Goal: Task Accomplishment & Management: Manage account settings

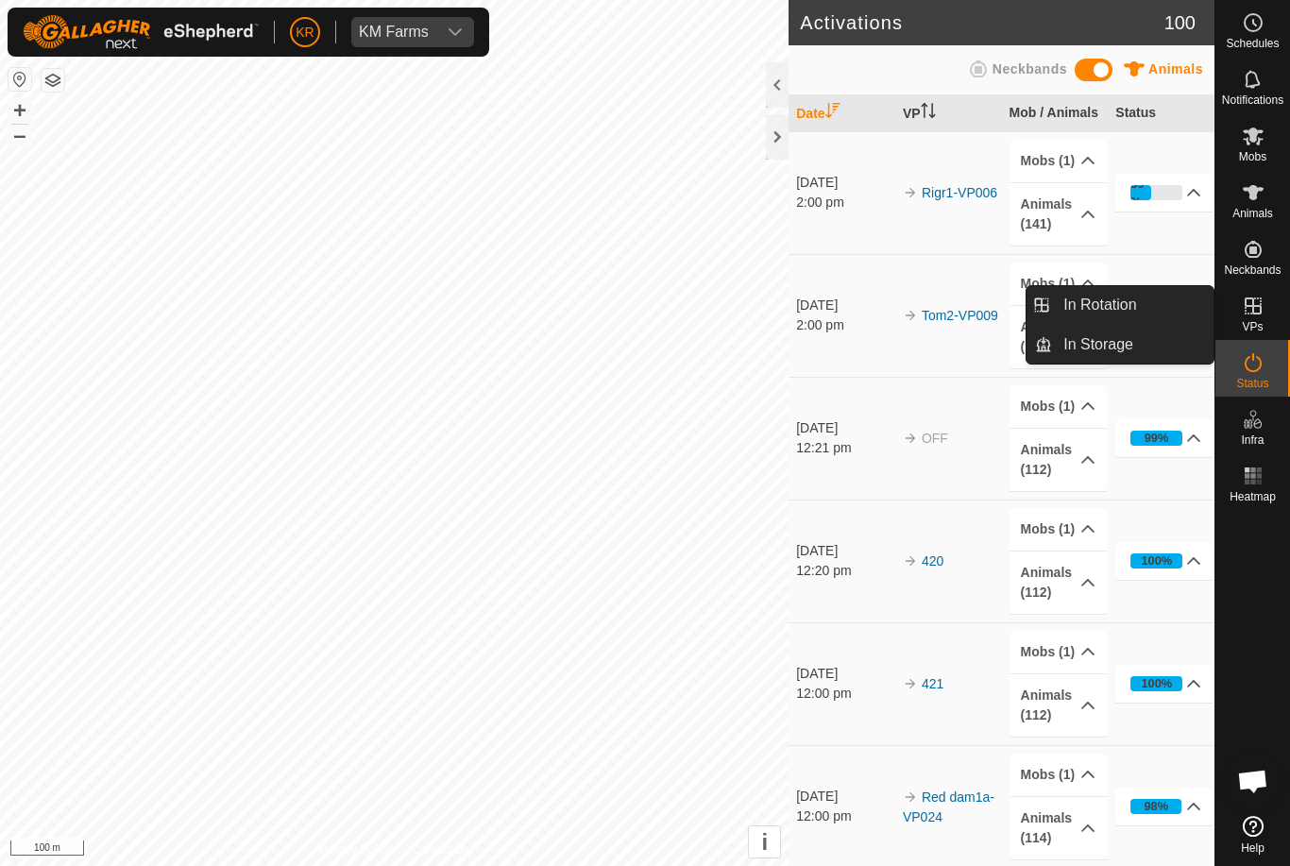
click at [1132, 309] on span "In Rotation" at bounding box center [1099, 305] width 73 height 23
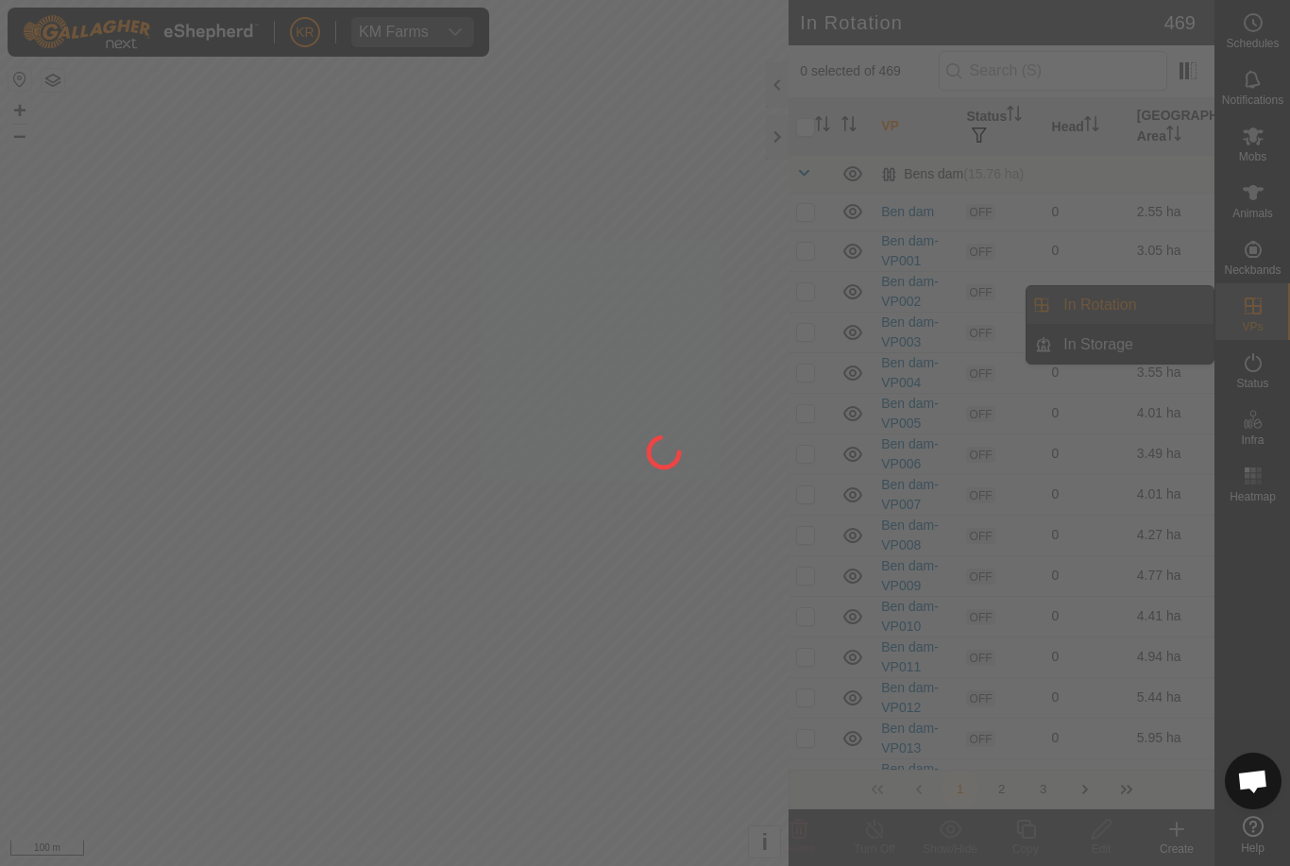
click at [1125, 309] on div at bounding box center [645, 433] width 1290 height 866
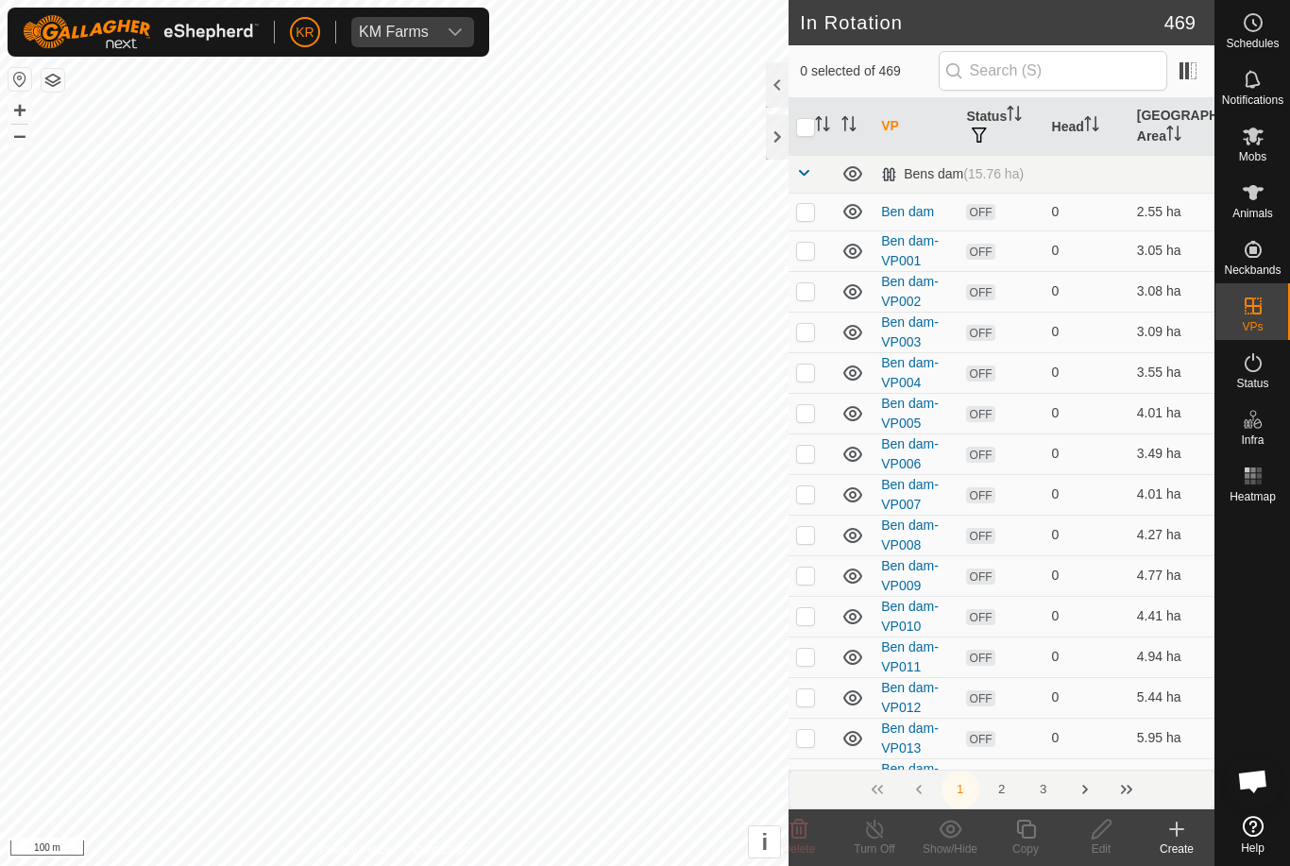
click at [1177, 822] on icon at bounding box center [1177, 828] width 0 height 13
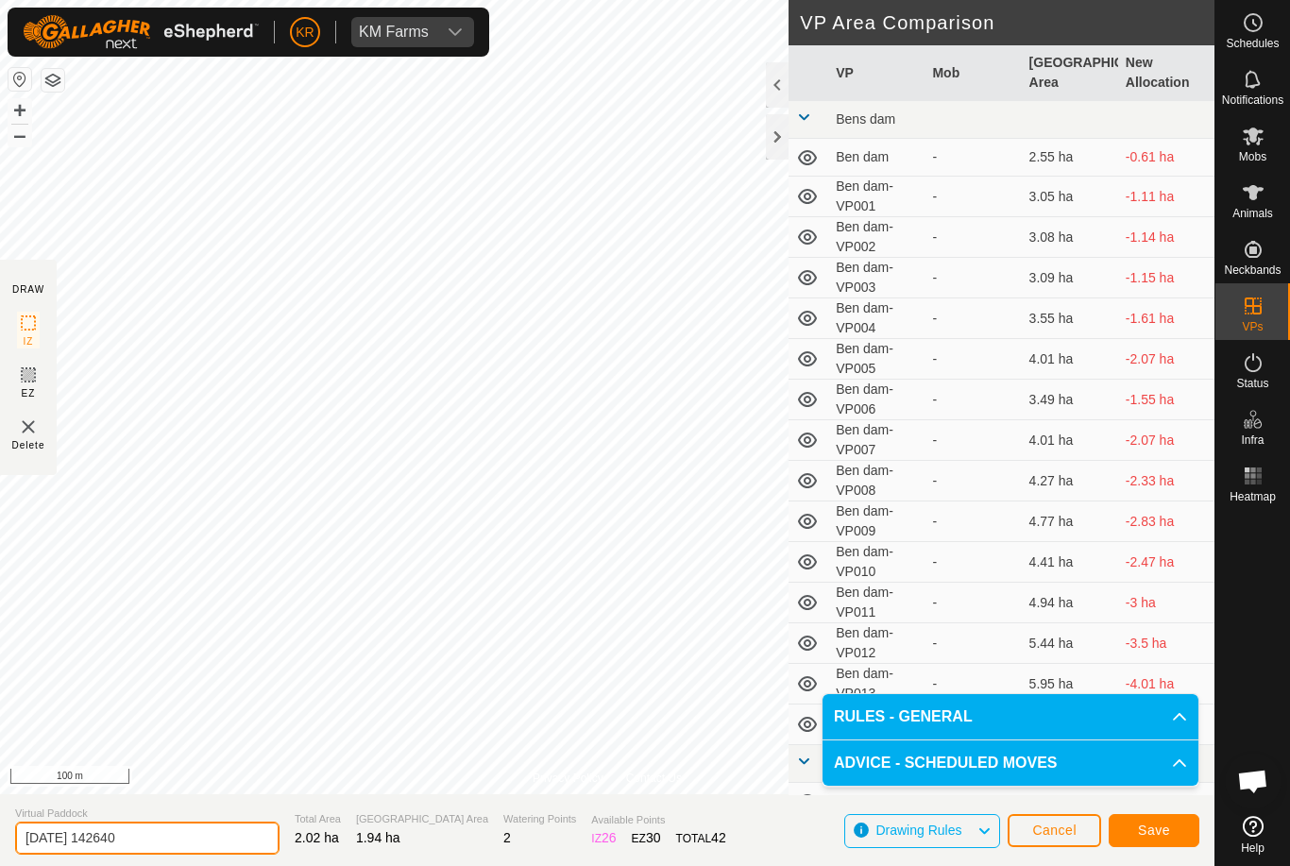
click at [158, 837] on input "2025-10-03 142640" at bounding box center [147, 837] width 264 height 33
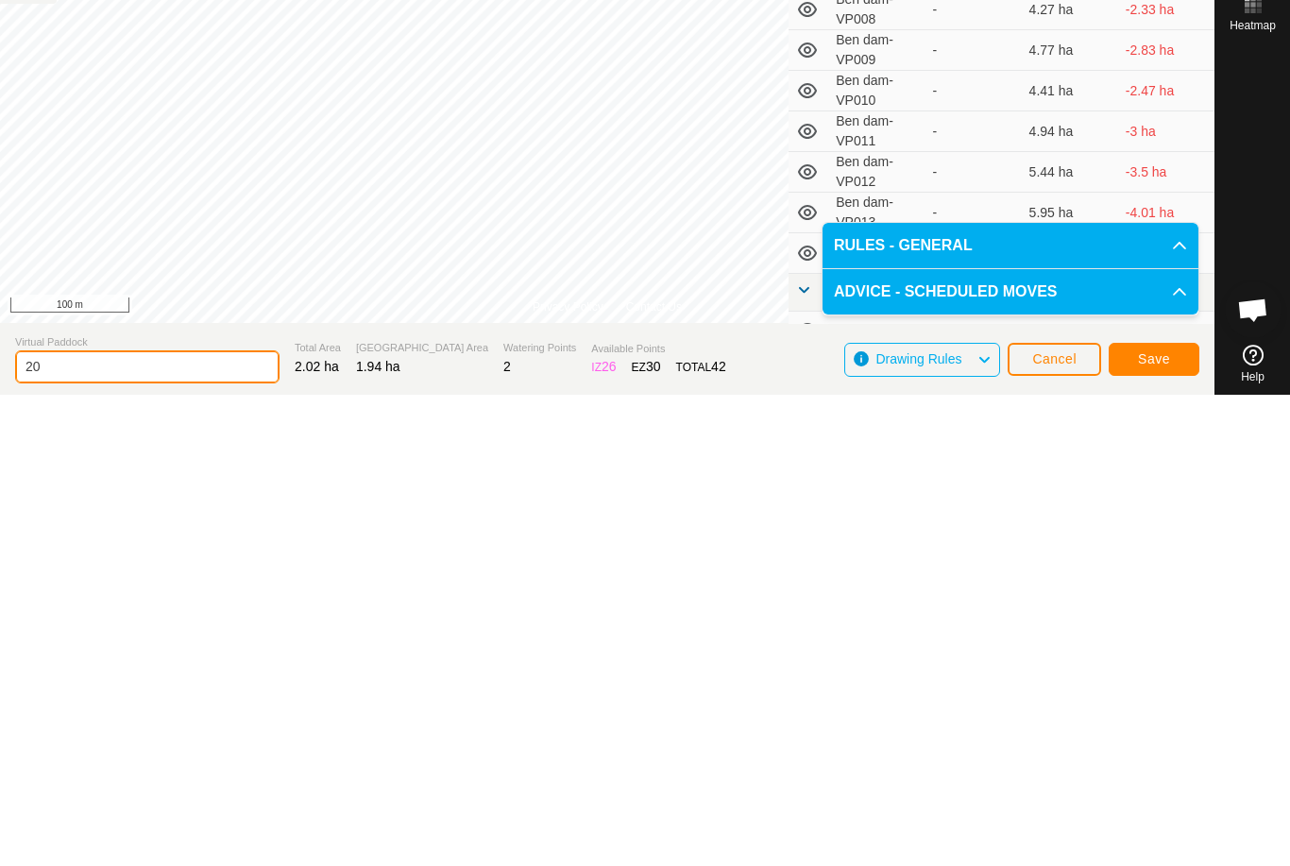
type input "2"
type input "R4fix"
click at [1171, 814] on button "Save" at bounding box center [1154, 830] width 91 height 33
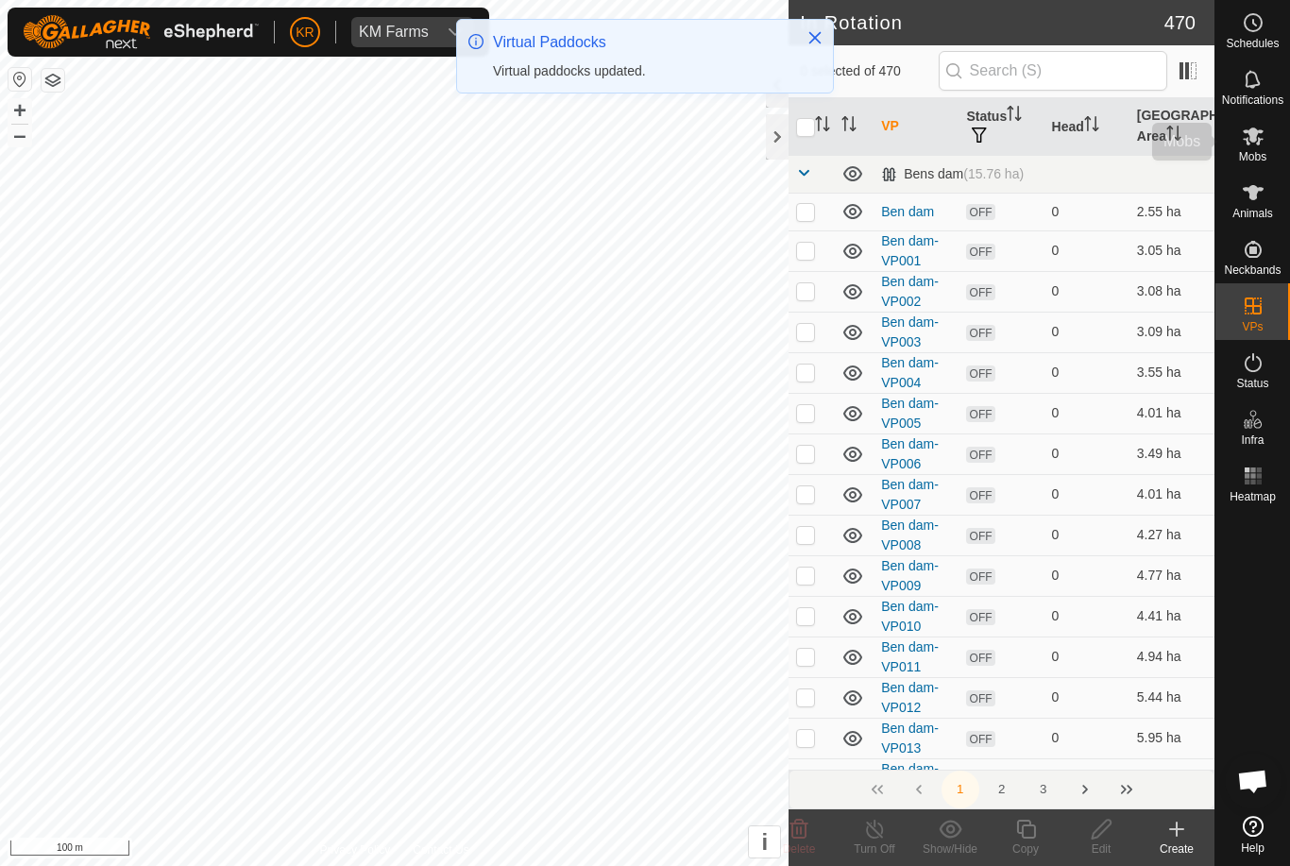
click at [1264, 143] on es-mob-svg-icon at bounding box center [1253, 136] width 34 height 30
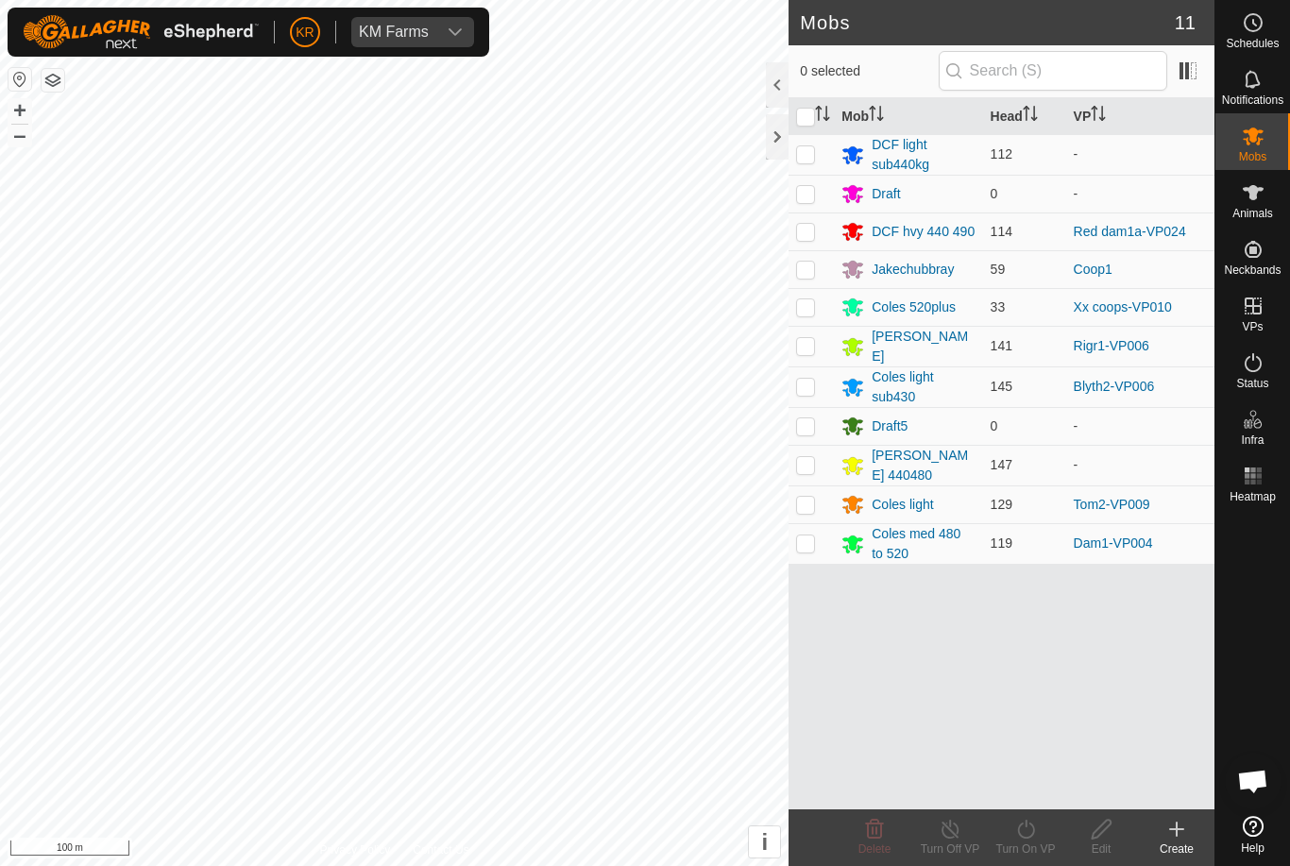
click at [812, 151] on p-checkbox at bounding box center [805, 153] width 19 height 15
checkbox input "true"
click at [1011, 845] on div "Turn On VP" at bounding box center [1026, 848] width 76 height 17
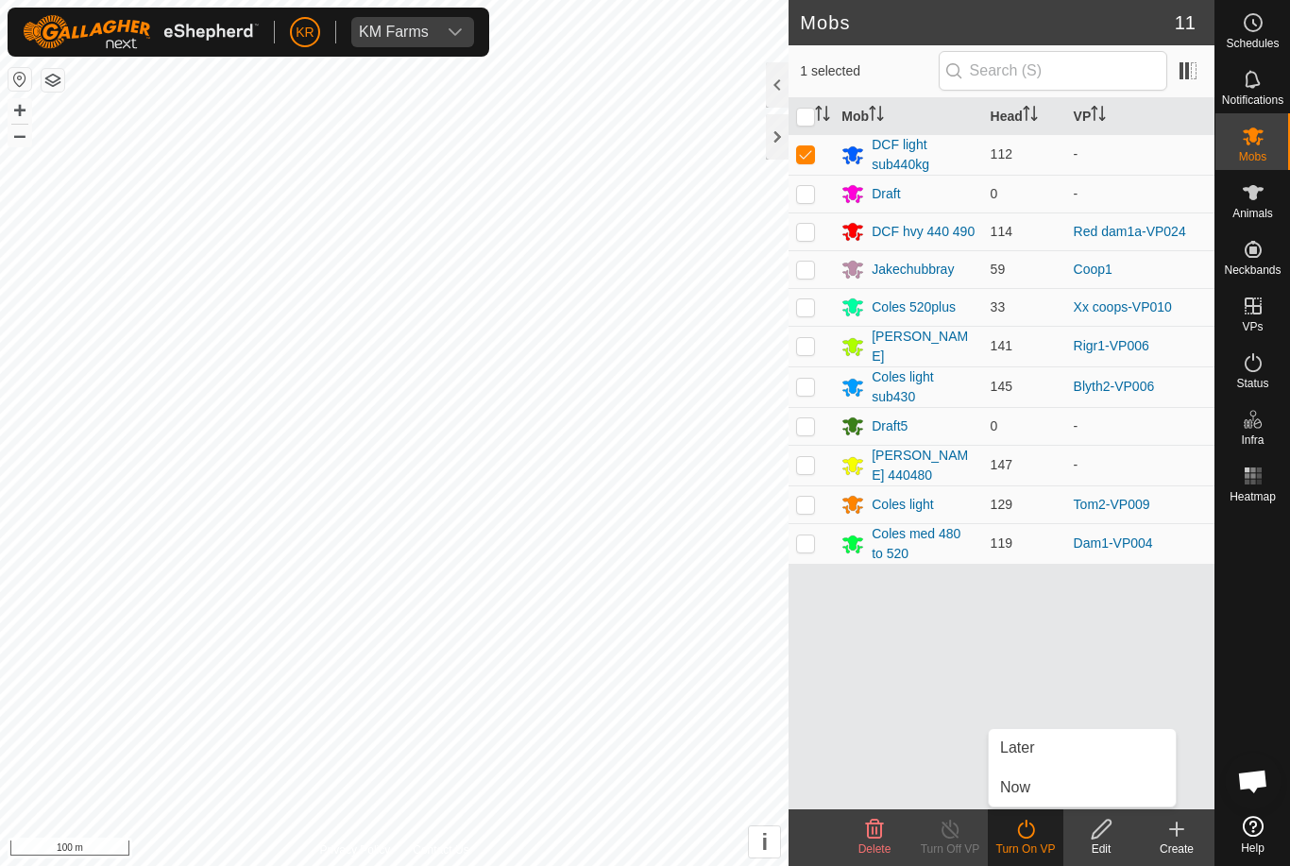
click at [1035, 785] on link "Now" at bounding box center [1082, 788] width 187 height 38
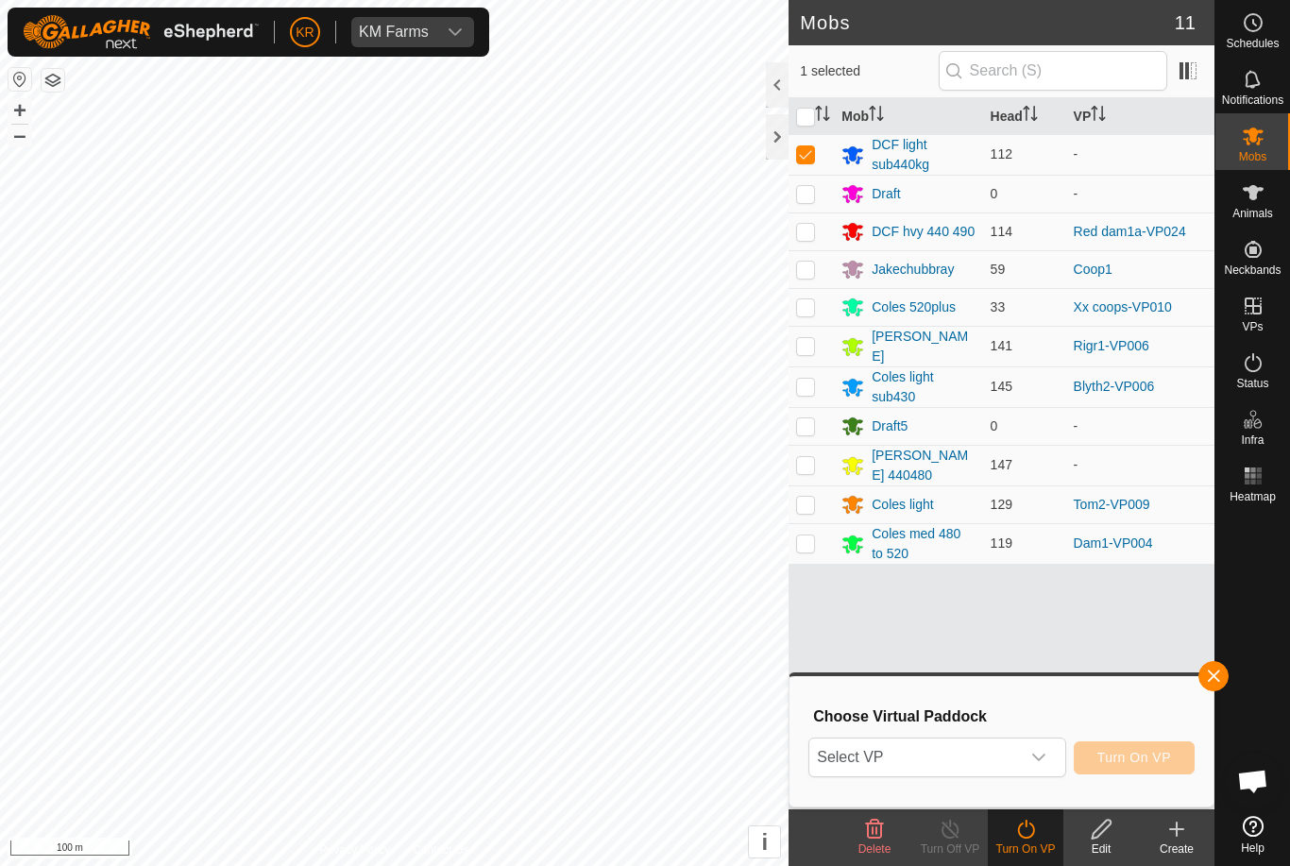
click at [965, 761] on span "Select VP" at bounding box center [914, 757] width 210 height 38
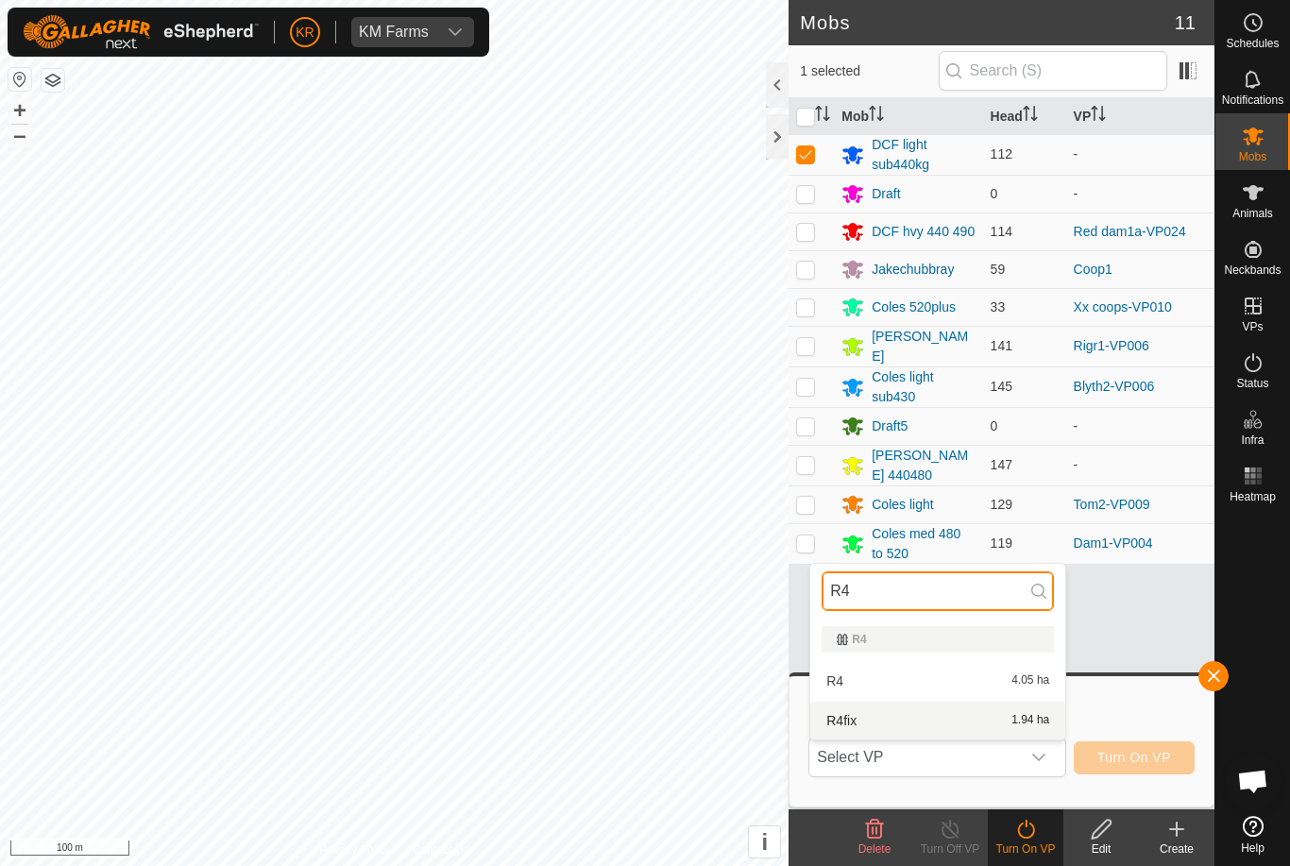
type input "R4"
click at [949, 719] on div "R4fix 1.94 ha" at bounding box center [937, 720] width 232 height 23
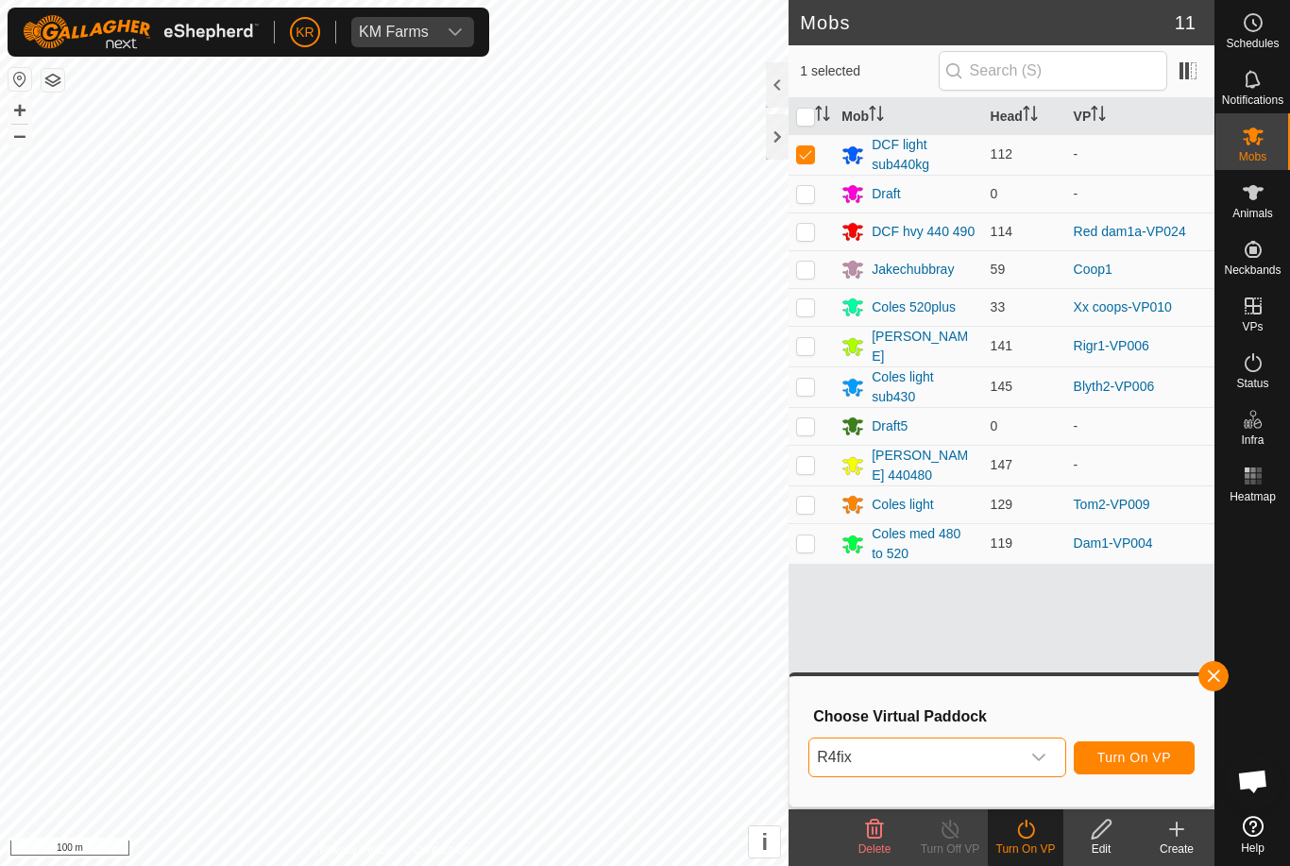
click at [1143, 759] on span "Turn On VP" at bounding box center [1134, 757] width 74 height 15
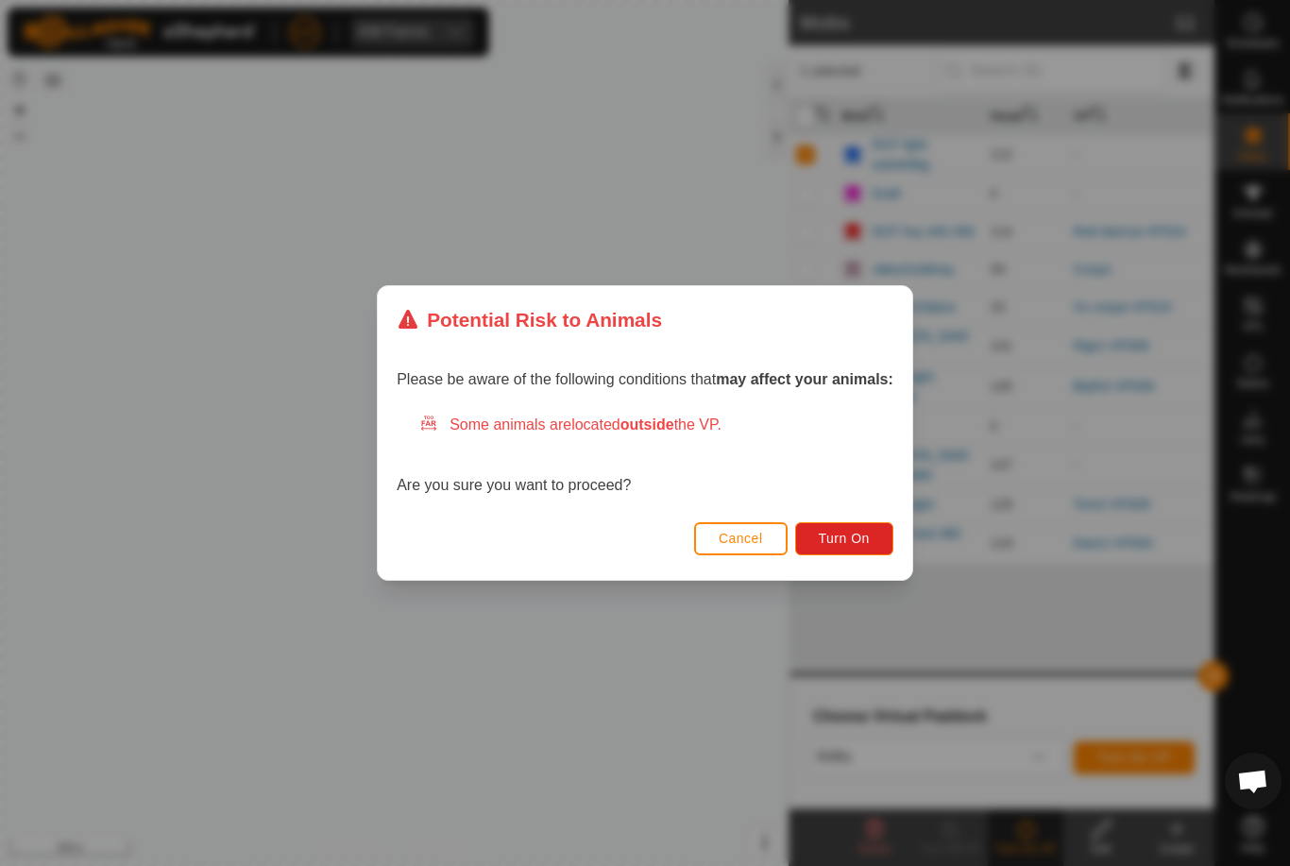
click at [842, 548] on button "Turn On" at bounding box center [844, 538] width 98 height 33
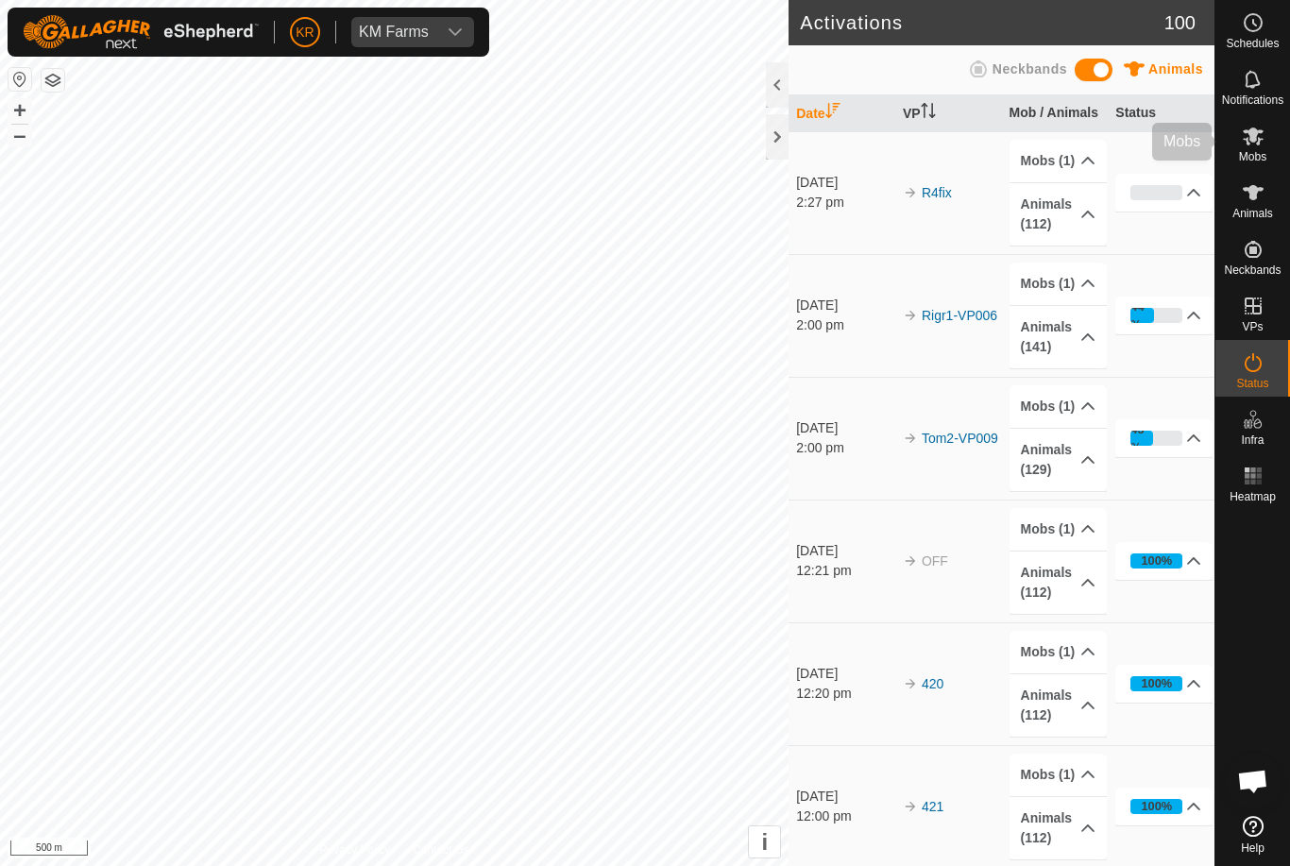
click at [1260, 151] on span "Mobs" at bounding box center [1252, 156] width 27 height 11
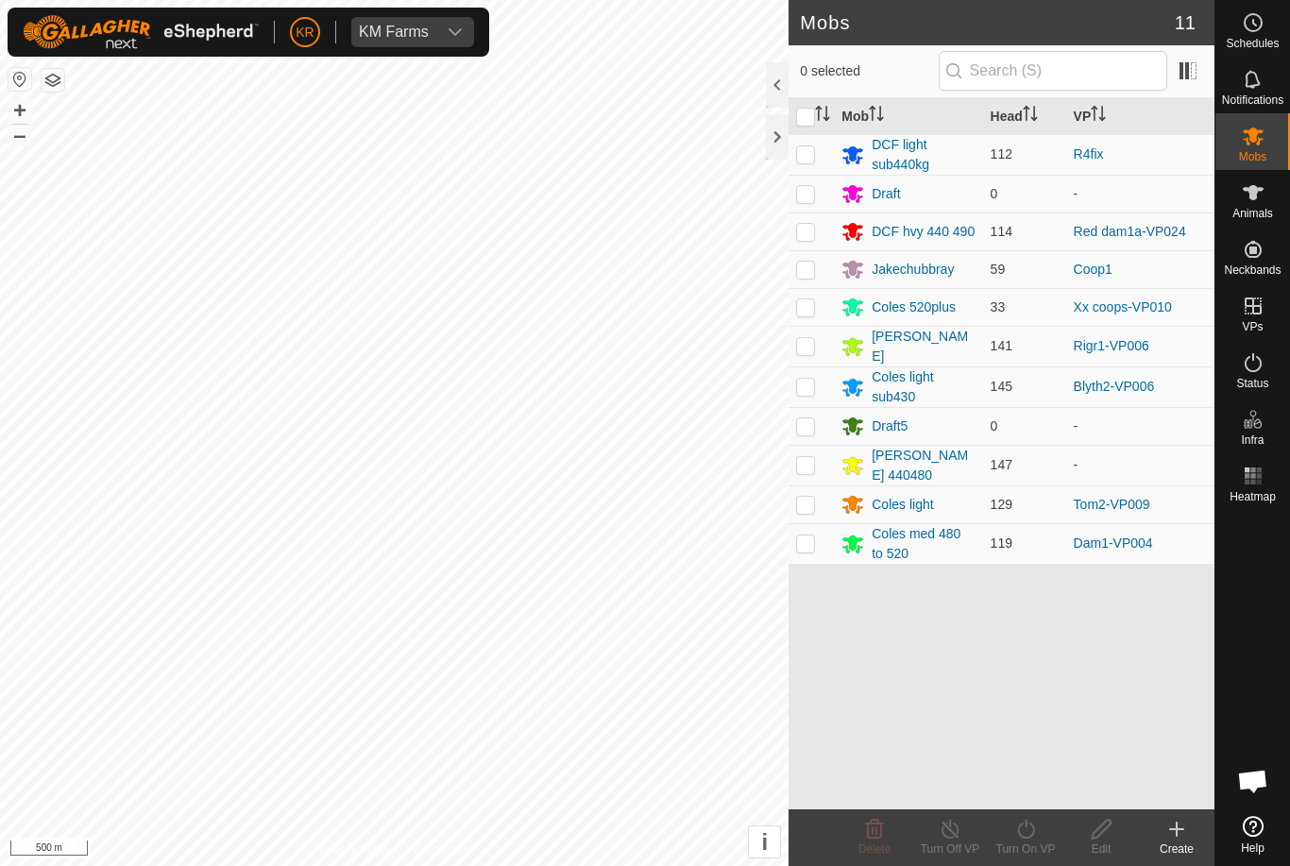
click at [801, 460] on p-checkbox at bounding box center [805, 464] width 19 height 15
checkbox input "true"
click at [1031, 836] on icon at bounding box center [1025, 829] width 17 height 19
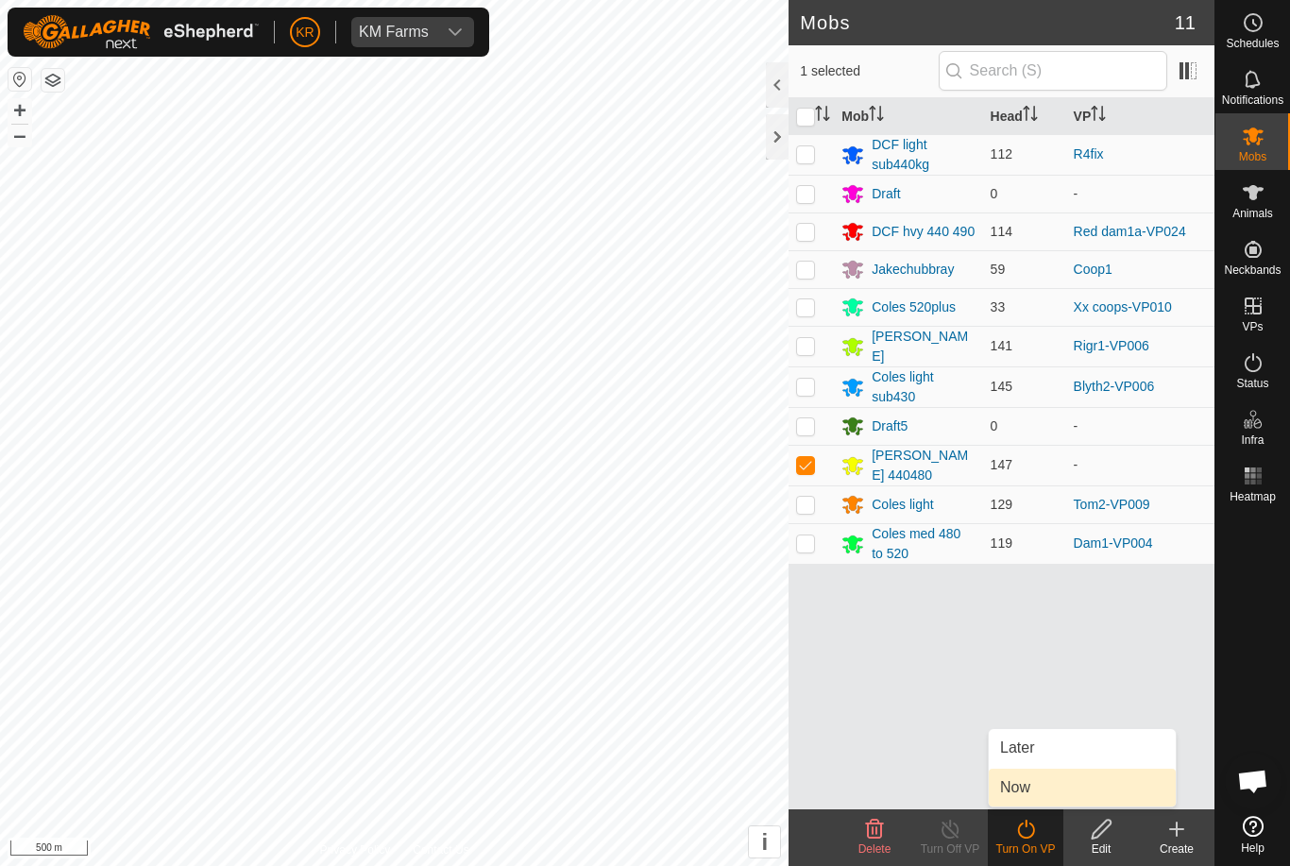
click at [1038, 787] on link "Now" at bounding box center [1082, 788] width 187 height 38
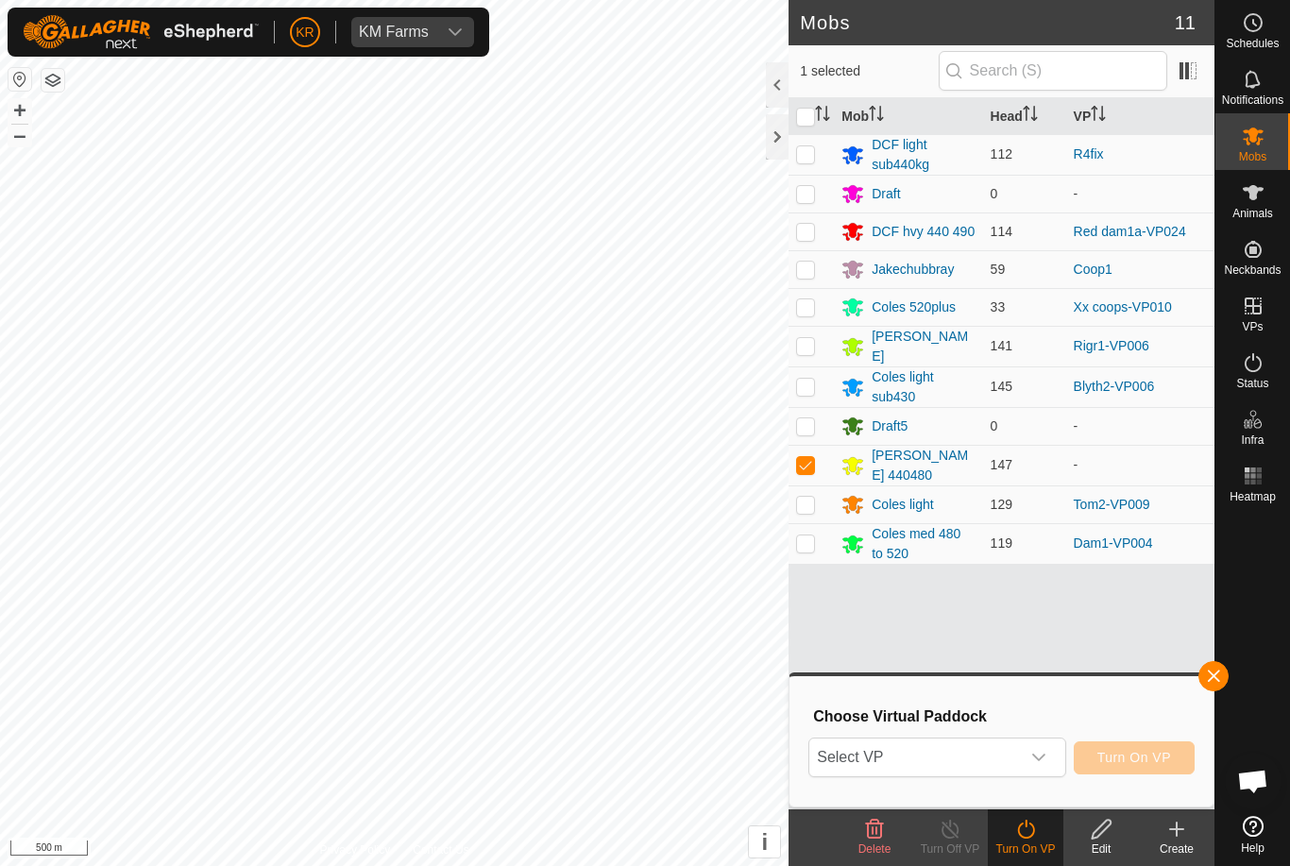
click at [982, 765] on span "Select VP" at bounding box center [914, 757] width 210 height 38
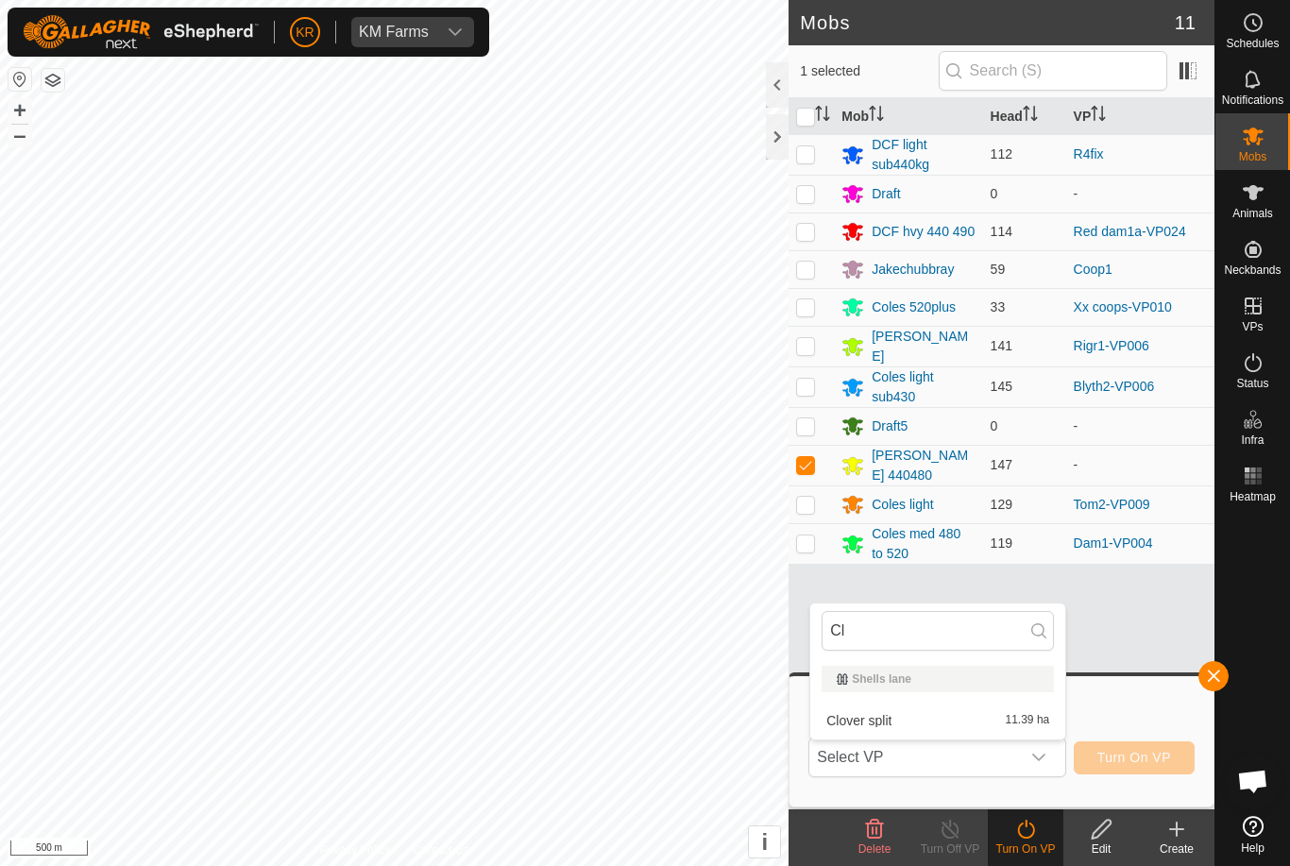
type input "C"
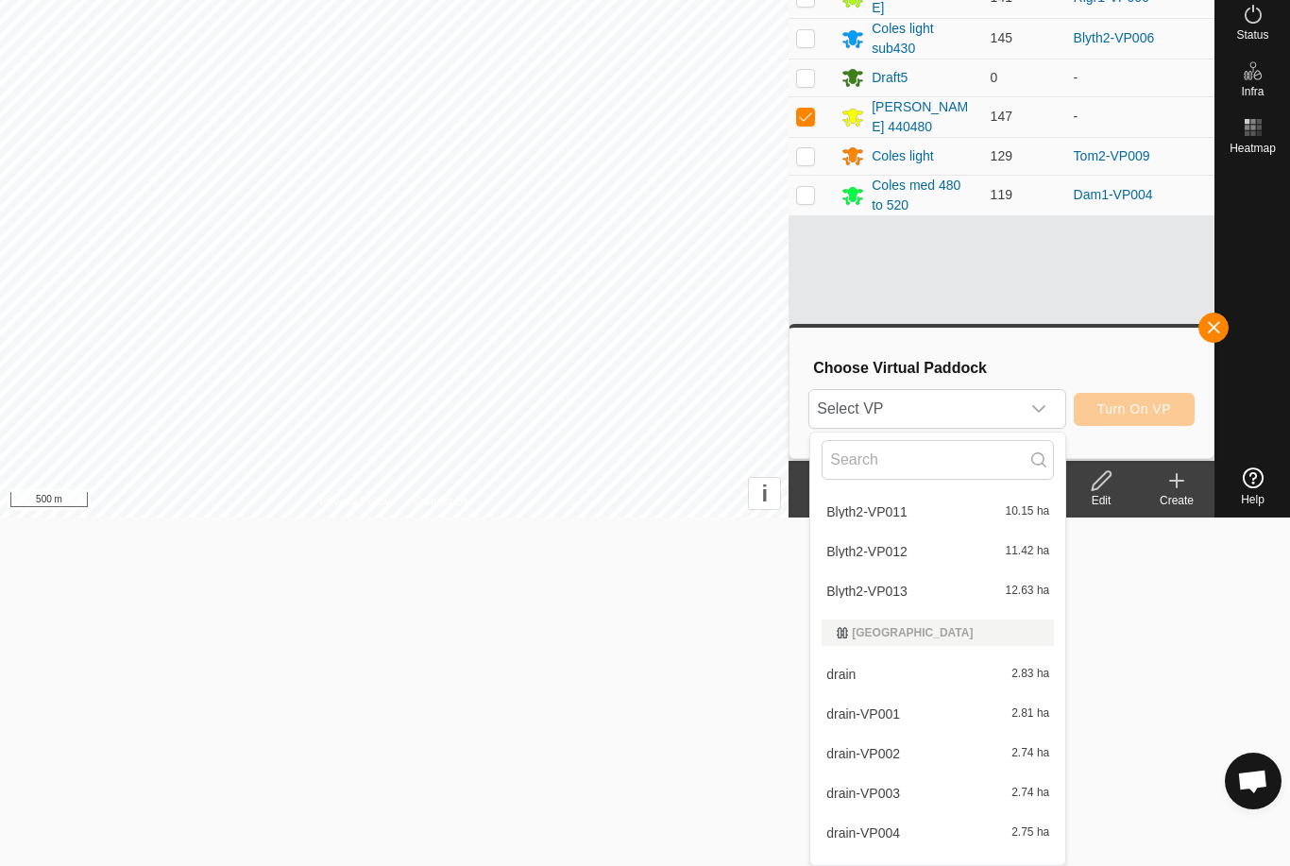
scroll to position [1128, 0]
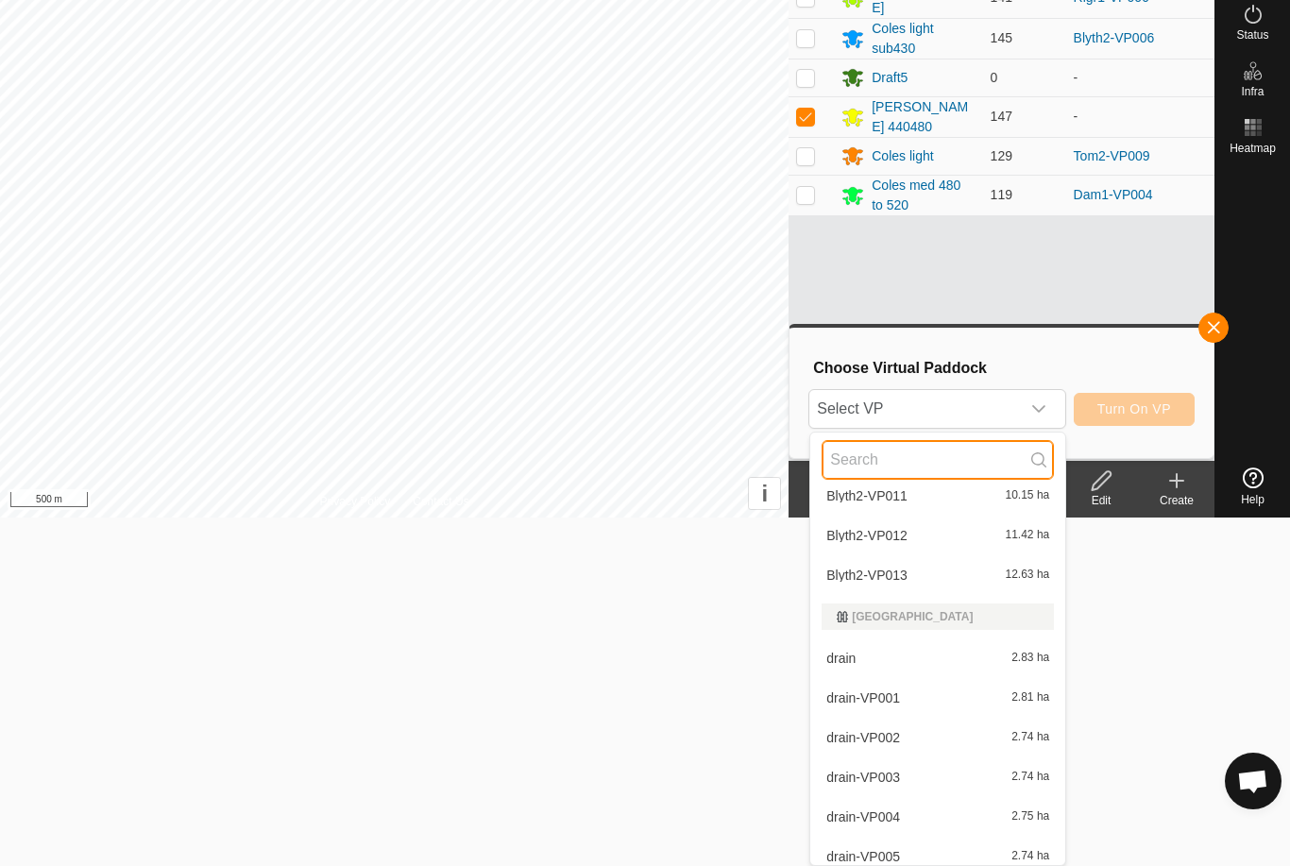
click at [915, 454] on input "text" at bounding box center [937, 460] width 232 height 40
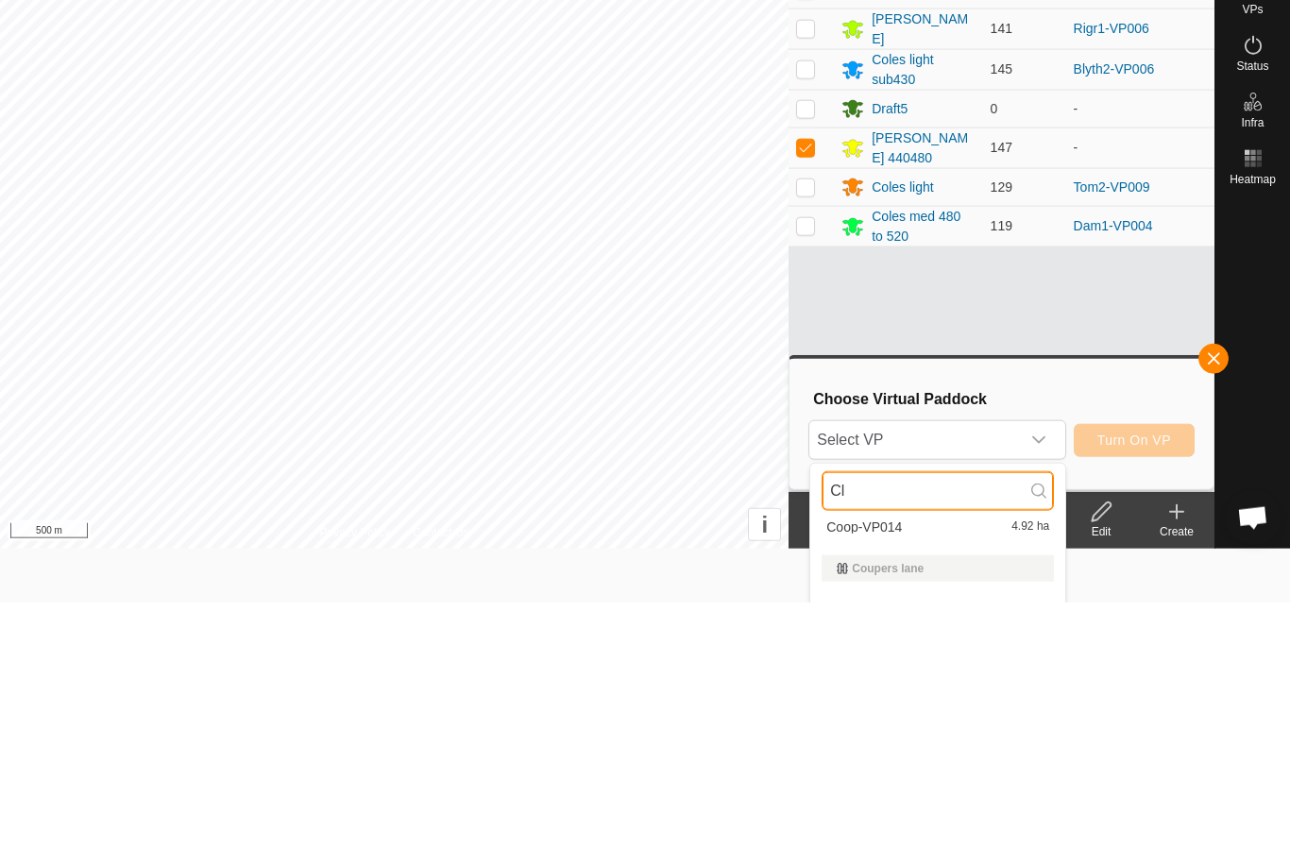
scroll to position [0, 0]
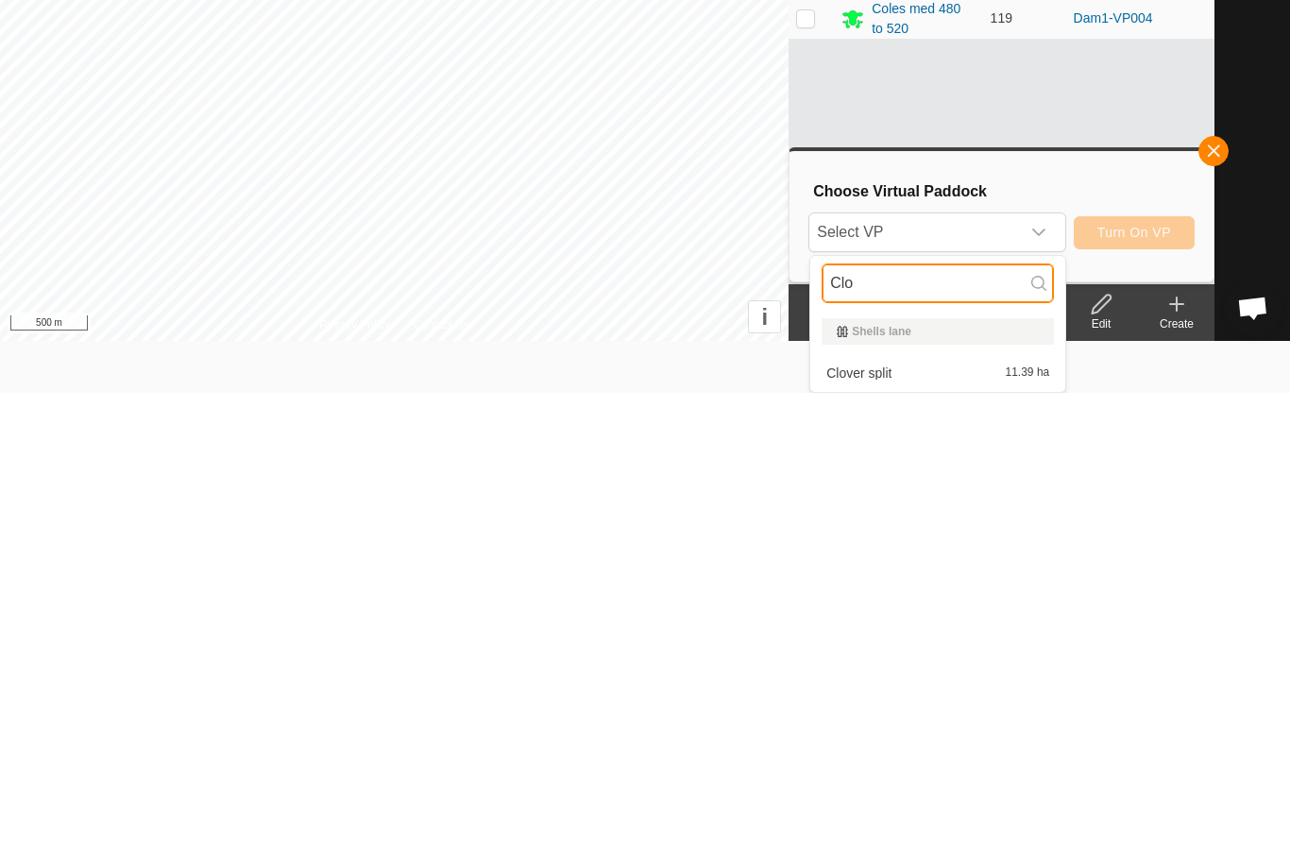
type input "Clo"
click at [920, 835] on div "Clover split 11.39 ha" at bounding box center [937, 846] width 232 height 23
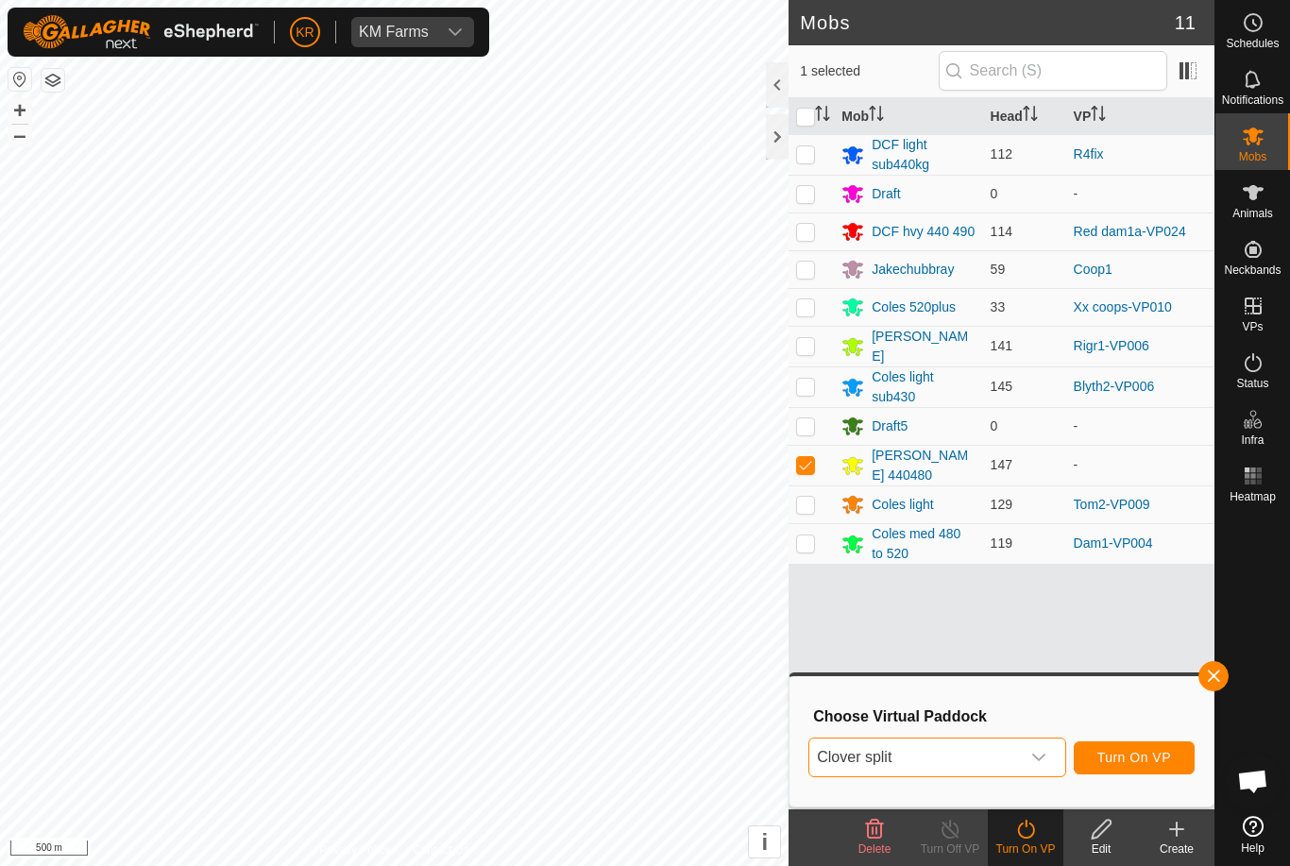
click at [1151, 746] on button "Turn On VP" at bounding box center [1134, 757] width 121 height 33
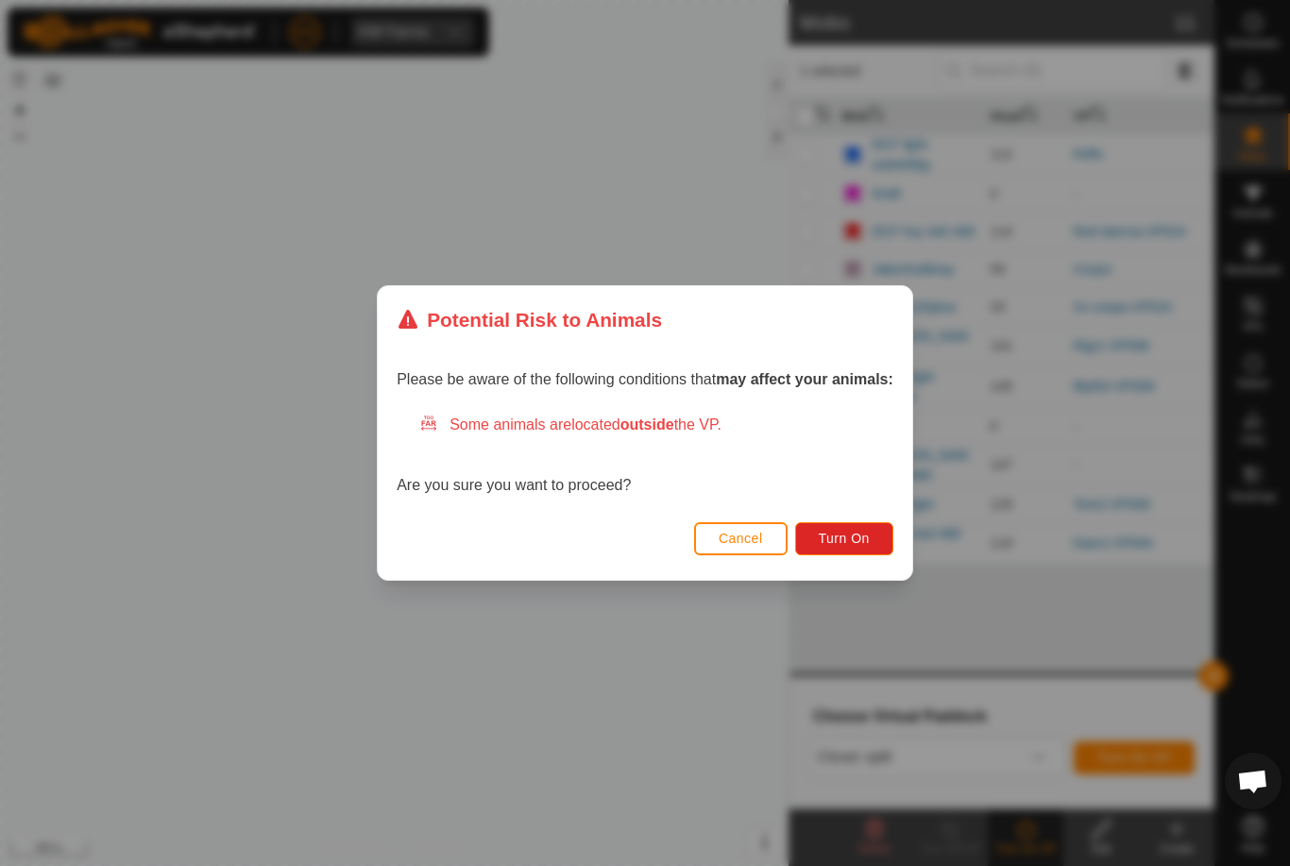
click at [854, 539] on span "Turn On" at bounding box center [844, 538] width 51 height 15
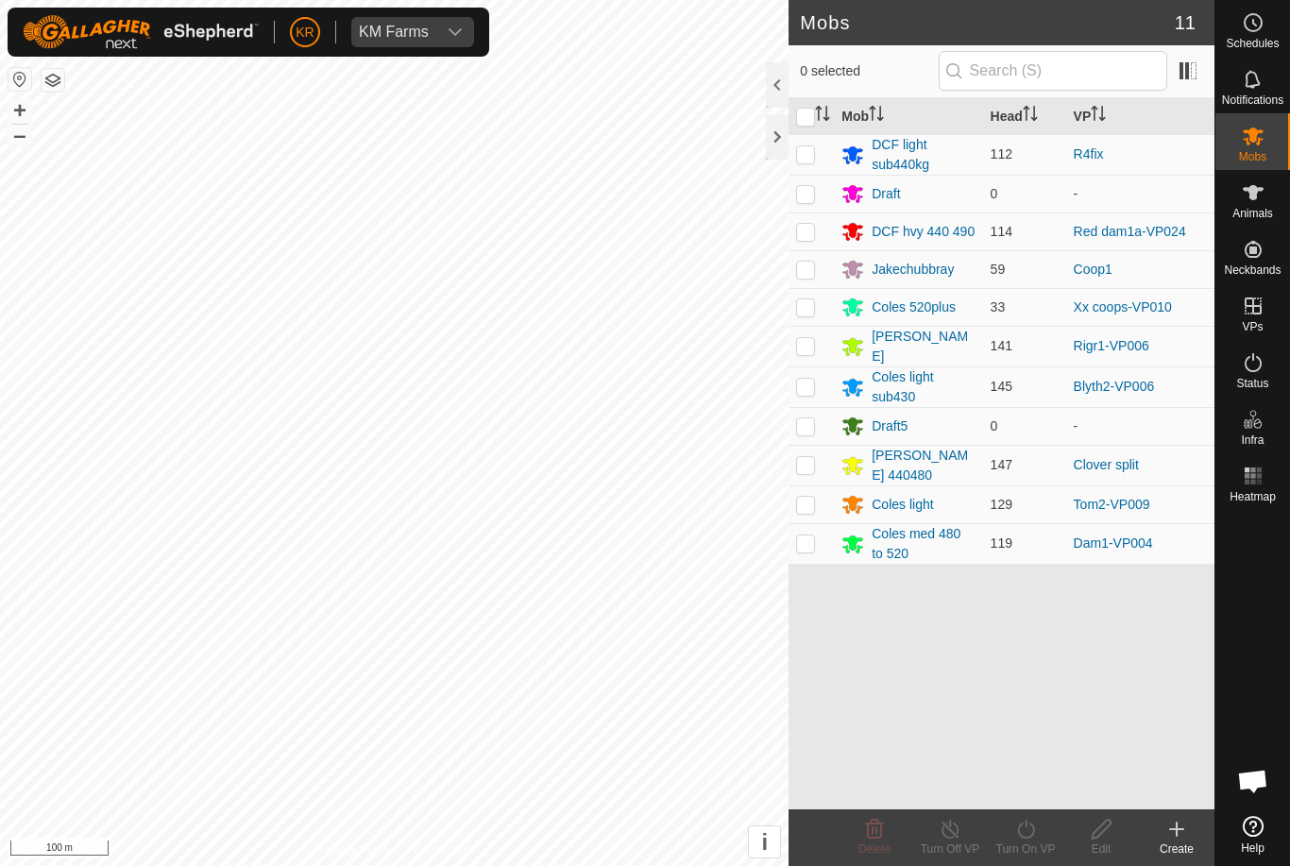
click at [929, 466] on div "[PERSON_NAME] 440480" at bounding box center [923, 466] width 103 height 40
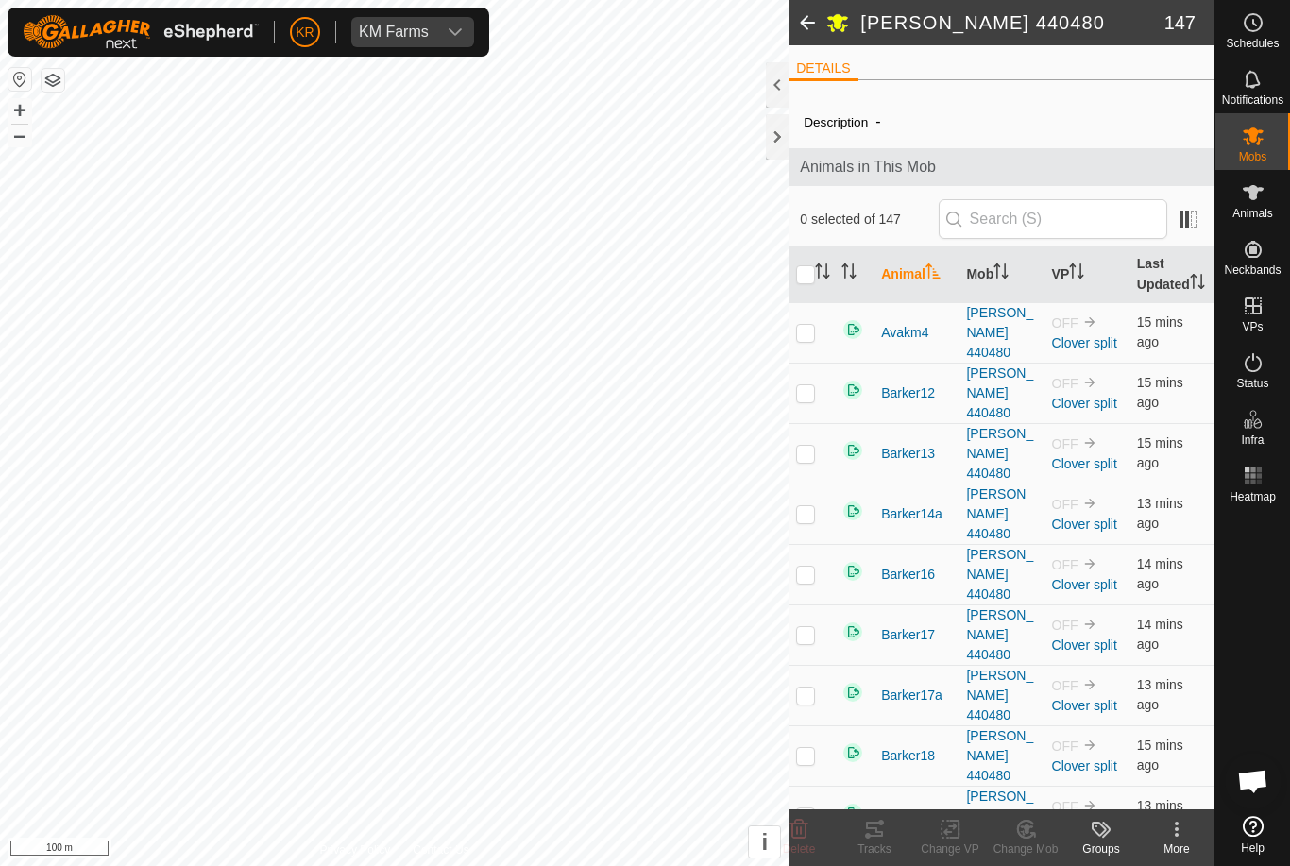
click at [813, 340] on p-checkbox at bounding box center [805, 332] width 19 height 15
click at [807, 340] on p-checkbox at bounding box center [805, 332] width 19 height 15
checkbox input "false"
click at [806, 396] on td at bounding box center [810, 393] width 45 height 60
click at [809, 395] on td at bounding box center [810, 393] width 45 height 60
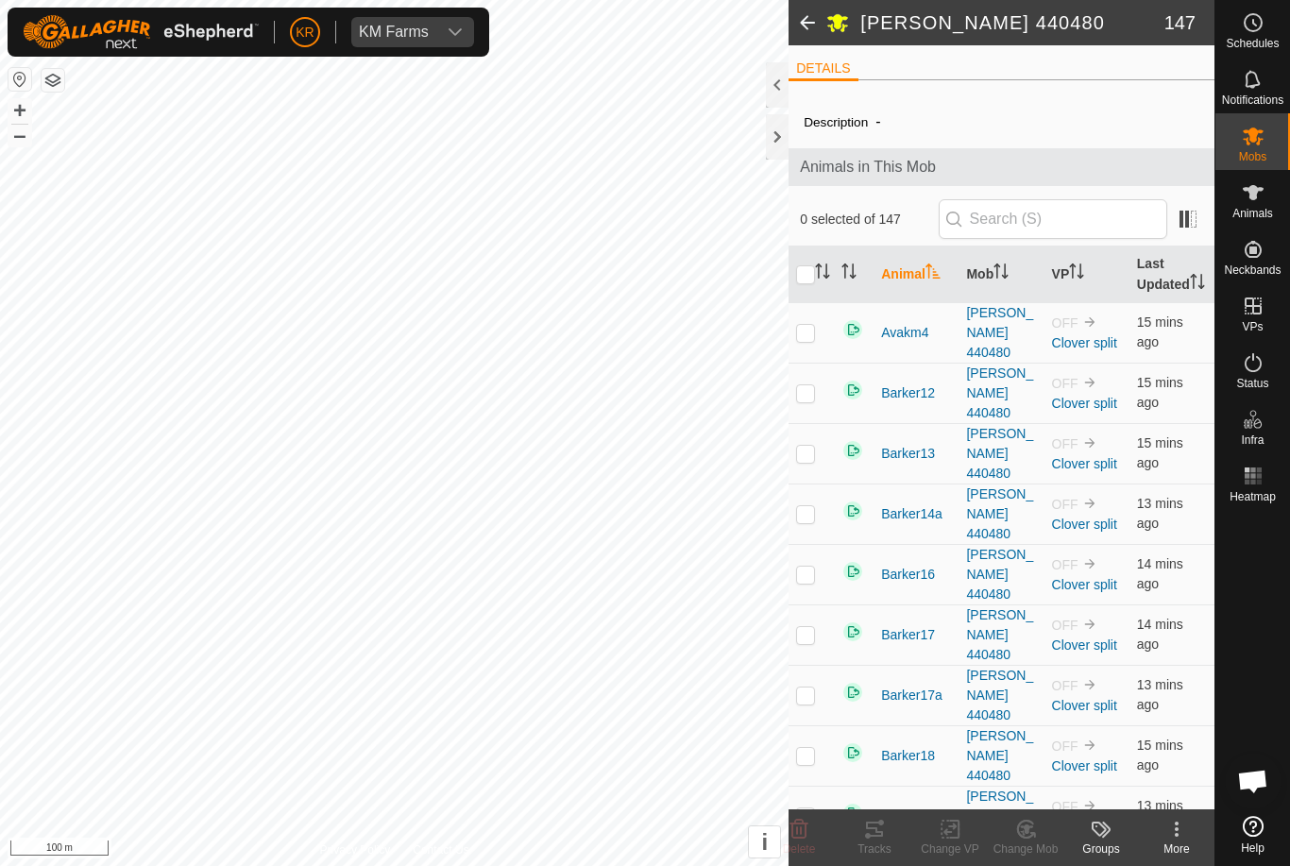
click at [815, 390] on p-checkbox at bounding box center [805, 392] width 19 height 15
checkbox input "true"
click at [807, 439] on td at bounding box center [810, 453] width 45 height 60
checkbox input "true"
click at [804, 506] on p-checkbox at bounding box center [805, 513] width 19 height 15
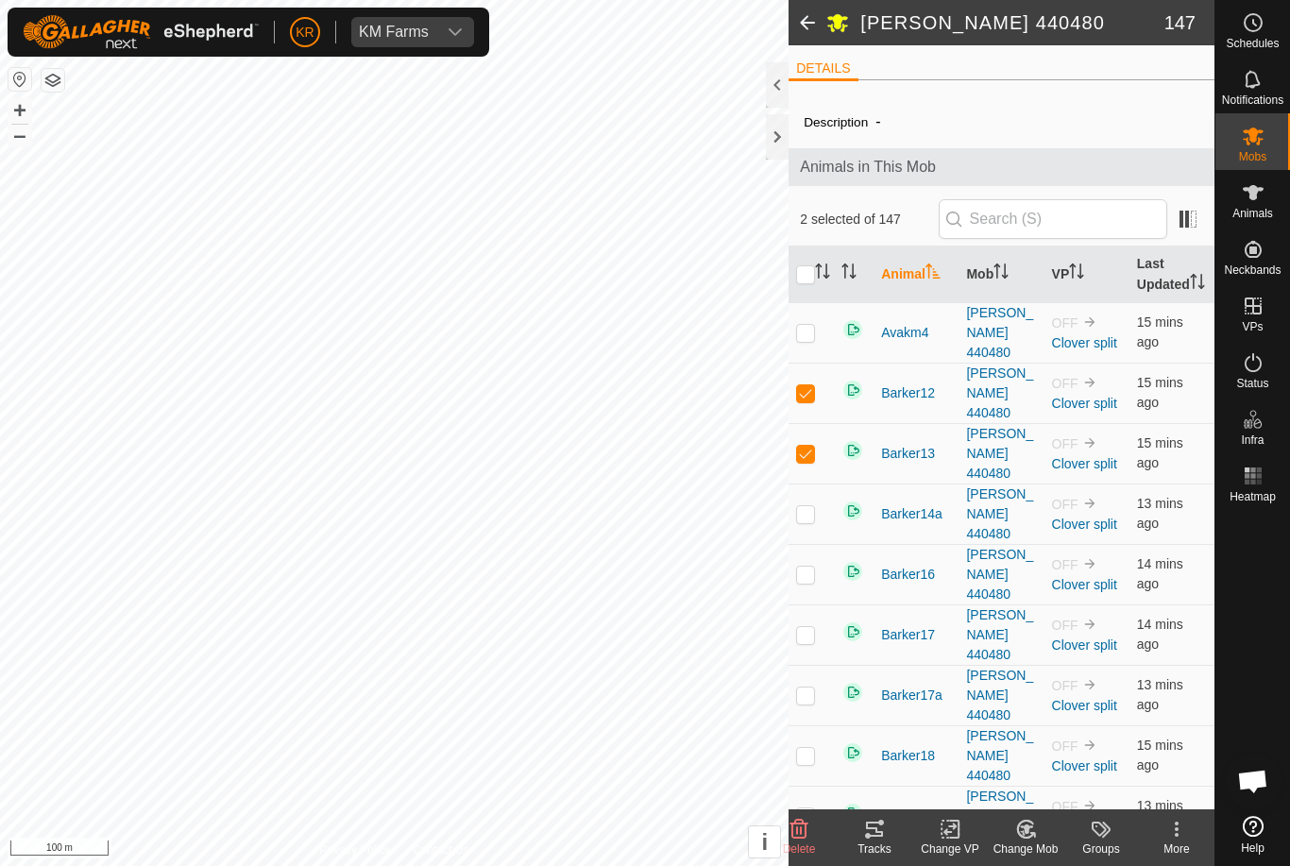
checkbox input "true"
click at [802, 446] on p-checkbox at bounding box center [805, 453] width 19 height 15
click at [805, 446] on p-checkbox at bounding box center [805, 453] width 19 height 15
checkbox input "true"
click at [806, 506] on p-checkbox at bounding box center [805, 513] width 19 height 15
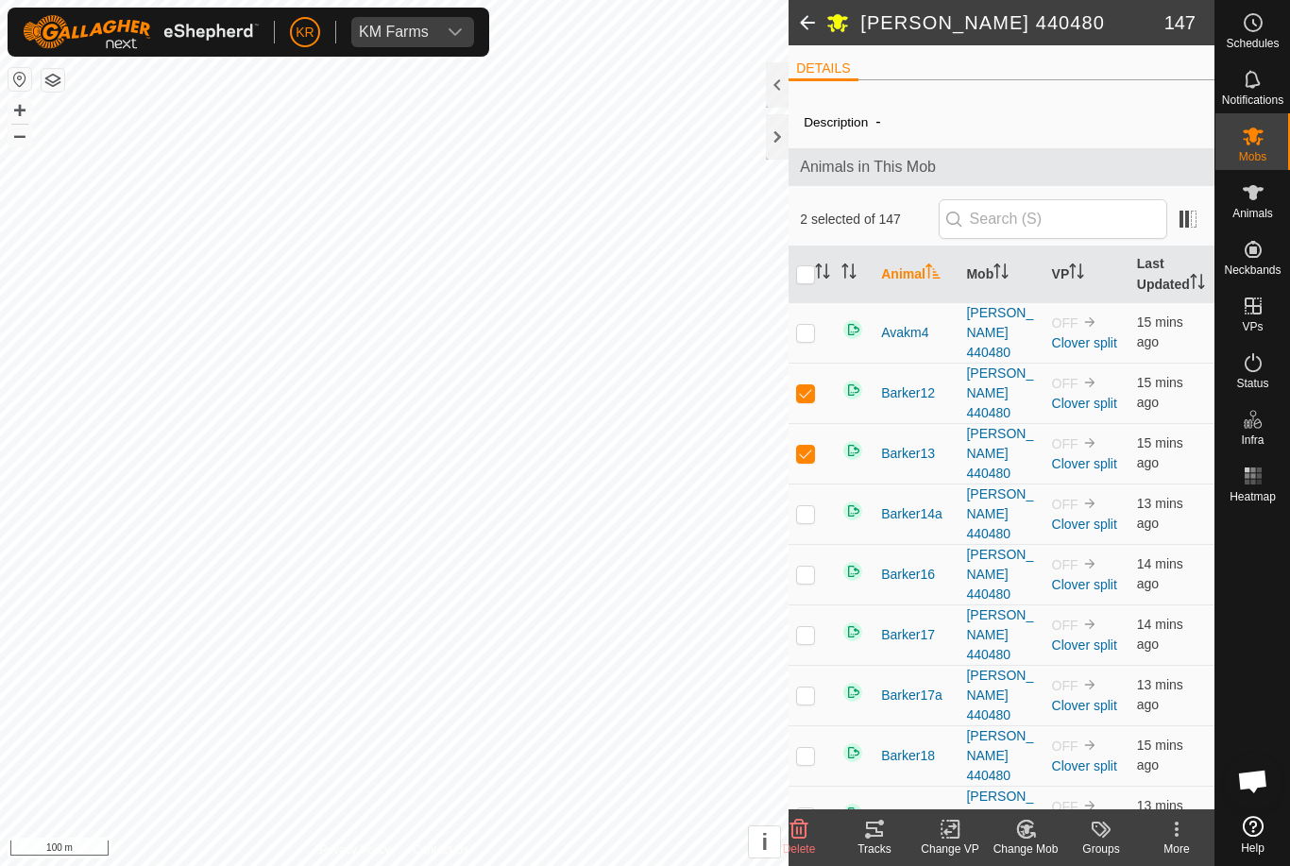
click at [811, 506] on p-checkbox at bounding box center [805, 513] width 19 height 15
click at [804, 483] on td at bounding box center [810, 513] width 45 height 60
checkbox input "false"
click at [811, 567] on p-checkbox at bounding box center [805, 574] width 19 height 15
click at [804, 567] on p-checkbox at bounding box center [805, 574] width 19 height 15
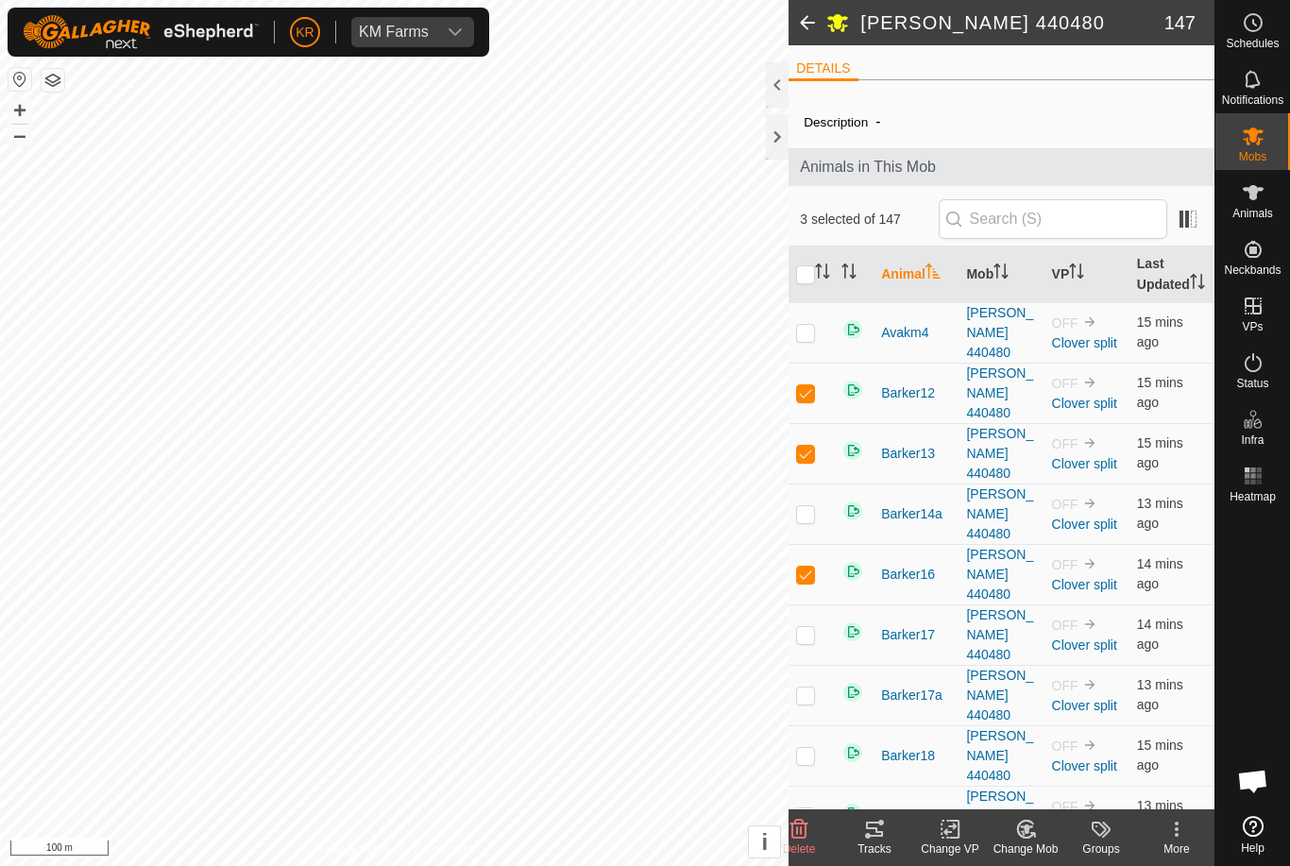
checkbox input "false"
click at [808, 627] on p-checkbox at bounding box center [805, 634] width 19 height 15
checkbox input "true"
click at [804, 687] on p-checkbox at bounding box center [805, 694] width 19 height 15
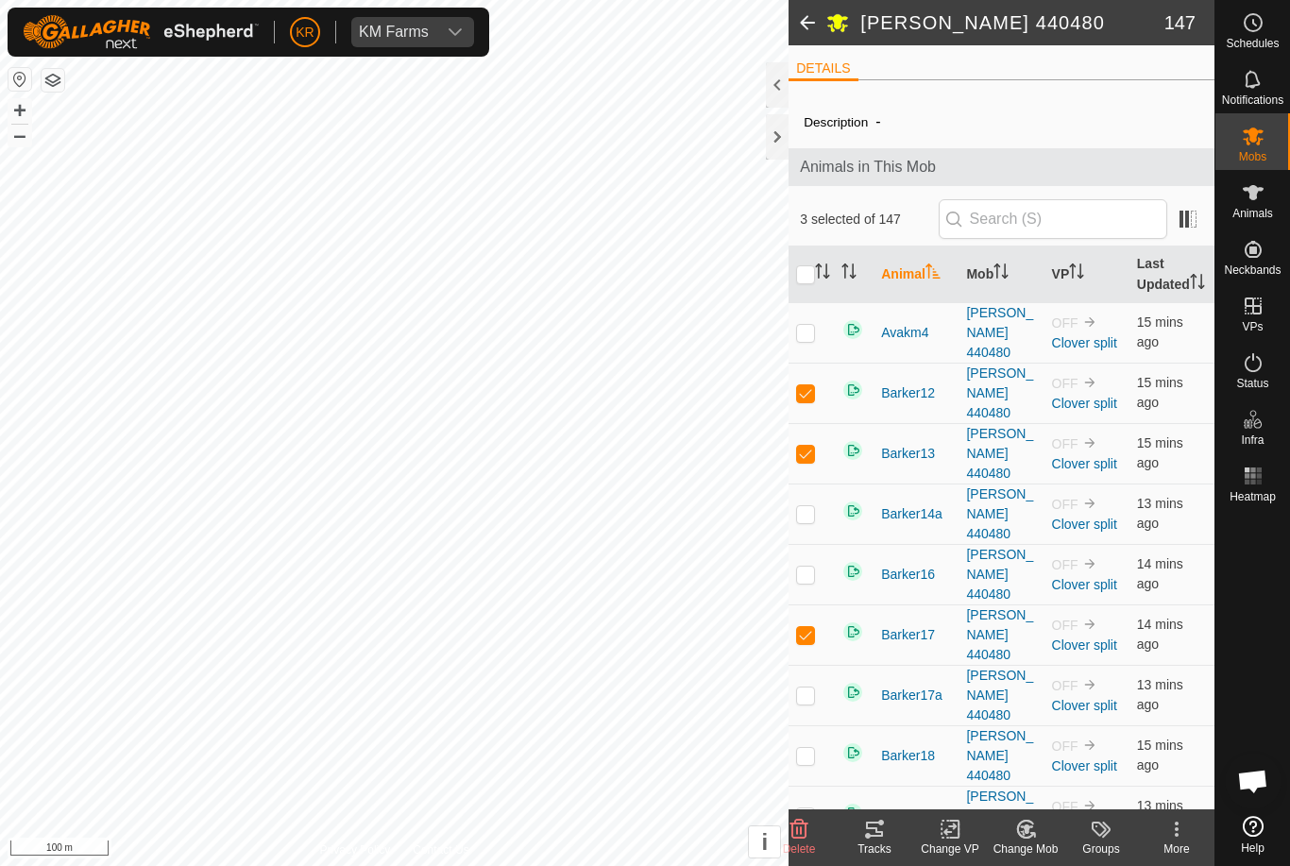
click at [804, 687] on p-checkbox at bounding box center [805, 694] width 19 height 15
checkbox input "true"
click at [805, 748] on p-checkbox at bounding box center [805, 755] width 19 height 15
click at [800, 748] on p-checkbox at bounding box center [805, 755] width 19 height 15
checkbox input "false"
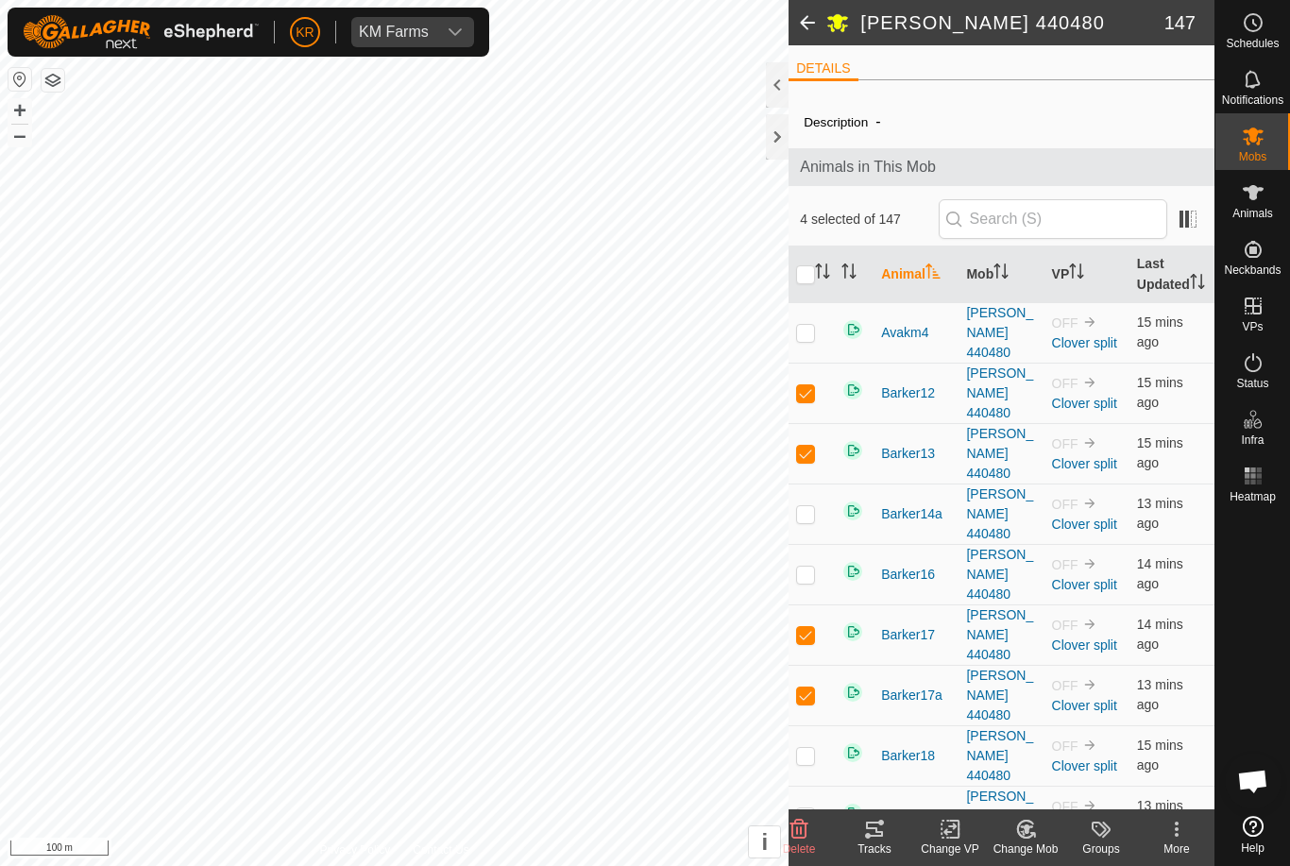
click at [804, 808] on p-checkbox at bounding box center [805, 815] width 19 height 15
checkbox input "false"
click at [804, 748] on p-checkbox at bounding box center [805, 755] width 19 height 15
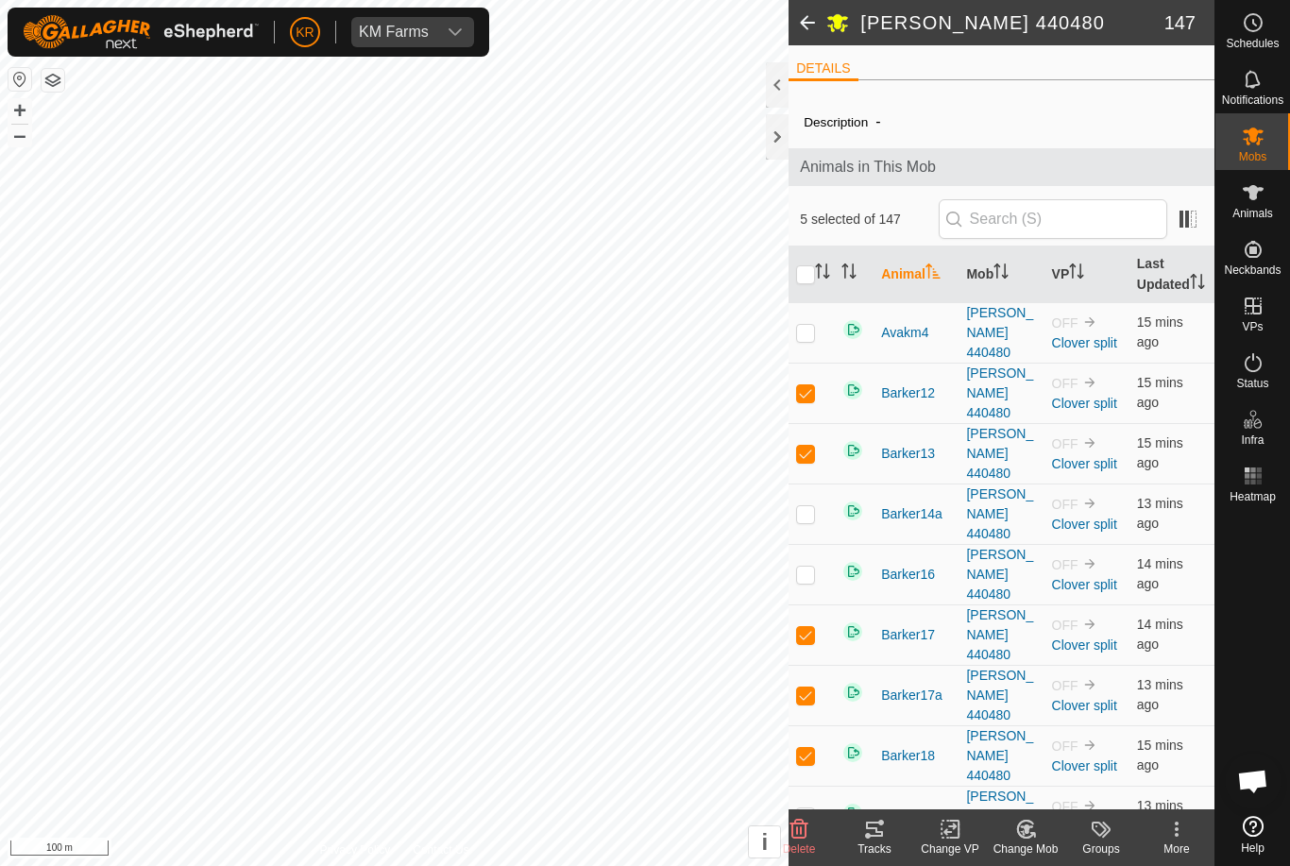
checkbox input "false"
click at [803, 808] on p-checkbox at bounding box center [805, 815] width 19 height 15
click at [805, 808] on p-checkbox at bounding box center [805, 815] width 19 height 15
checkbox input "false"
click at [807, 865] on p-checkbox at bounding box center [805, 876] width 19 height 15
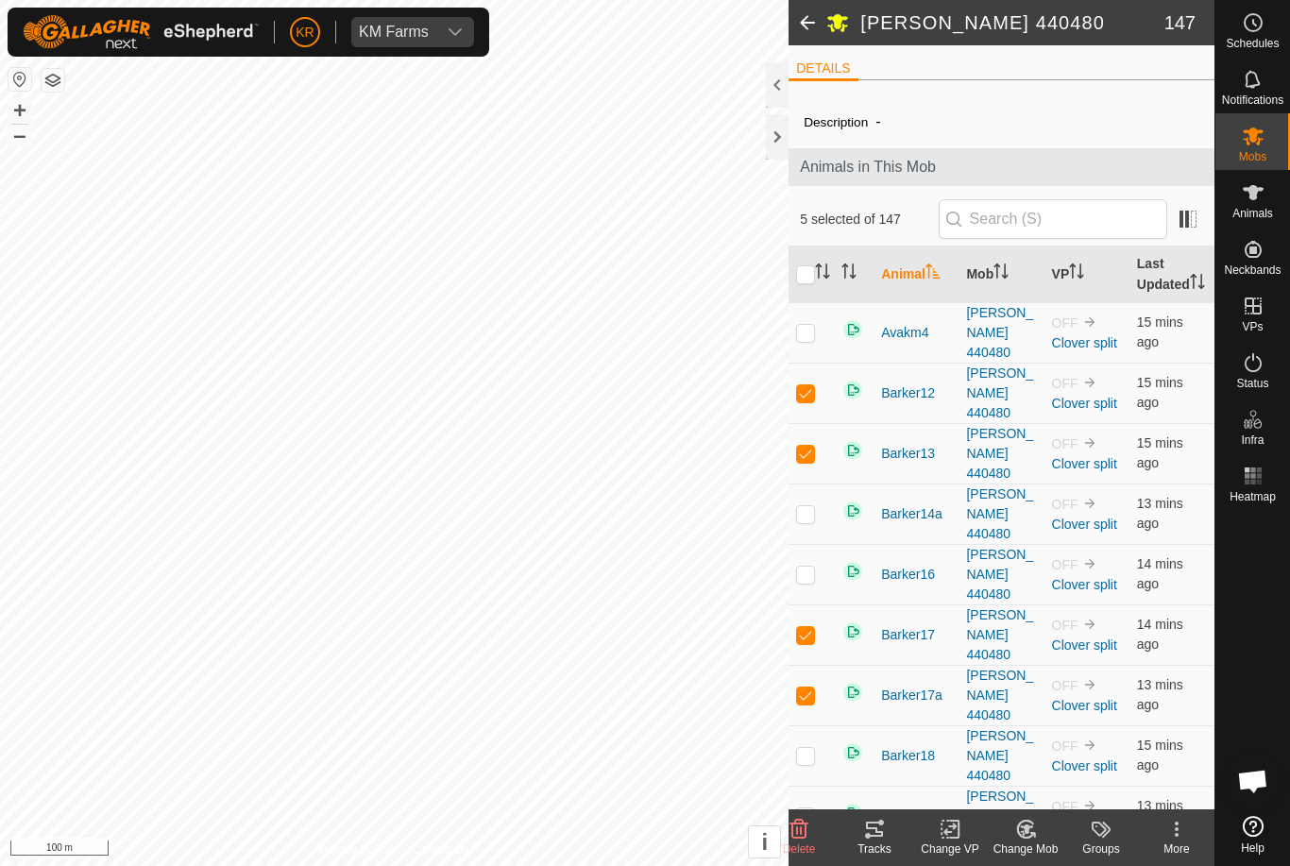
click at [814, 865] on p-checkbox at bounding box center [805, 876] width 19 height 15
checkbox input "false"
checkbox input "true"
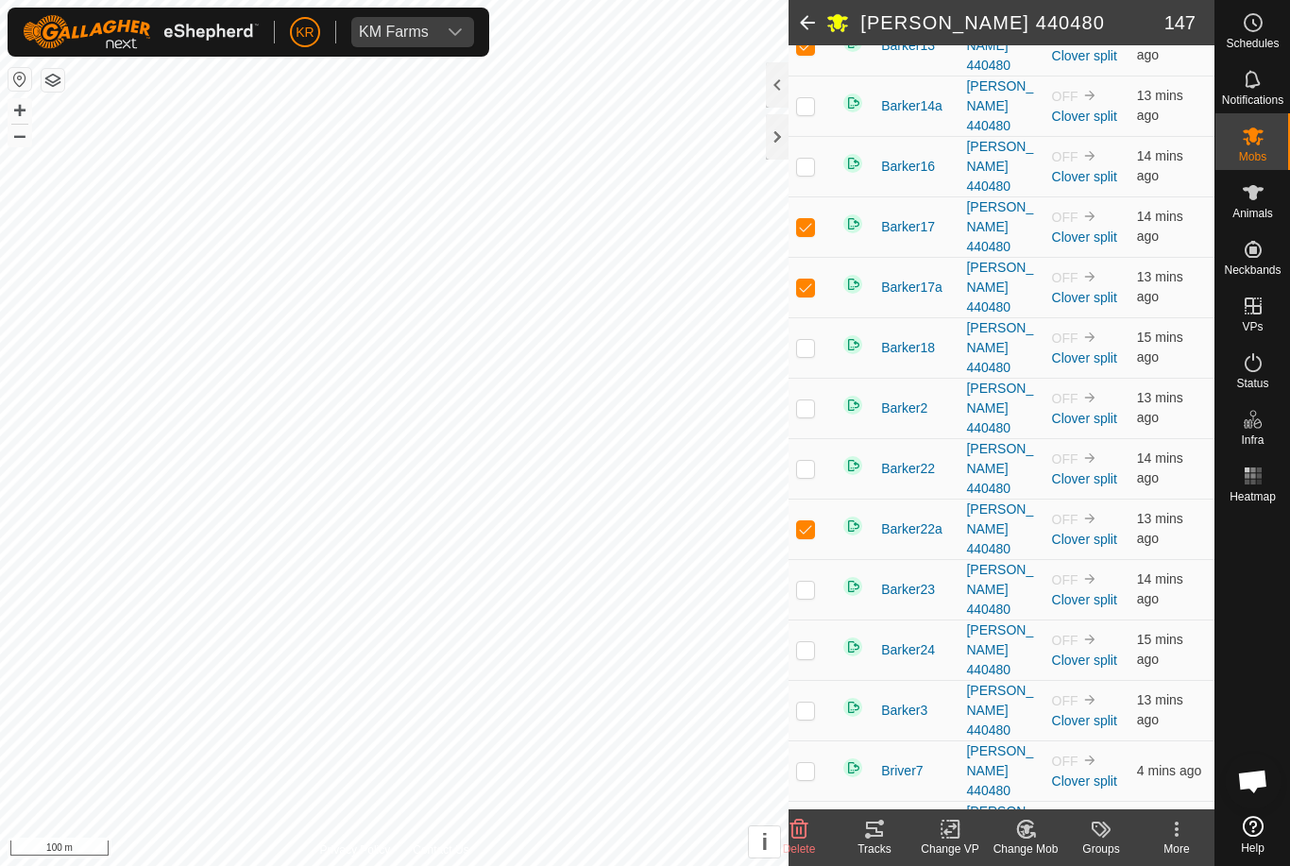
scroll to position [425, 0]
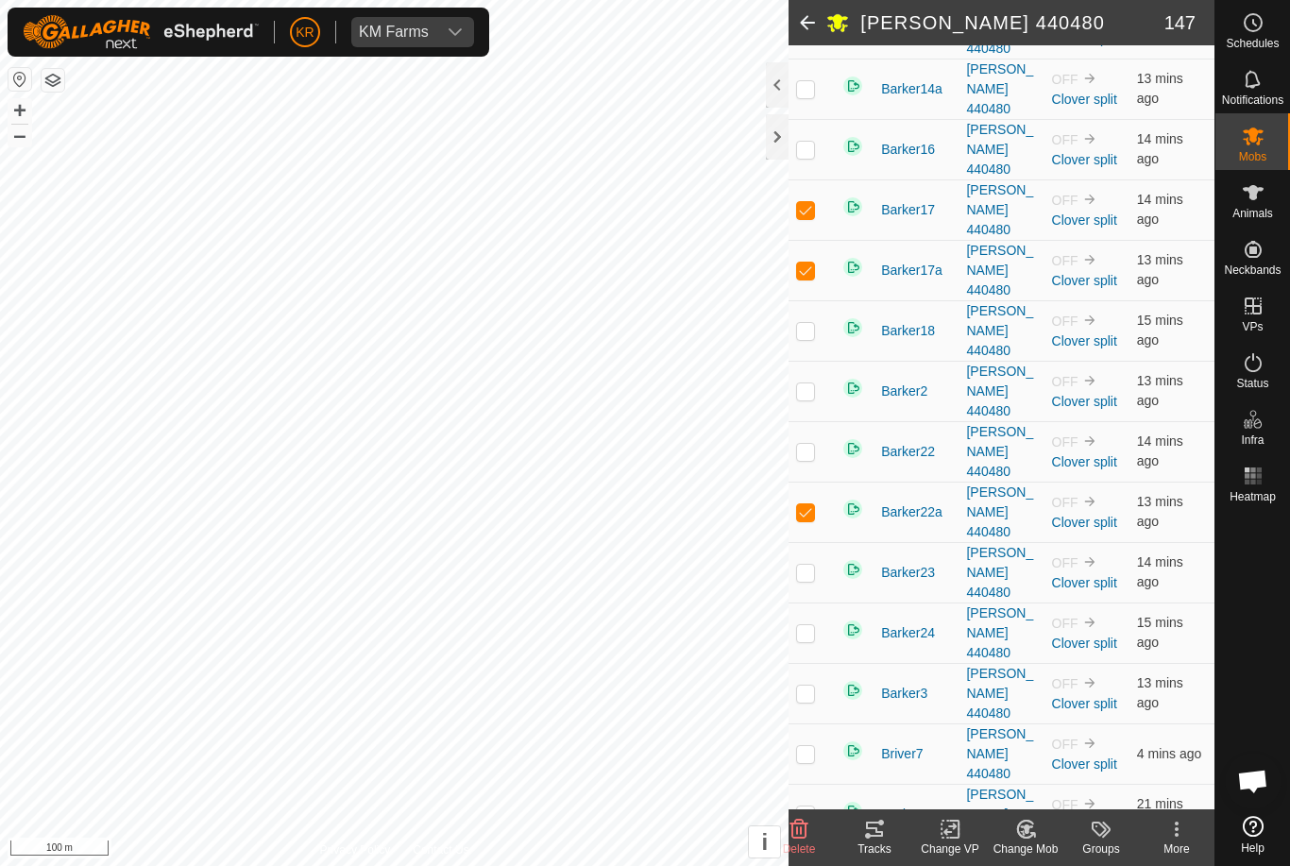
click at [804, 565] on p-checkbox at bounding box center [805, 572] width 19 height 15
click at [805, 565] on p-checkbox at bounding box center [805, 572] width 19 height 15
checkbox input "false"
click at [806, 625] on p-checkbox at bounding box center [805, 632] width 19 height 15
click at [808, 625] on p-checkbox at bounding box center [805, 632] width 19 height 15
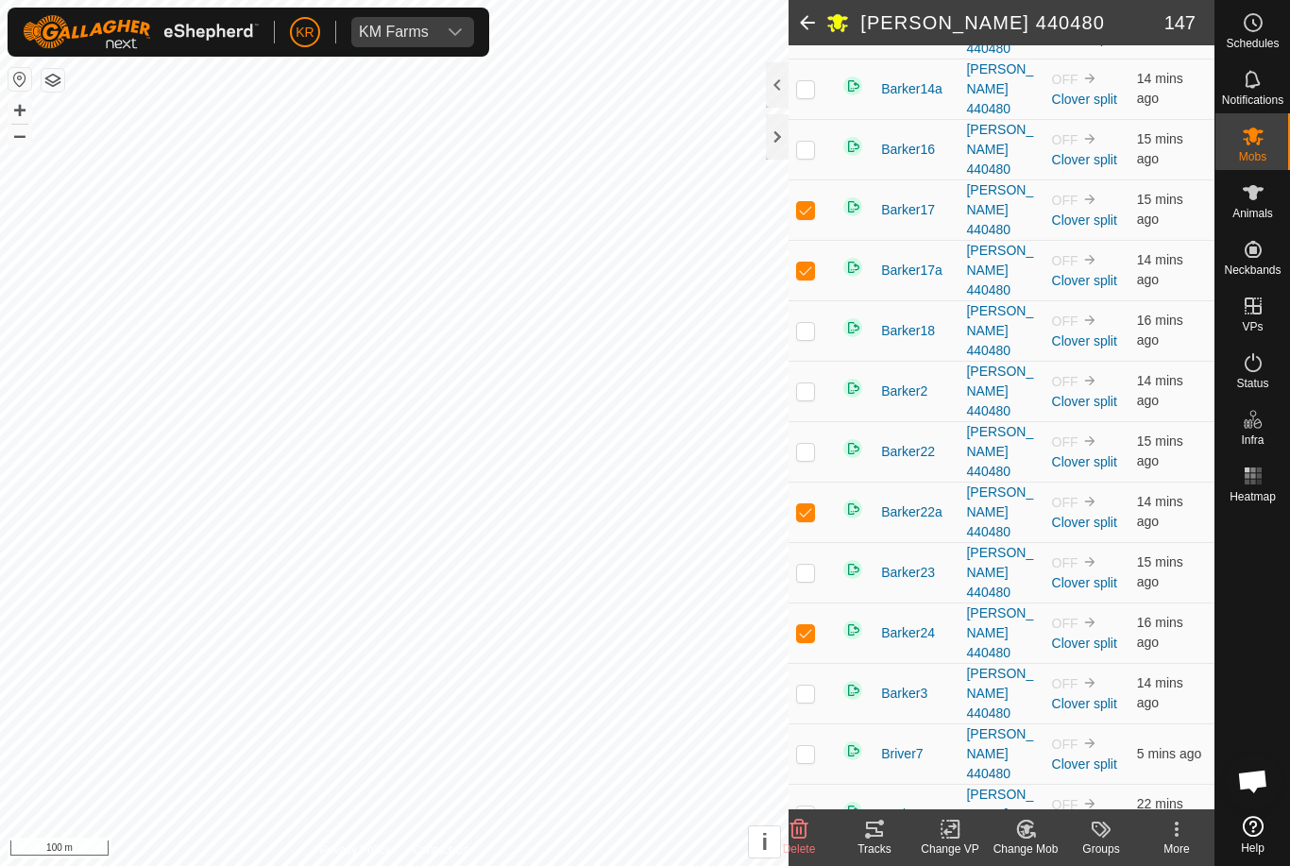
checkbox input "false"
click at [813, 686] on p-checkbox at bounding box center [805, 693] width 19 height 15
click at [811, 686] on p-checkbox at bounding box center [805, 693] width 19 height 15
checkbox input "false"
click at [816, 723] on td at bounding box center [810, 753] width 45 height 60
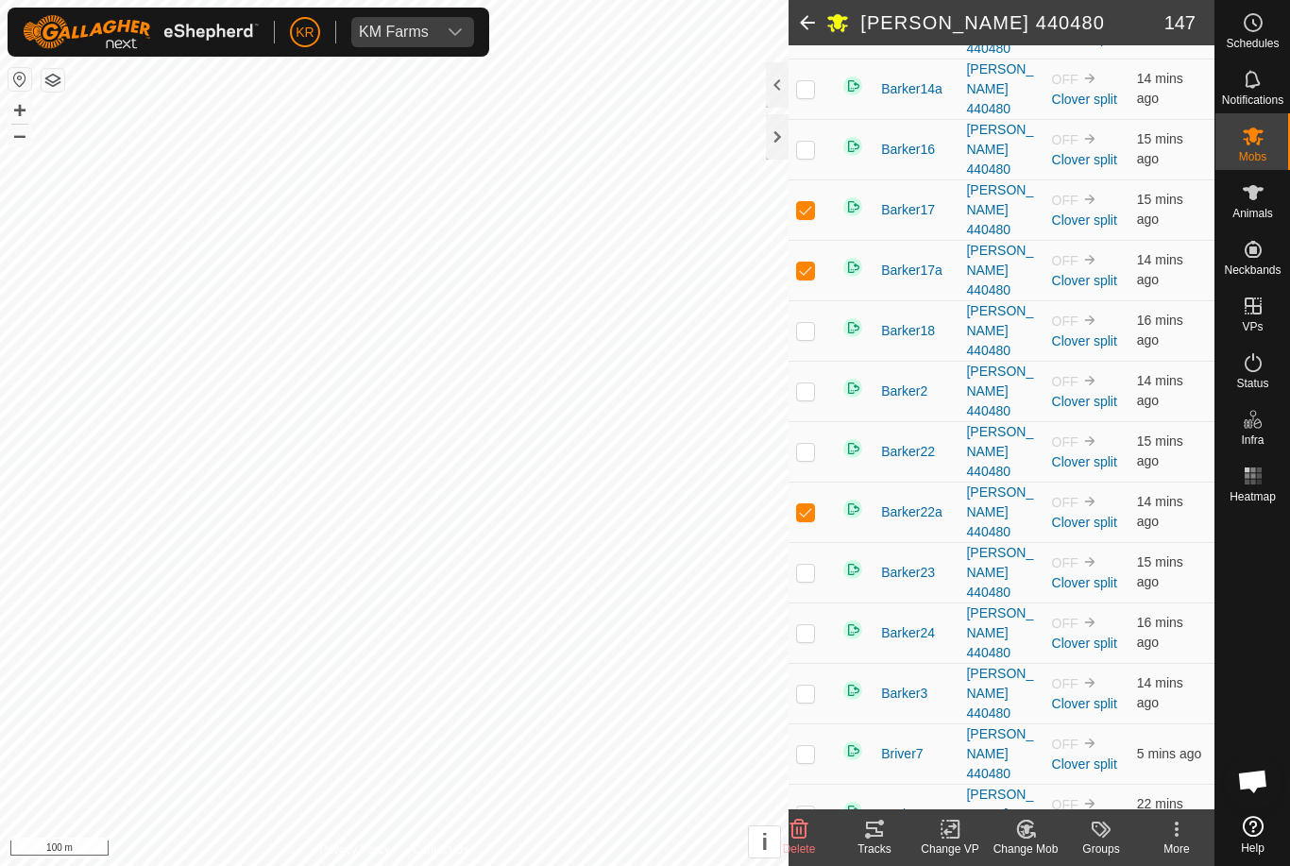
checkbox input "true"
click at [818, 784] on td at bounding box center [810, 814] width 45 height 60
checkbox input "true"
click at [806, 844] on td at bounding box center [810, 874] width 45 height 60
checkbox input "true"
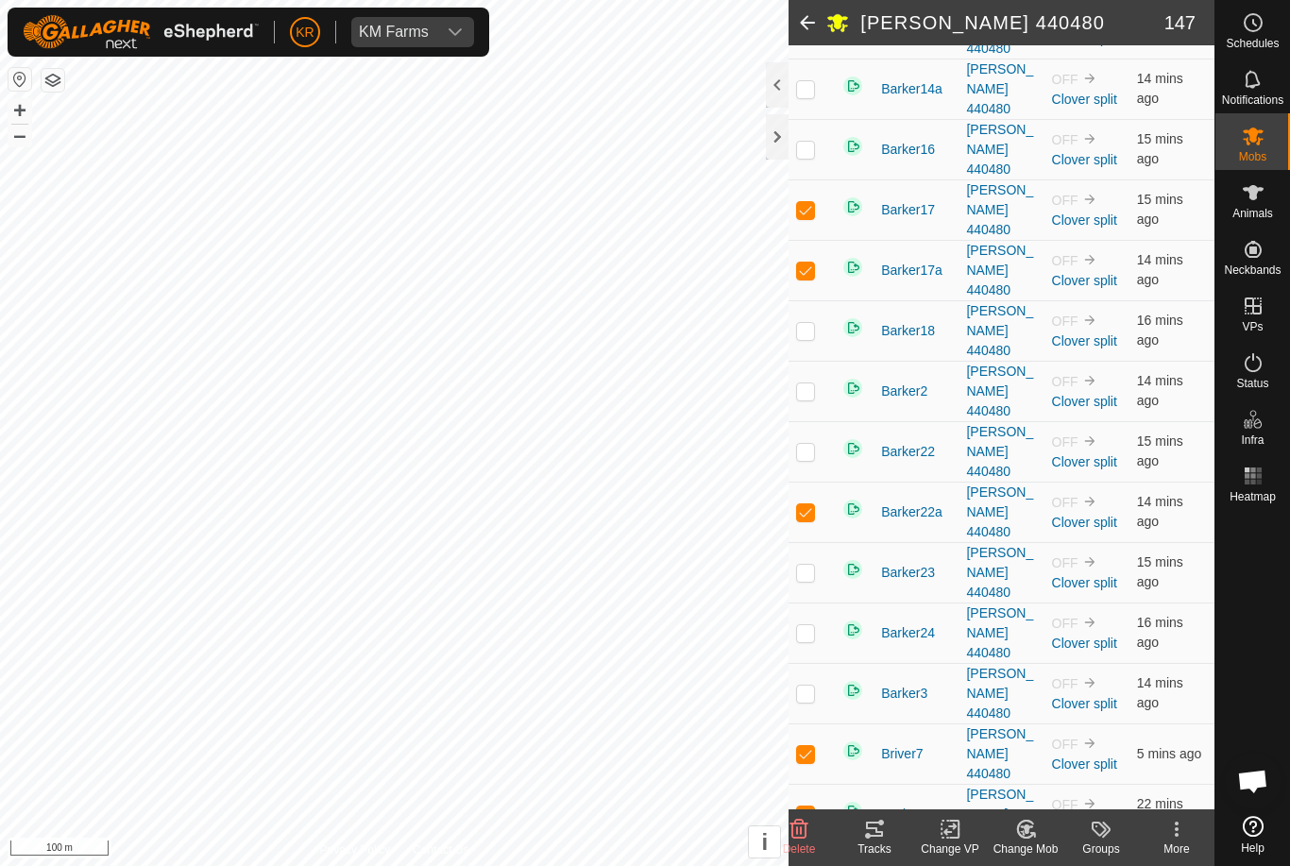
checkbox input "true"
checkbox input "false"
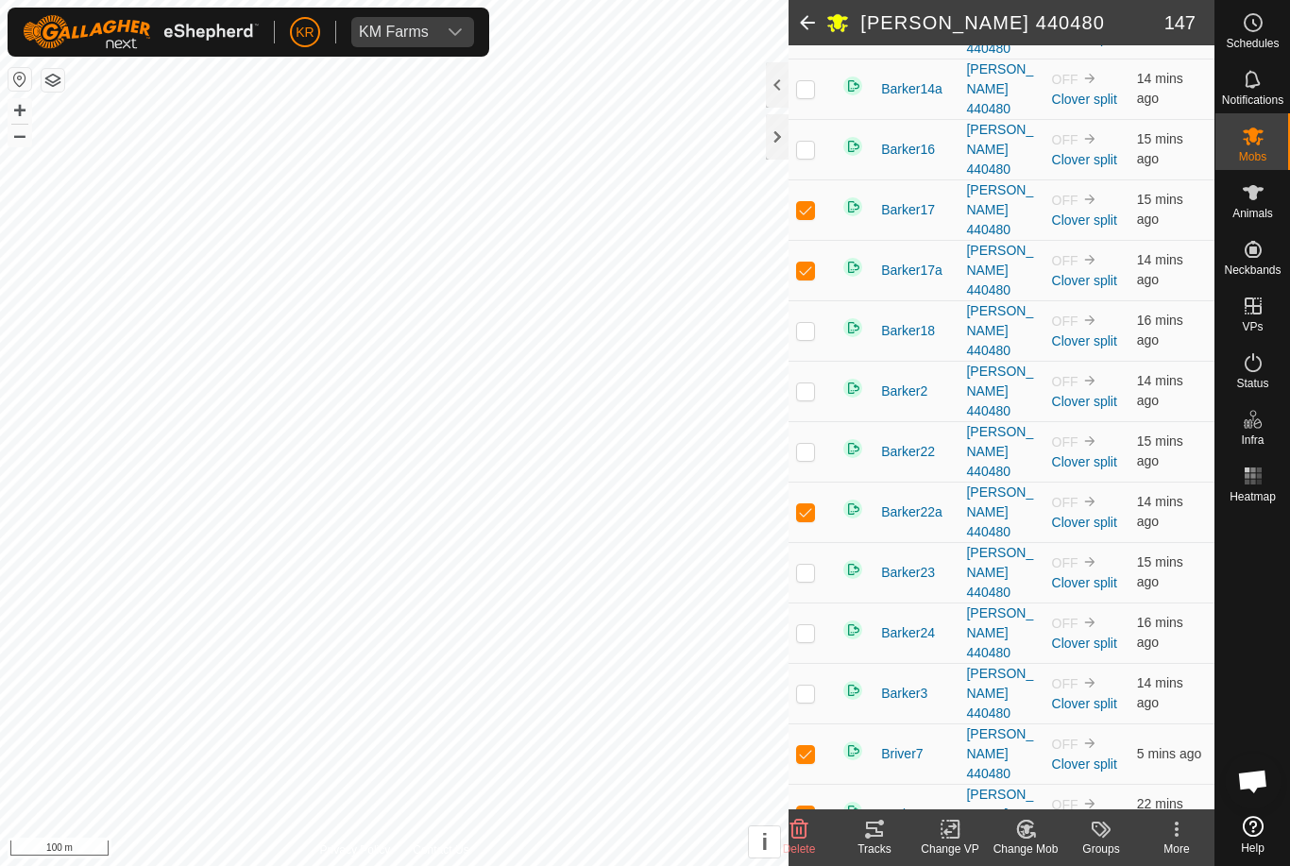
checkbox input "false"
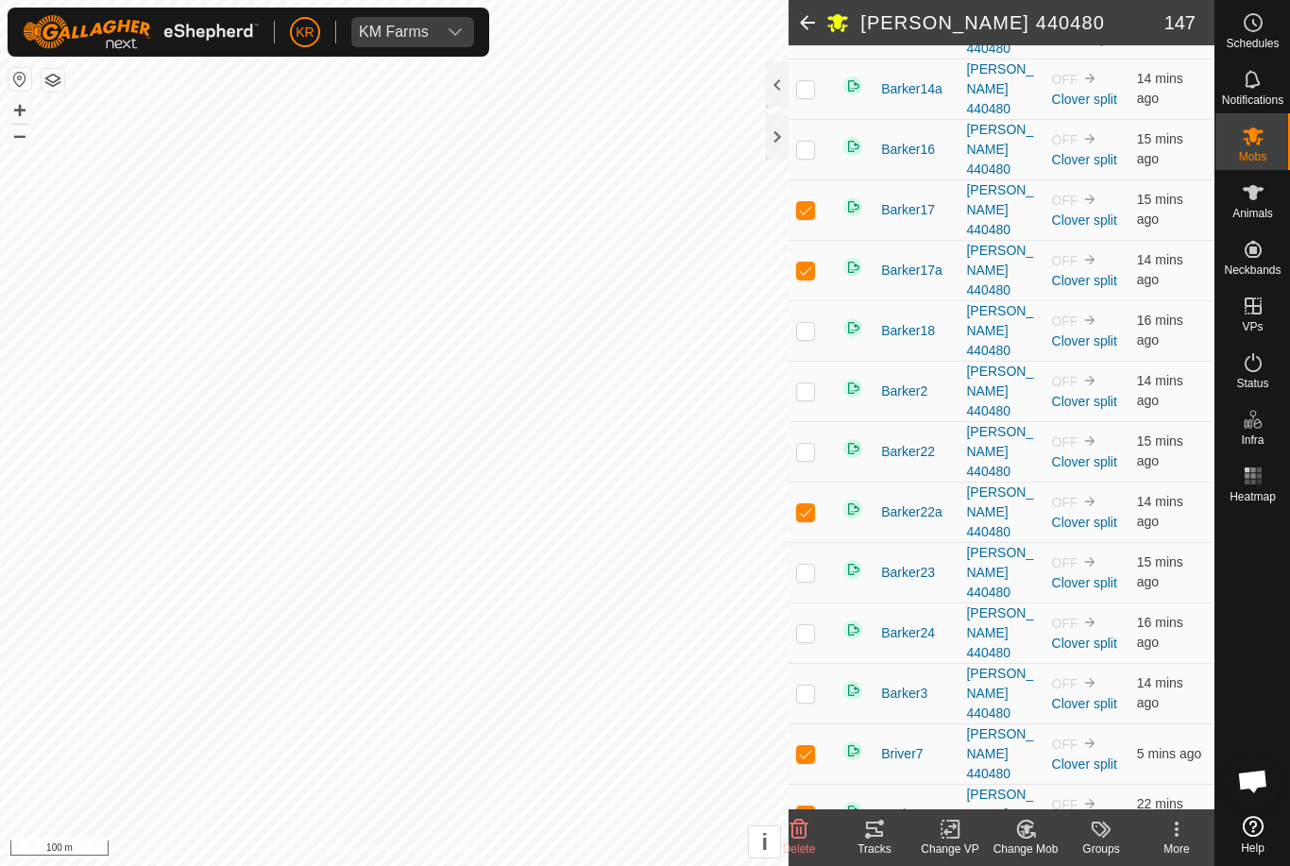
checkbox input "false"
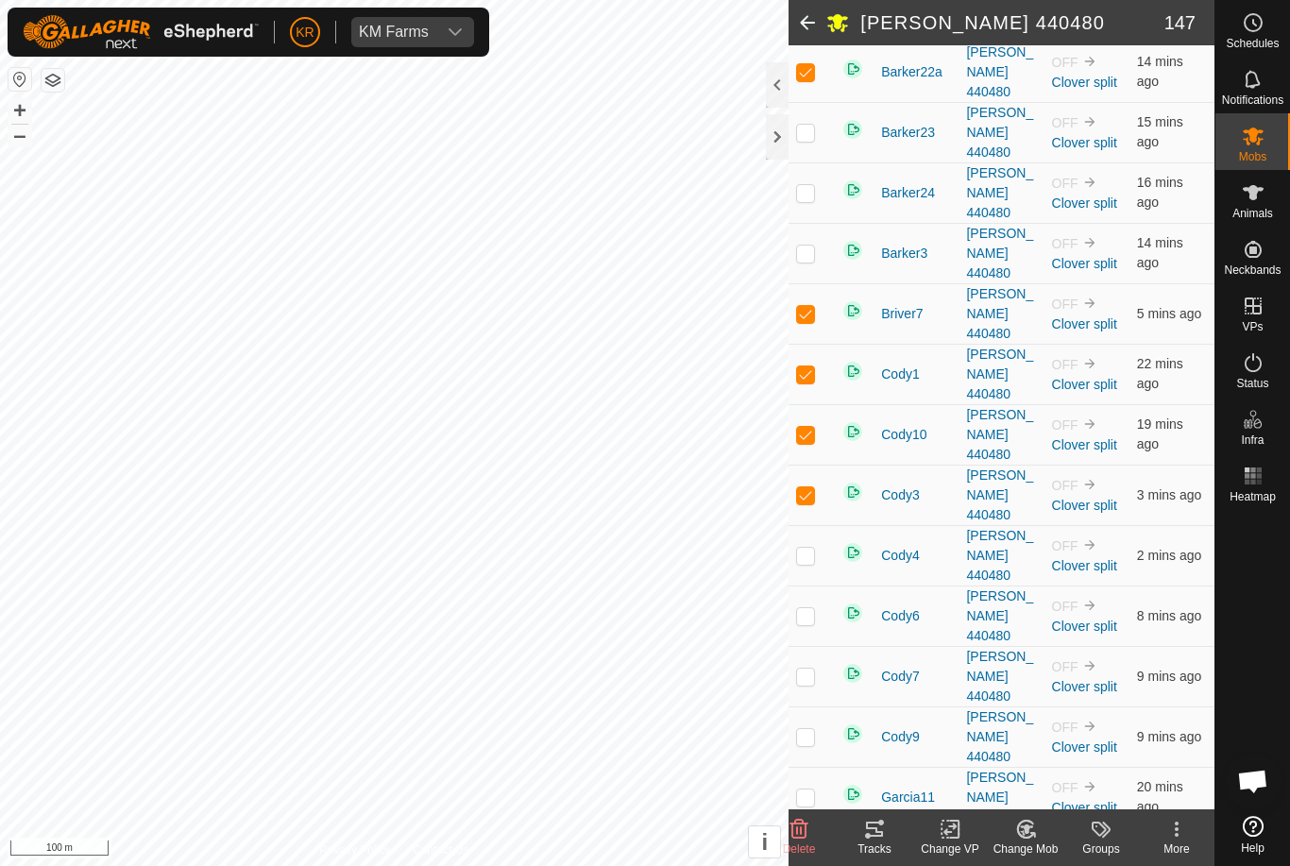
scroll to position [872, 0]
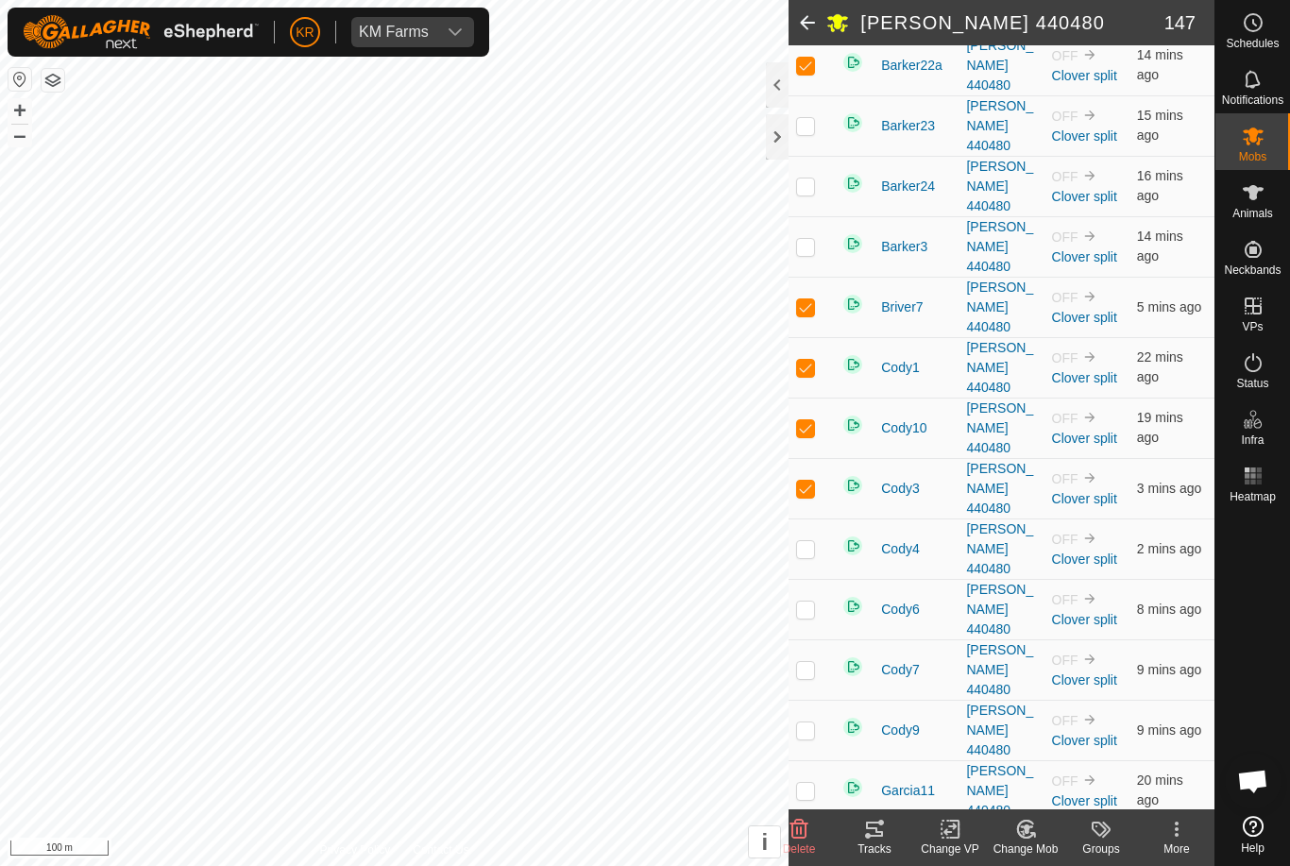
click at [810, 783] on p-checkbox at bounding box center [805, 790] width 19 height 15
checkbox input "true"
click at [805, 843] on p-checkbox at bounding box center [805, 850] width 19 height 15
checkbox input "false"
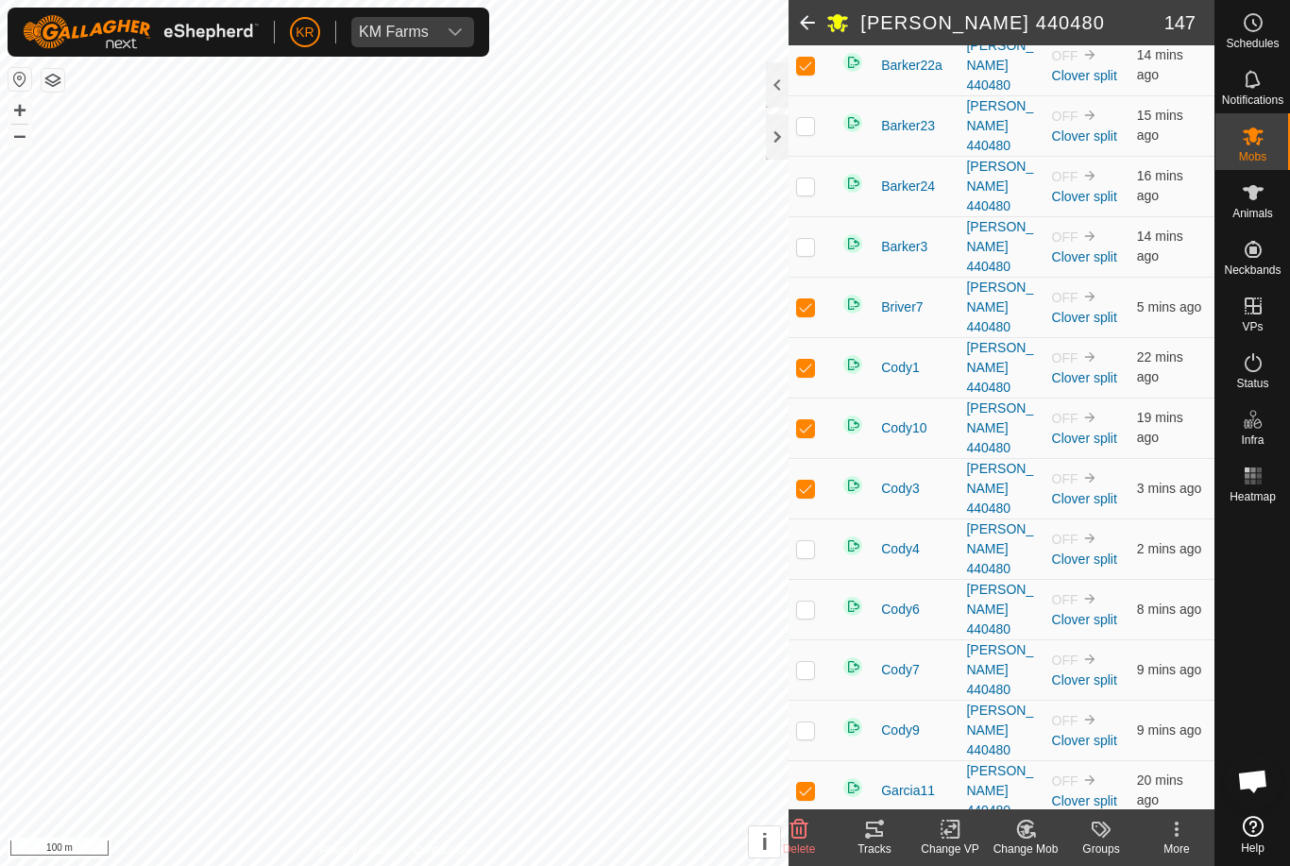
checkbox input "true"
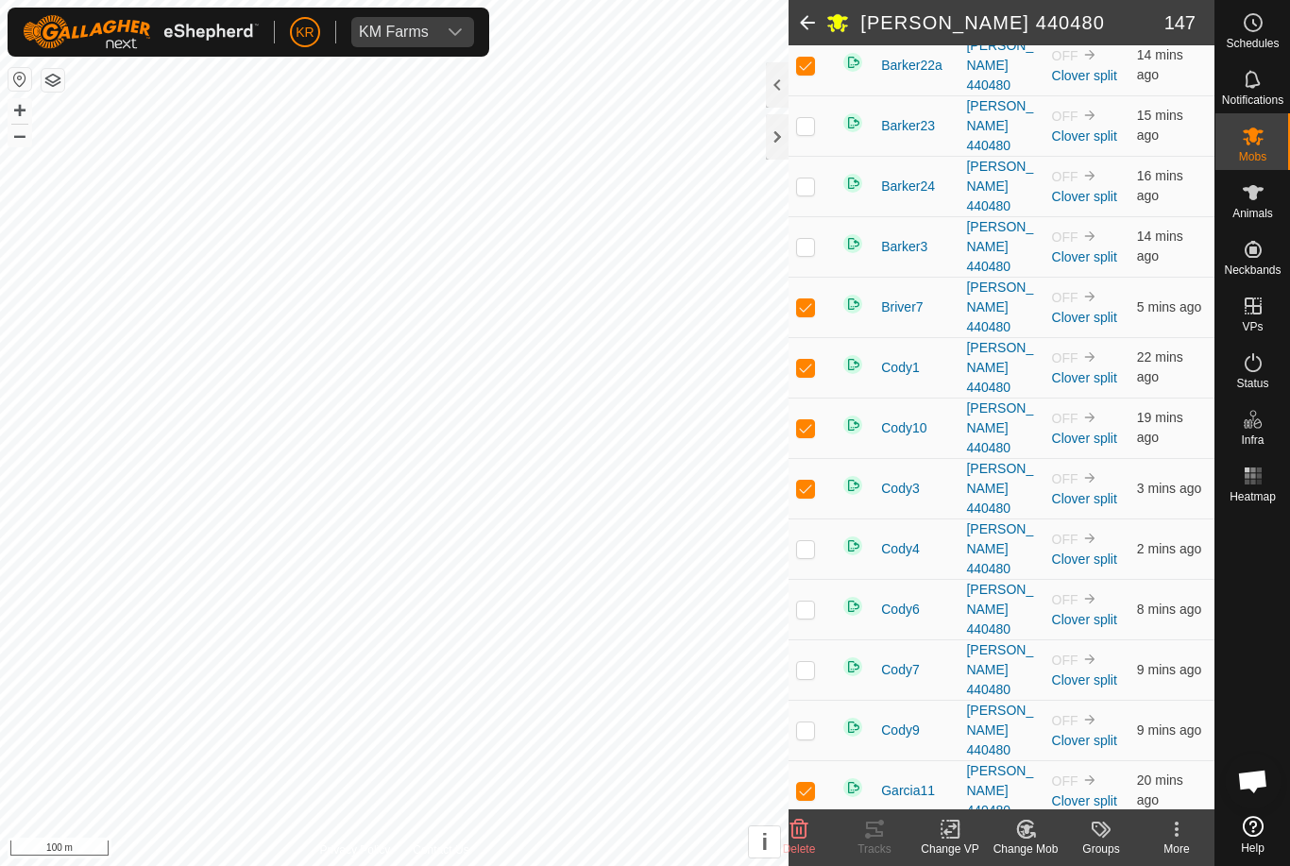
checkbox input "false"
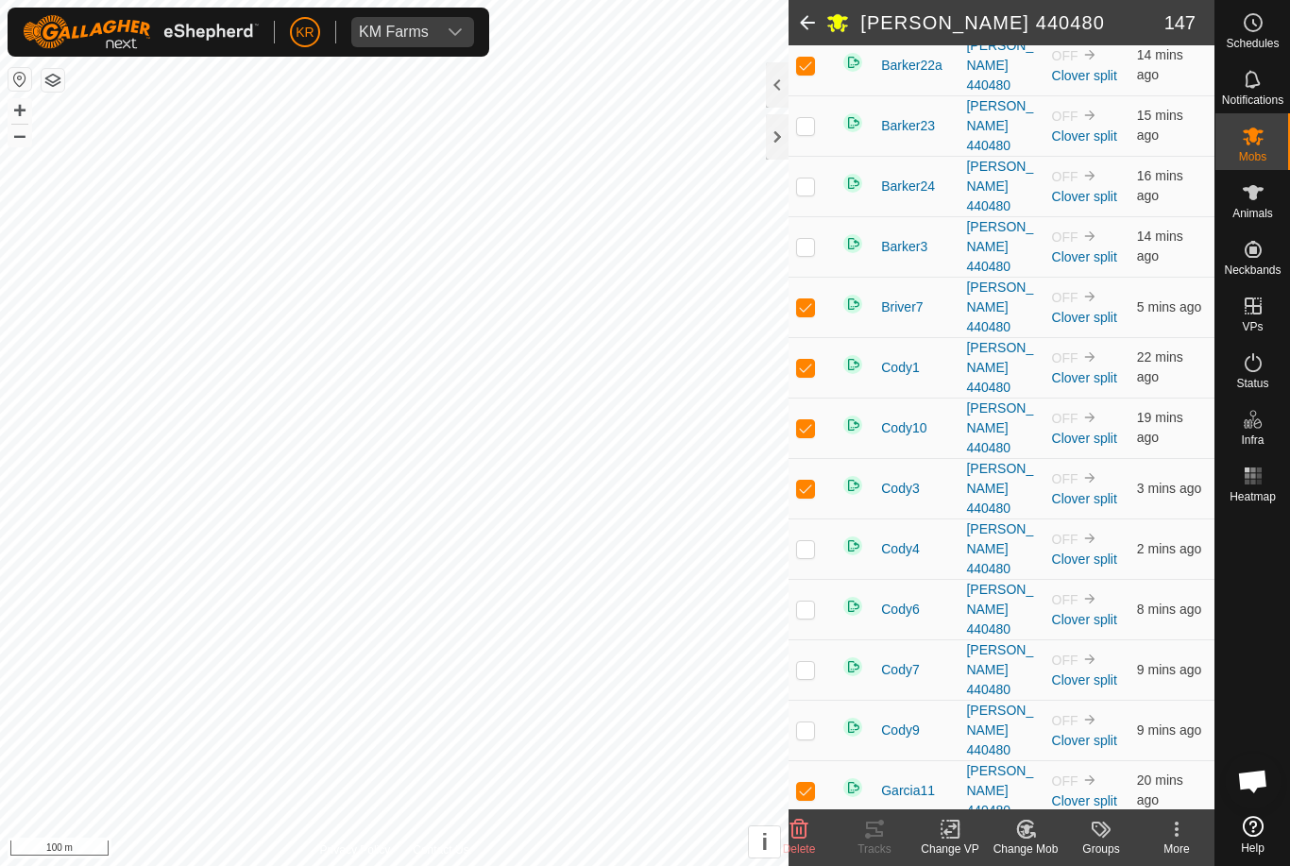
checkbox input "false"
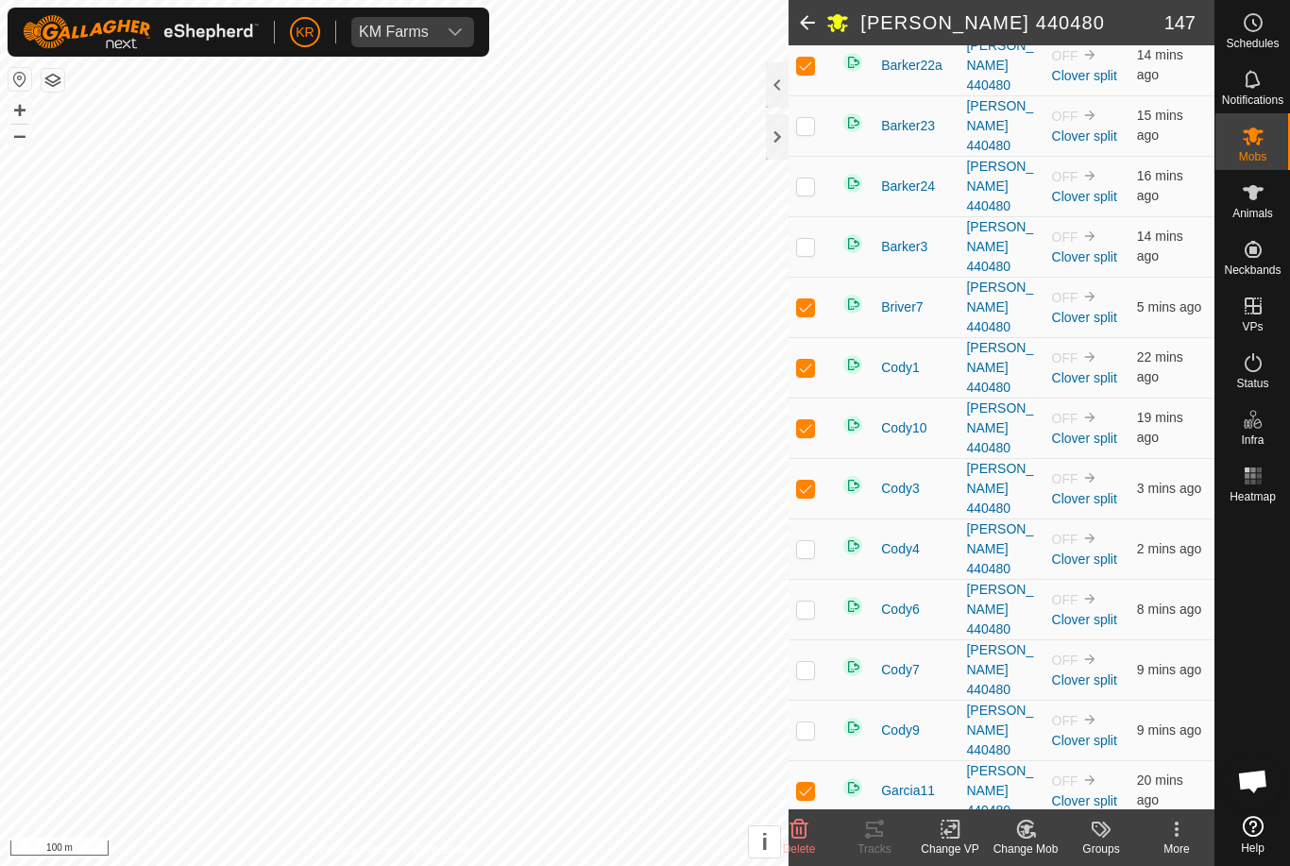
checkbox input "false"
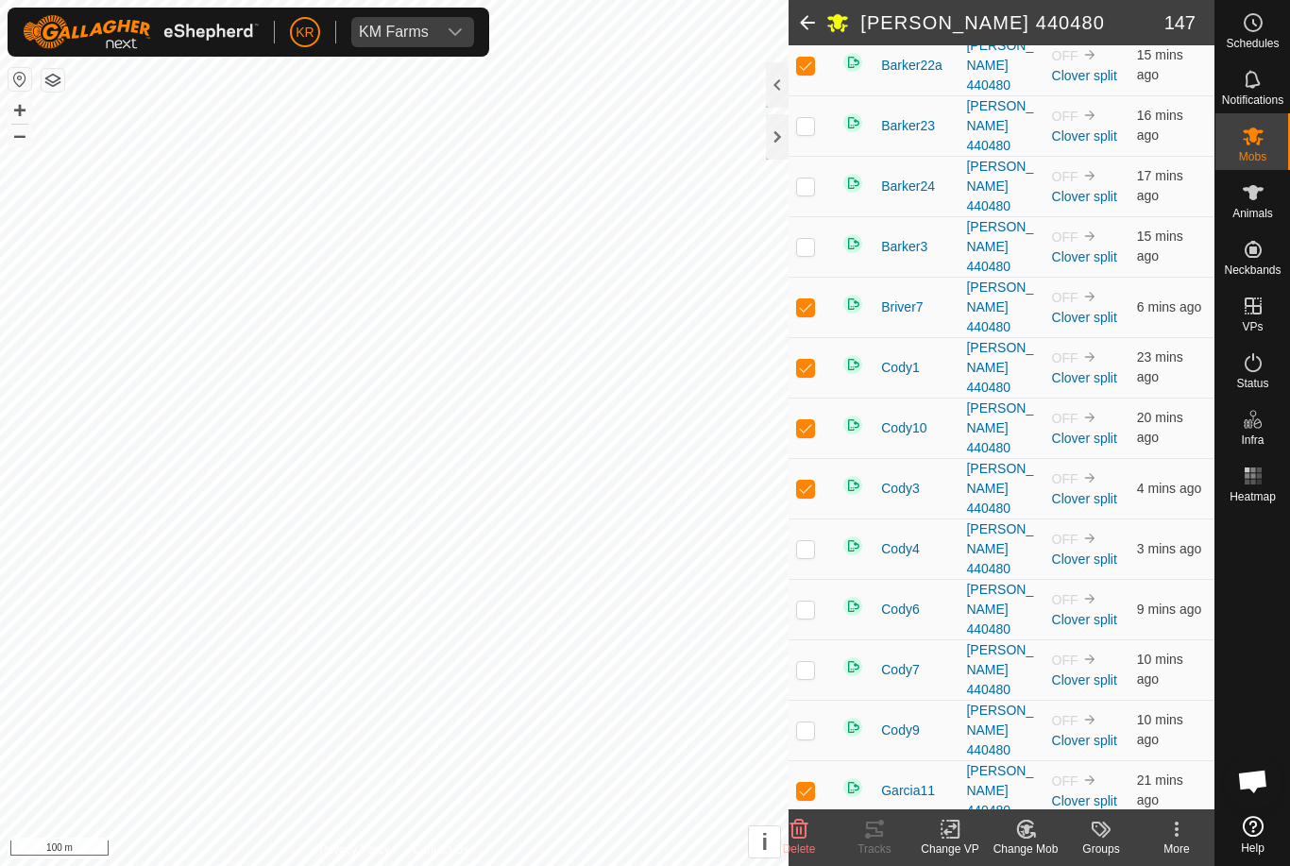
checkbox input "false"
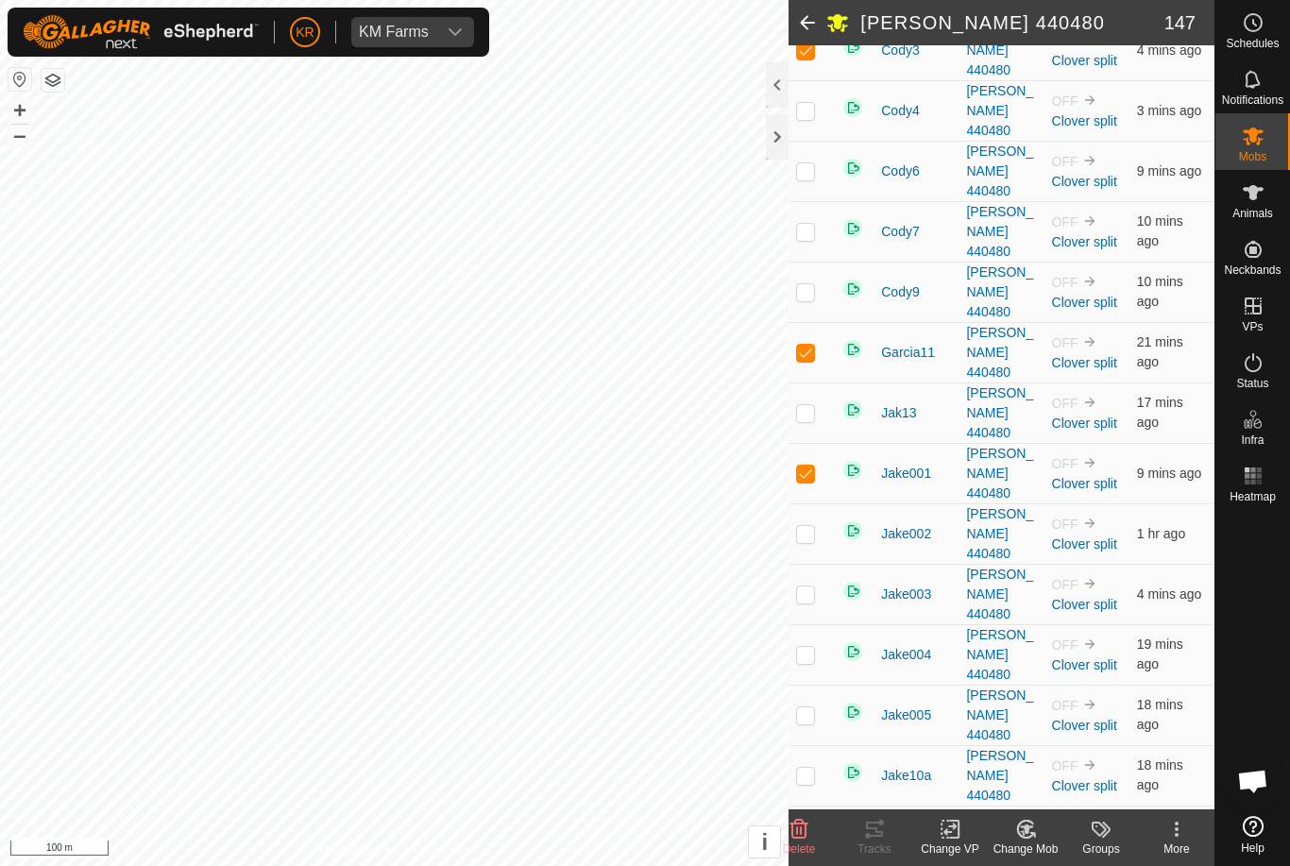
scroll to position [1315, 0]
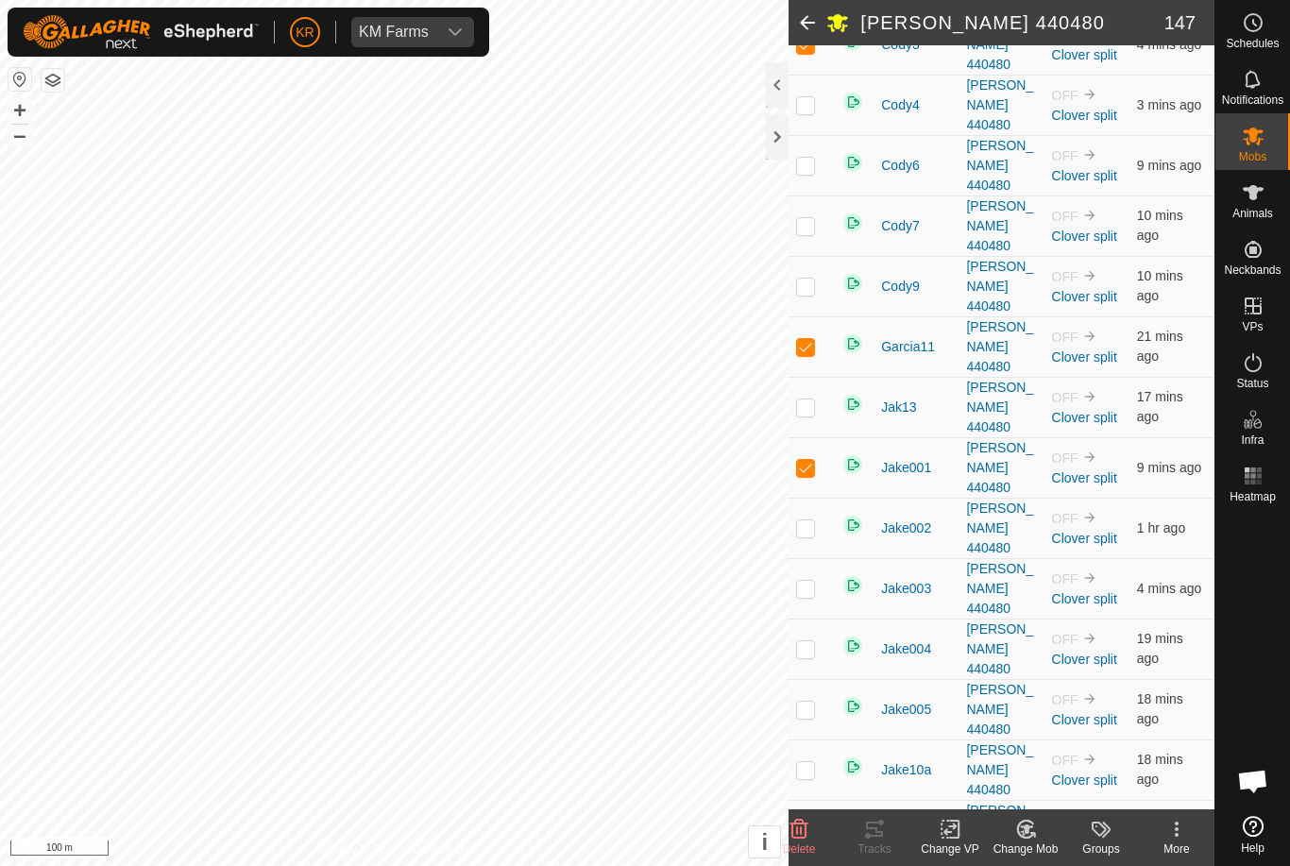
checkbox input "true"
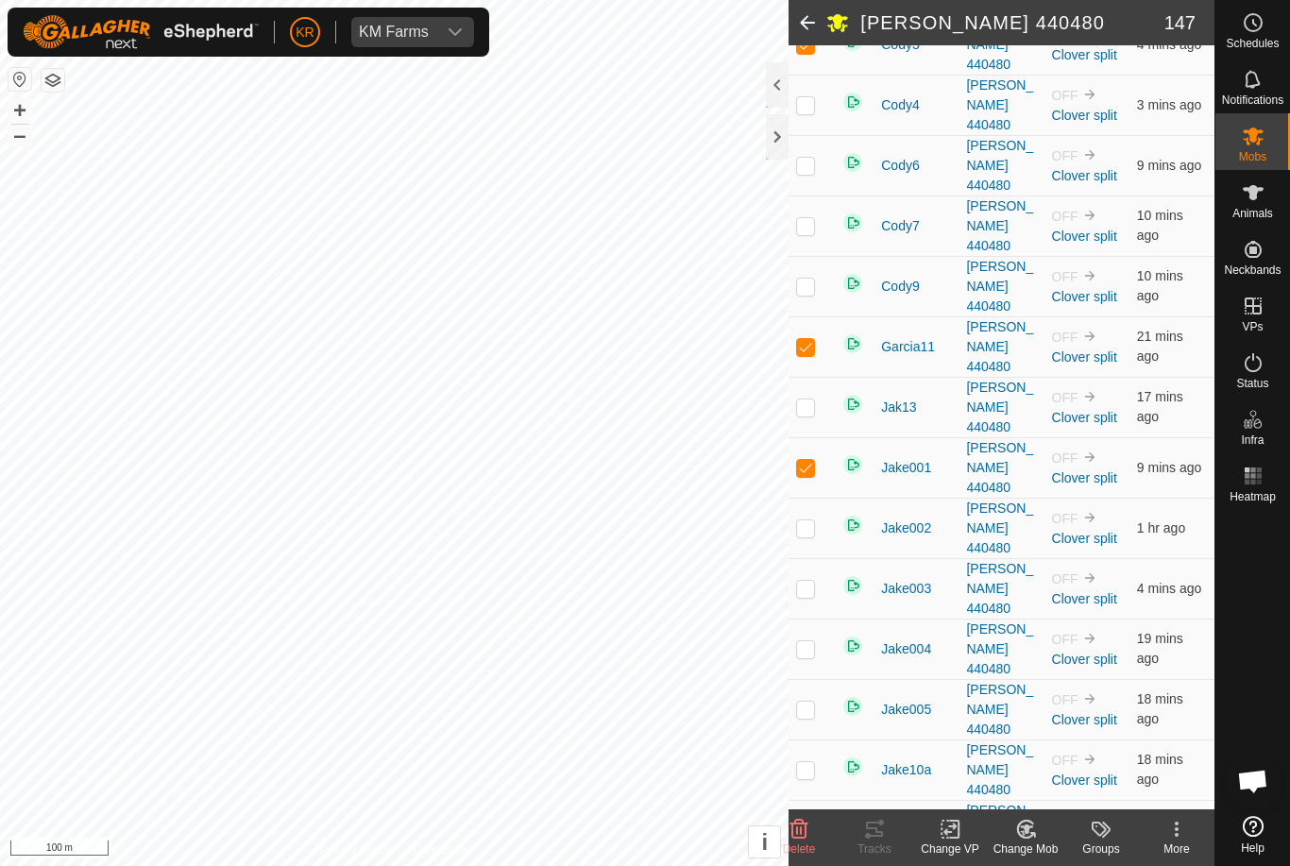
checkbox input "false"
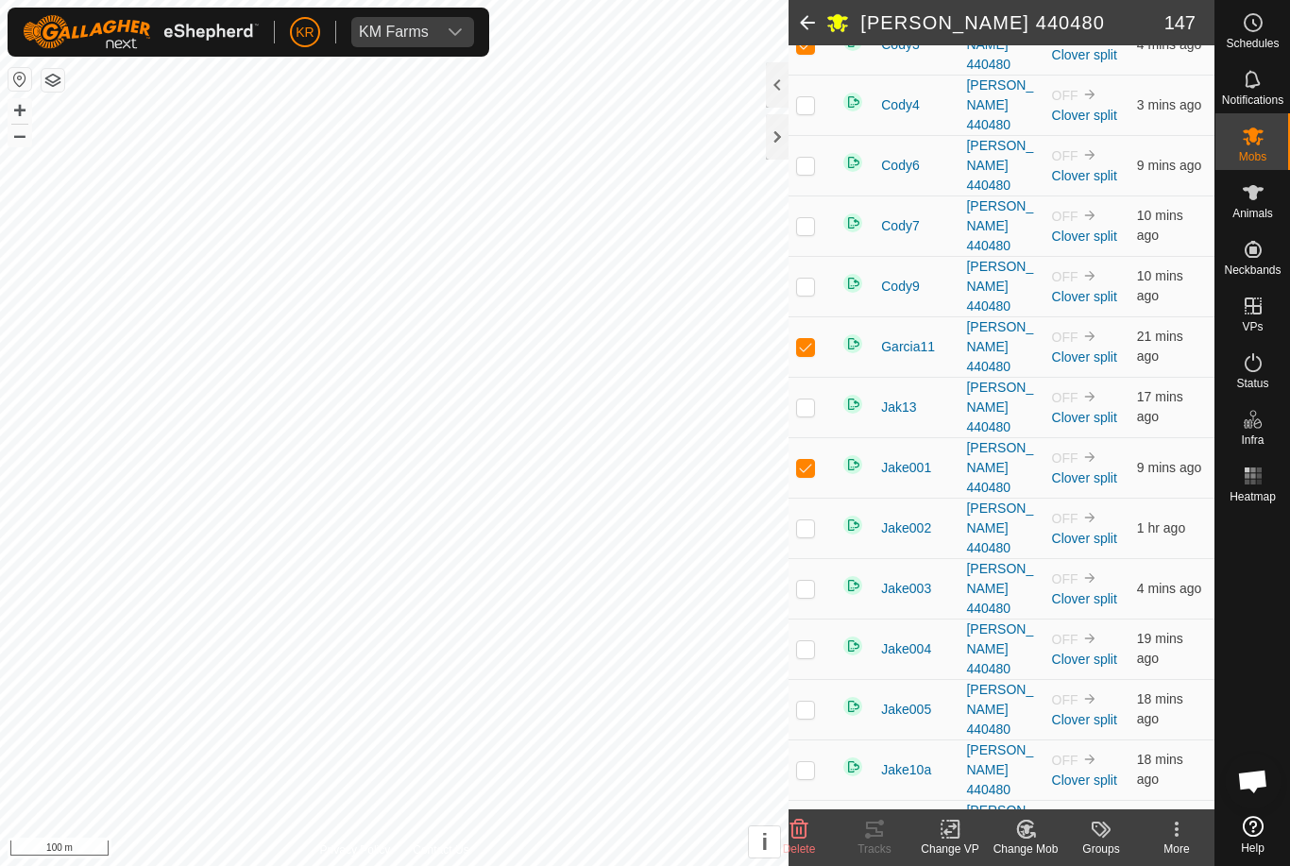
checkbox input "false"
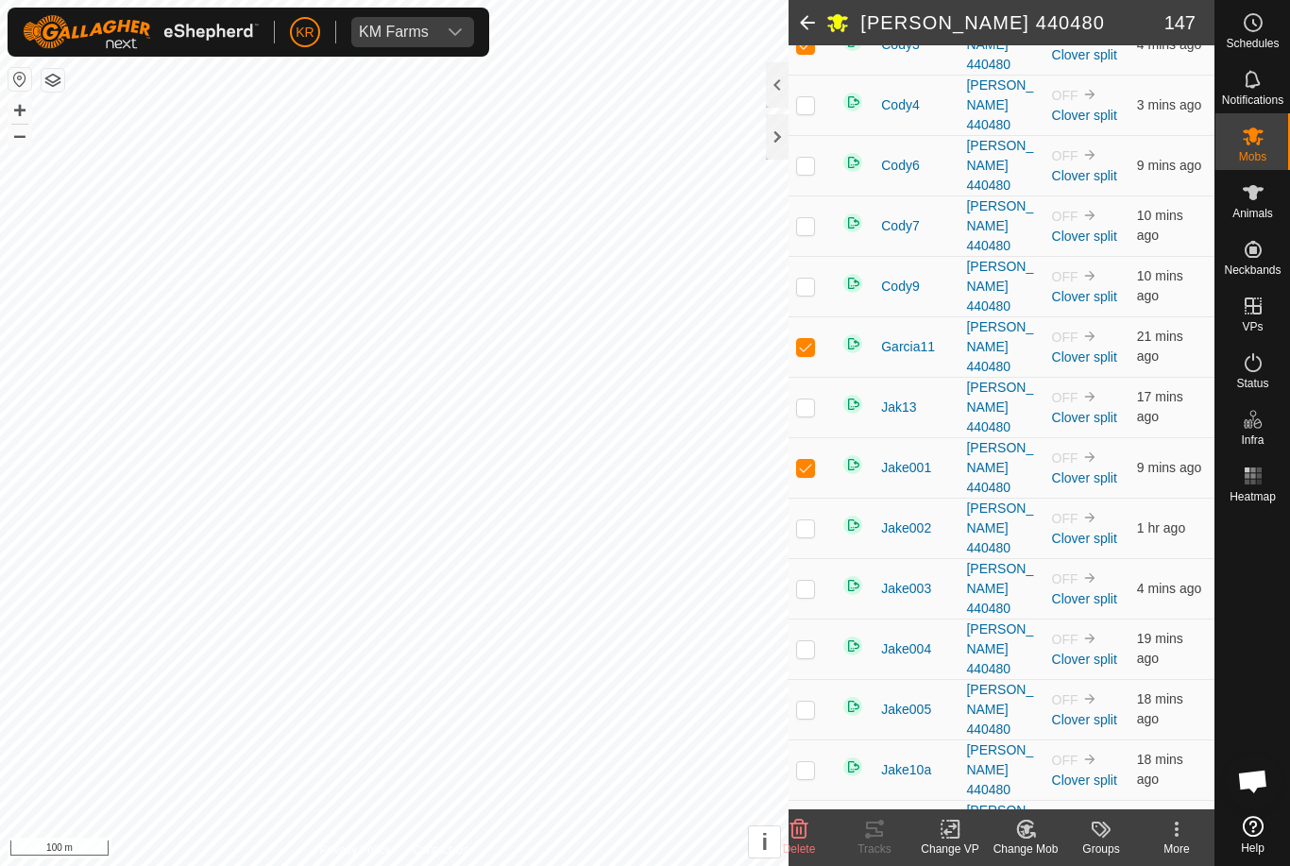
checkbox input "false"
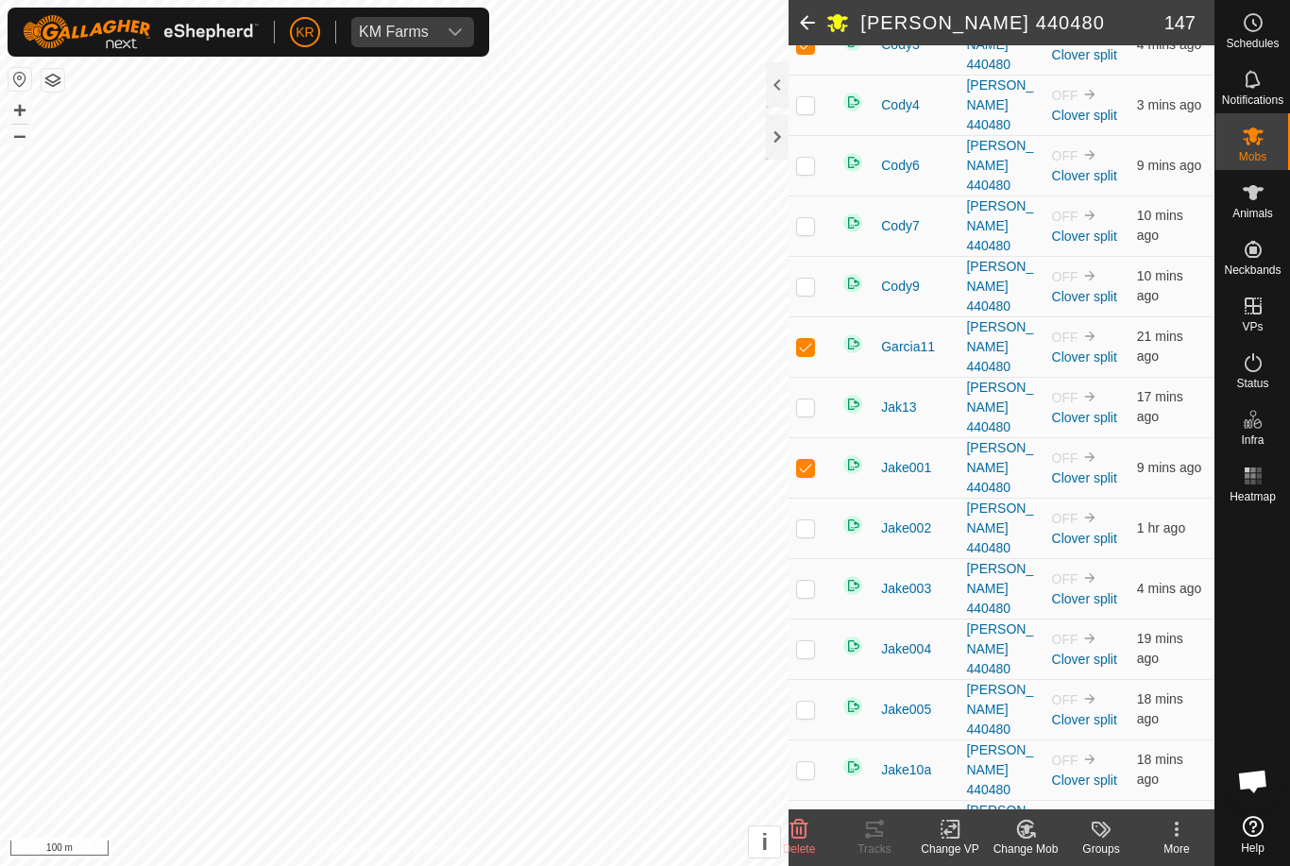
checkbox input "true"
checkbox input "false"
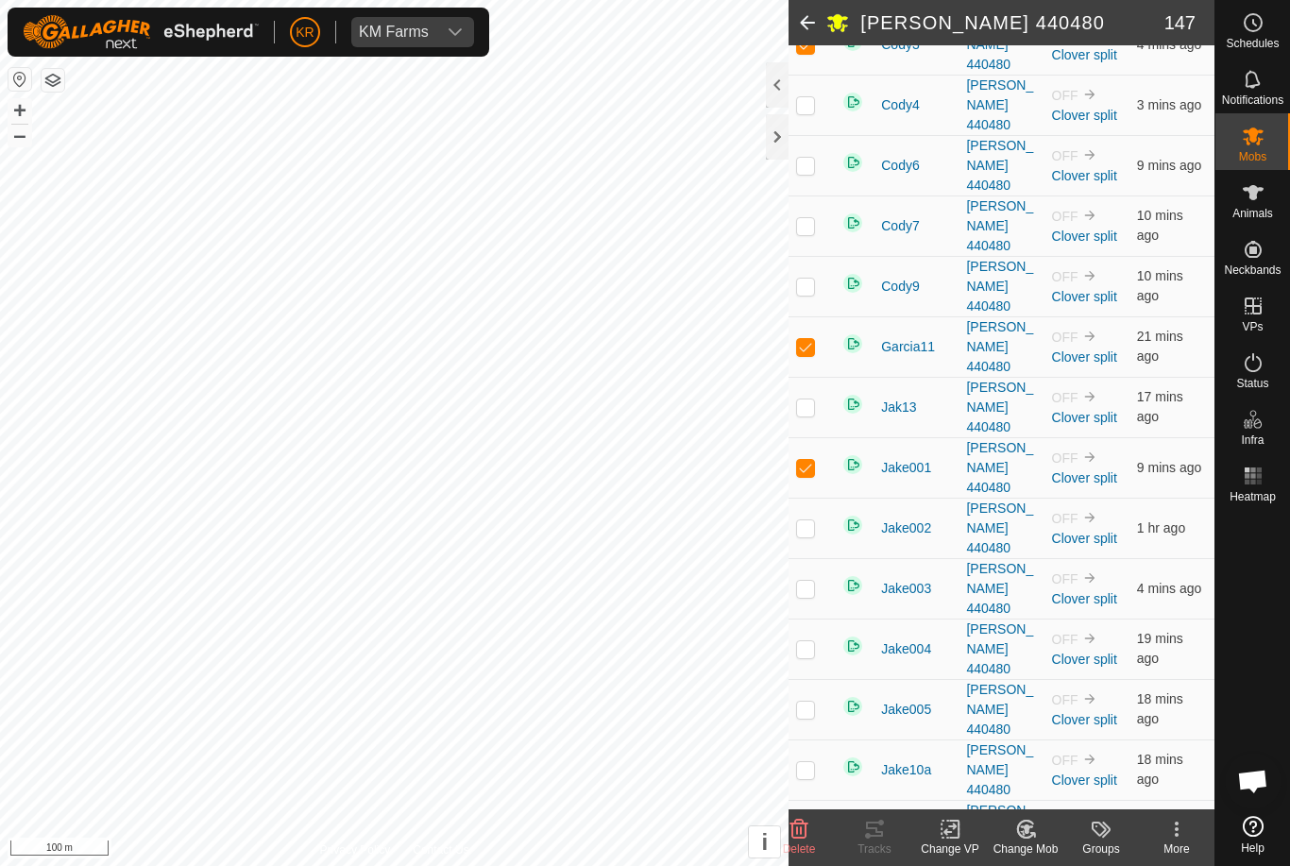
checkbox input "false"
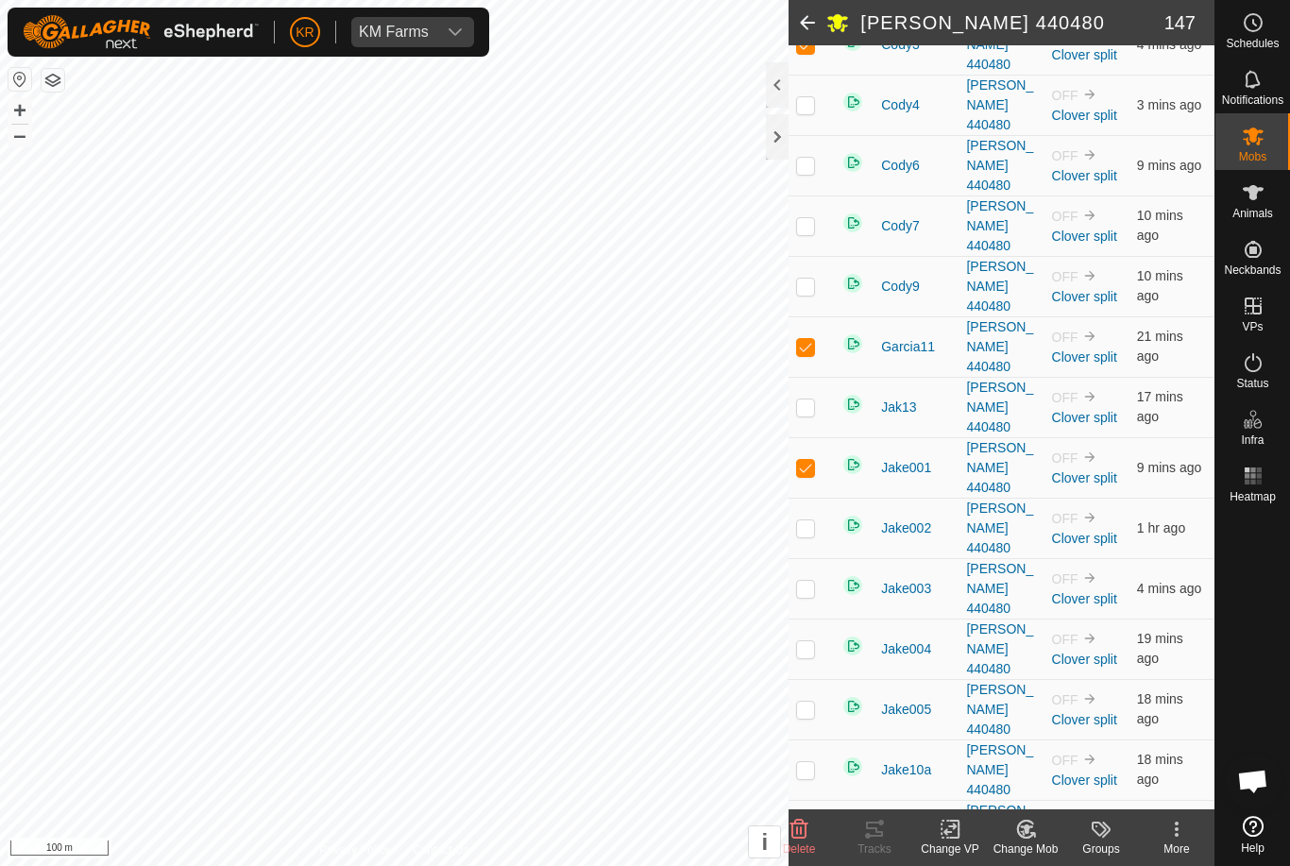
checkbox input "false"
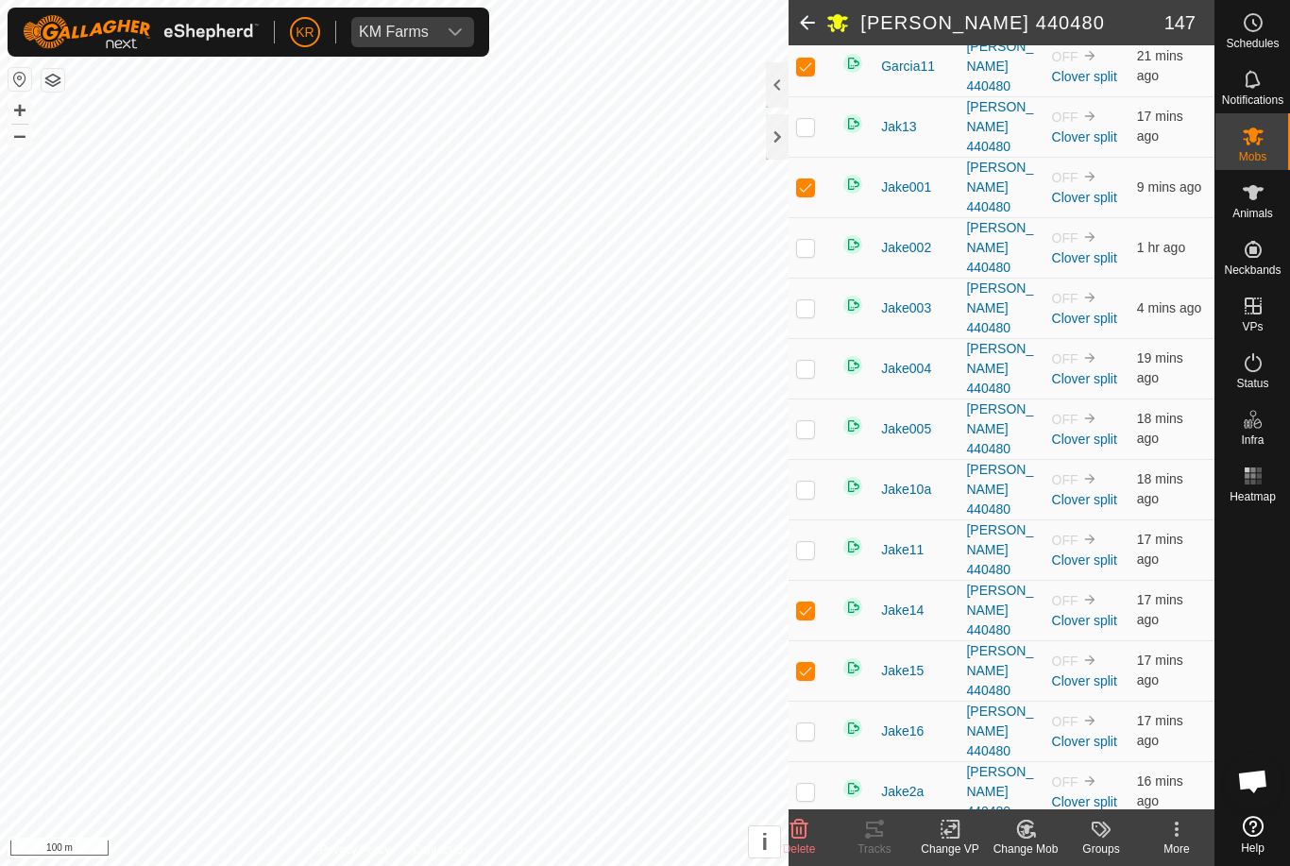
scroll to position [1595, 0]
checkbox input "true"
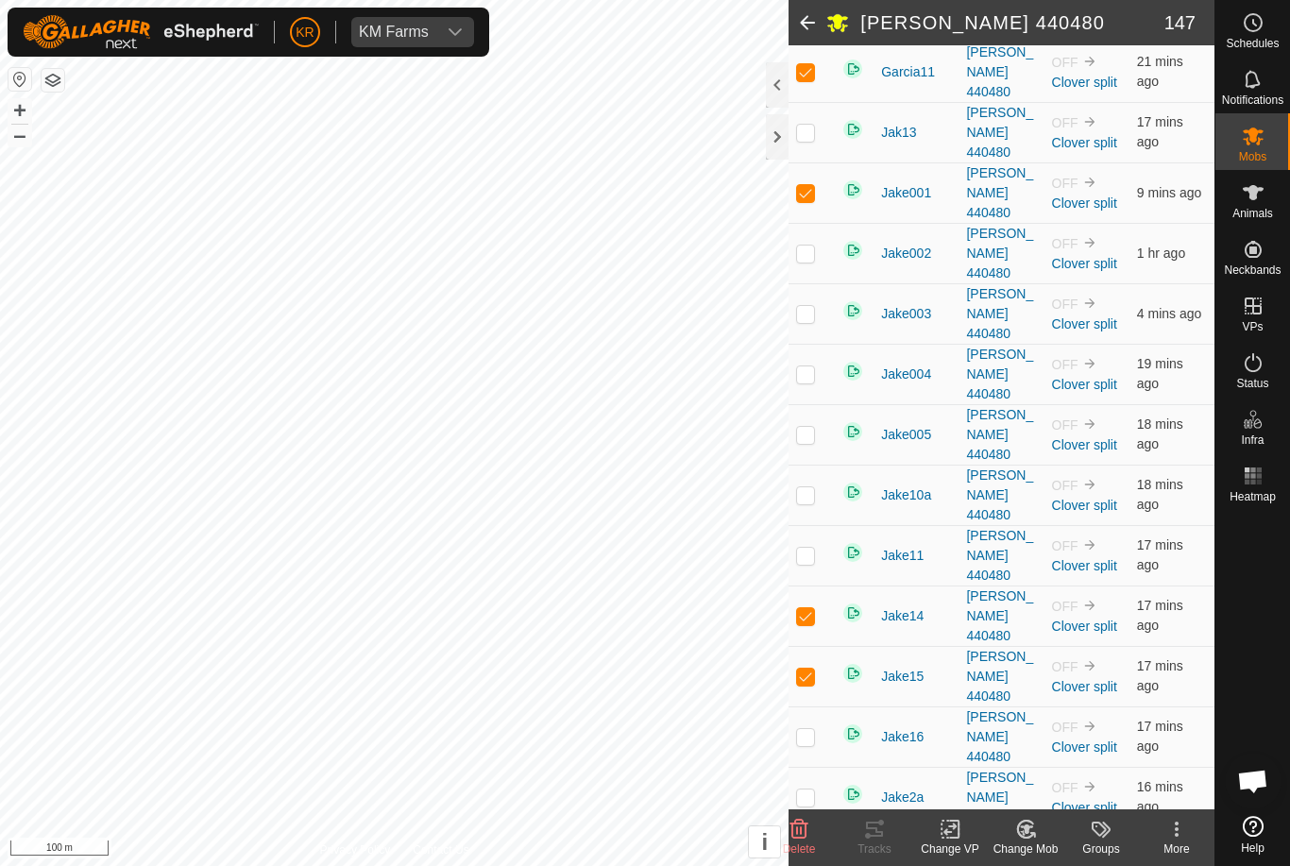
checkbox input "true"
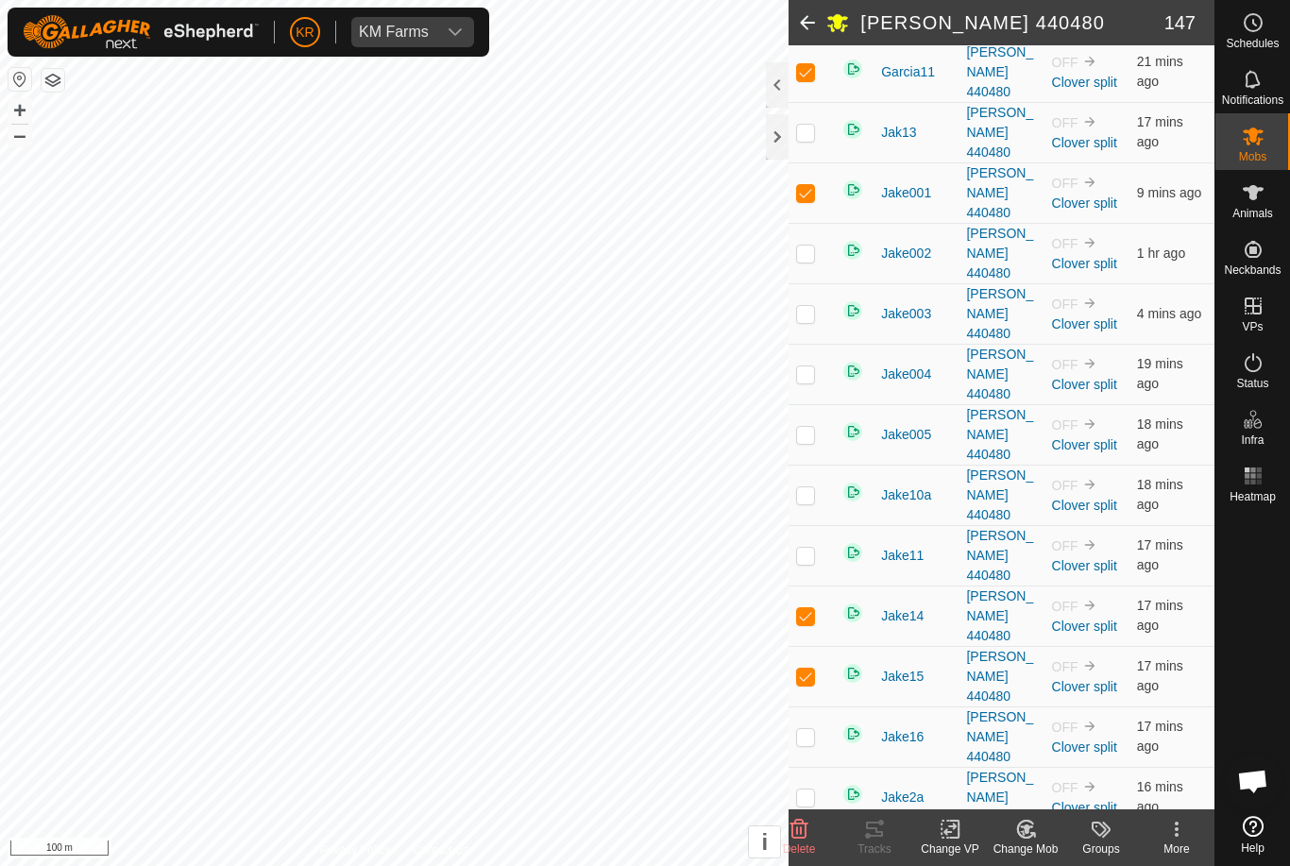
checkbox input "false"
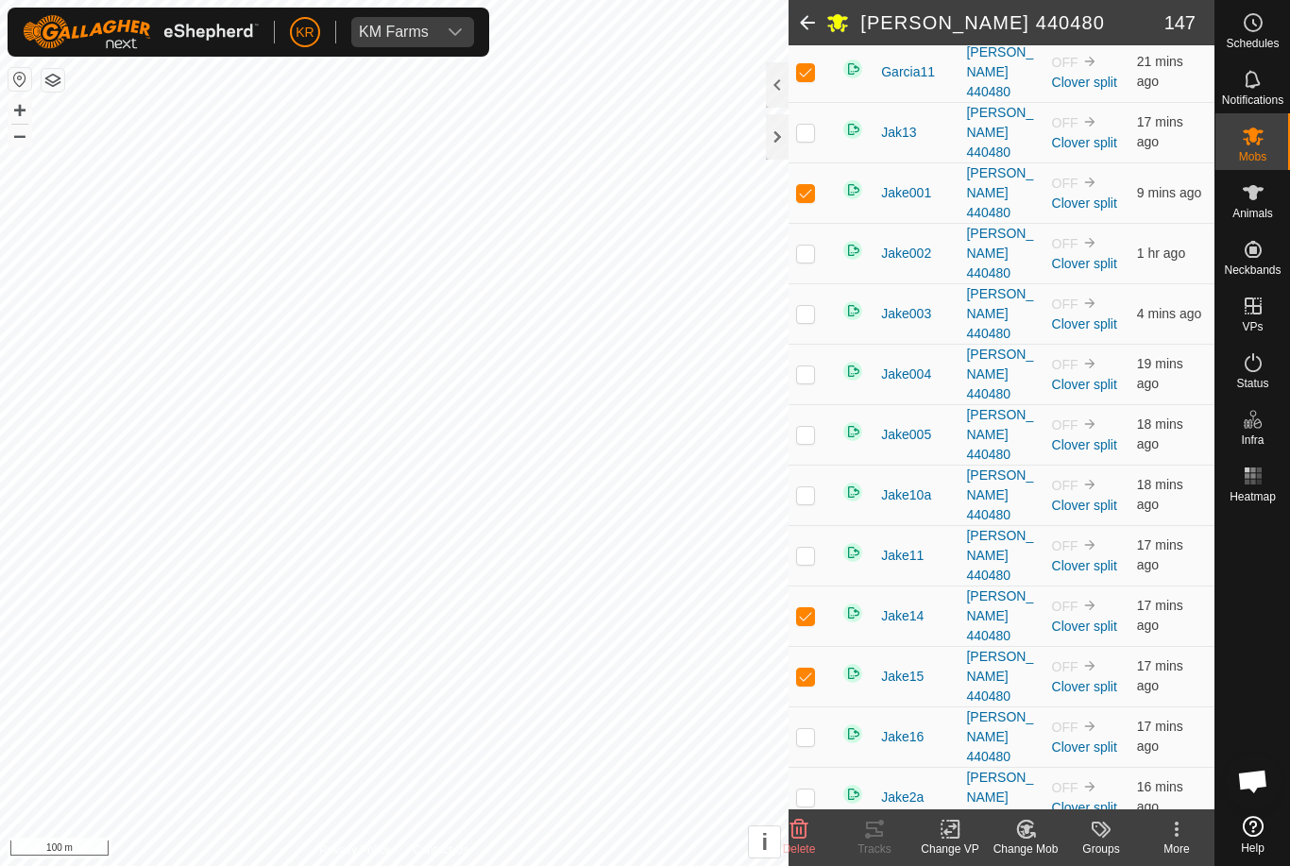
checkbox input "false"
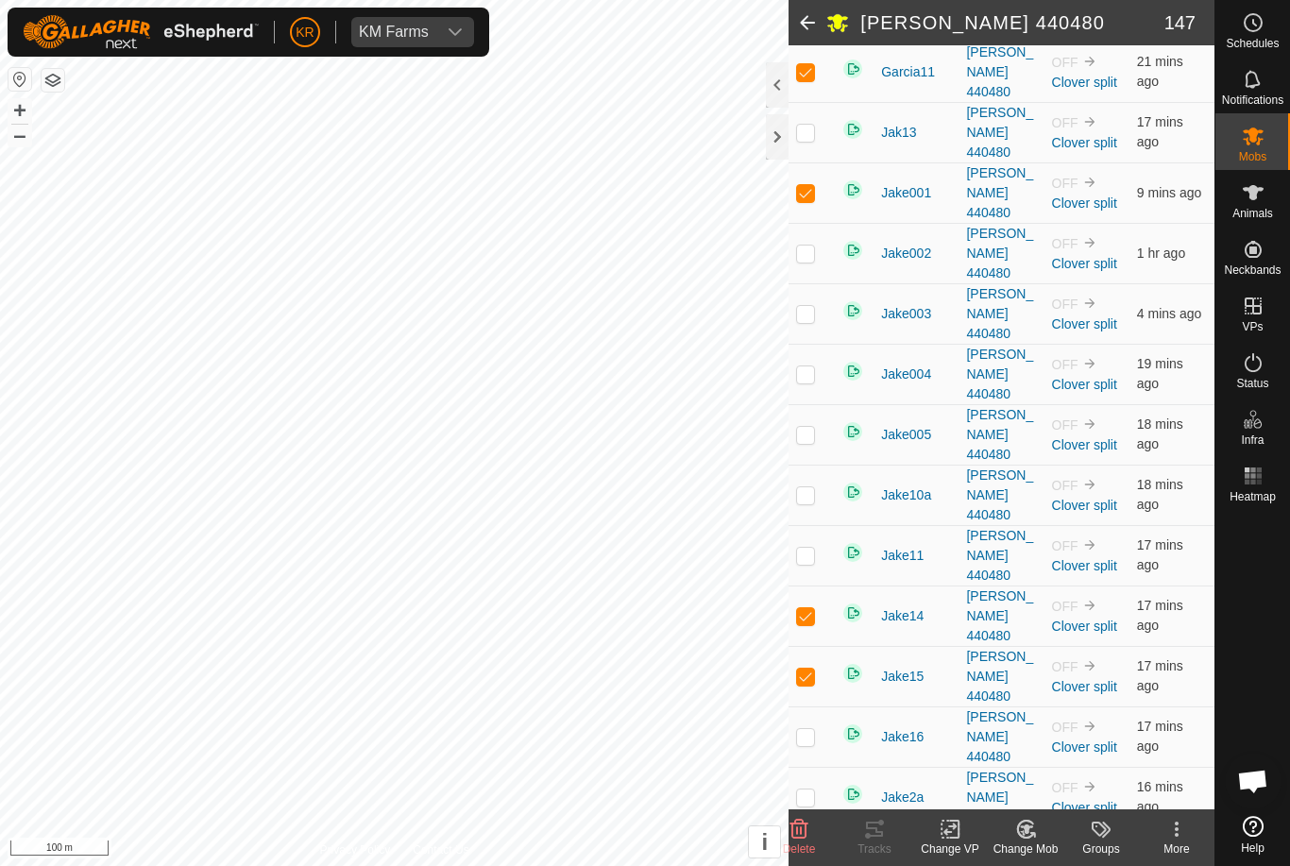
checkbox input "false"
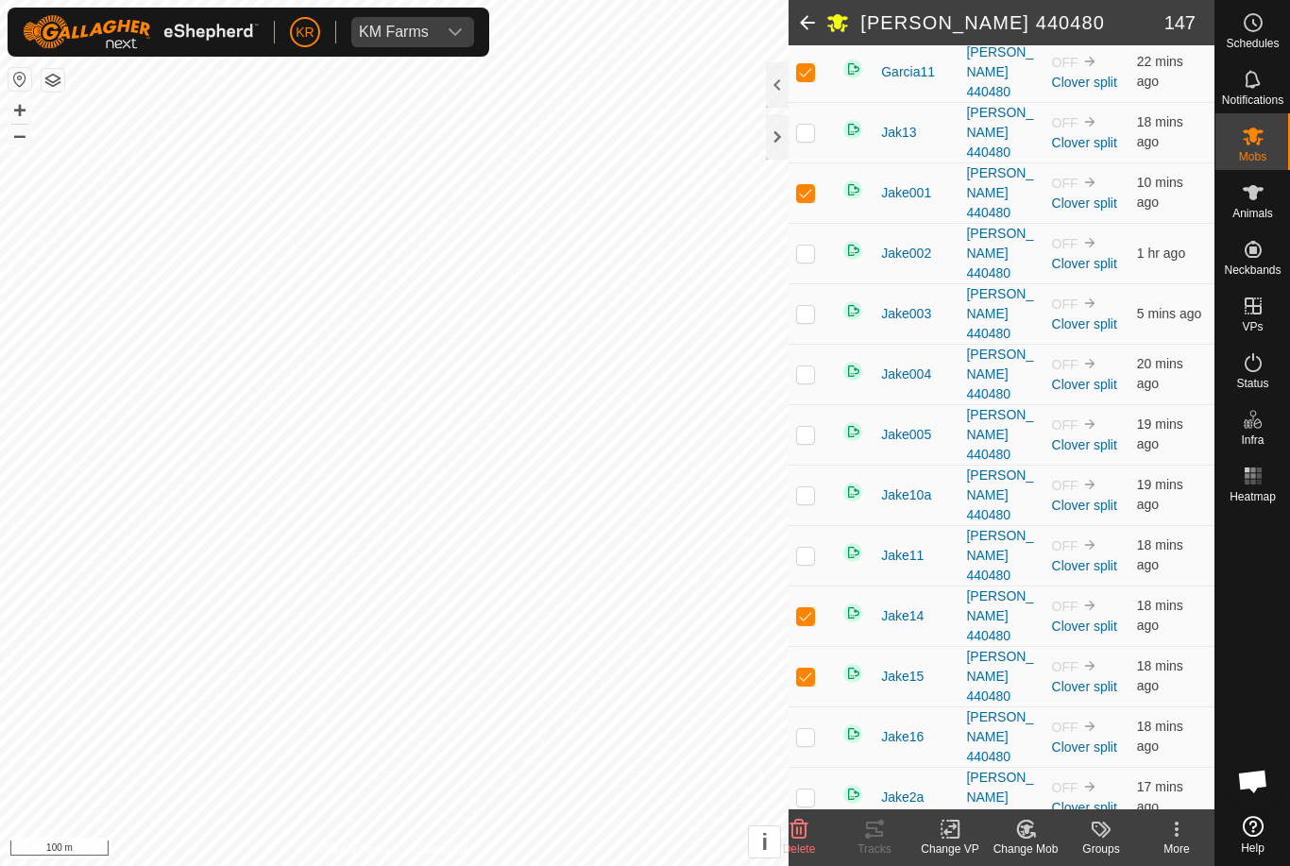
checkbox input "false"
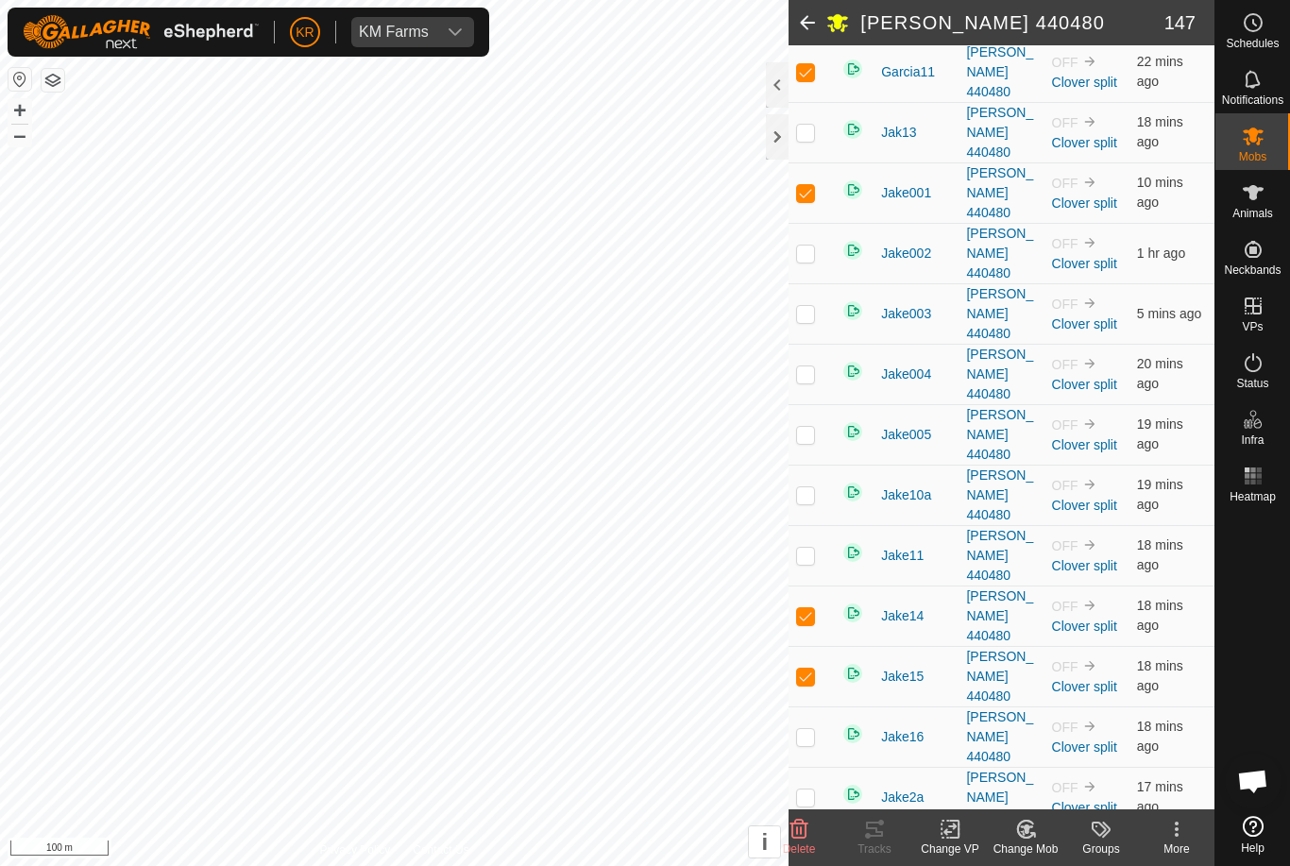
checkbox input "false"
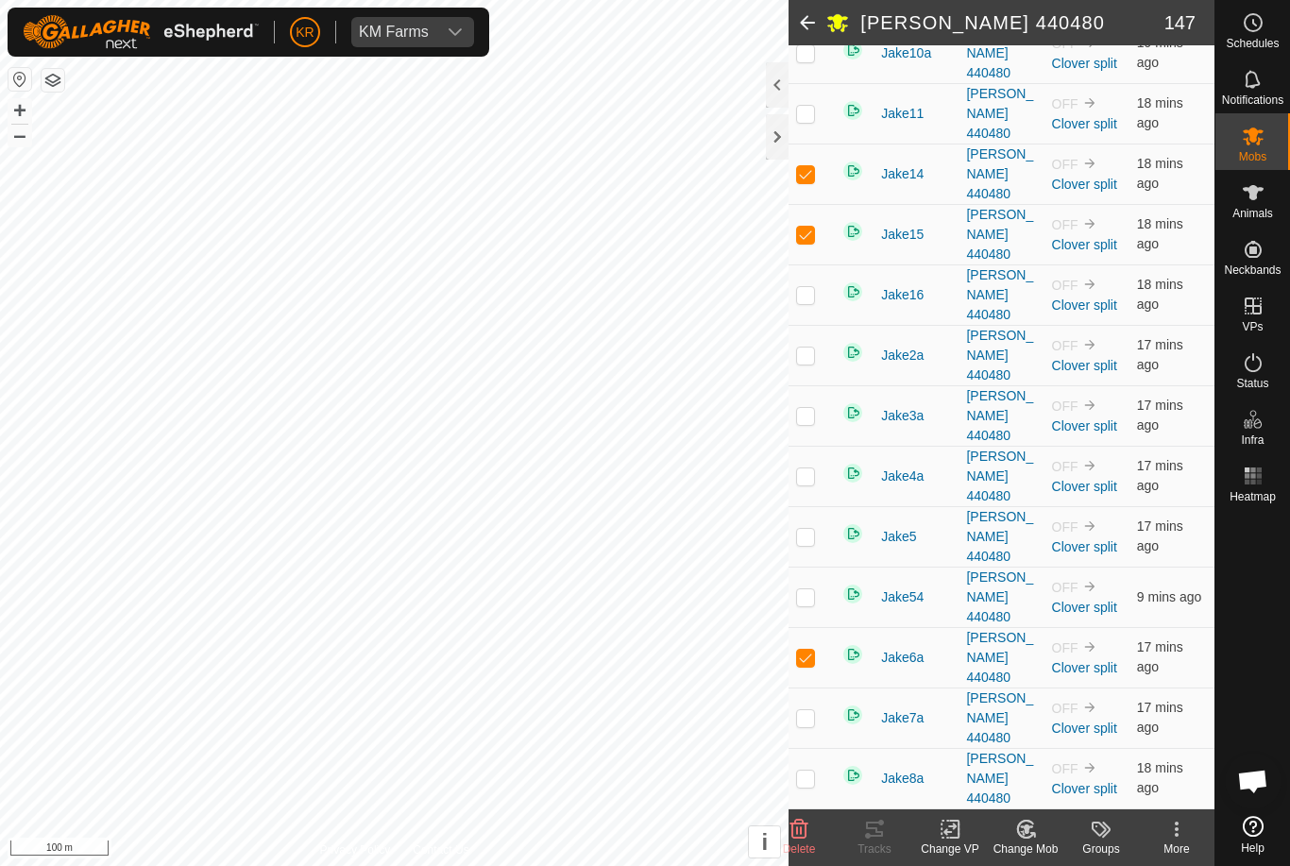
scroll to position [2062, 0]
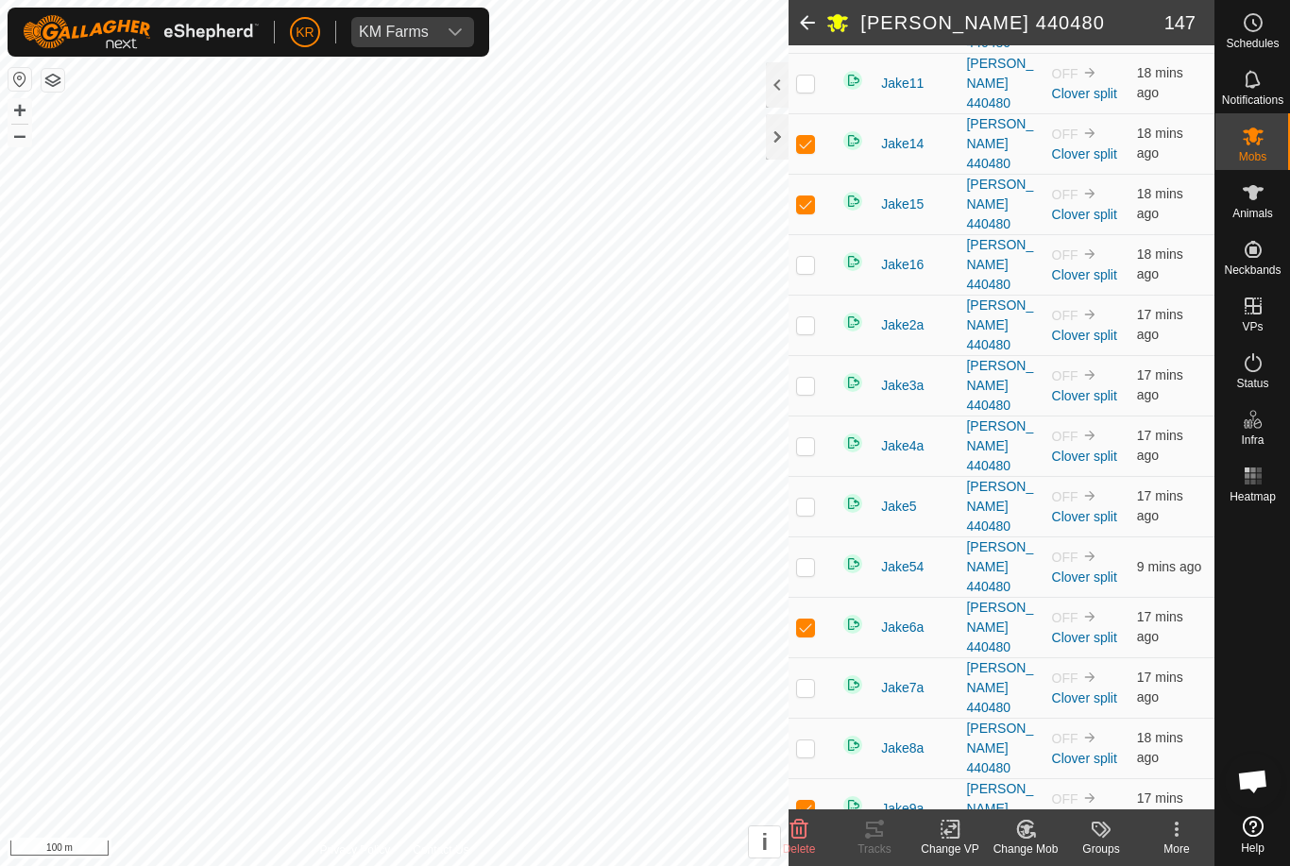
checkbox input "false"
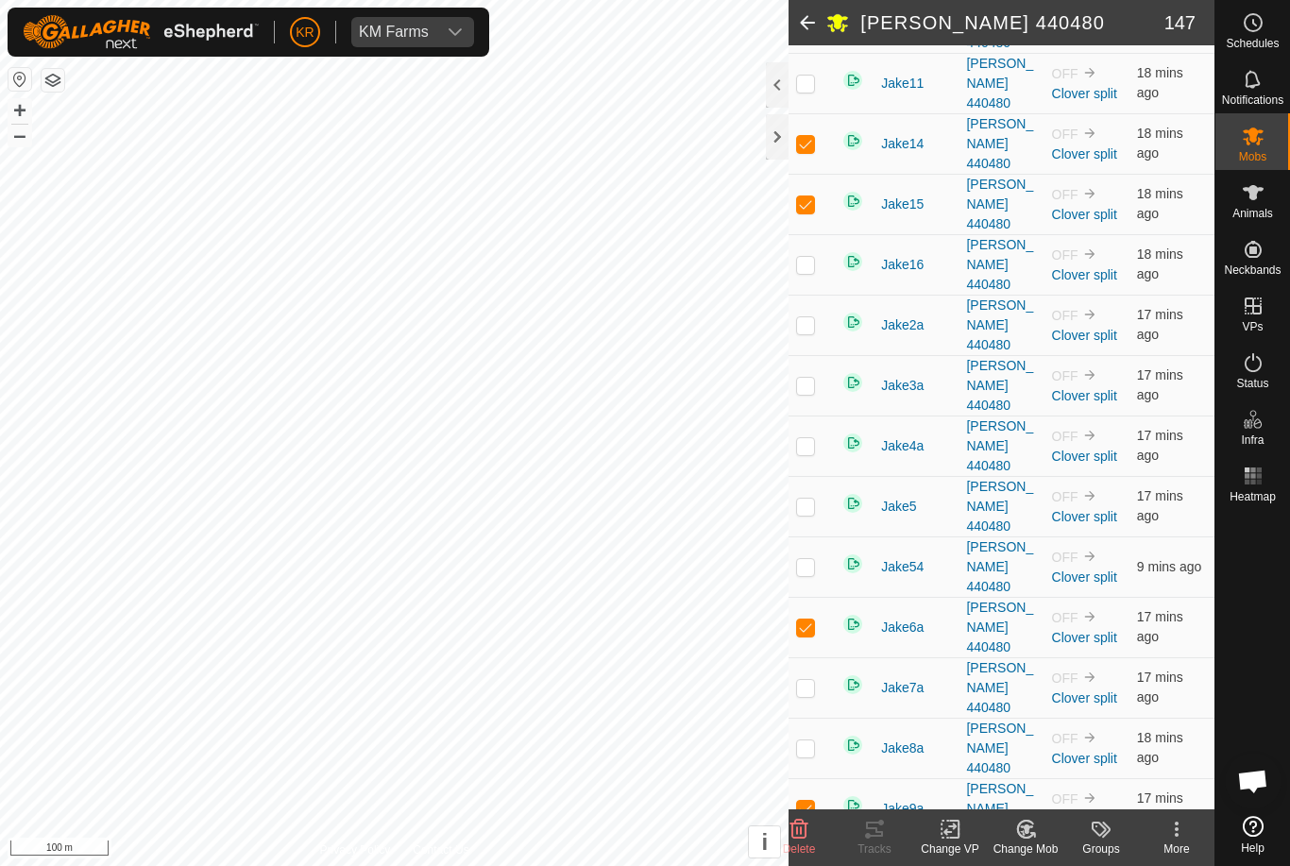
checkbox input "false"
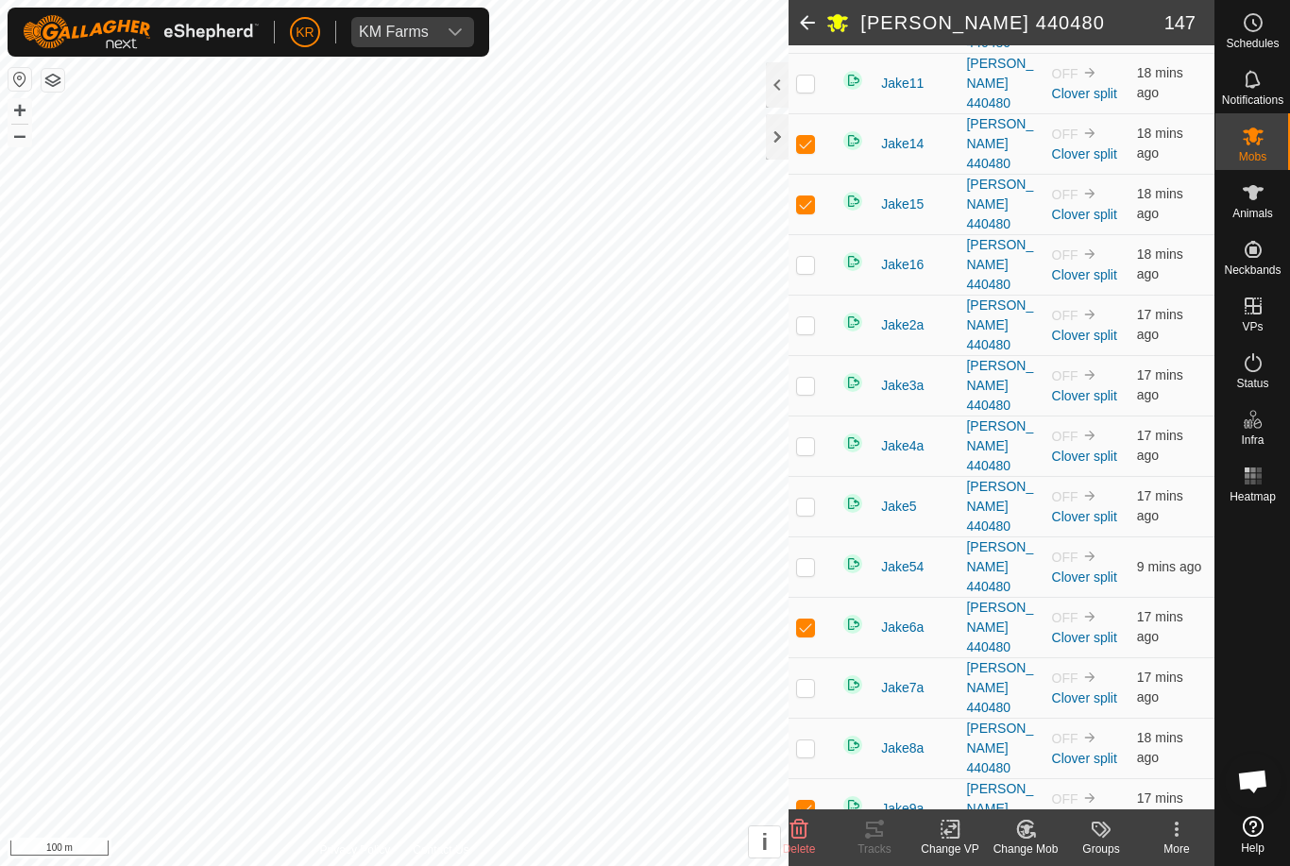
checkbox input "false"
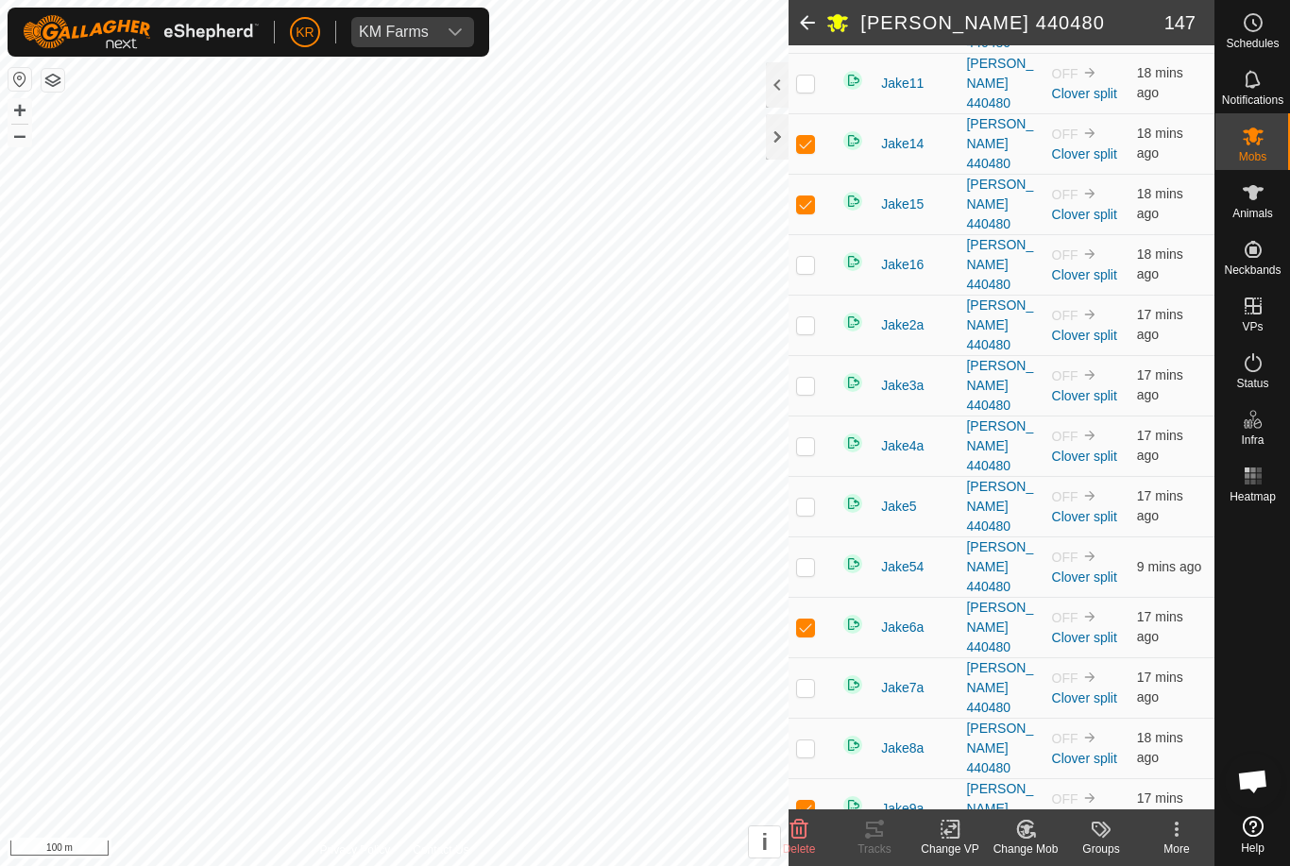
checkbox input "false"
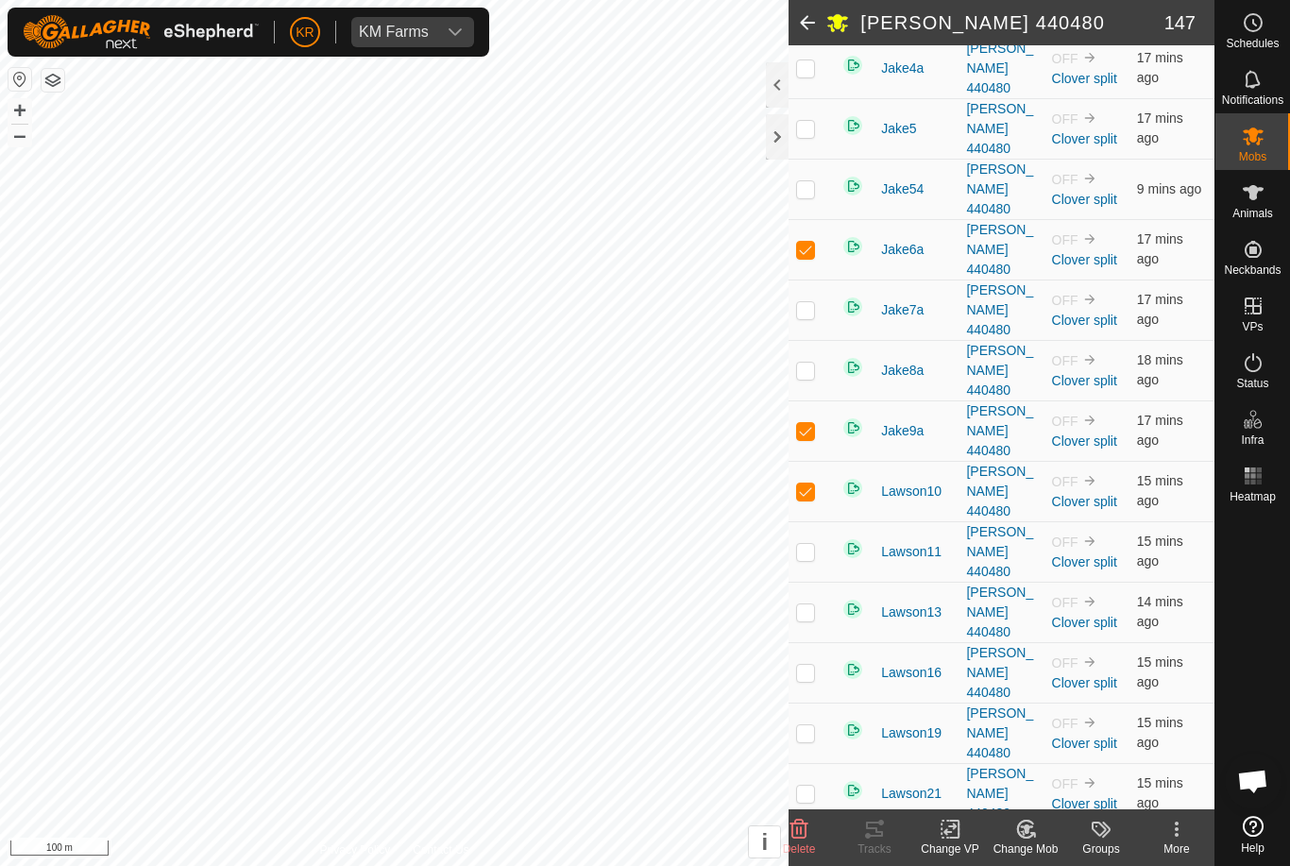
checkbox input "false"
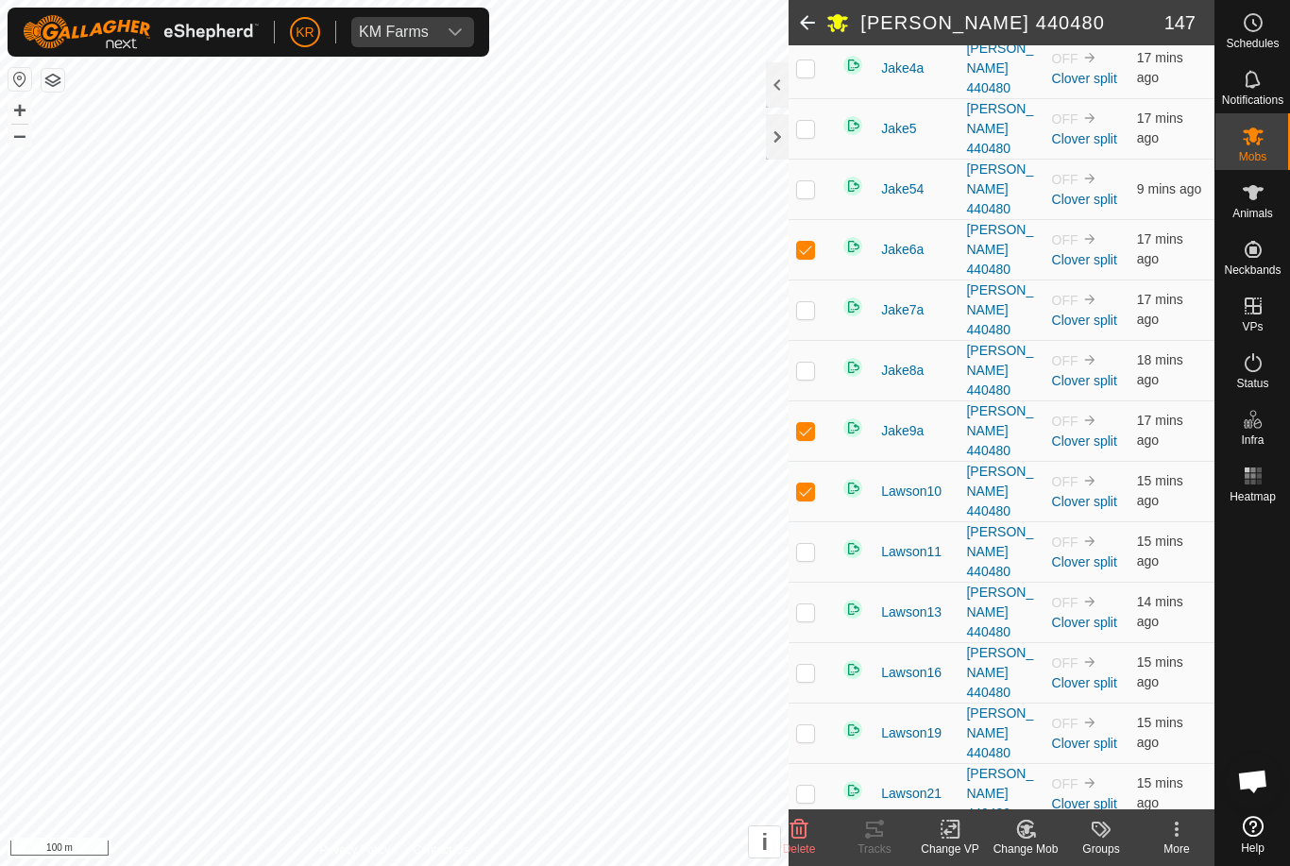
checkbox input "false"
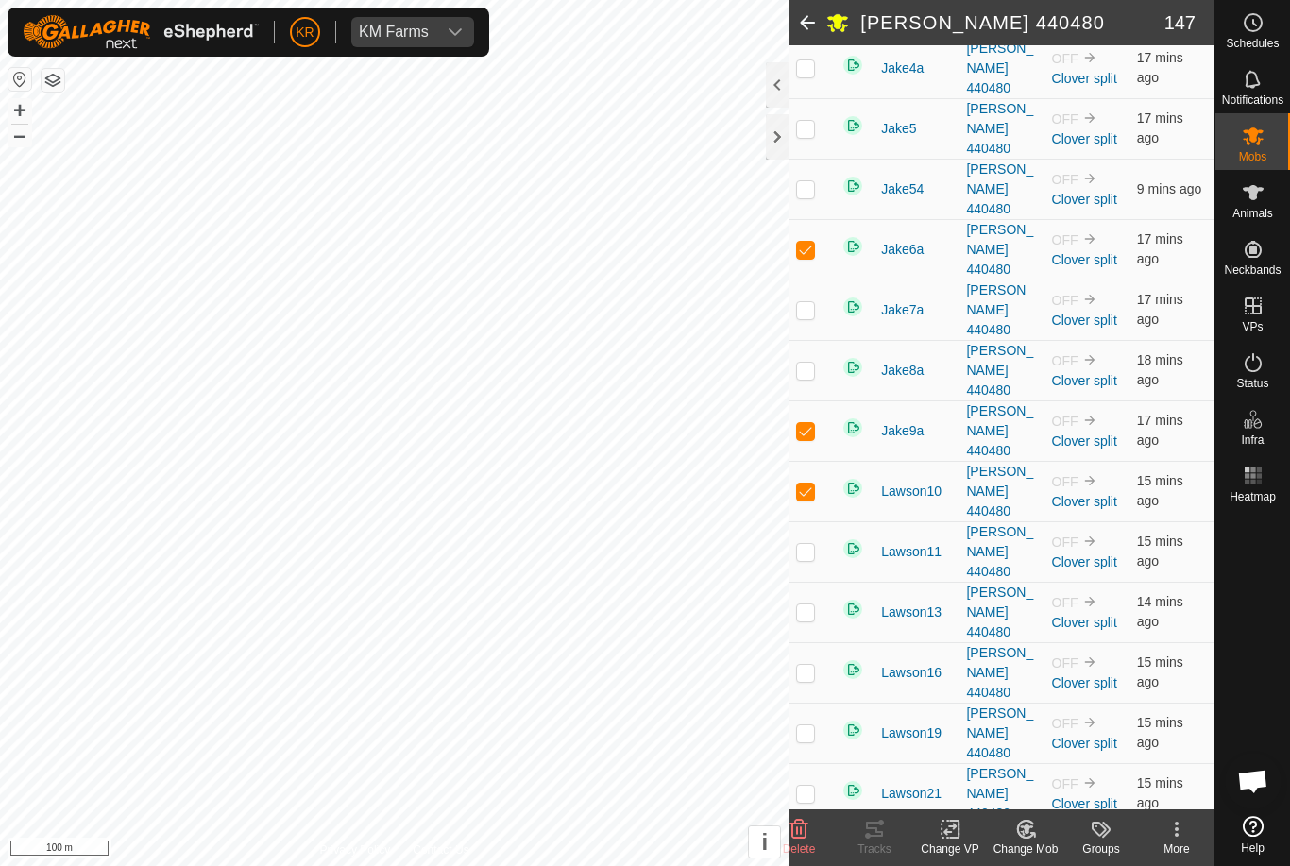
checkbox input "false"
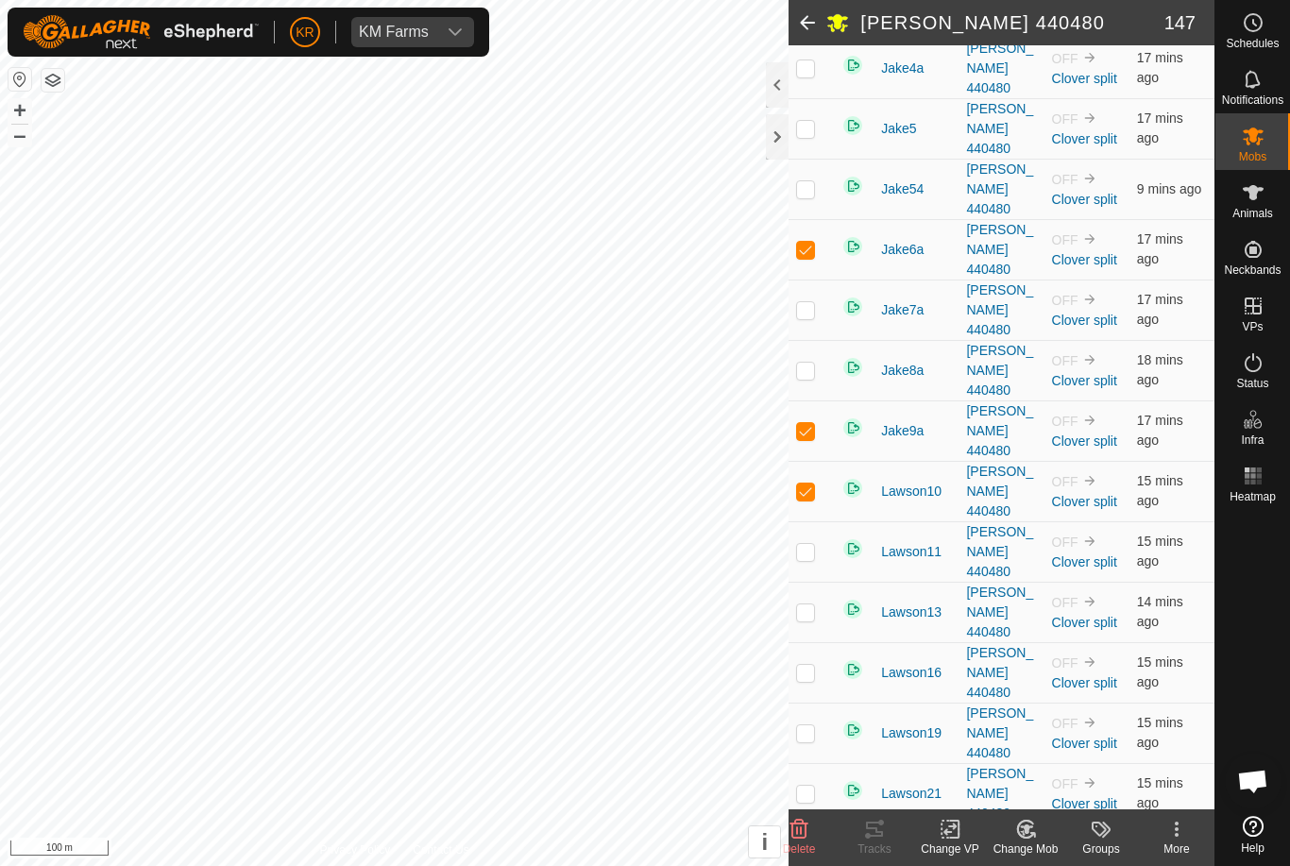
checkbox input "false"
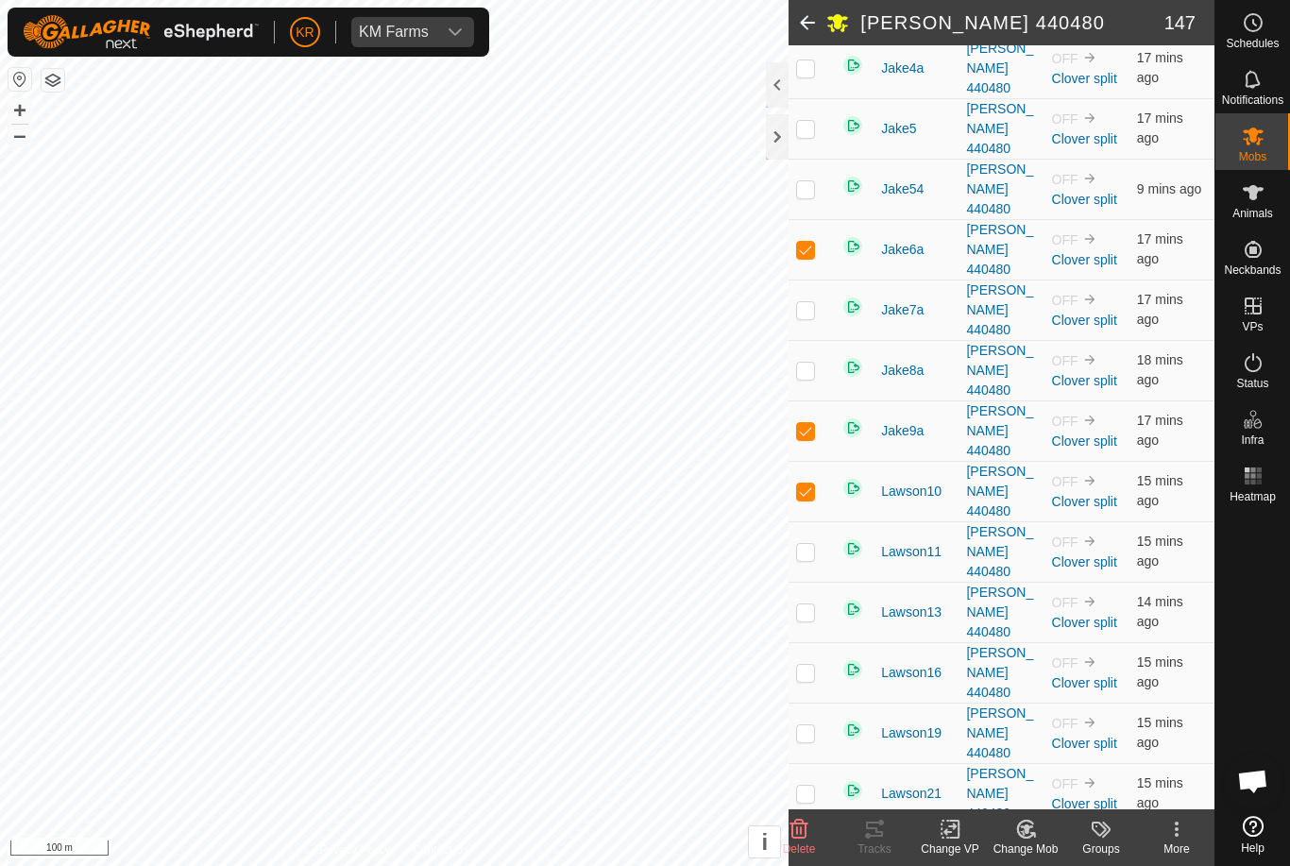
checkbox input "false"
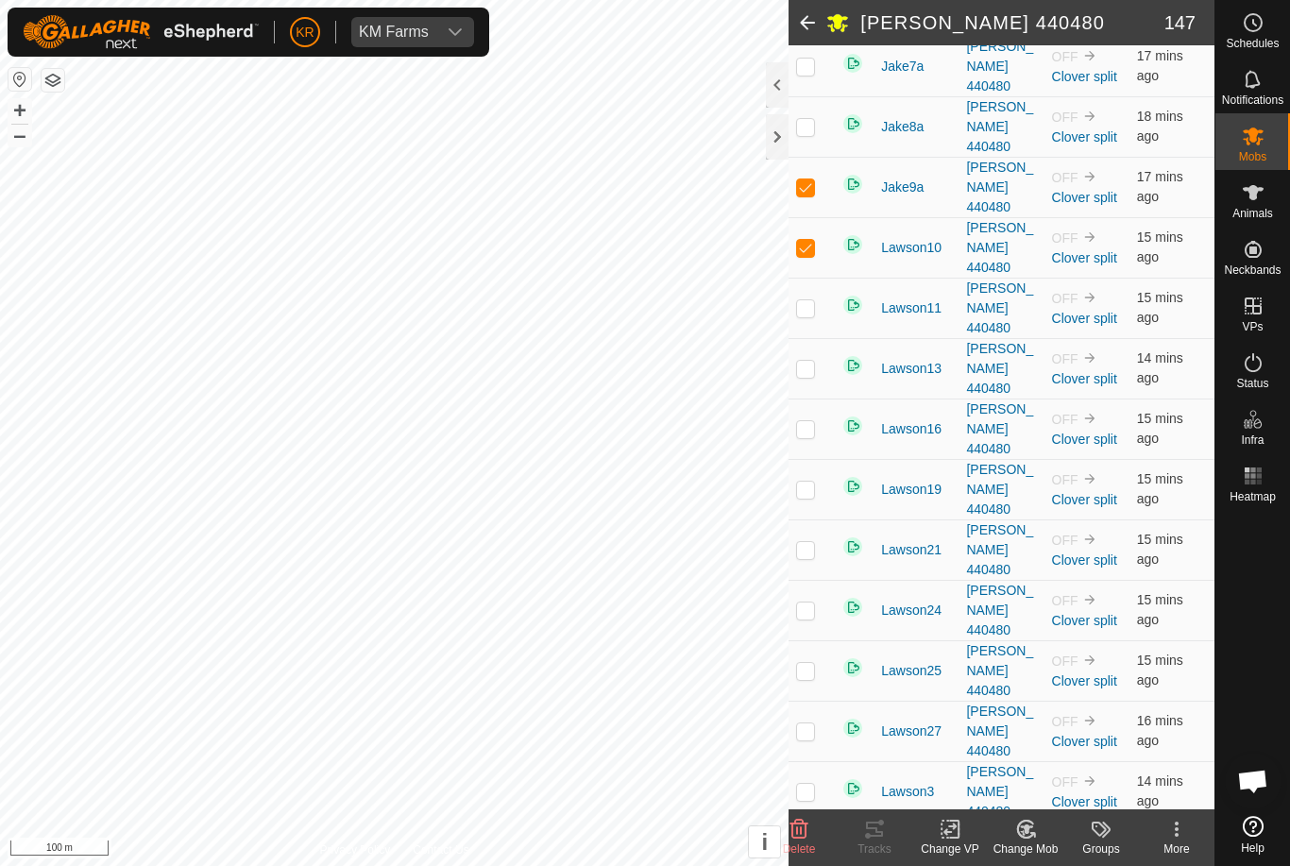
checkbox input "false"
checkbox input "true"
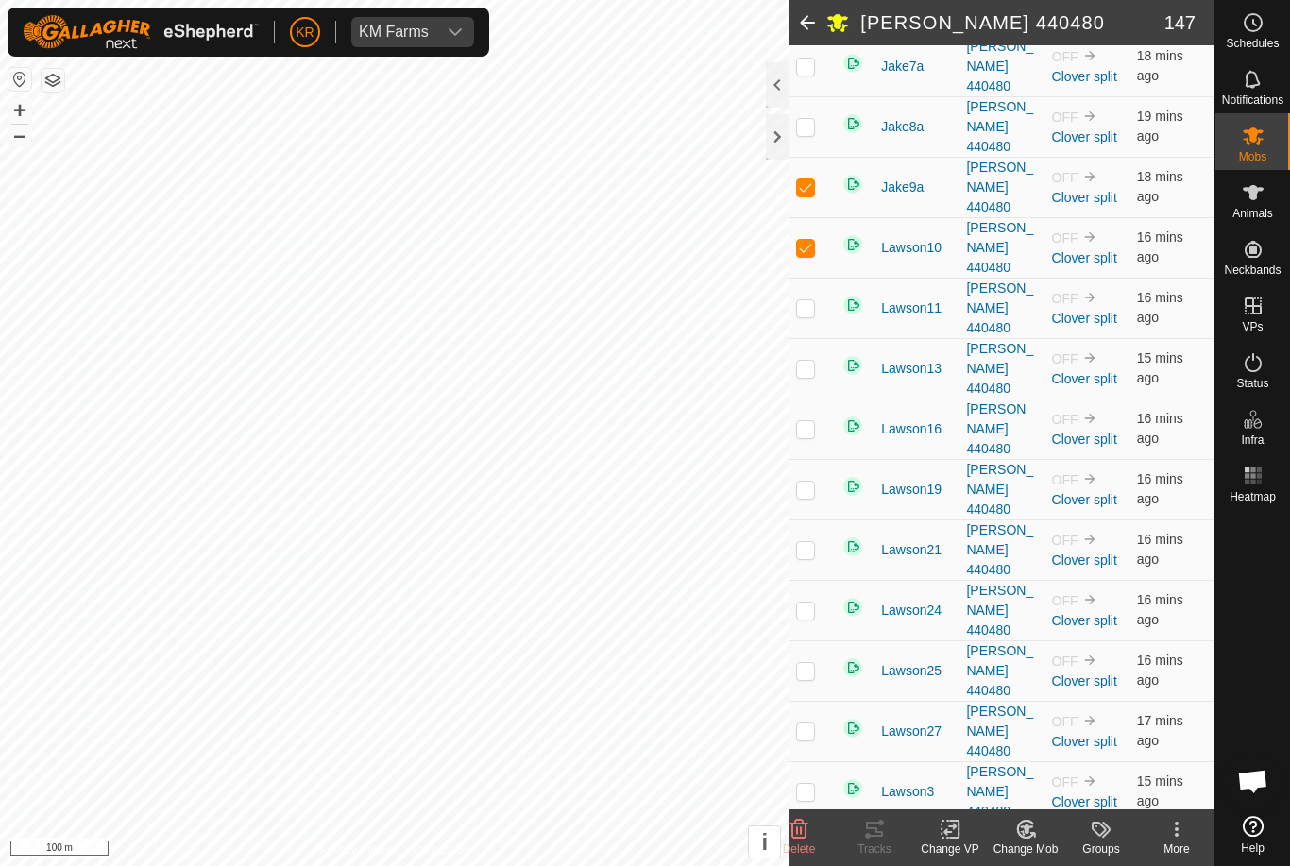
checkbox input "false"
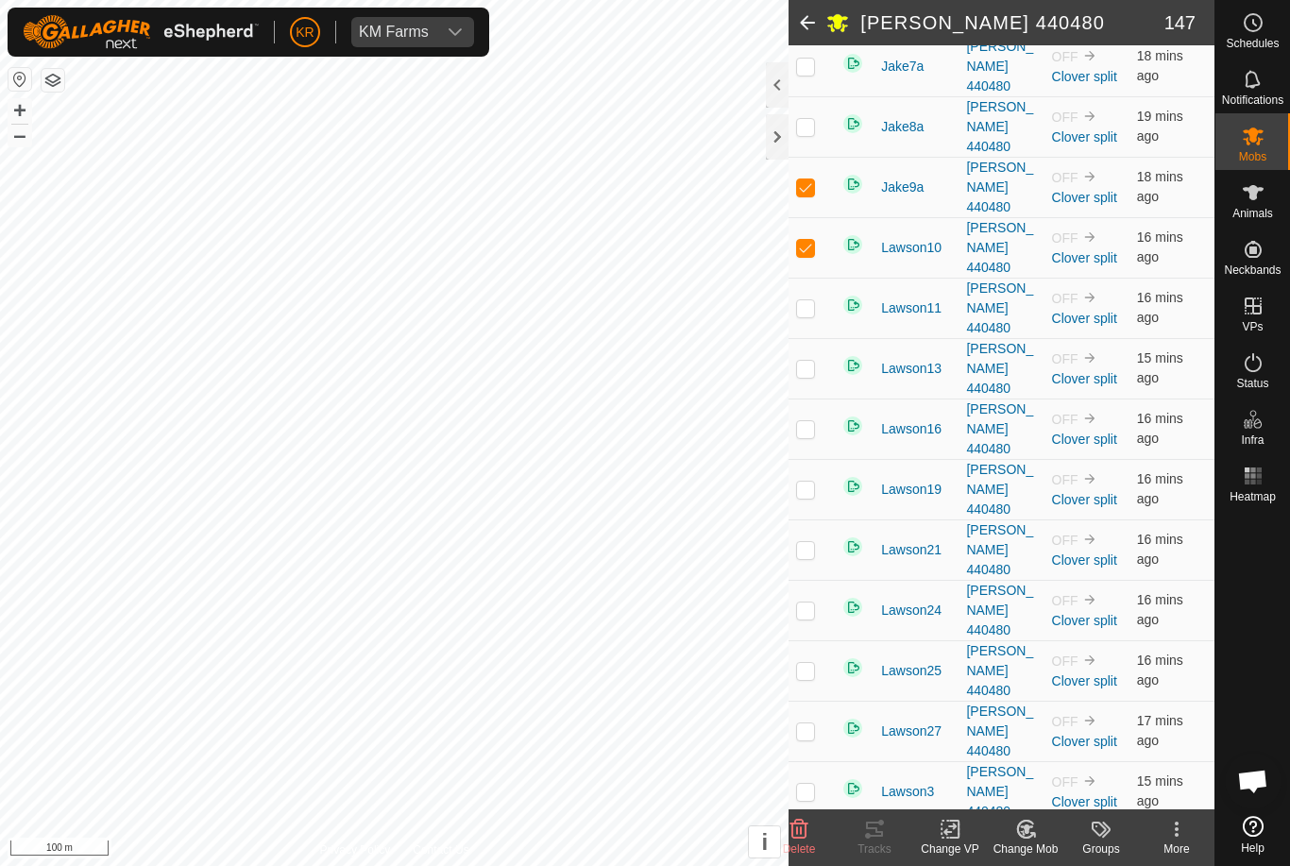
checkbox input "false"
checkbox input "true"
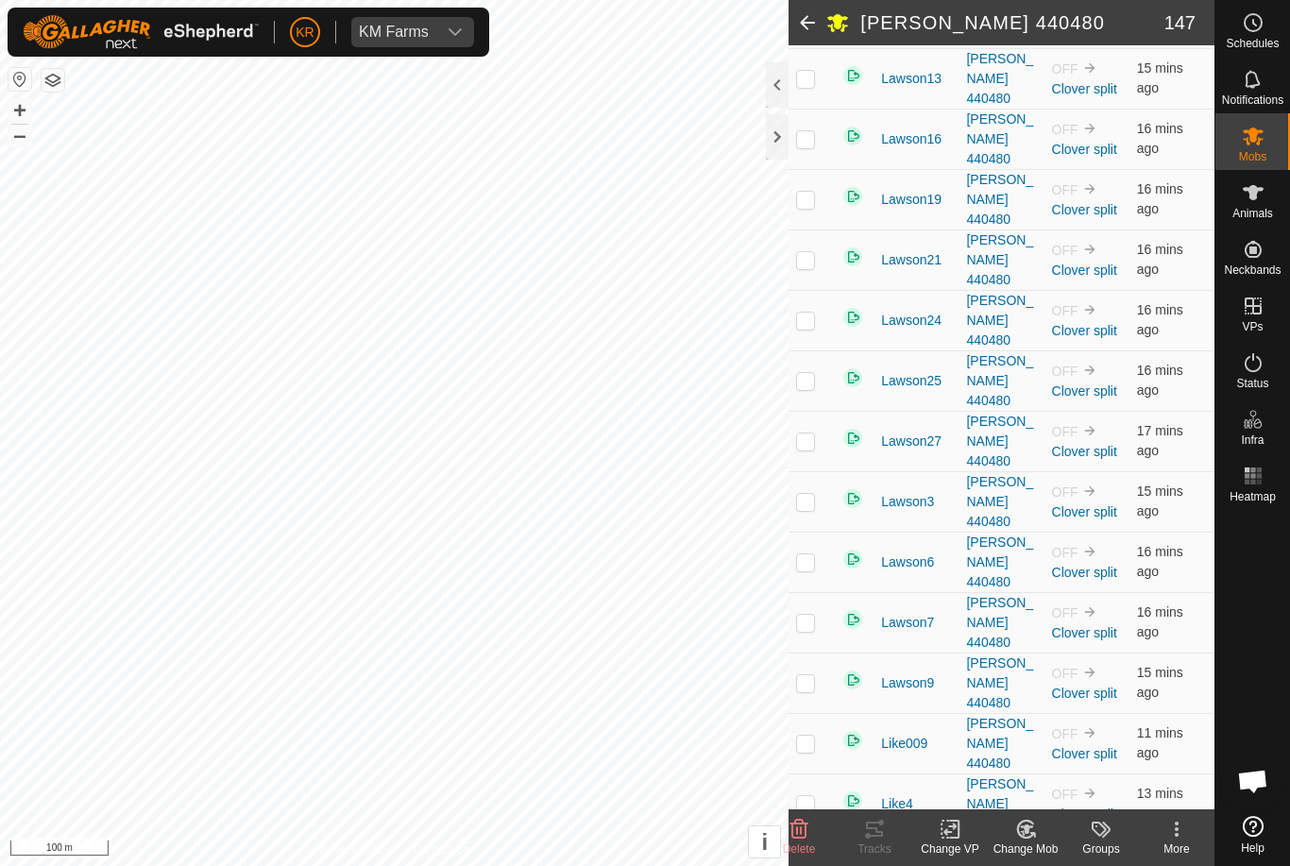
scroll to position [2988, 0]
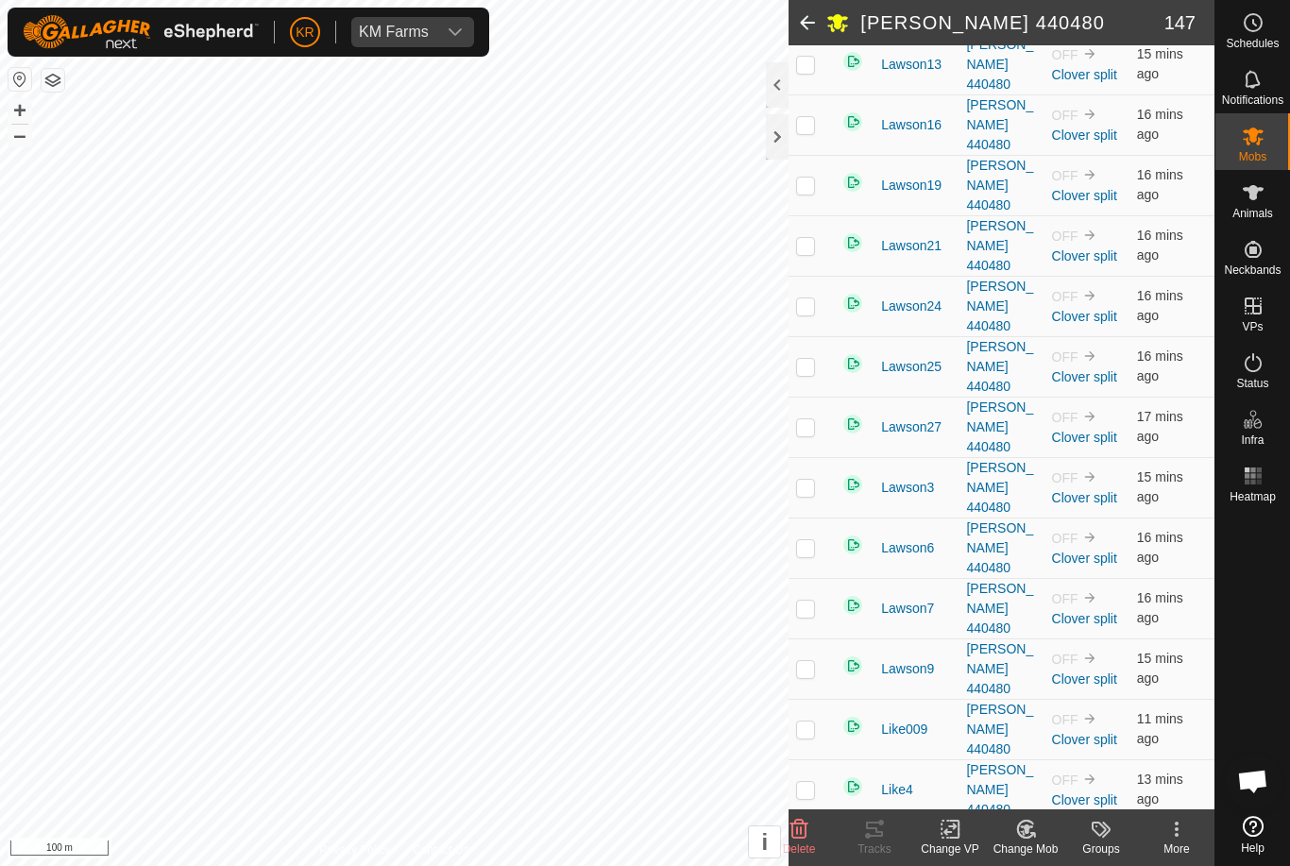
checkbox input "true"
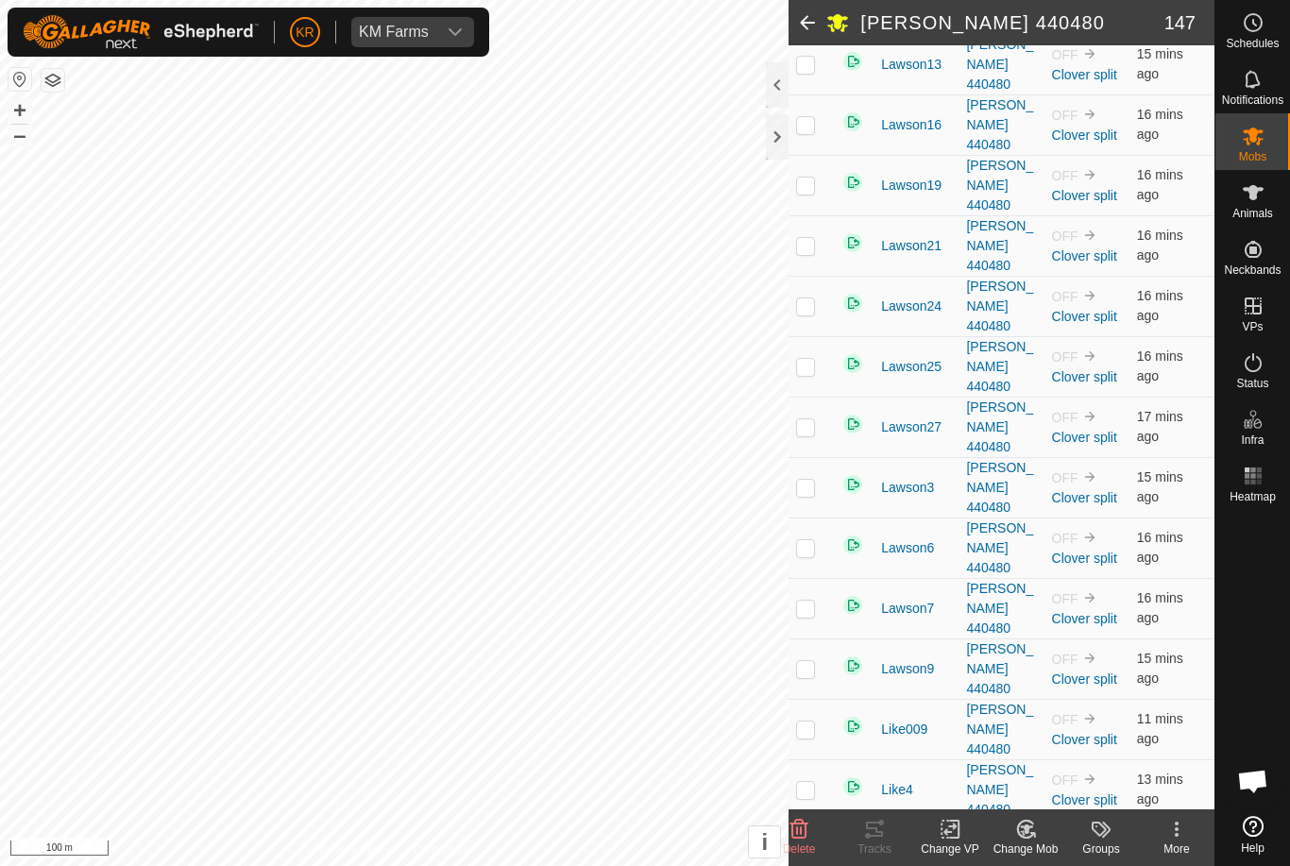
checkbox input "false"
click at [1024, 839] on icon at bounding box center [1026, 829] width 24 height 23
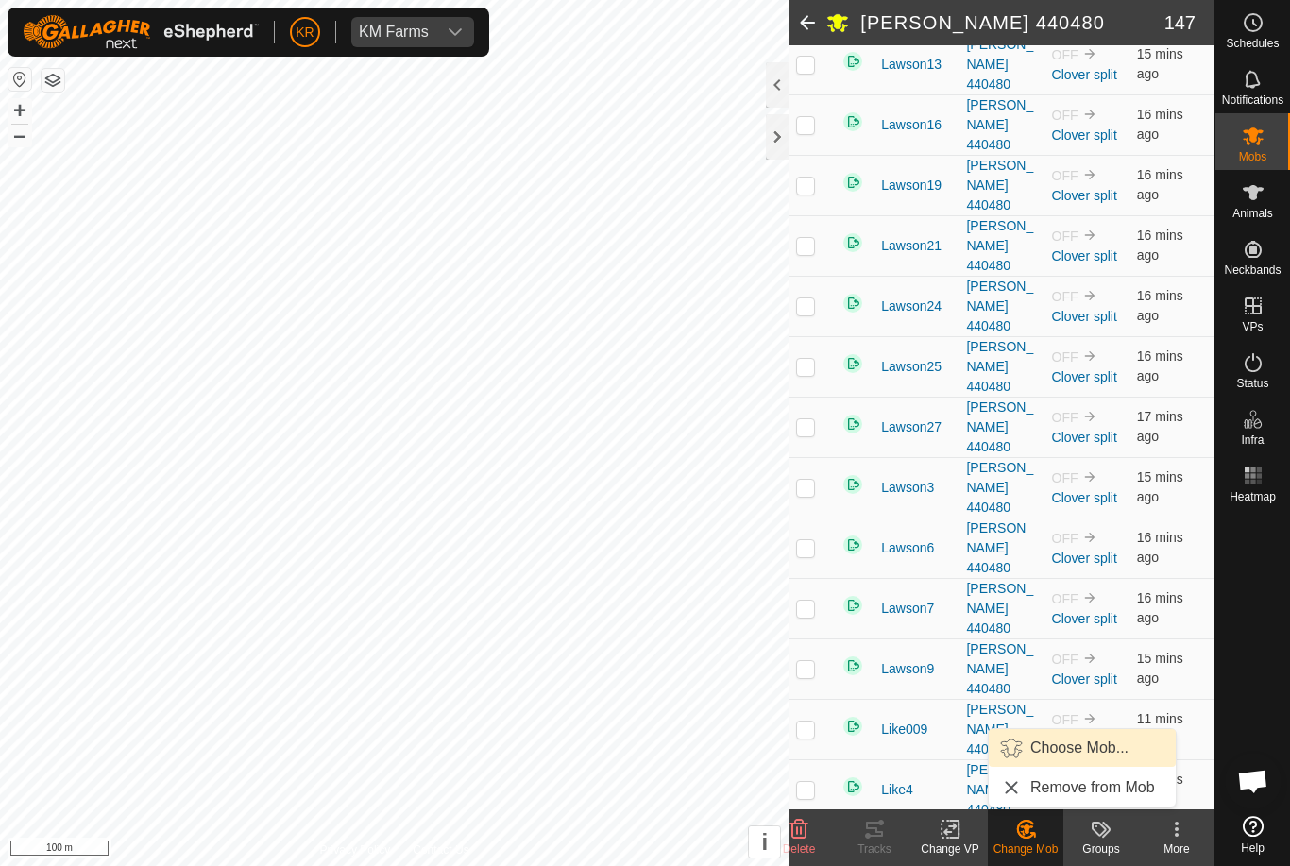
click at [1083, 752] on span "Choose Mob..." at bounding box center [1079, 747] width 98 height 23
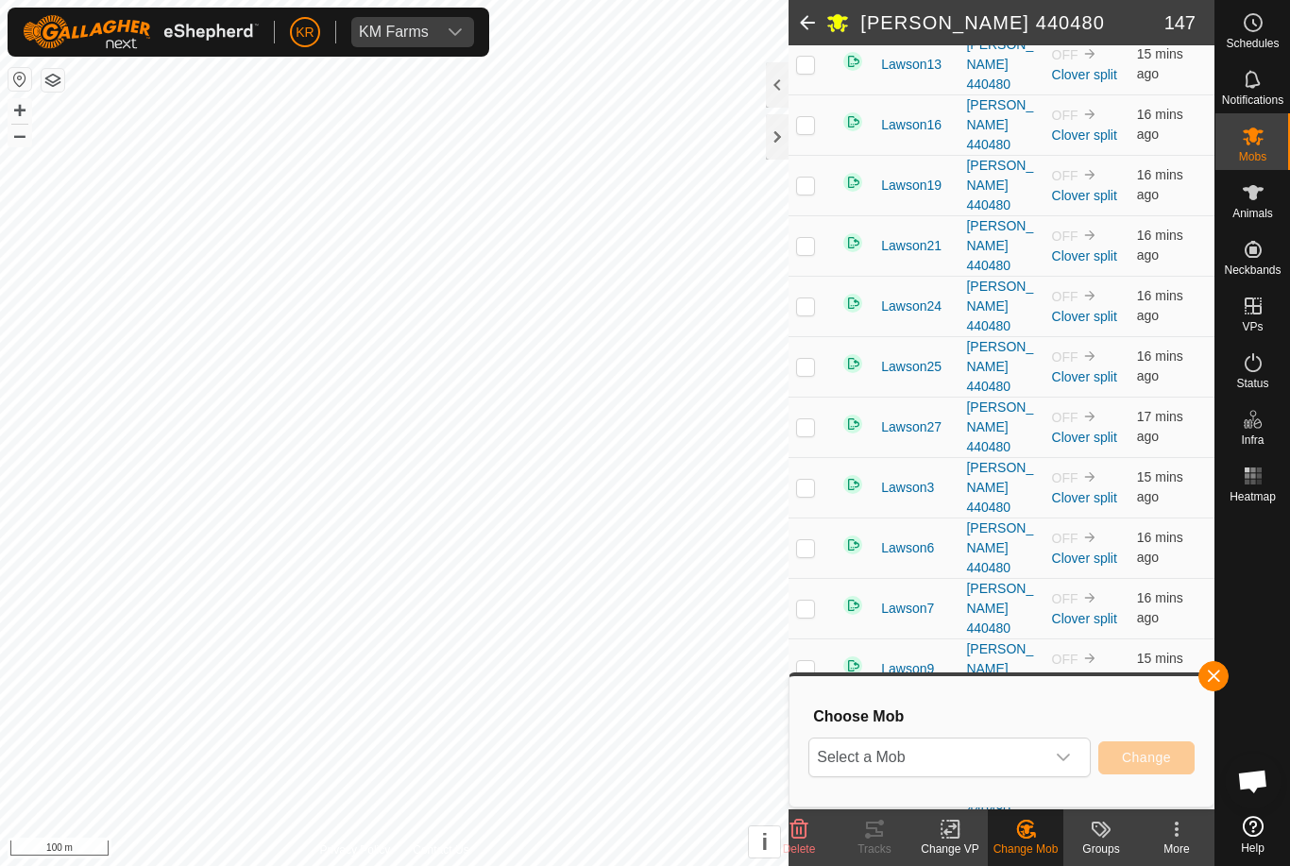
click at [1007, 755] on span "Select a Mob" at bounding box center [926, 757] width 235 height 38
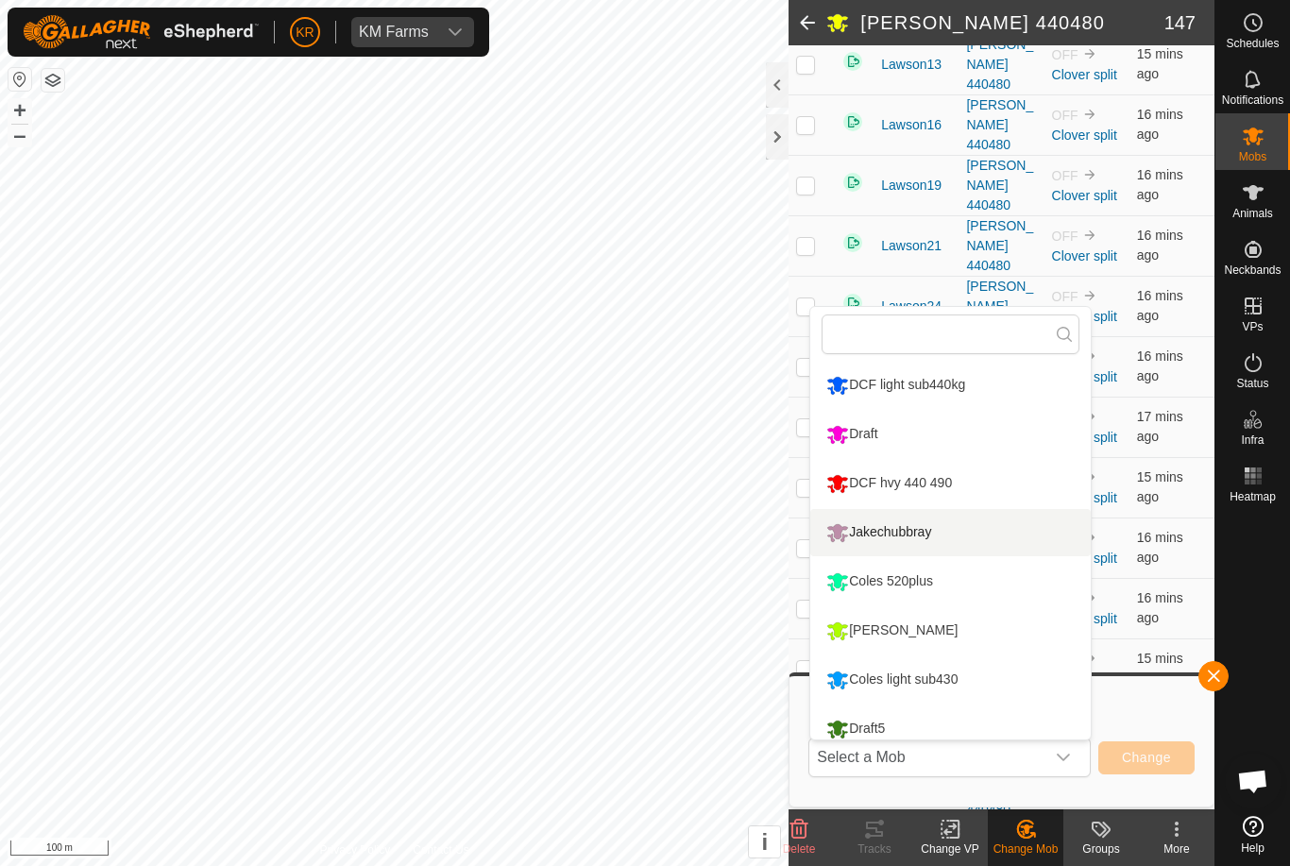
click at [906, 532] on div "Jakechubbray" at bounding box center [878, 532] width 114 height 32
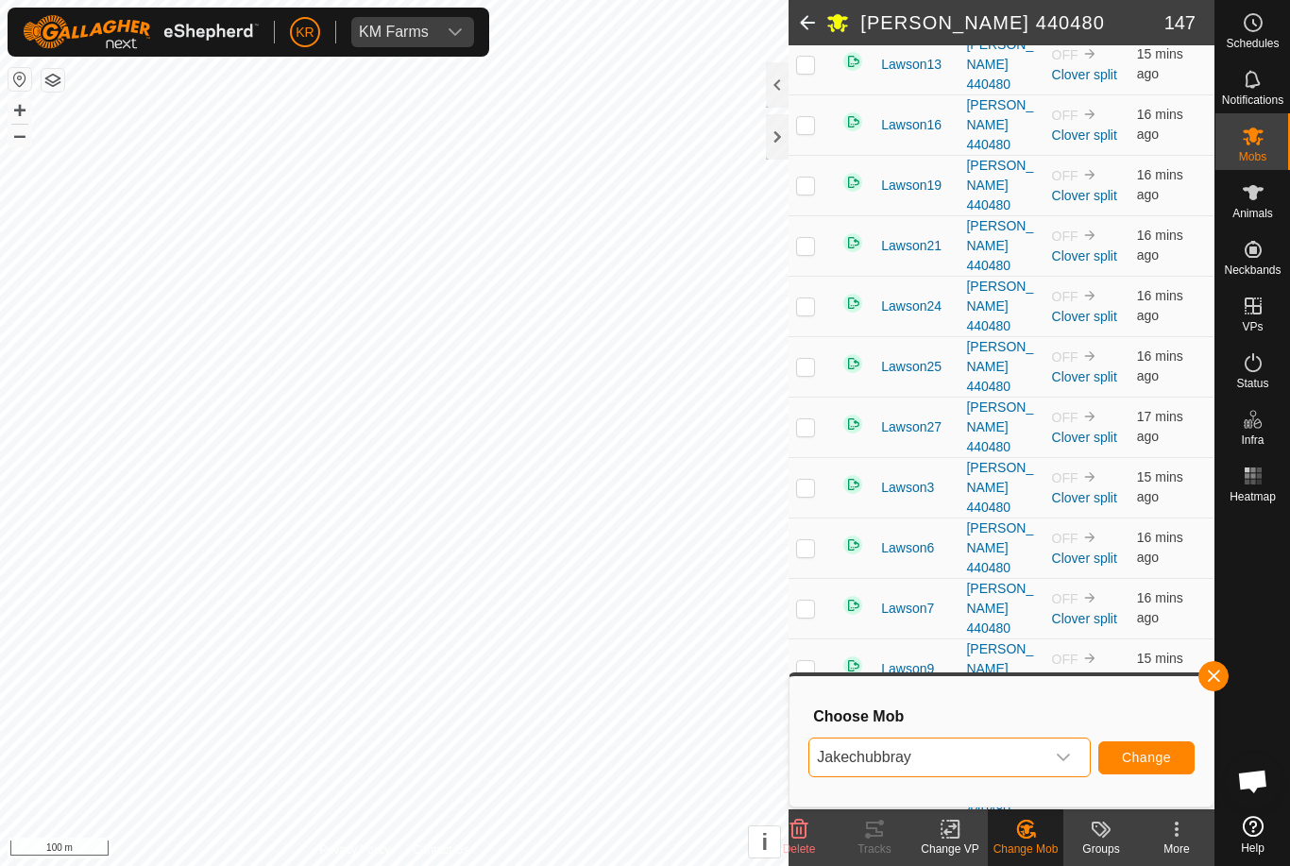
click at [1149, 752] on span "Change" at bounding box center [1146, 757] width 49 height 15
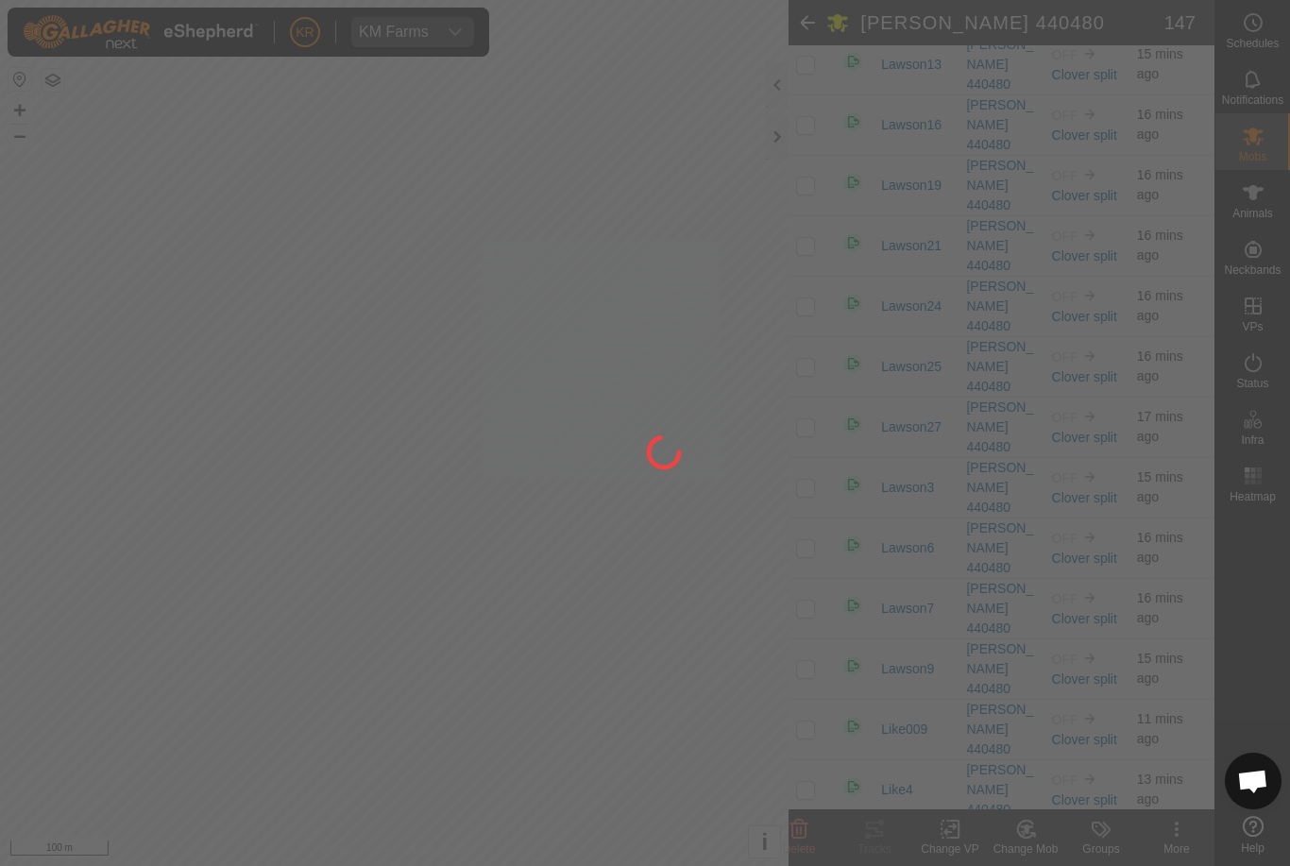
checkbox input "false"
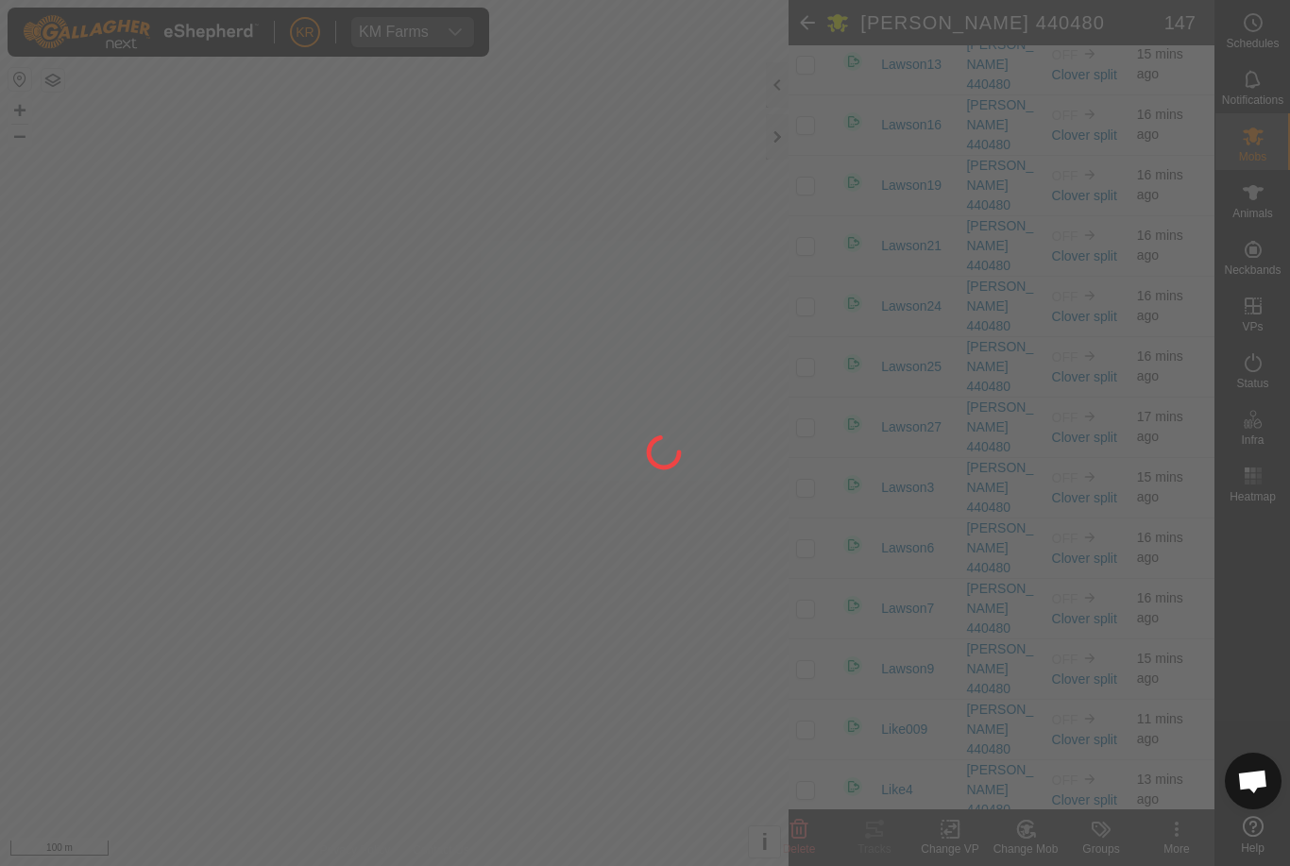
checkbox input "false"
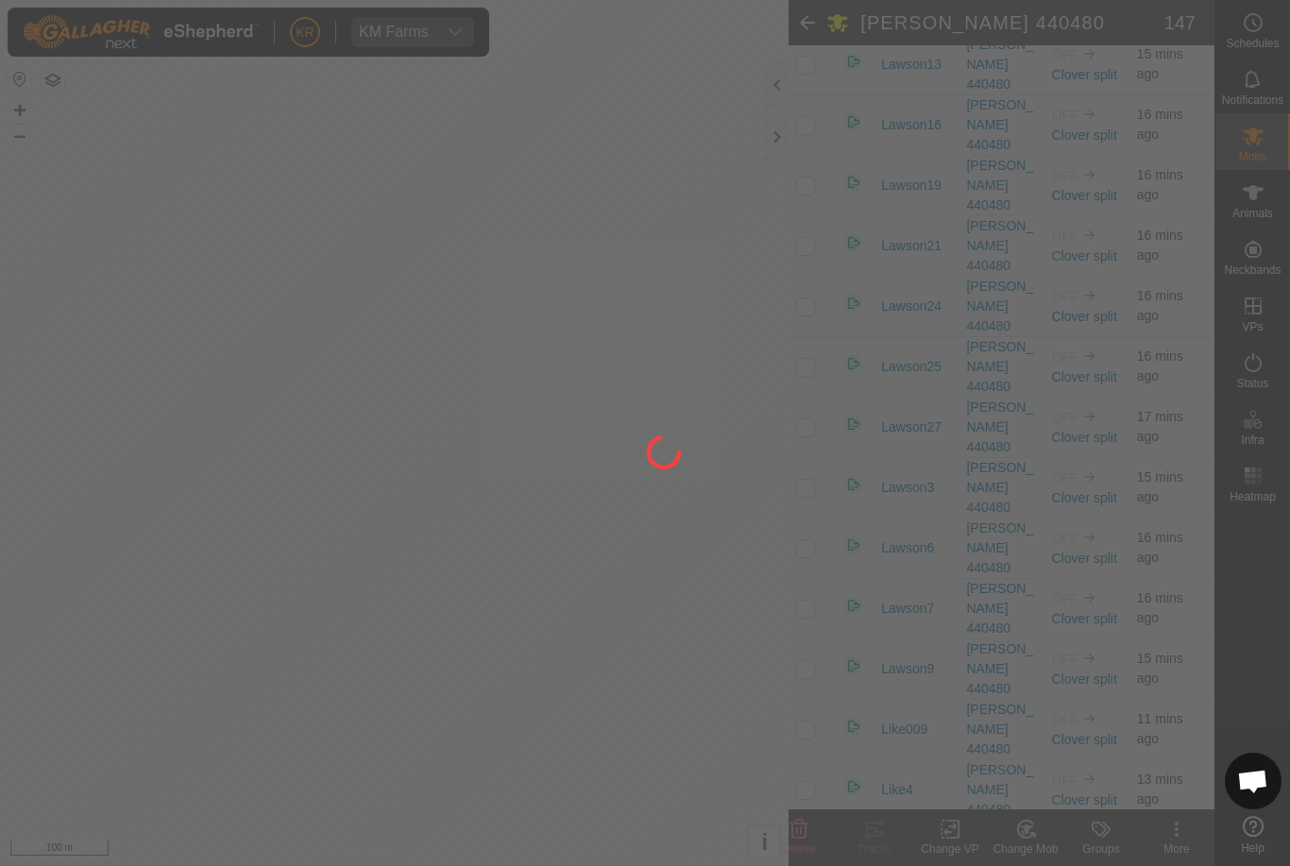
checkbox input "false"
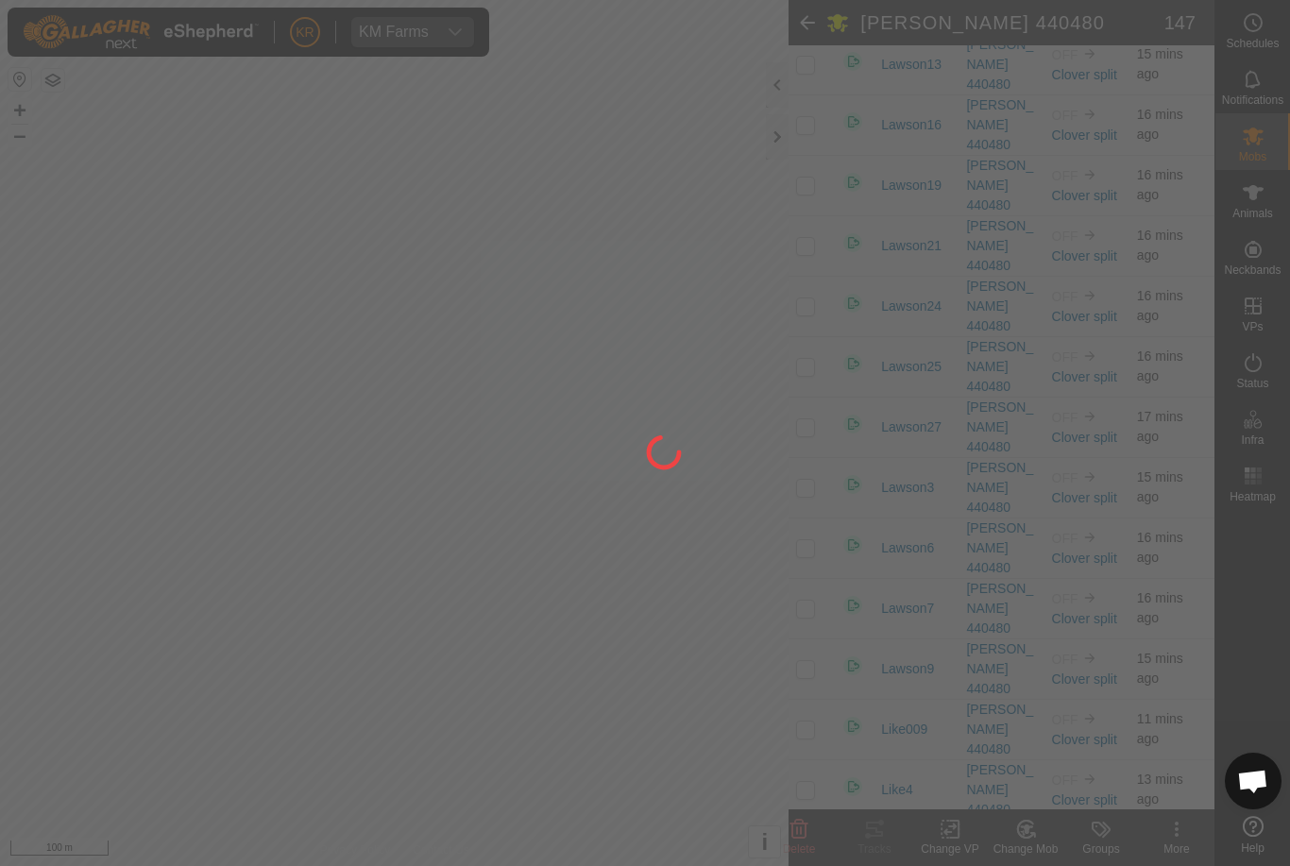
checkbox input "false"
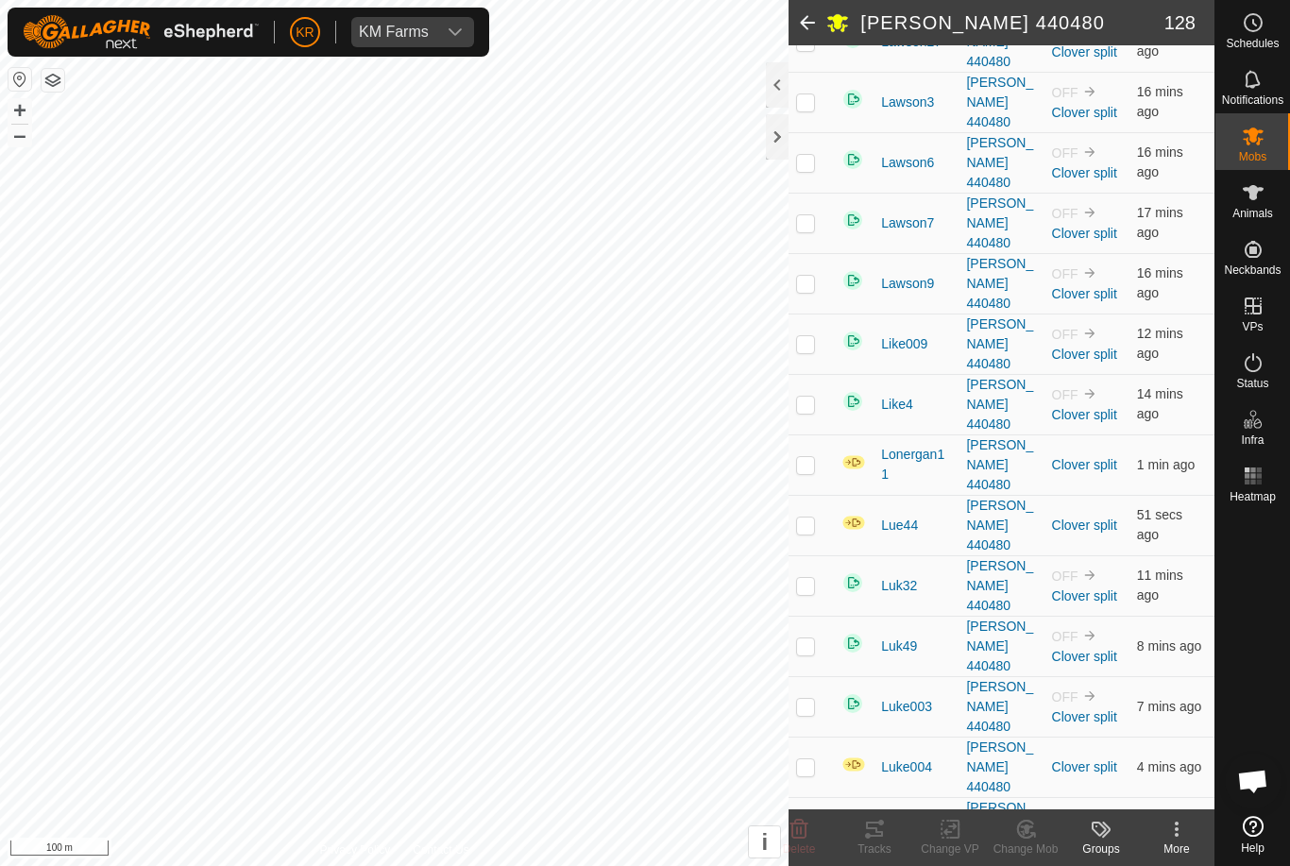
scroll to position [2405, 0]
checkbox input "true"
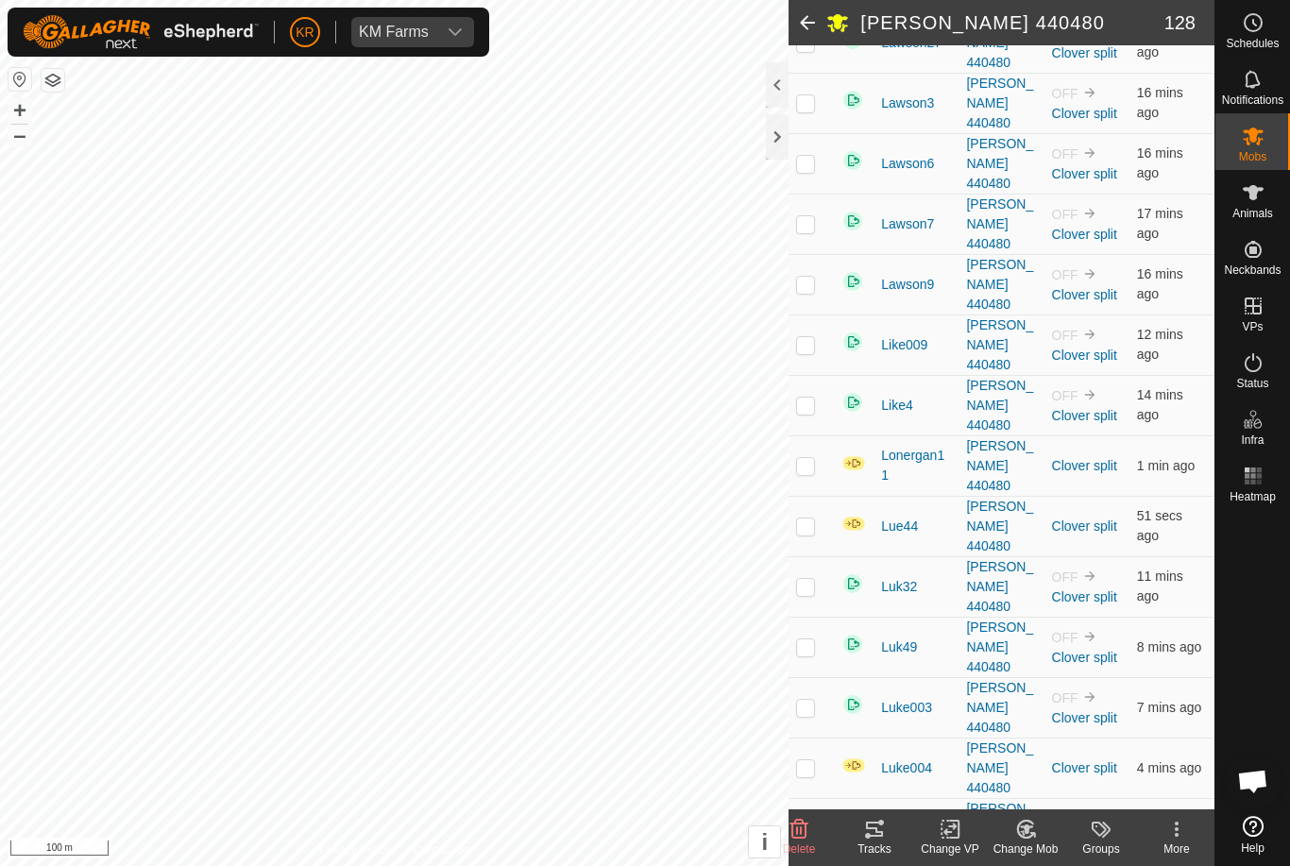
checkbox input "false"
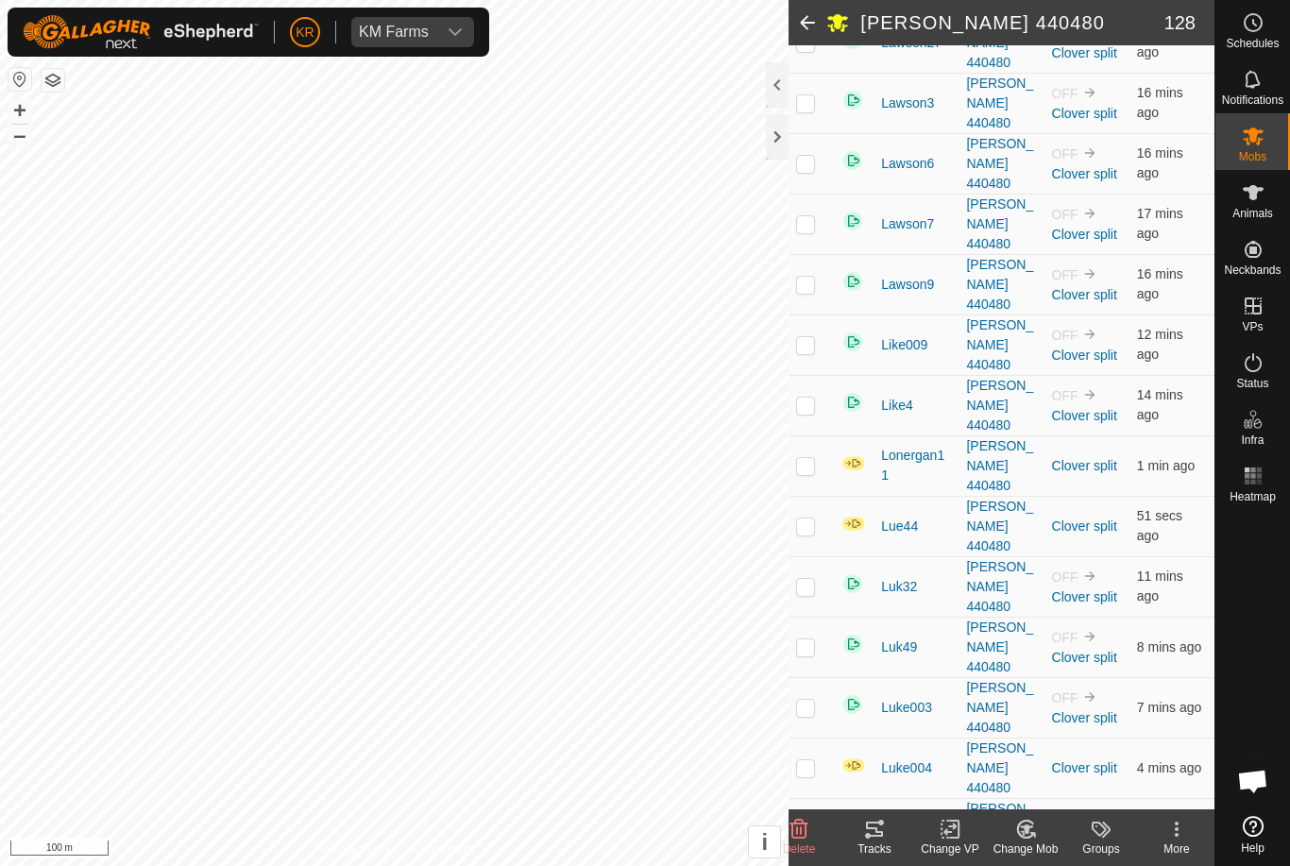
checkbox input "true"
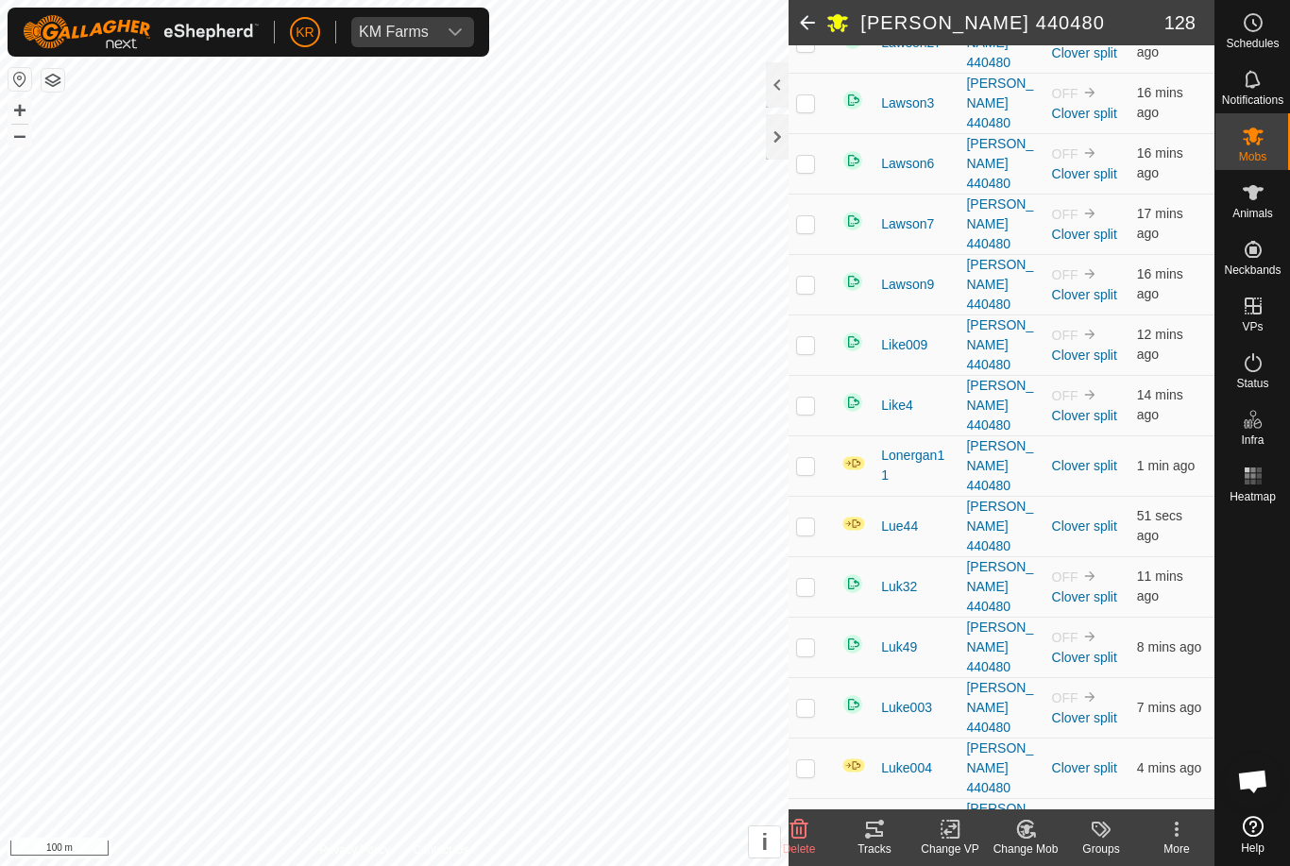
checkbox input "false"
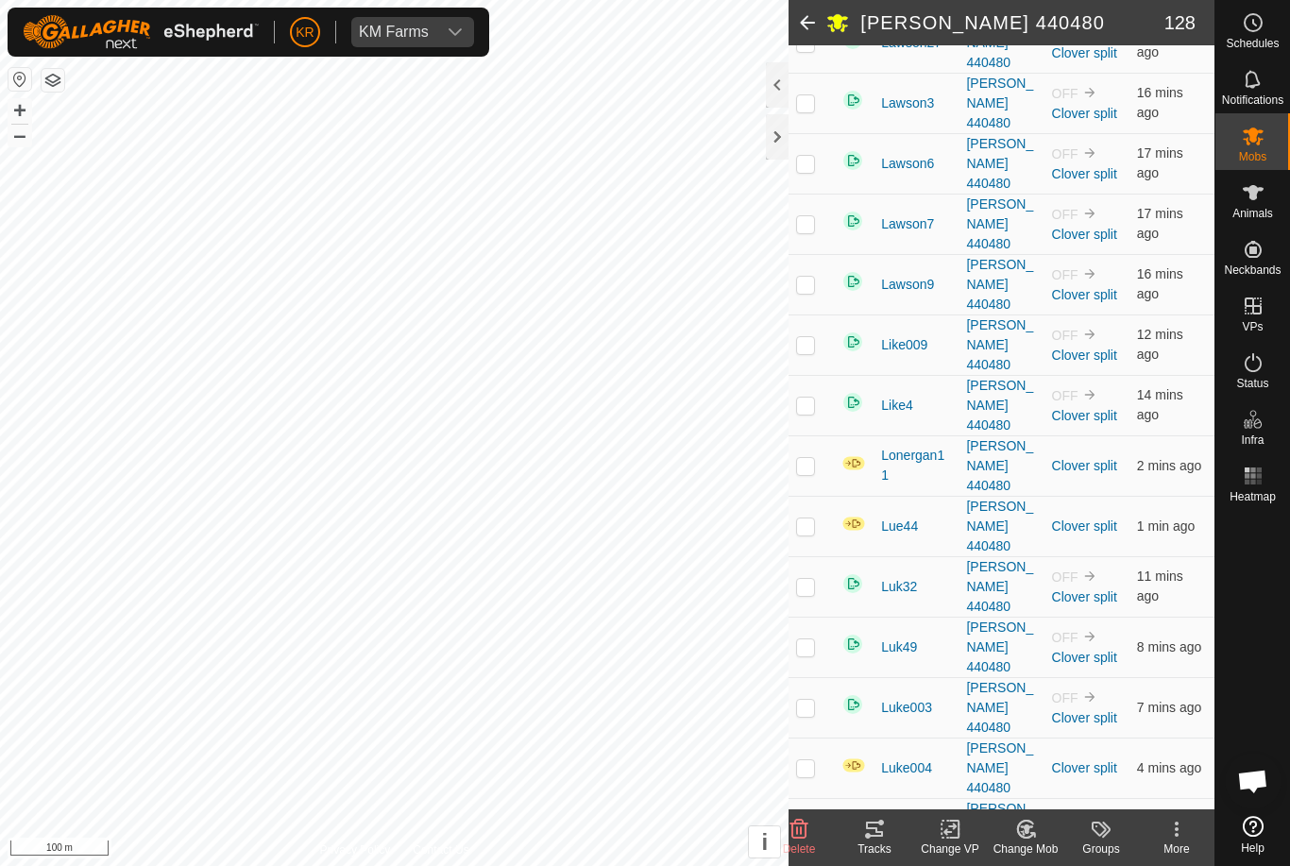
checkbox input "false"
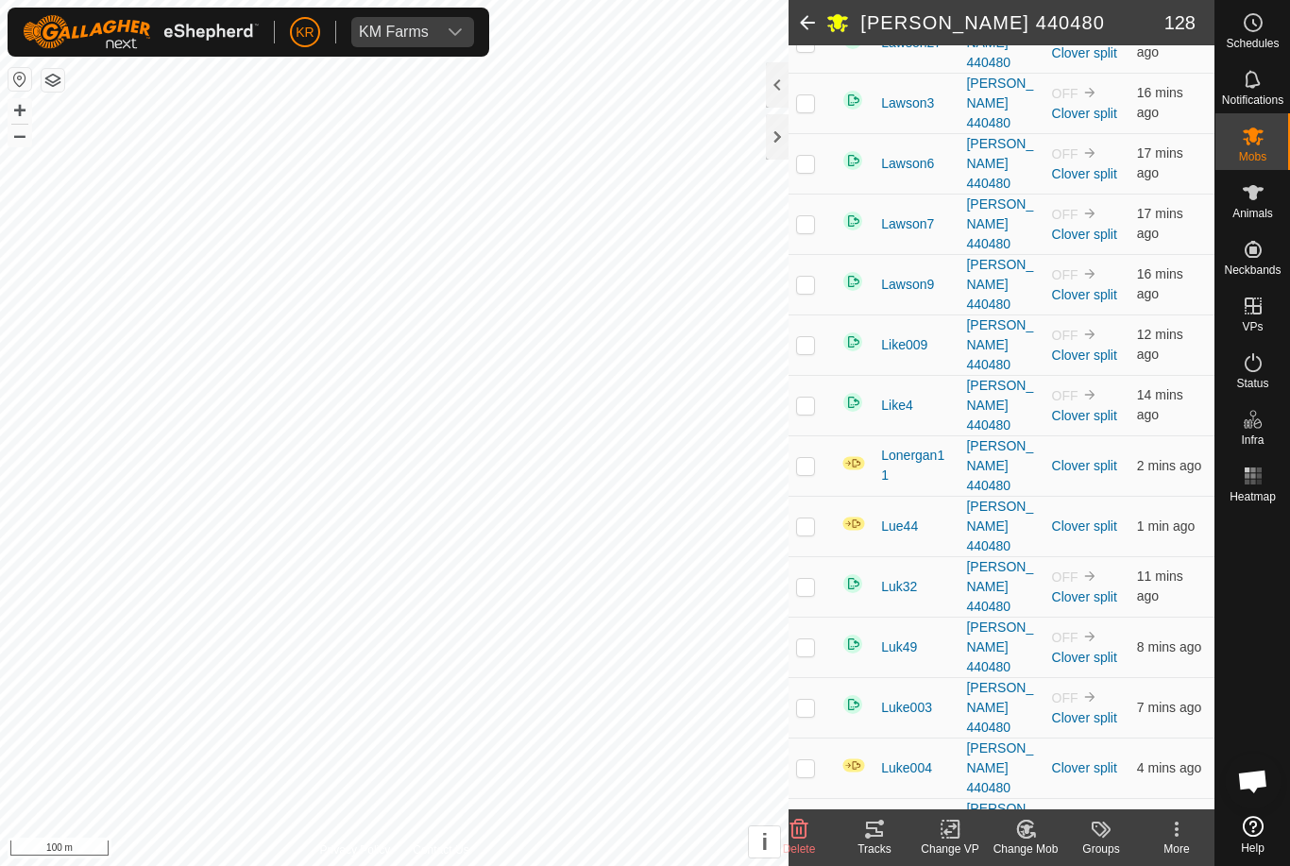
checkbox input "true"
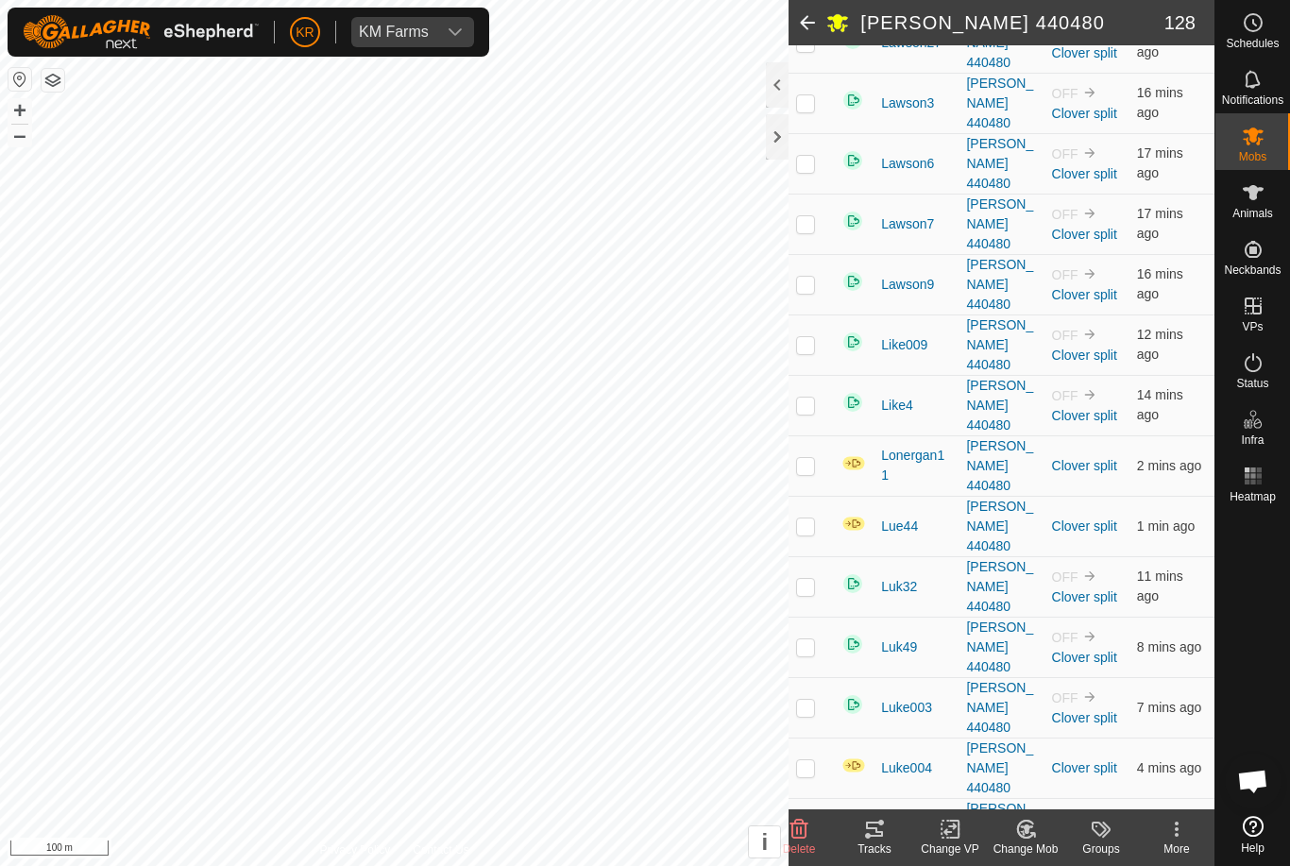
checkbox input "false"
checkbox input "true"
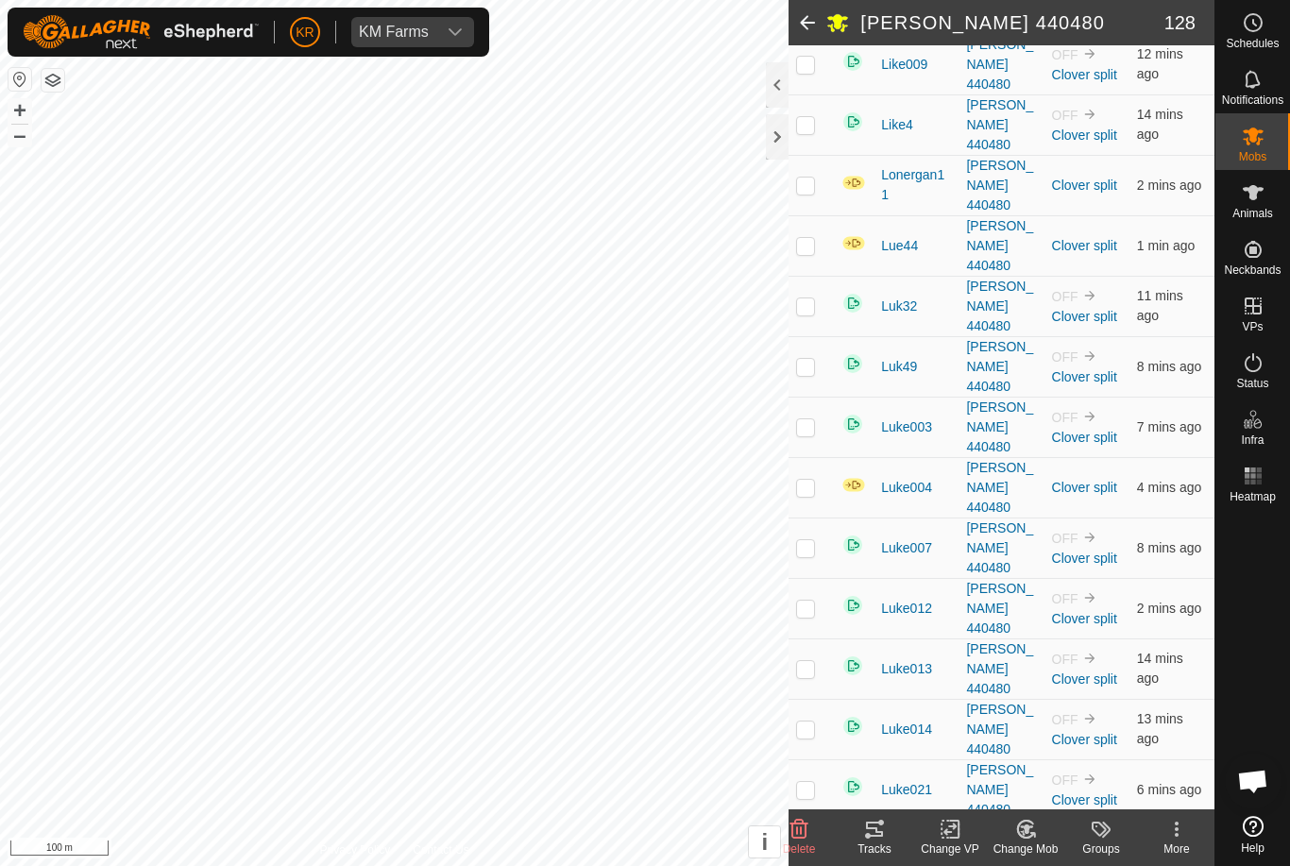
scroll to position [2682, 0]
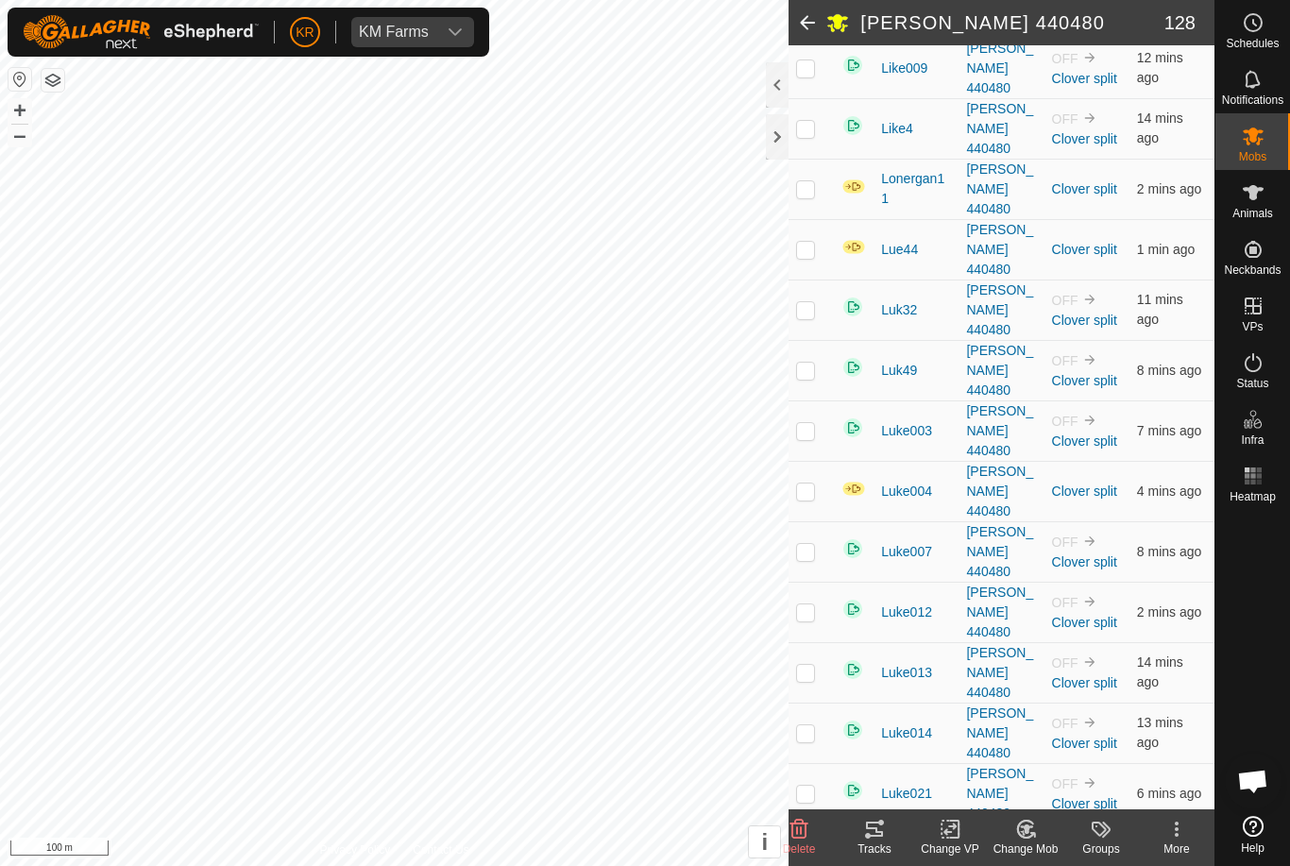
checkbox input "false"
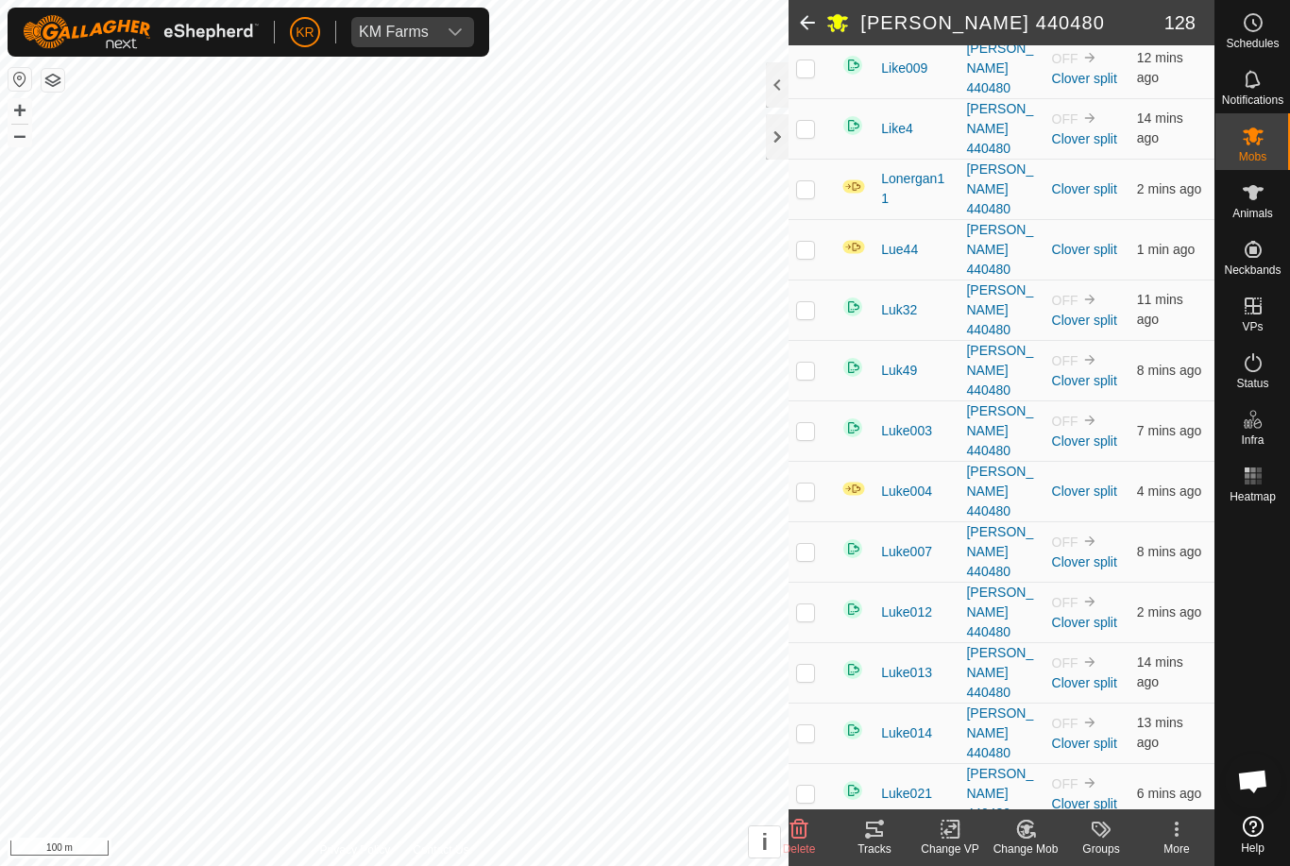
checkbox input "false"
checkbox input "true"
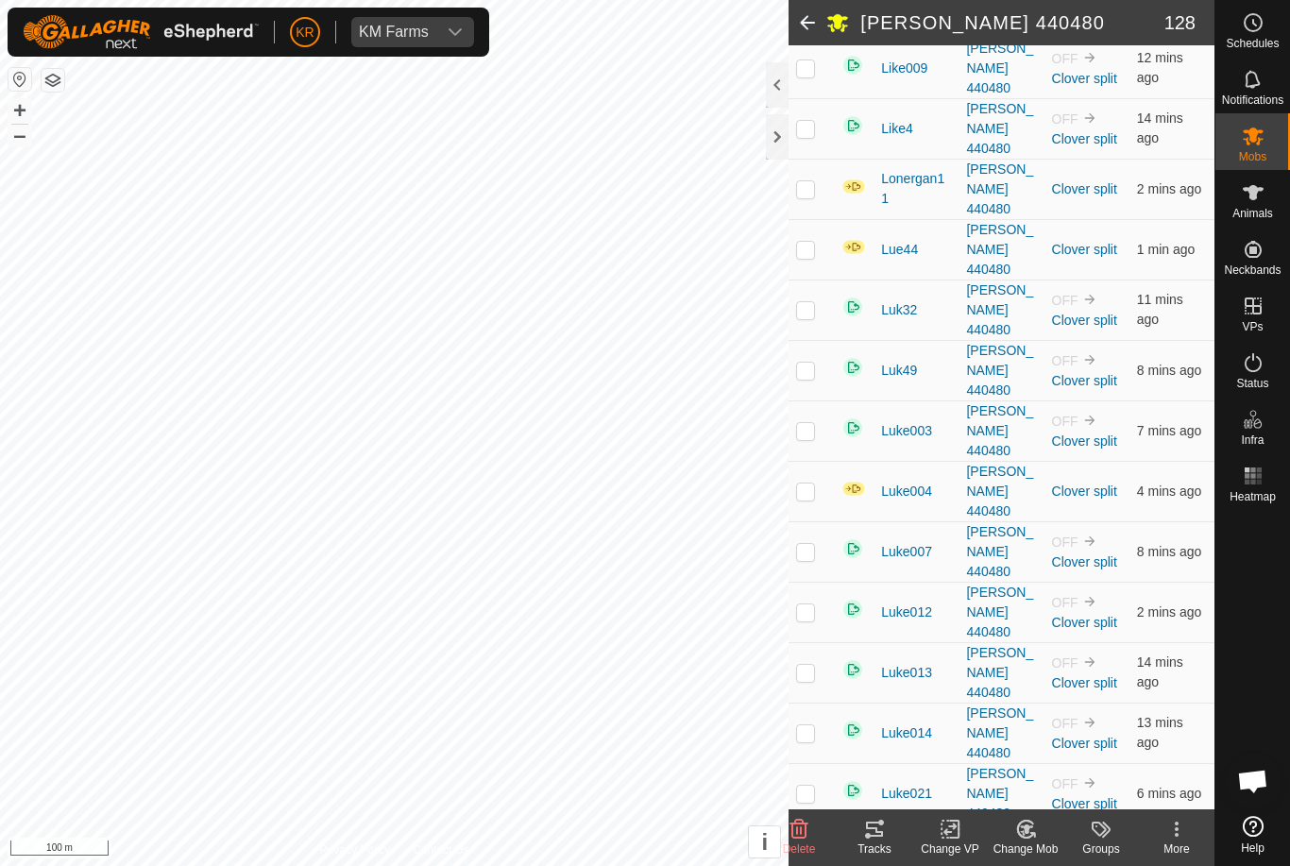
checkbox input "false"
checkbox input "true"
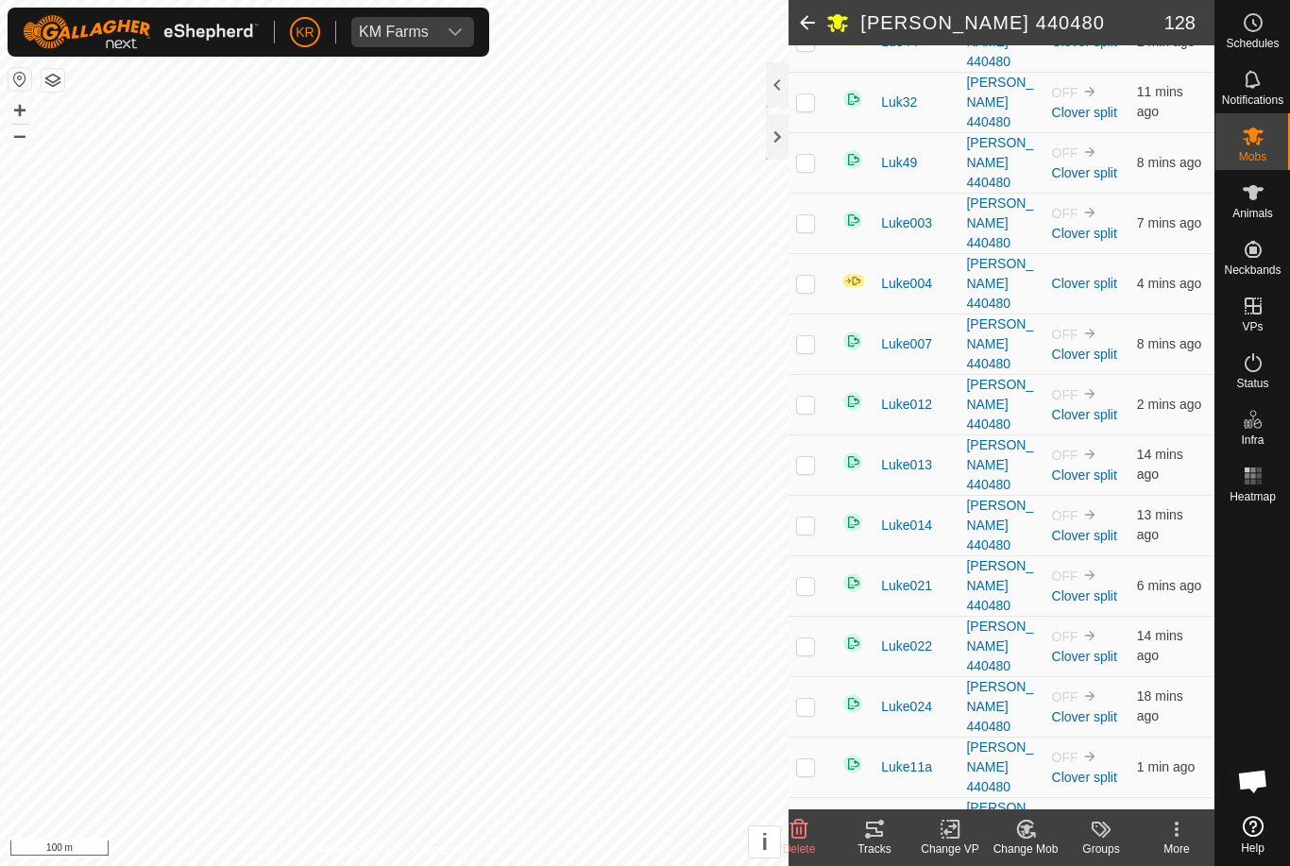
scroll to position [2890, 0]
checkbox input "false"
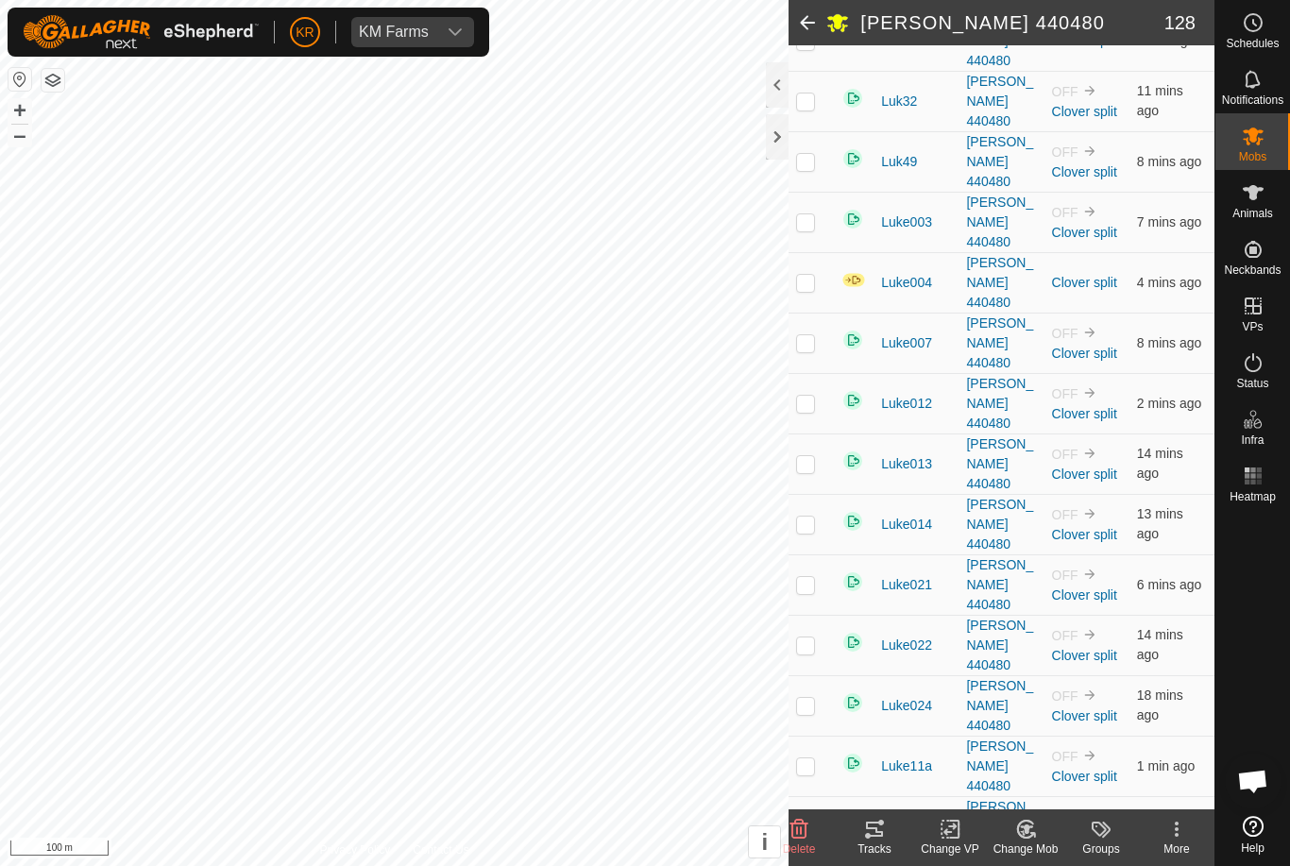
checkbox input "false"
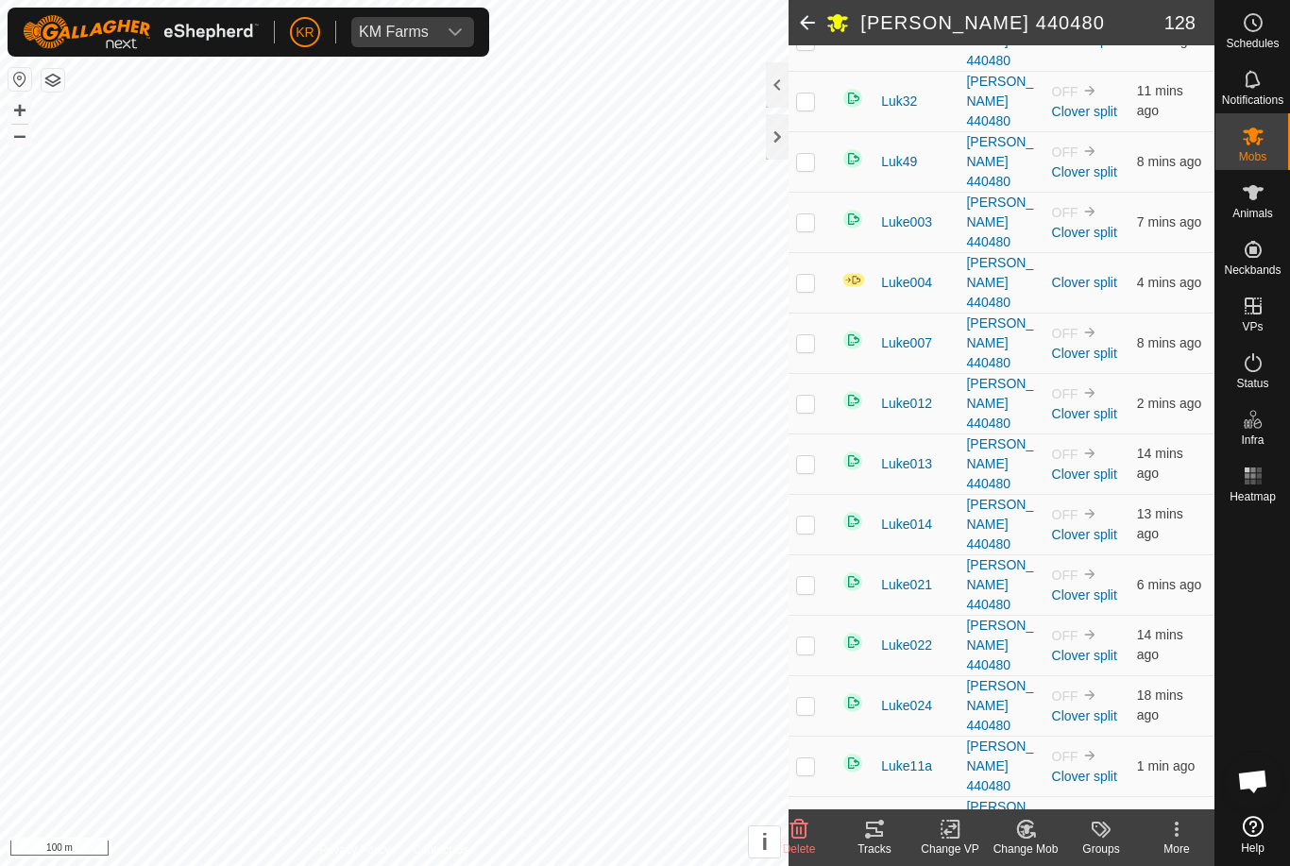
checkbox input "false"
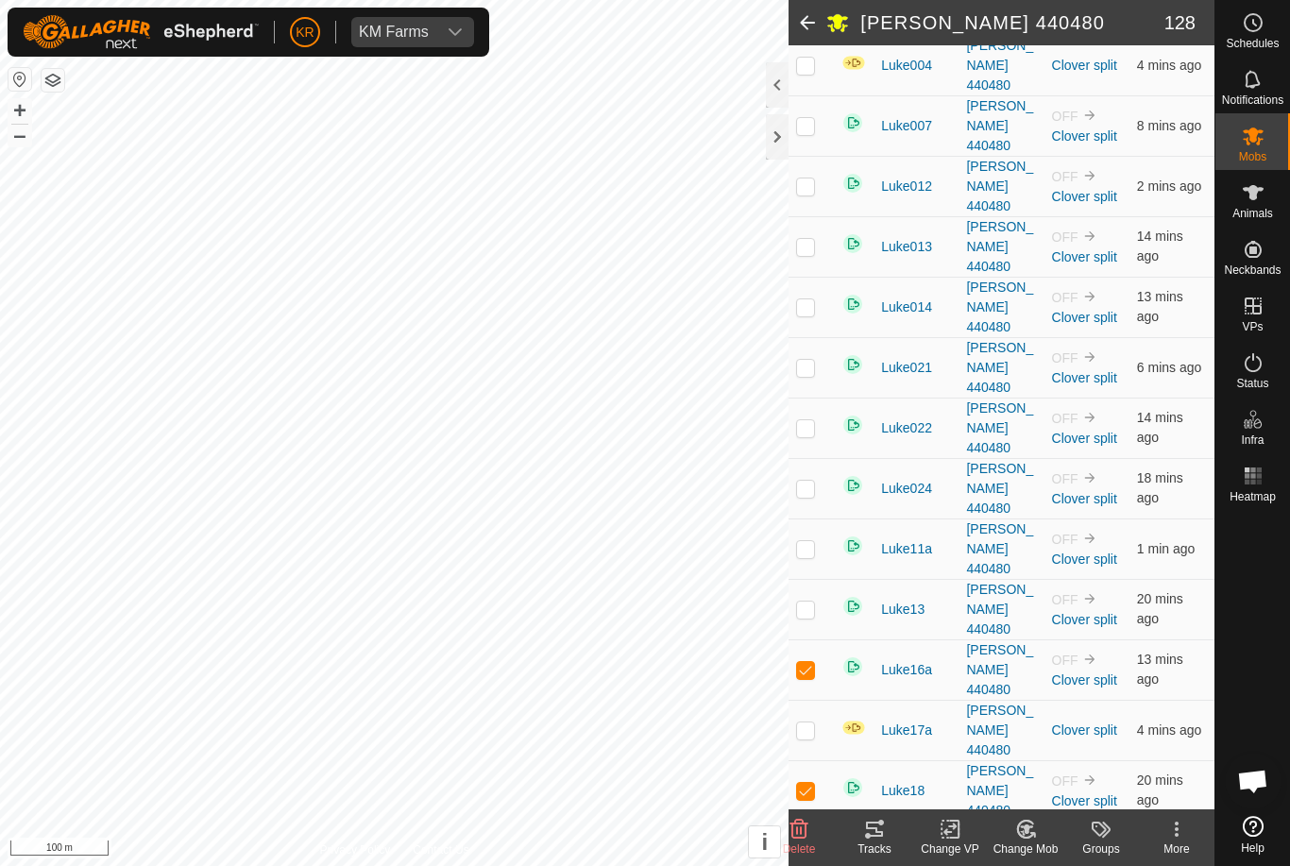
scroll to position [3110, 0]
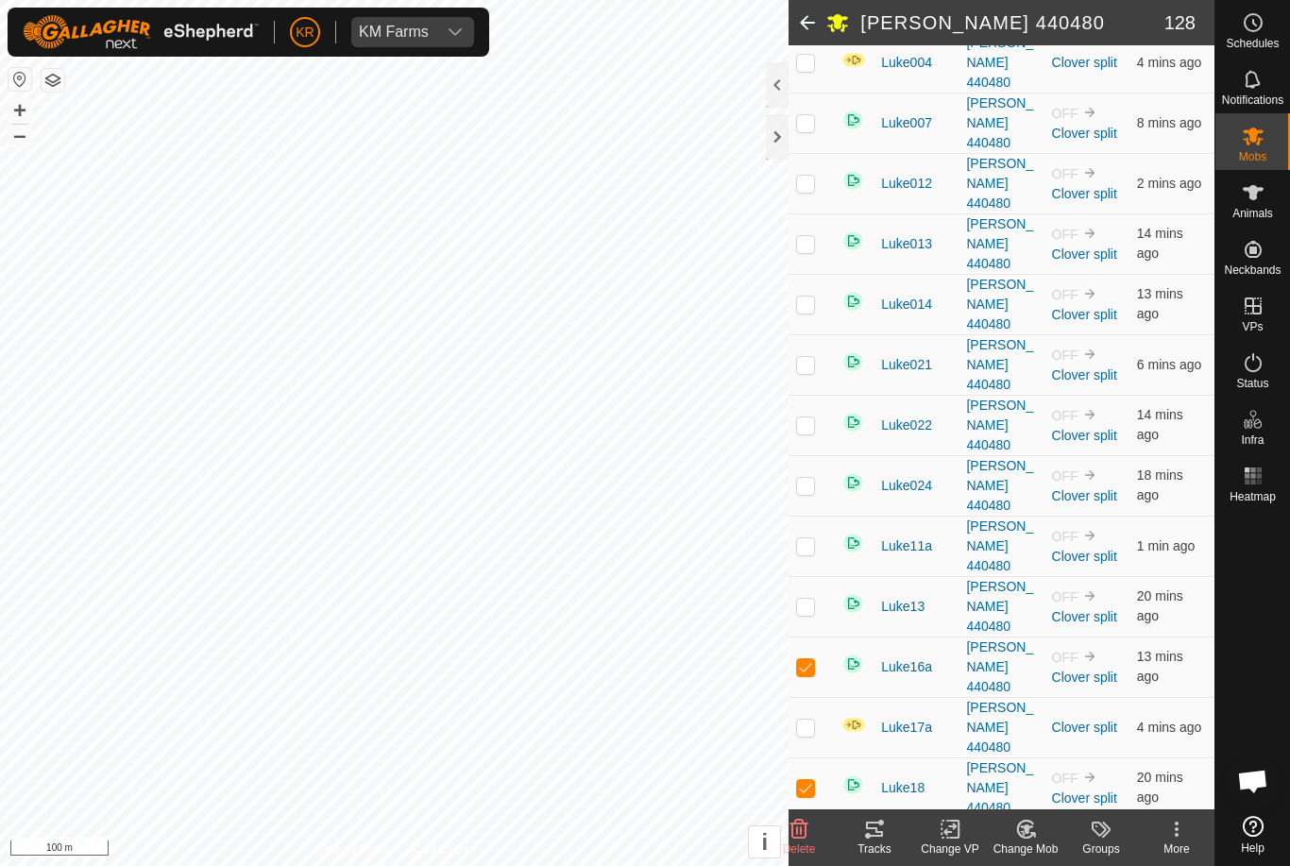
checkbox input "false"
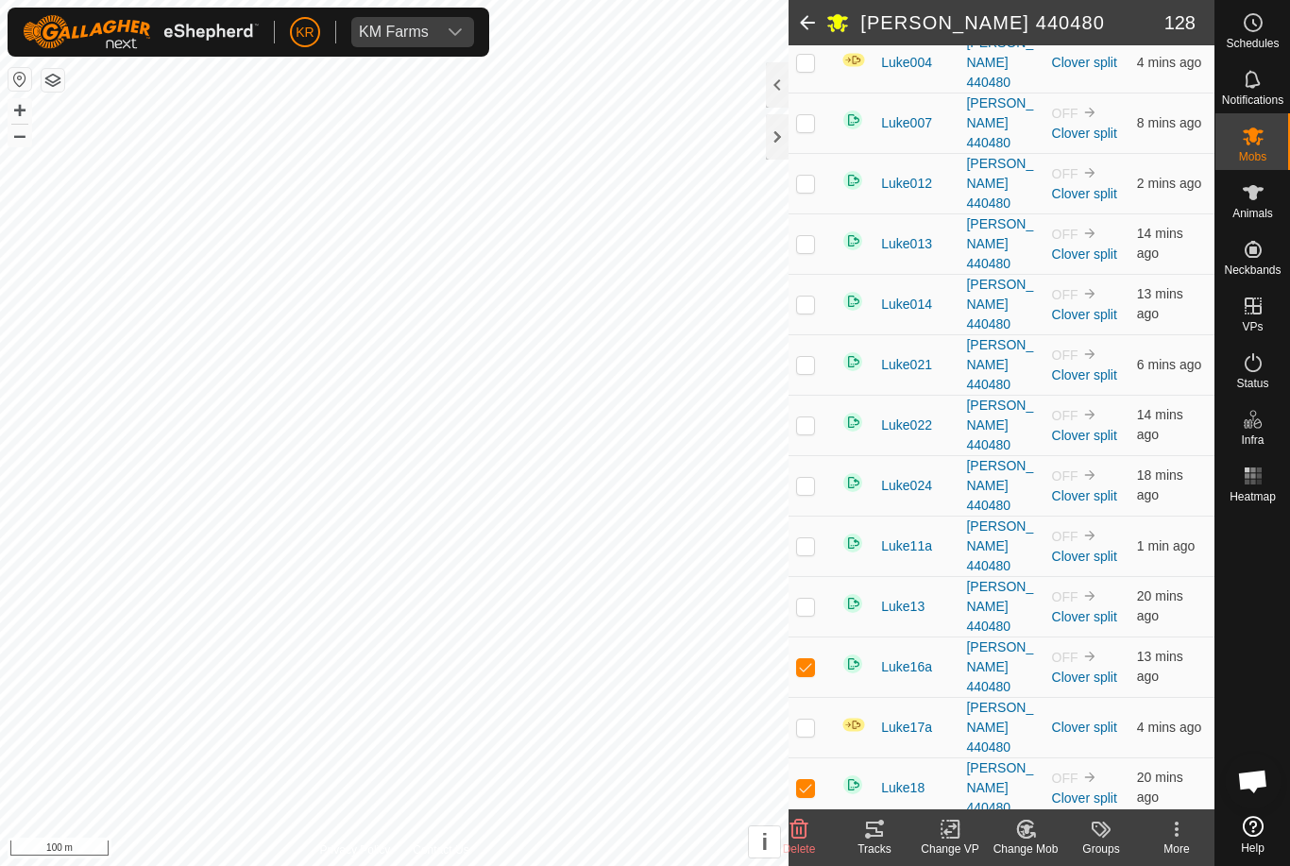
checkbox input "false"
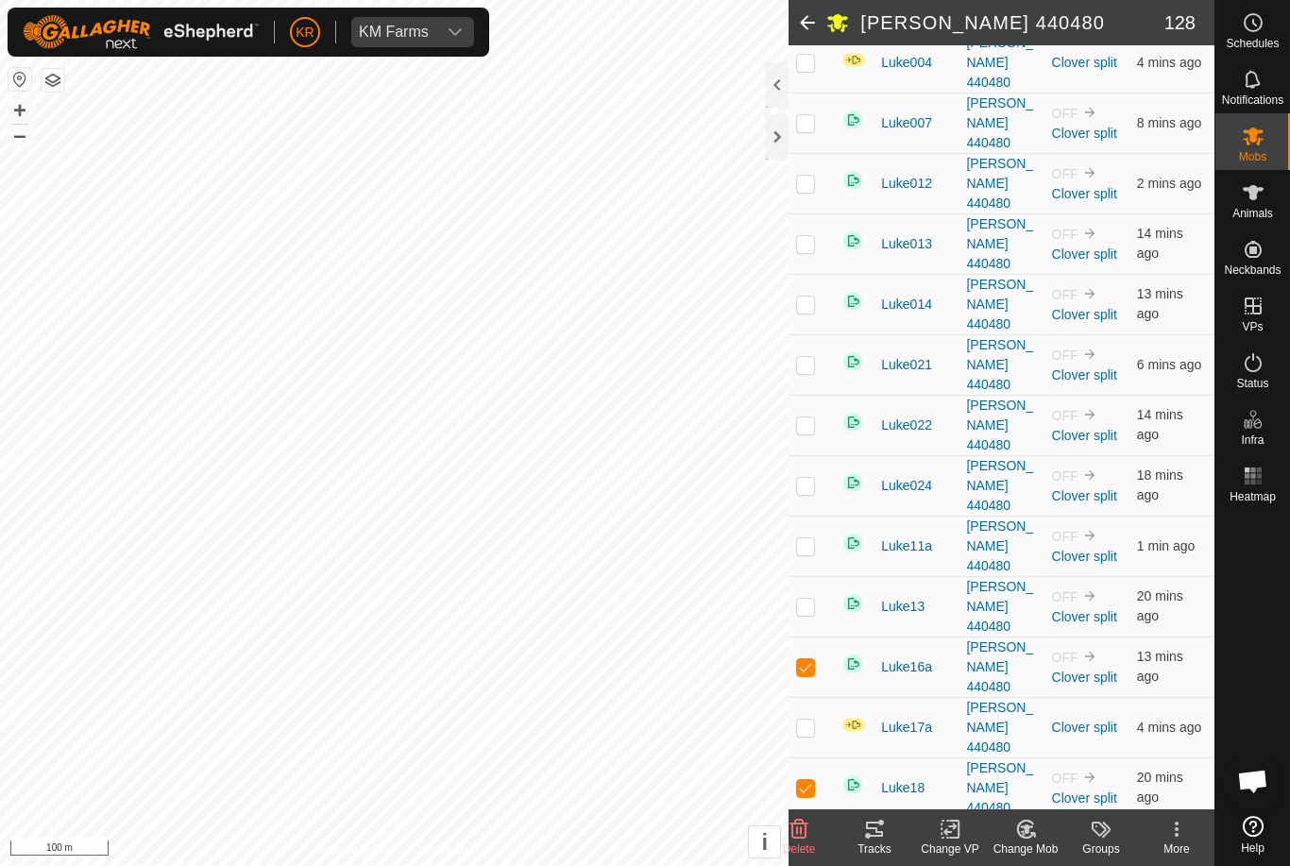
checkbox input "false"
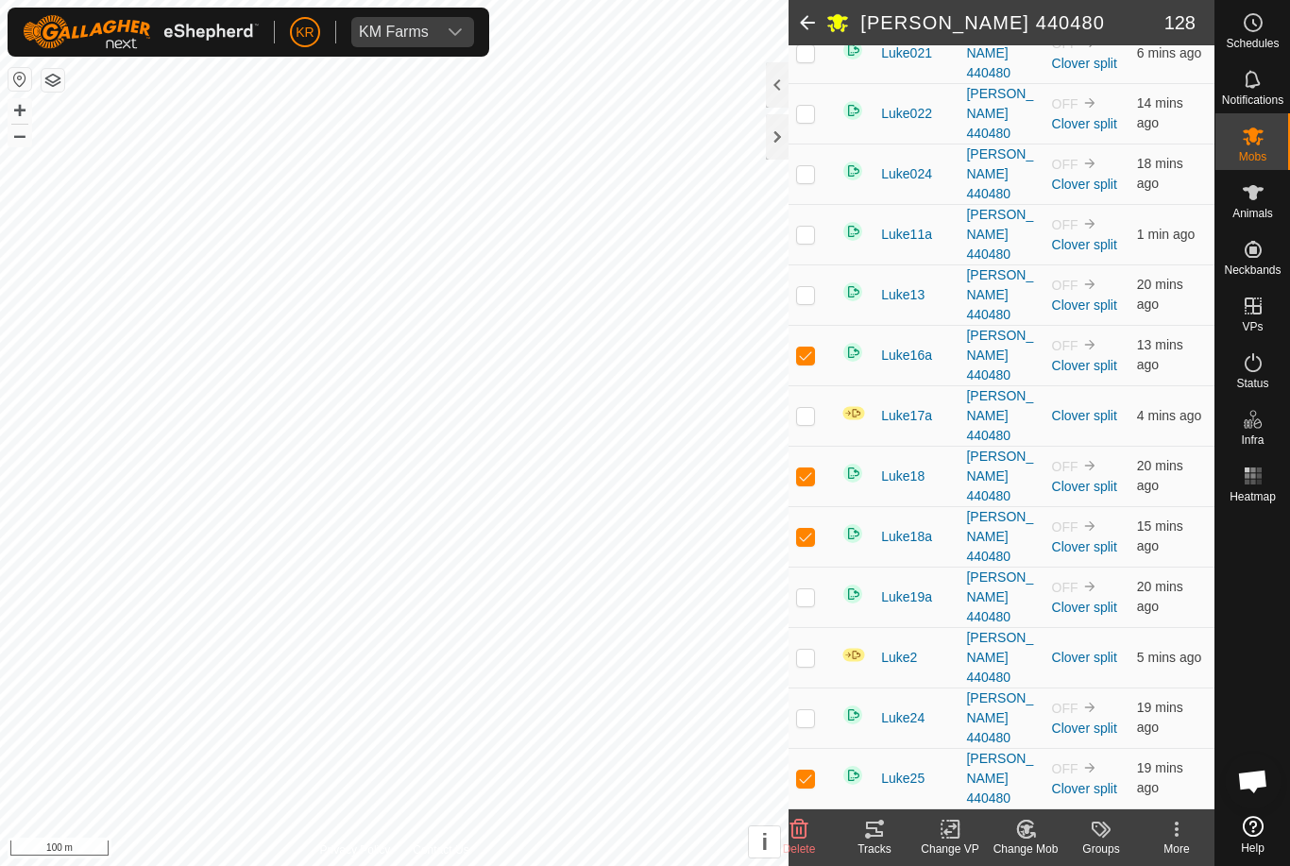
scroll to position [3441, 0]
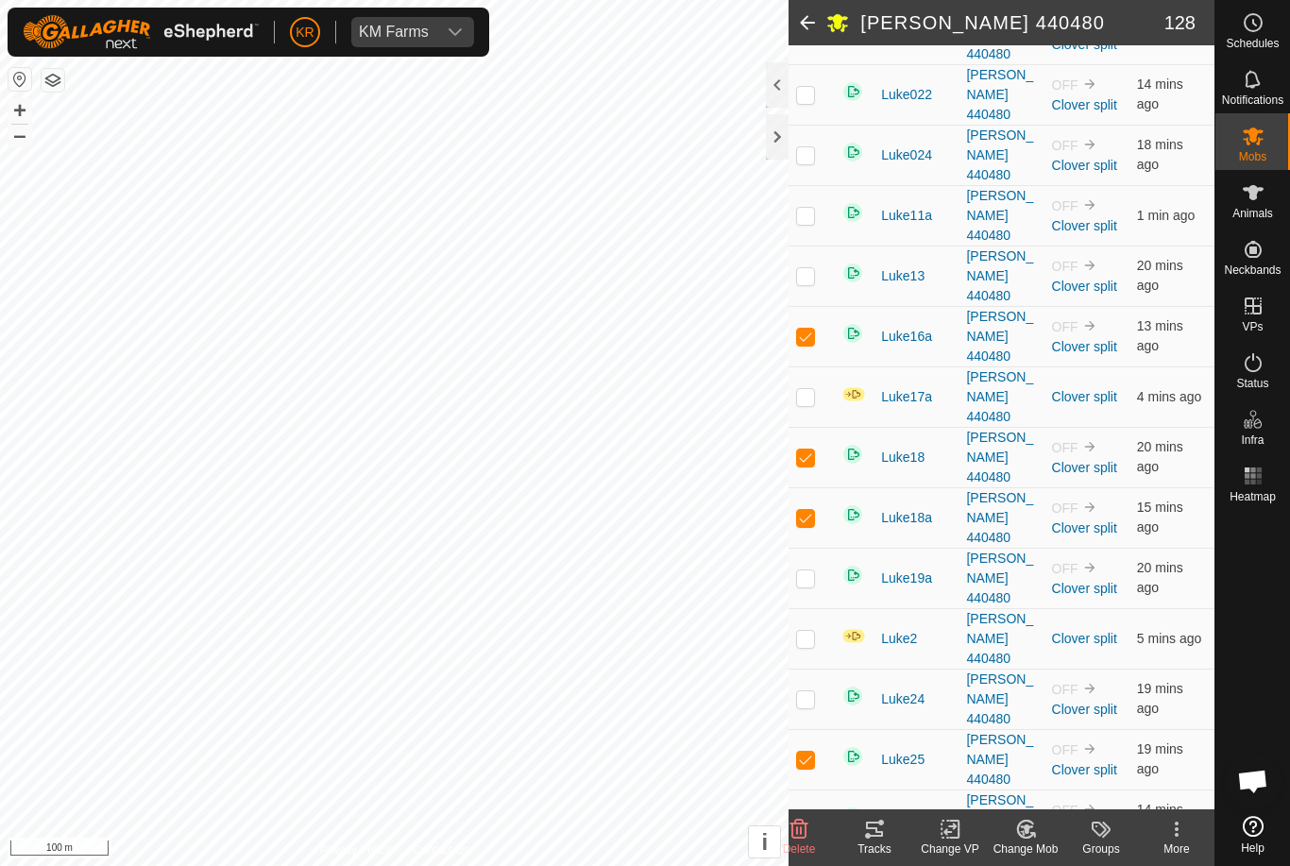
checkbox input "false"
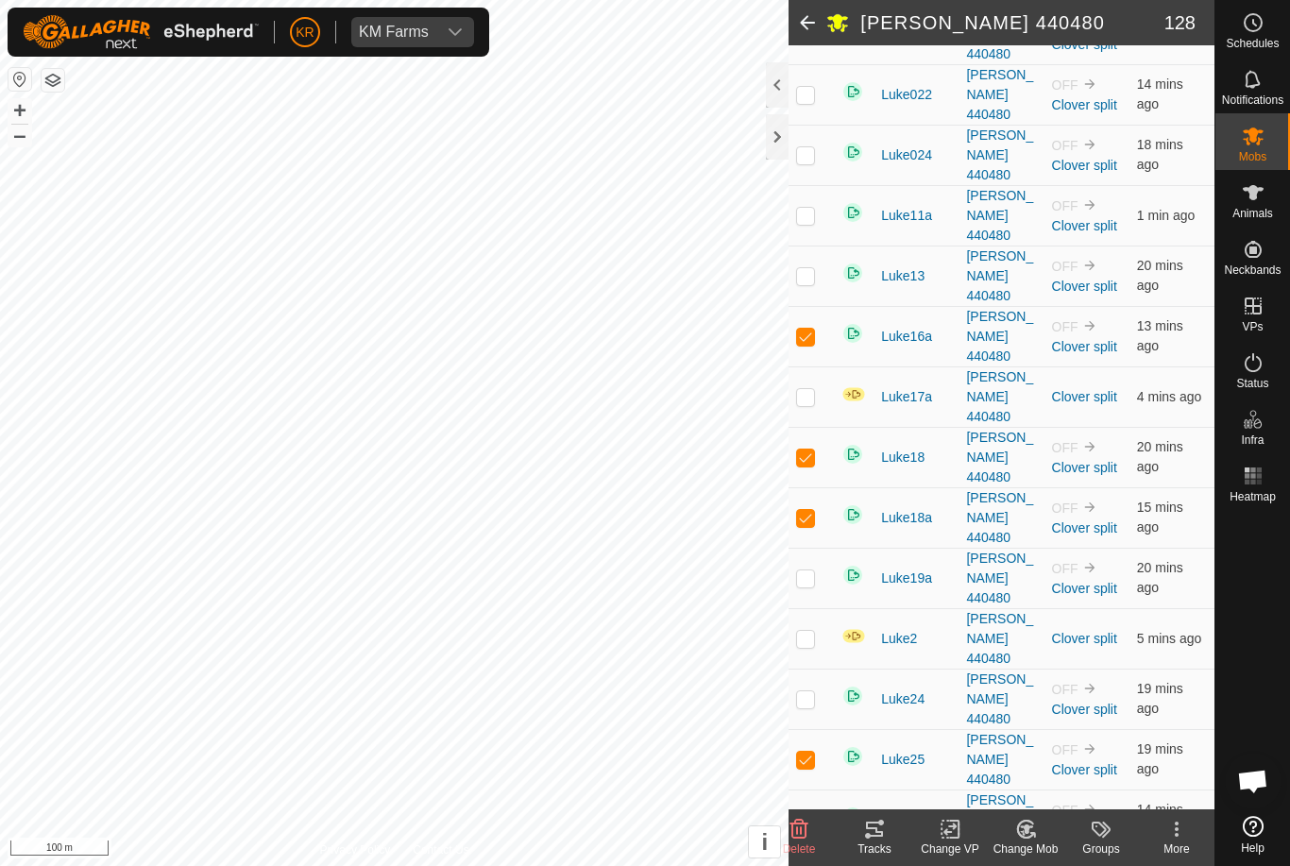
checkbox input "false"
checkbox input "true"
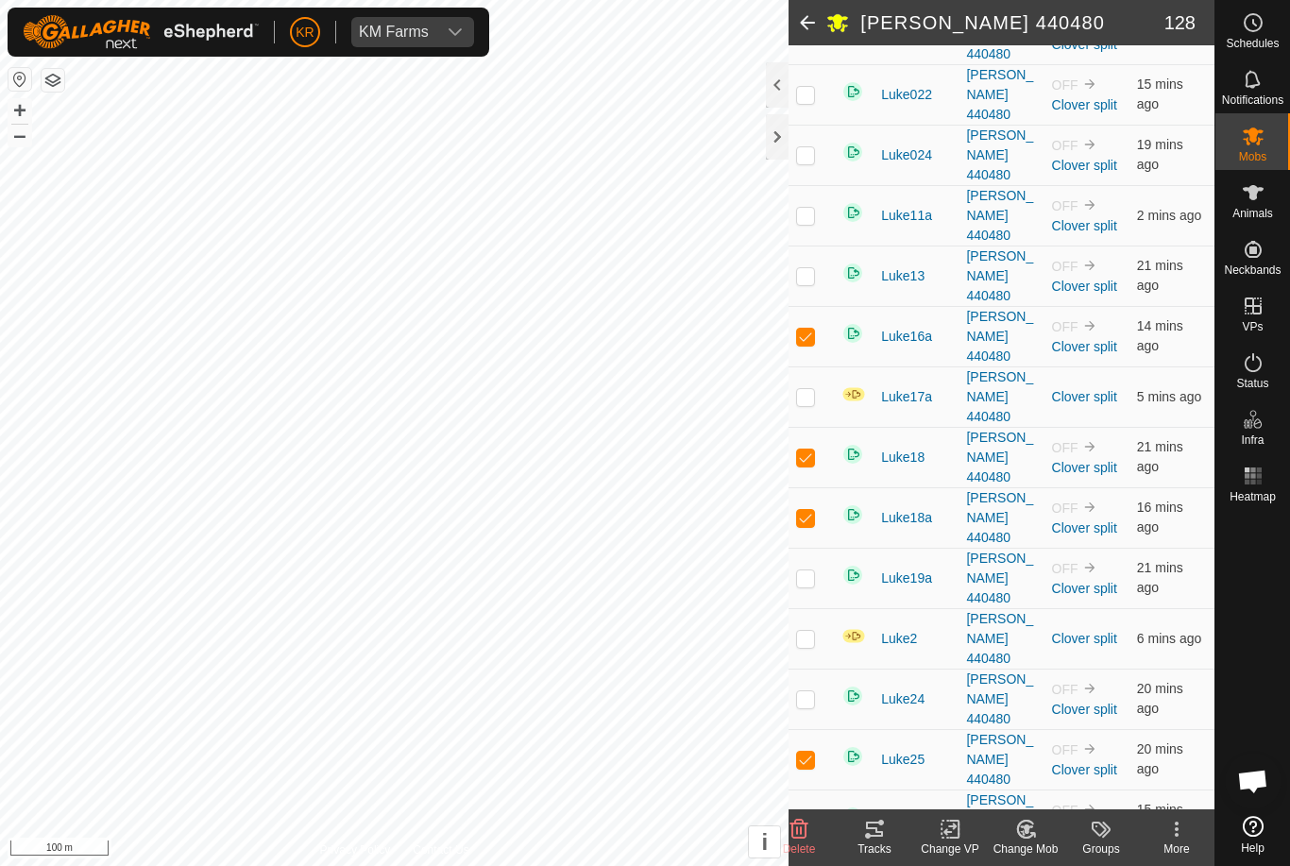
click at [1234, 819] on link "Help" at bounding box center [1252, 834] width 75 height 53
click at [1030, 831] on icon at bounding box center [1026, 829] width 24 height 23
click at [1075, 753] on span "Choose Mob..." at bounding box center [1079, 747] width 98 height 23
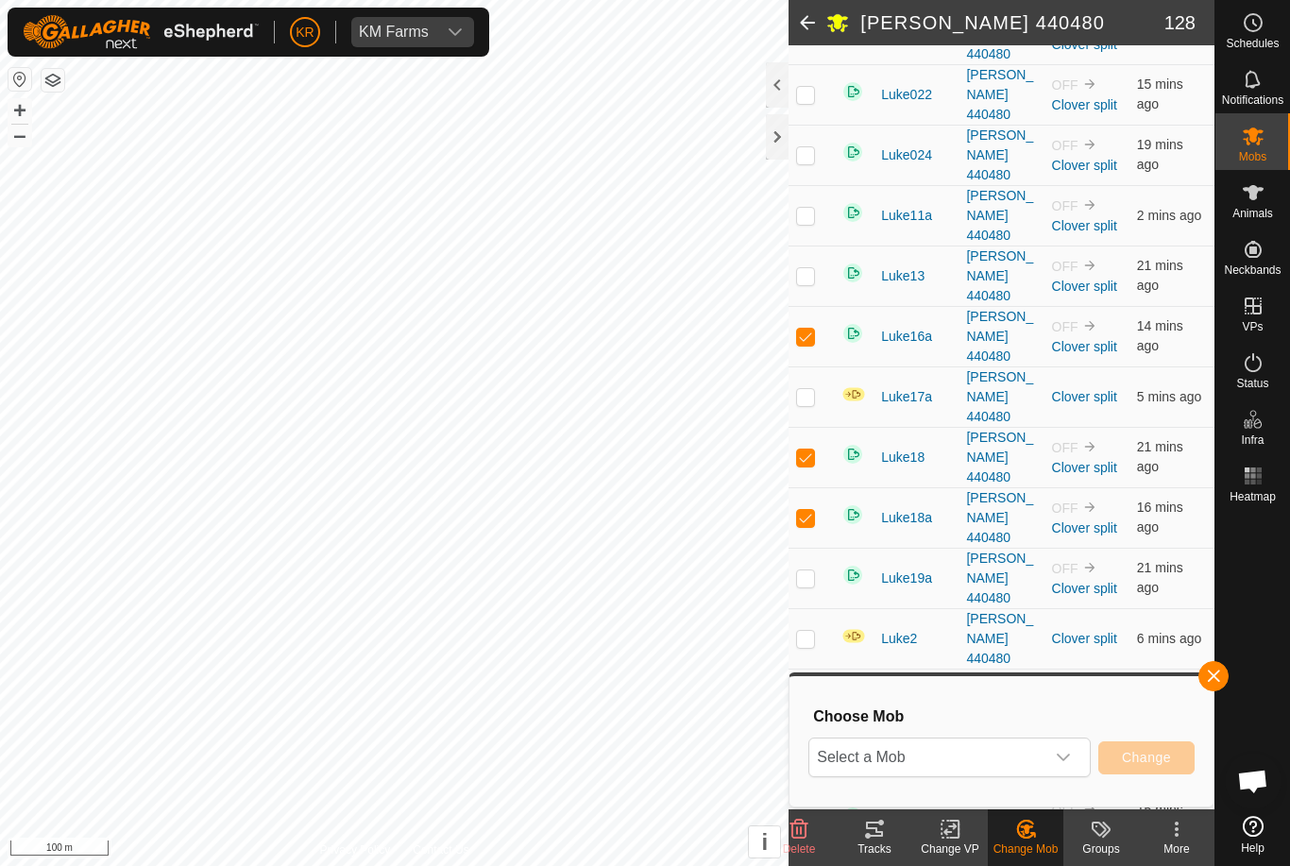
click at [964, 762] on span "Select a Mob" at bounding box center [926, 757] width 235 height 38
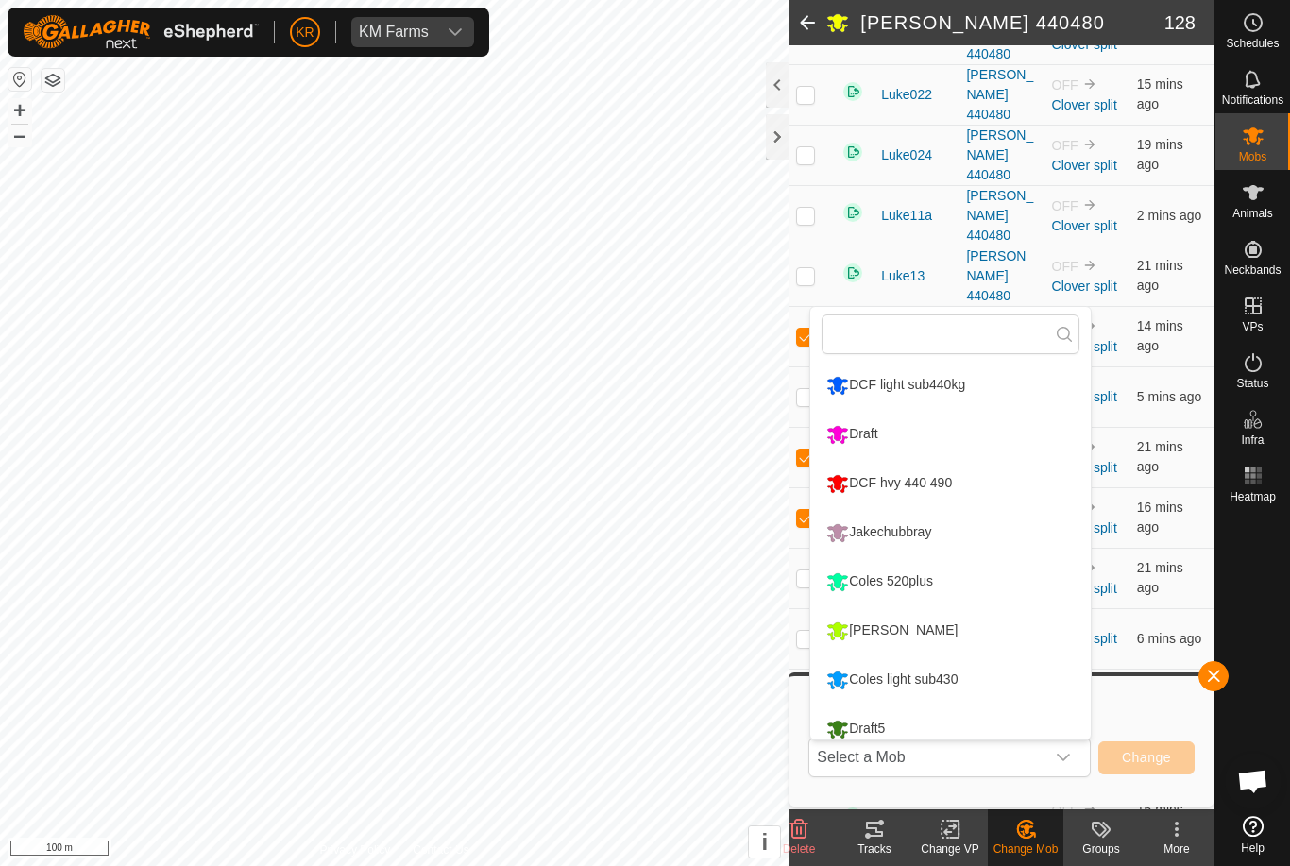
click at [923, 526] on div "Jakechubbray" at bounding box center [878, 532] width 114 height 32
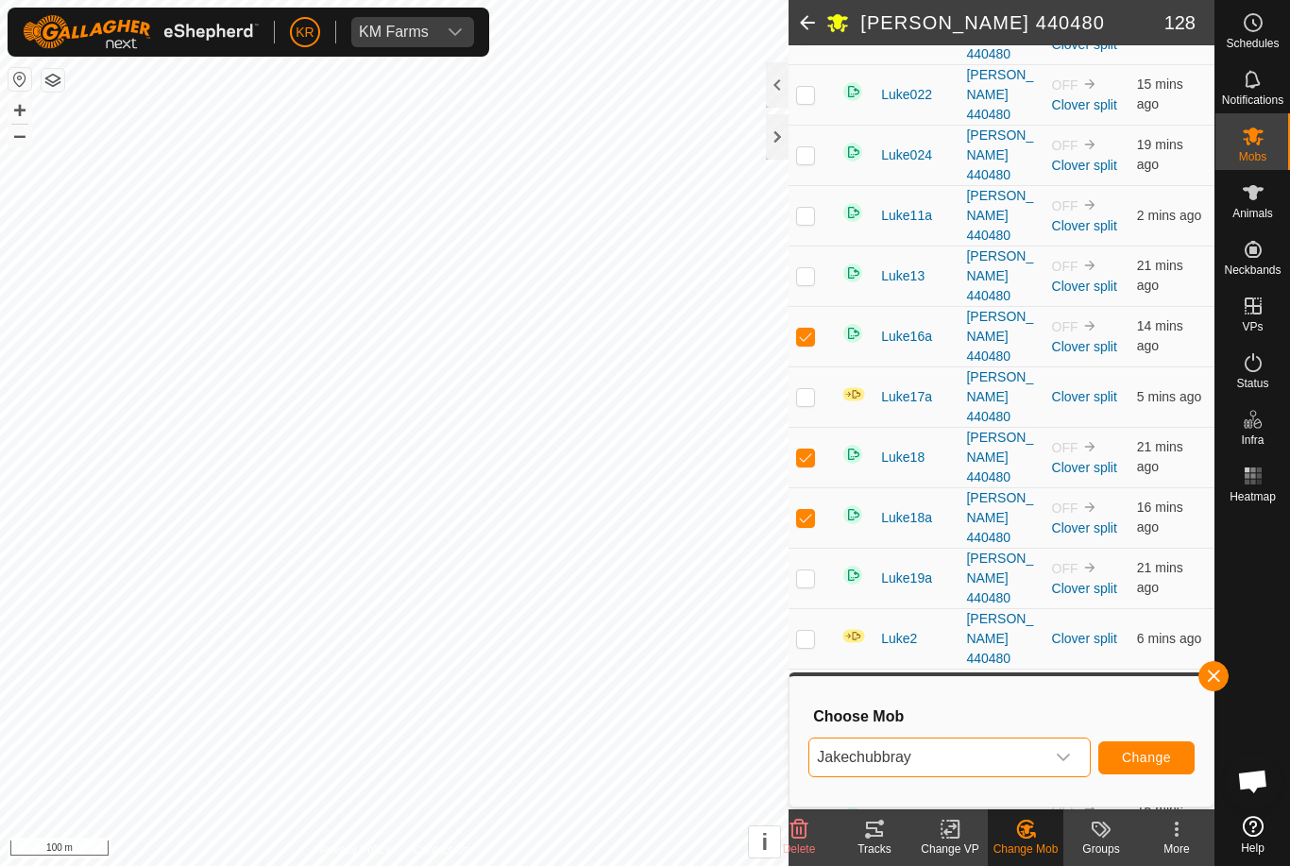
click at [1146, 753] on span "Change" at bounding box center [1146, 757] width 49 height 15
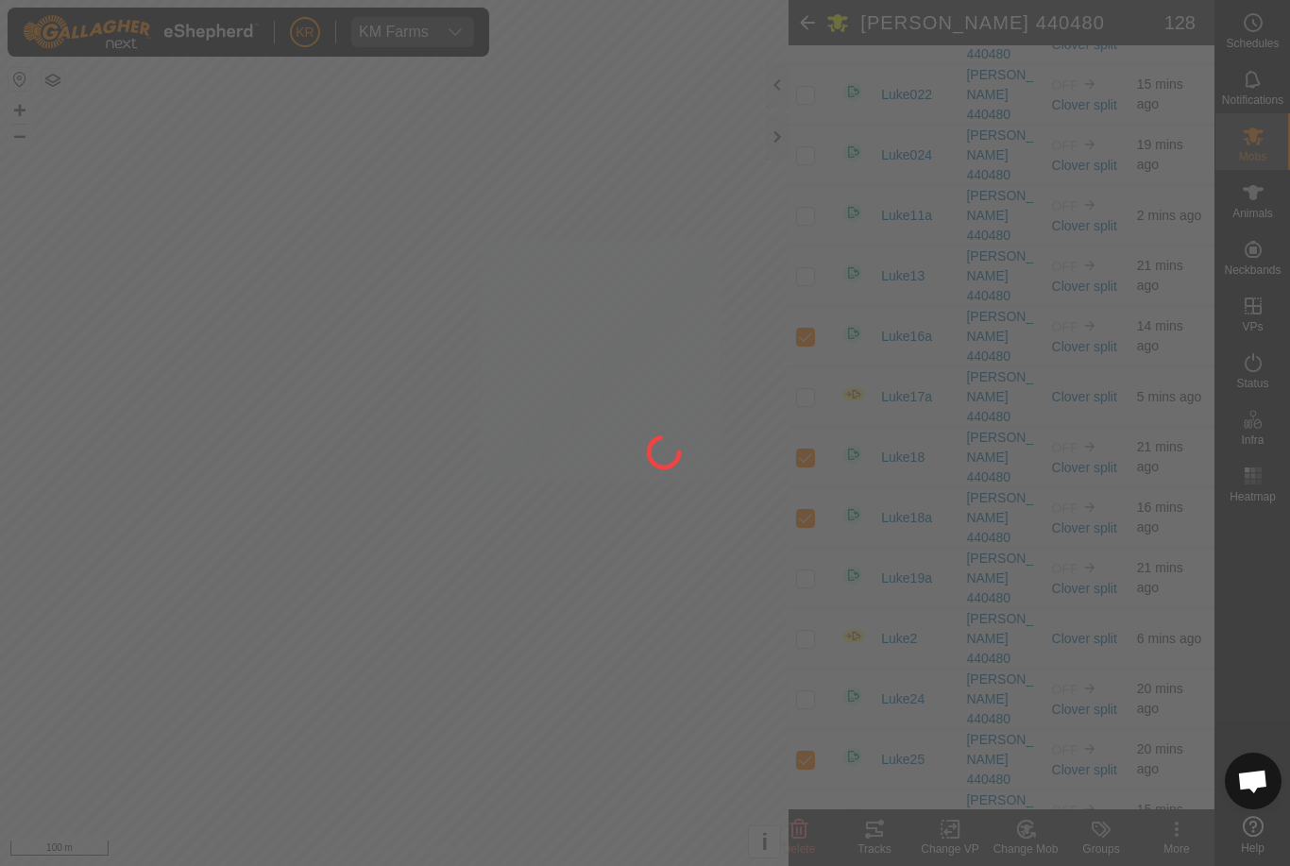
checkbox input "false"
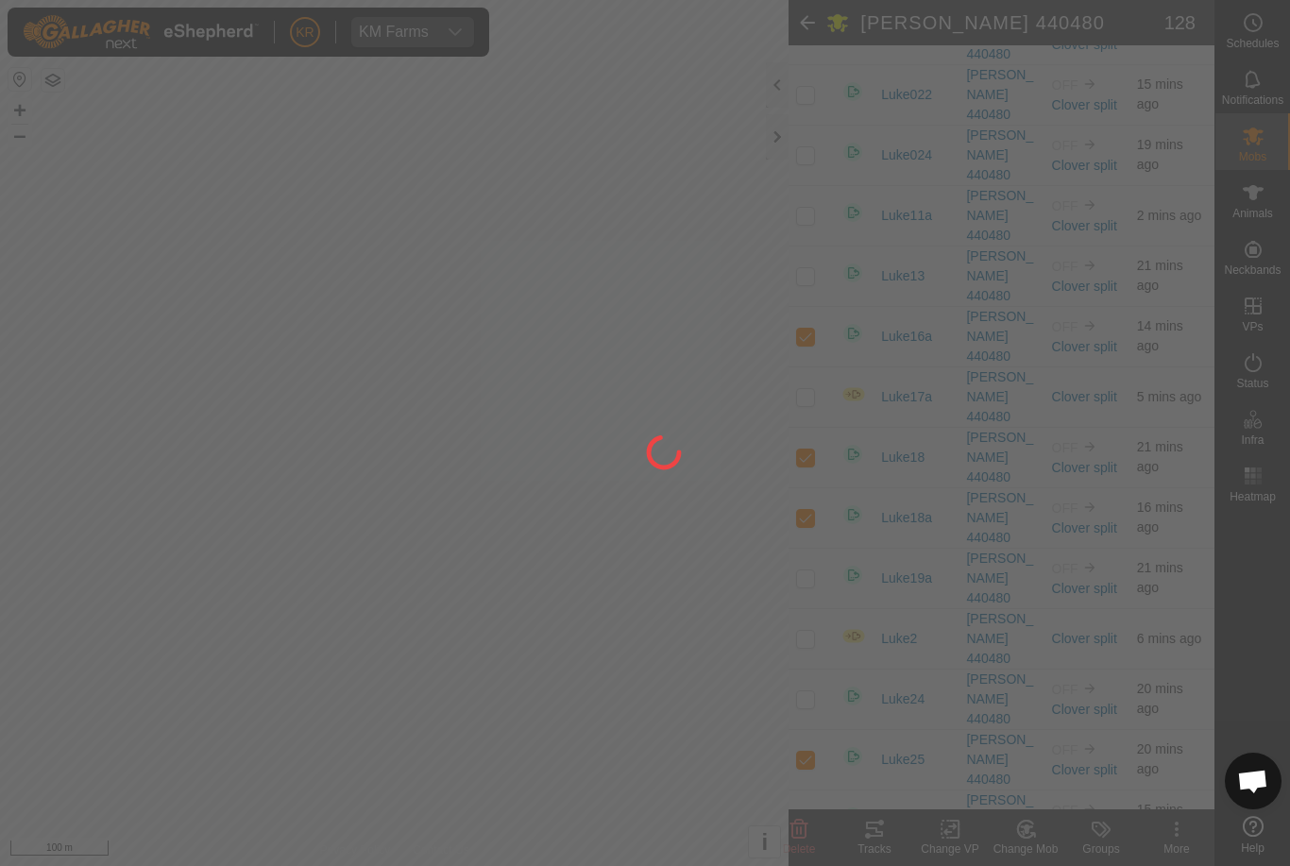
checkbox input "false"
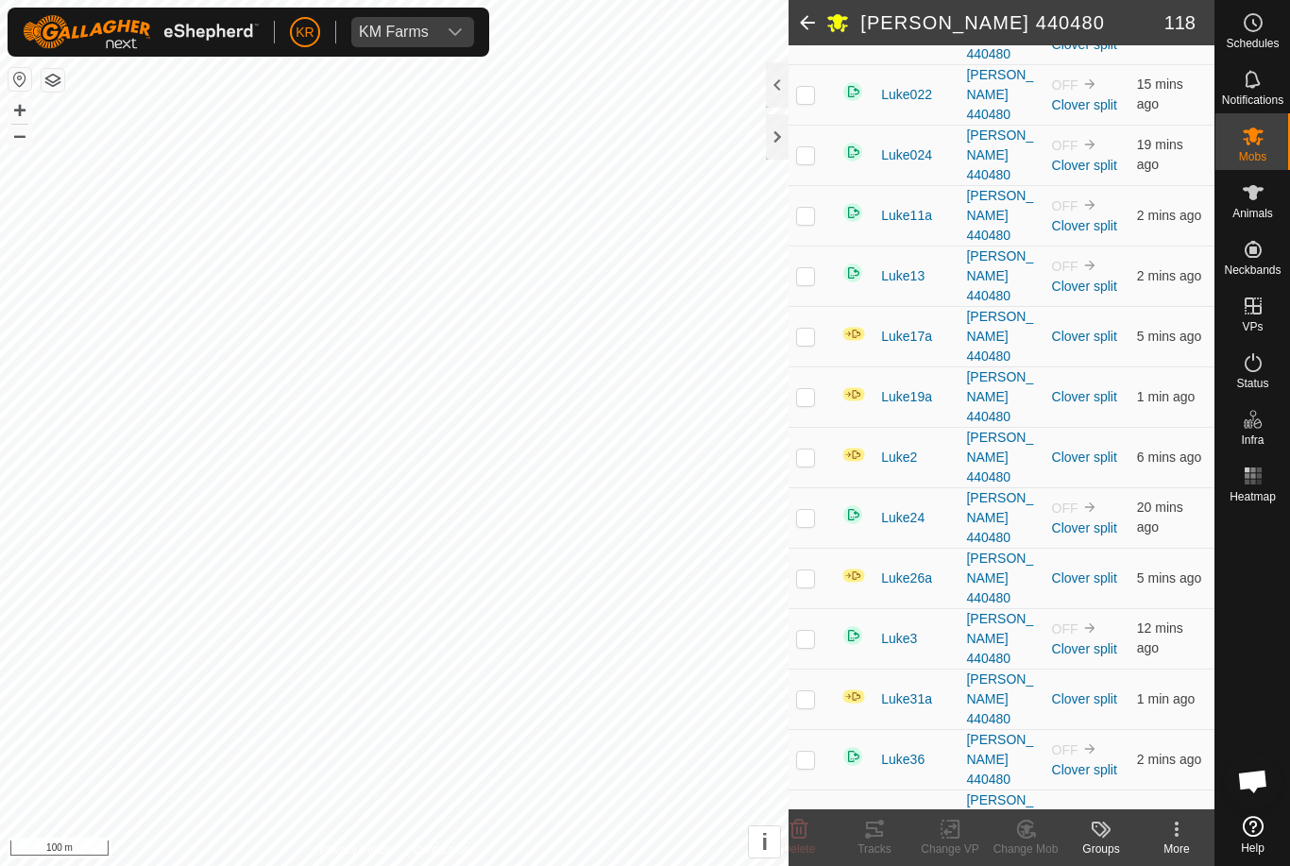
checkbox input "true"
checkbox input "false"
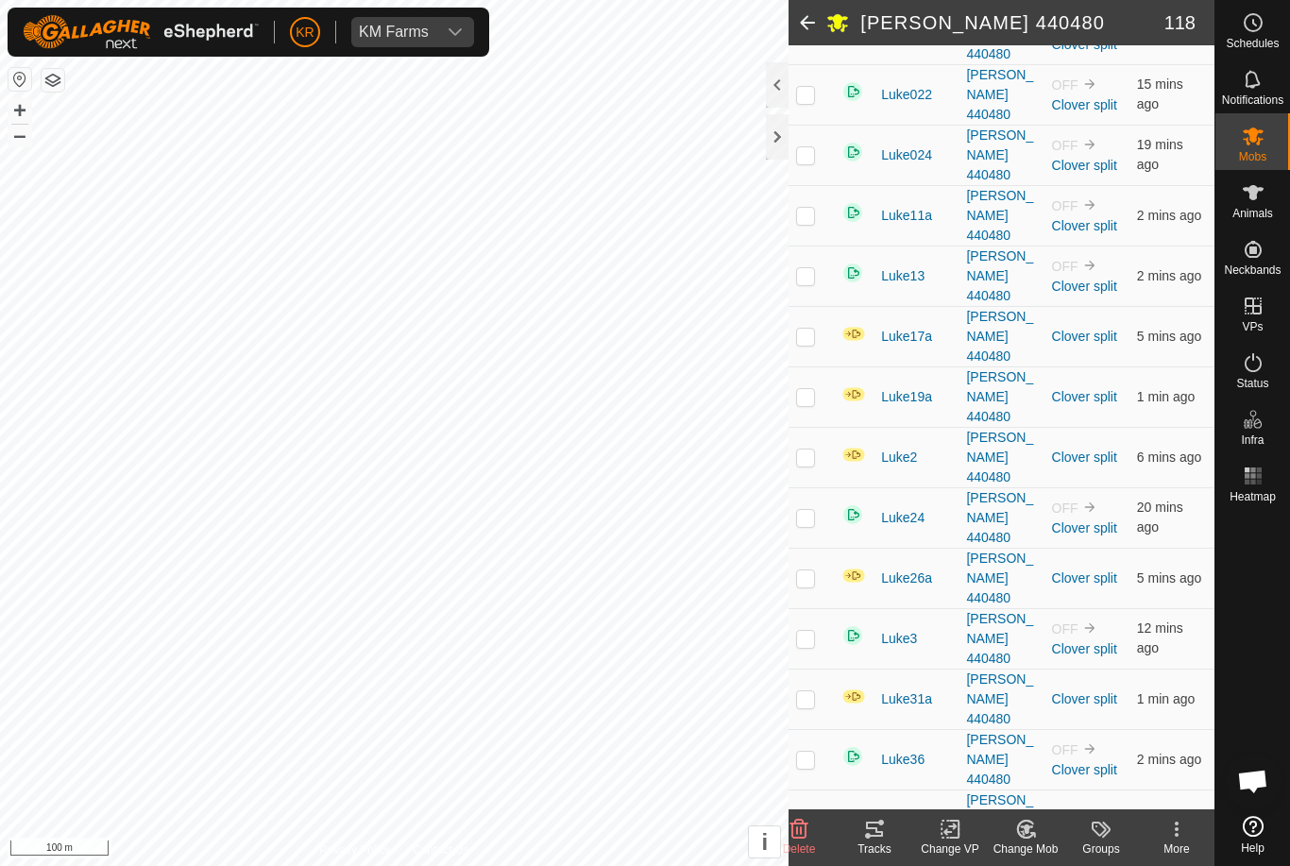
checkbox input "false"
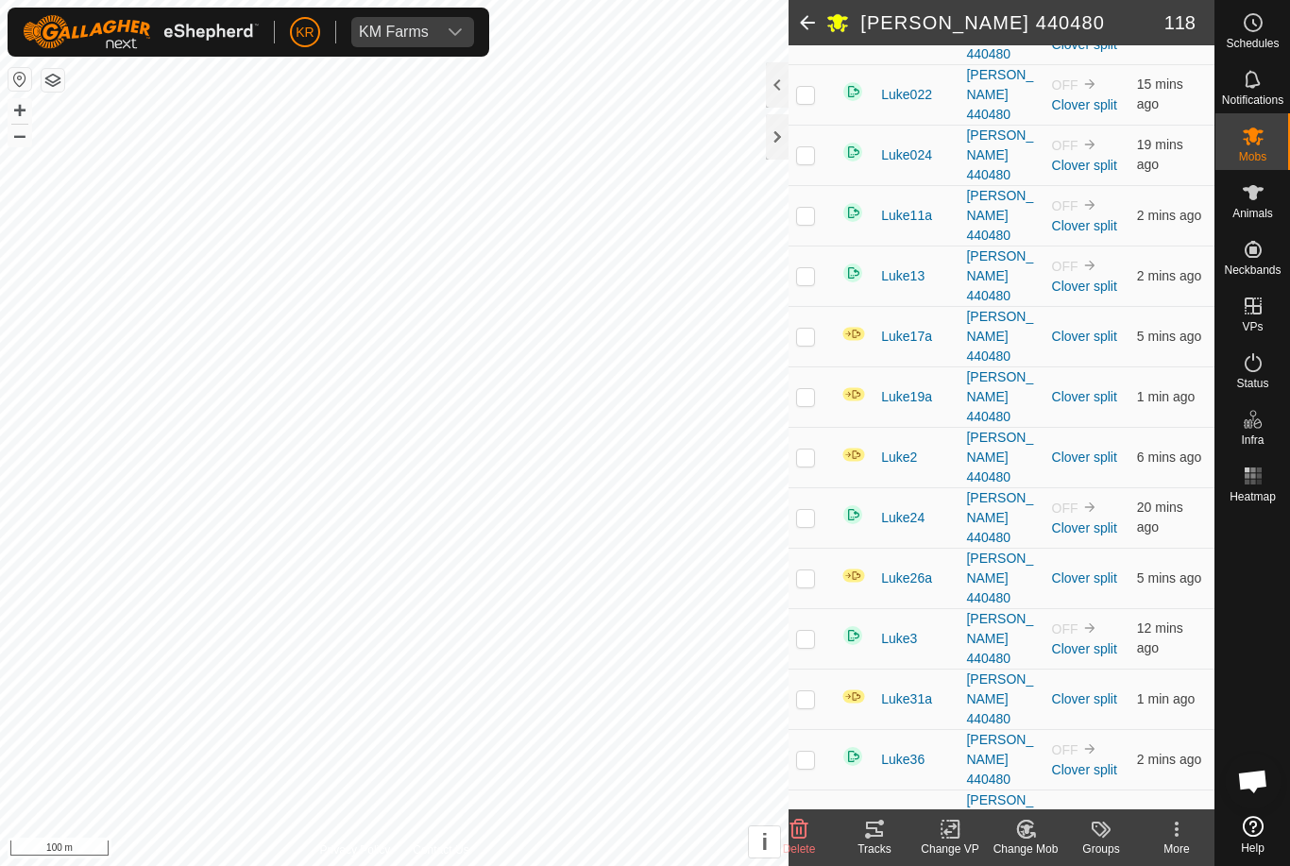
checkbox input "false"
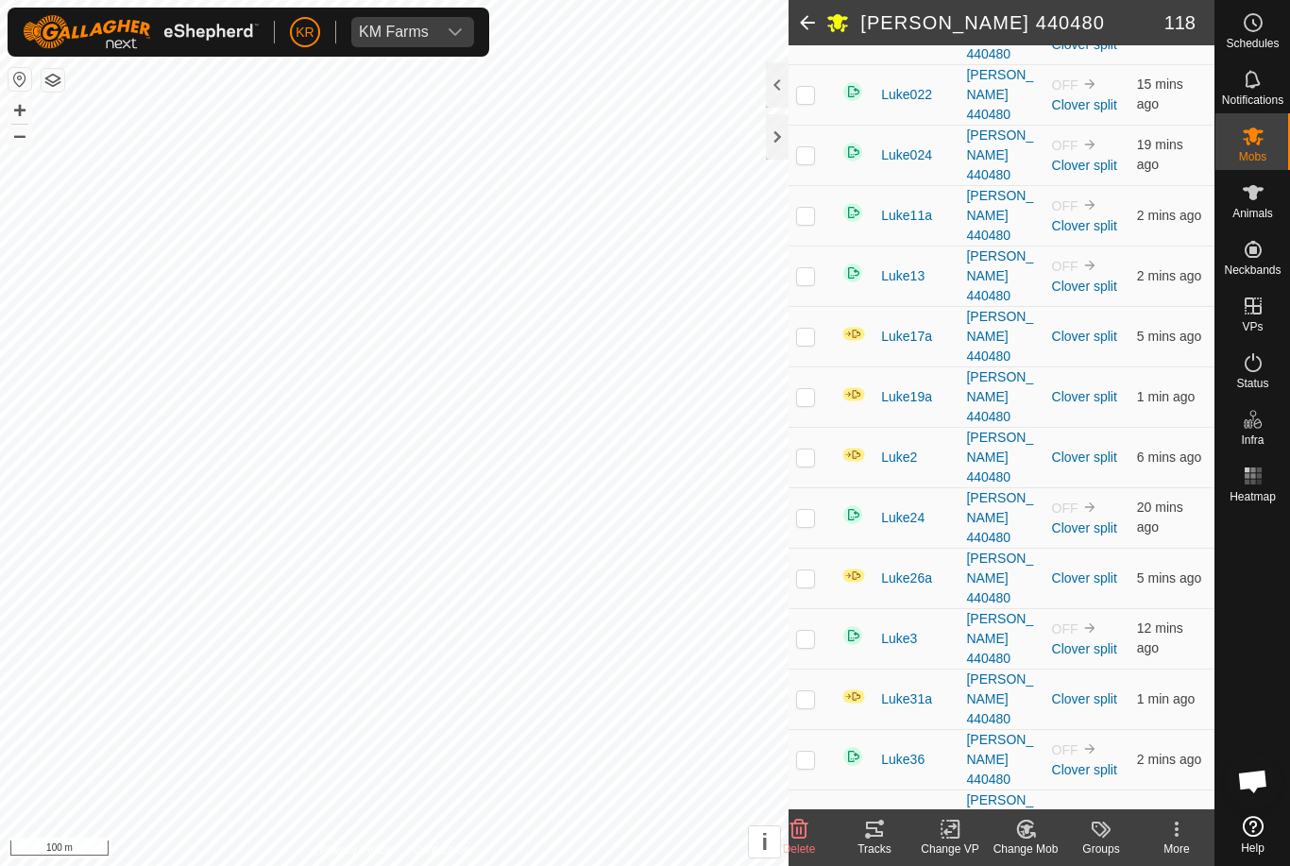
checkbox input "false"
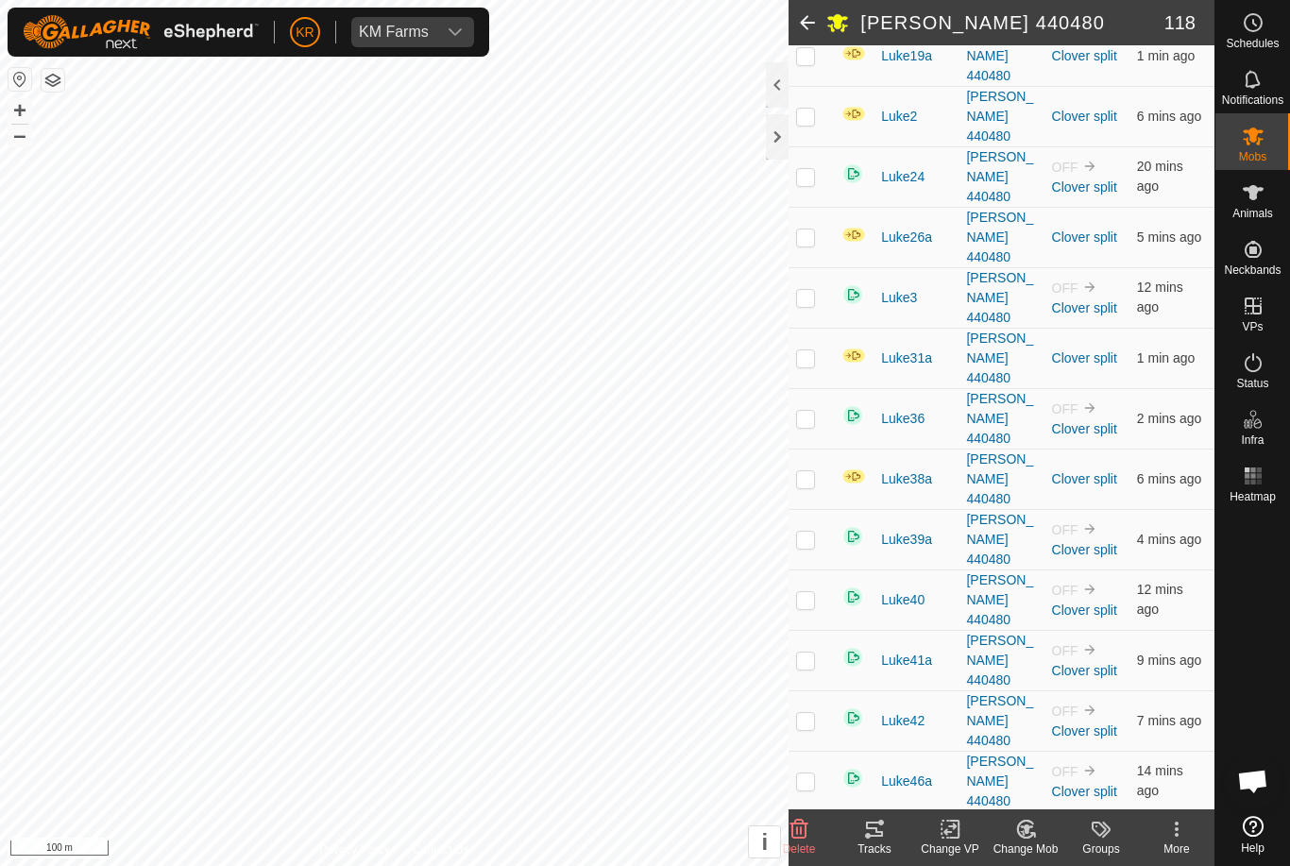
scroll to position [3812, 0]
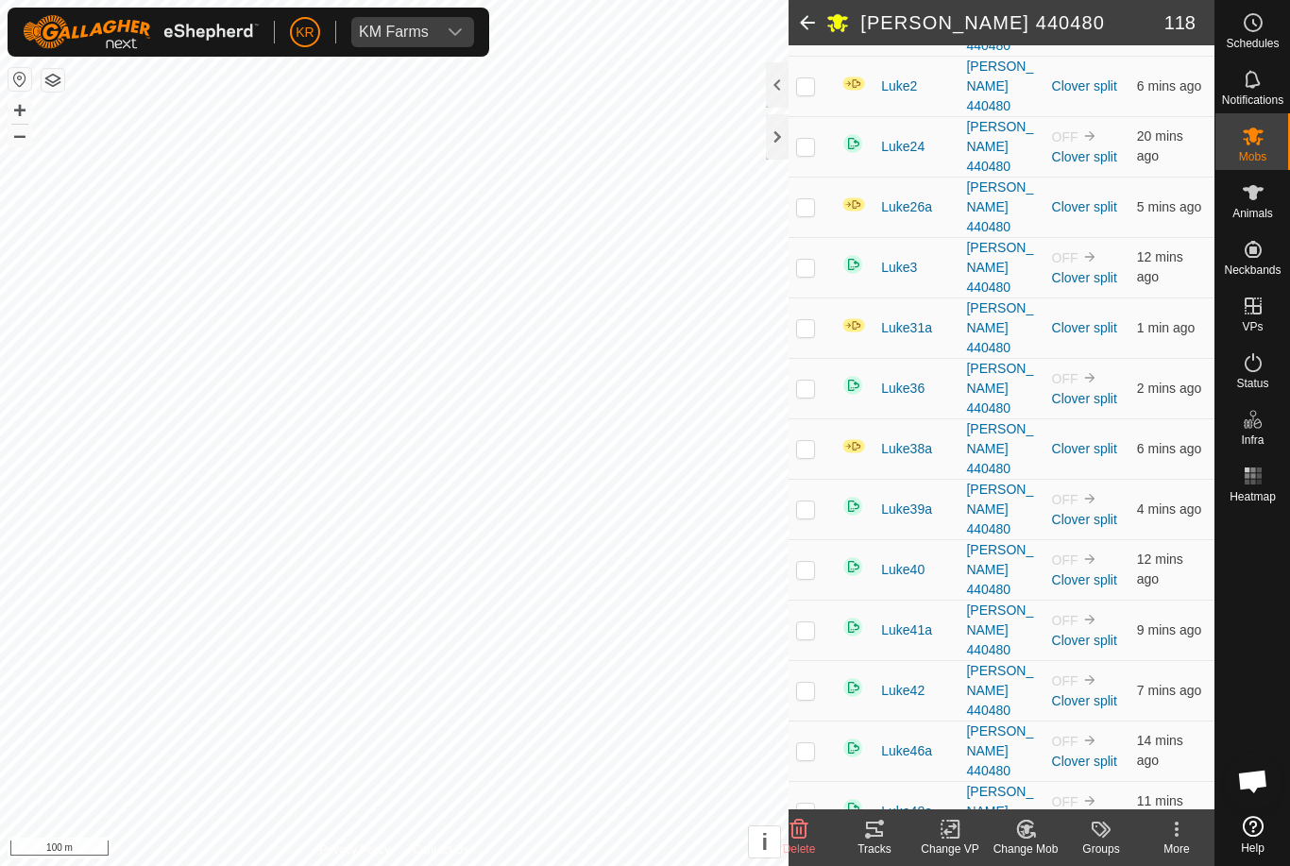
checkbox input "false"
checkbox input "true"
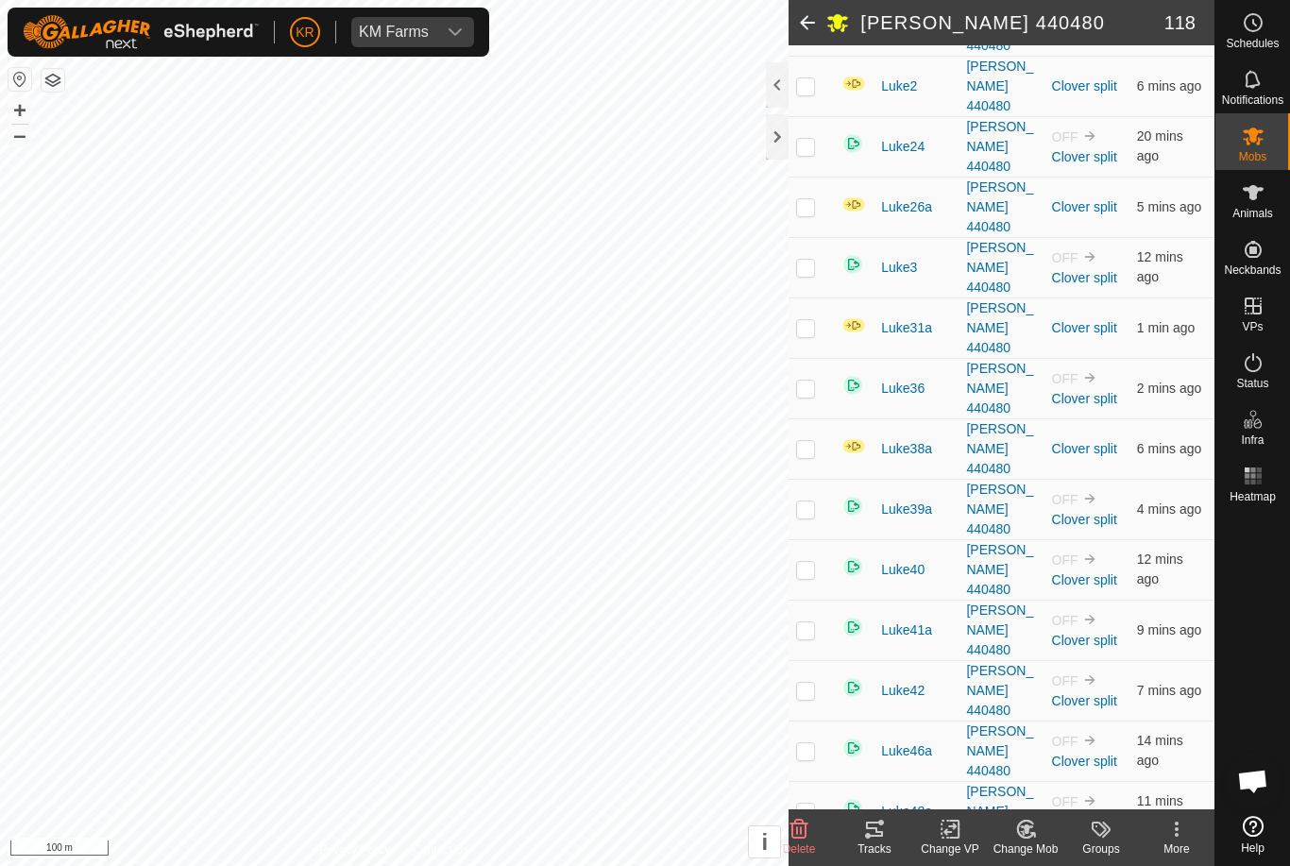
checkbox input "false"
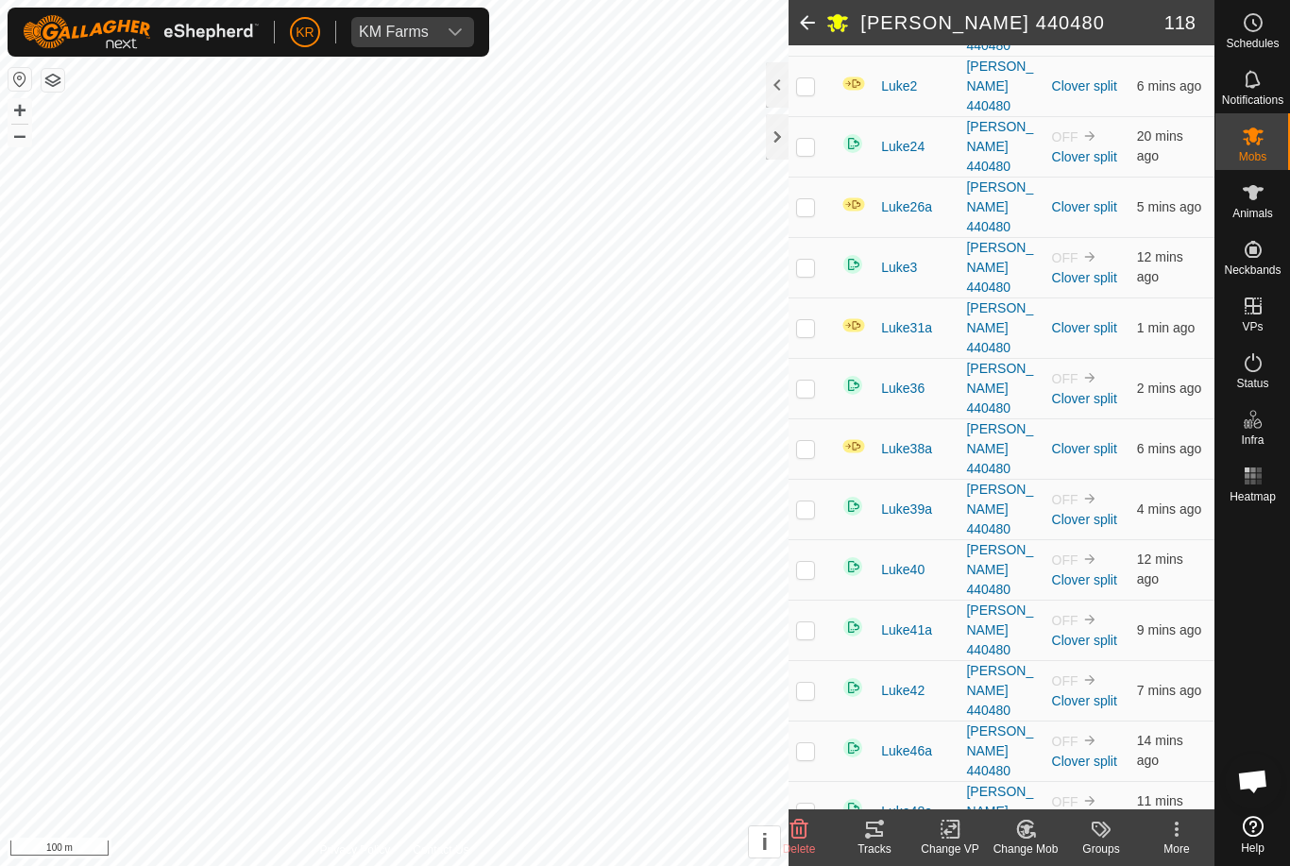
checkbox input "false"
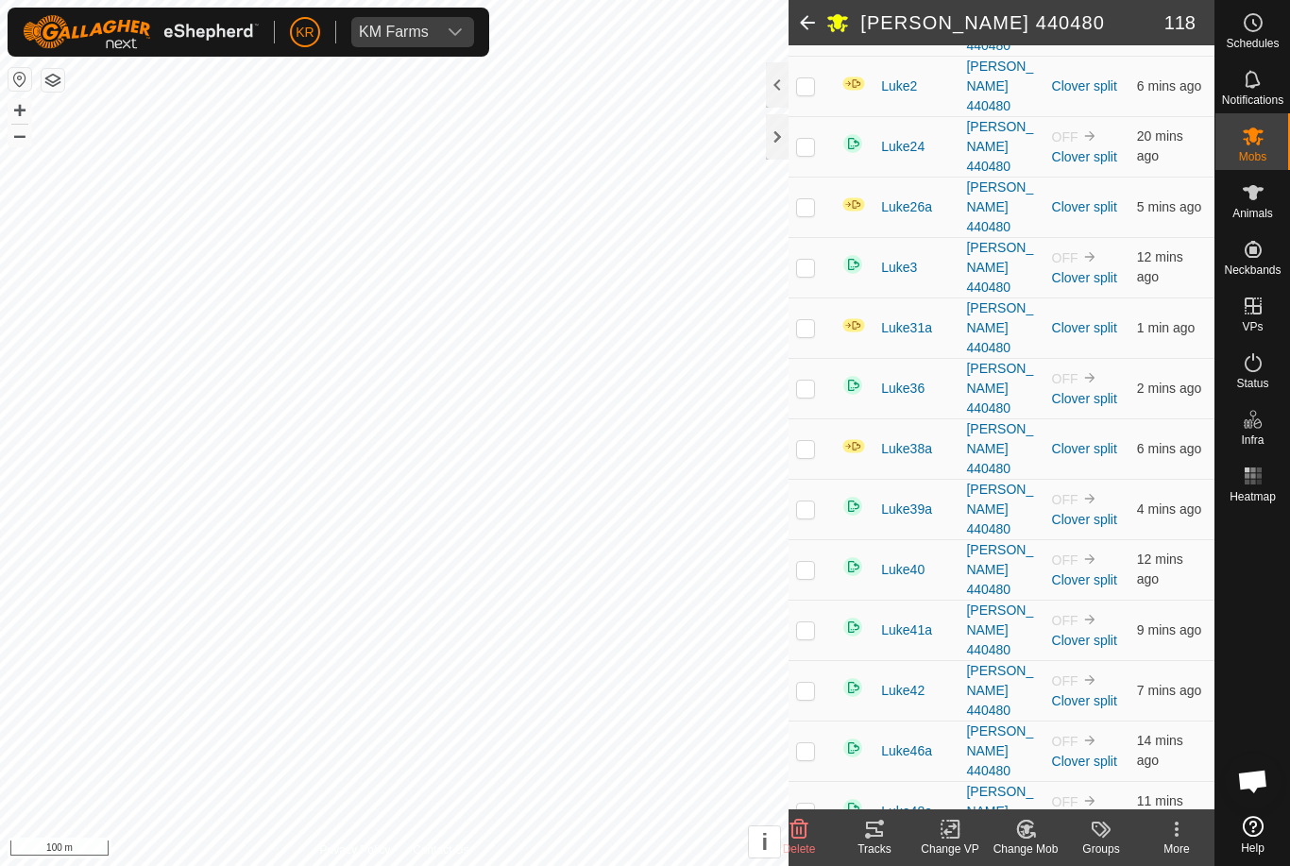
checkbox input "false"
checkbox input "true"
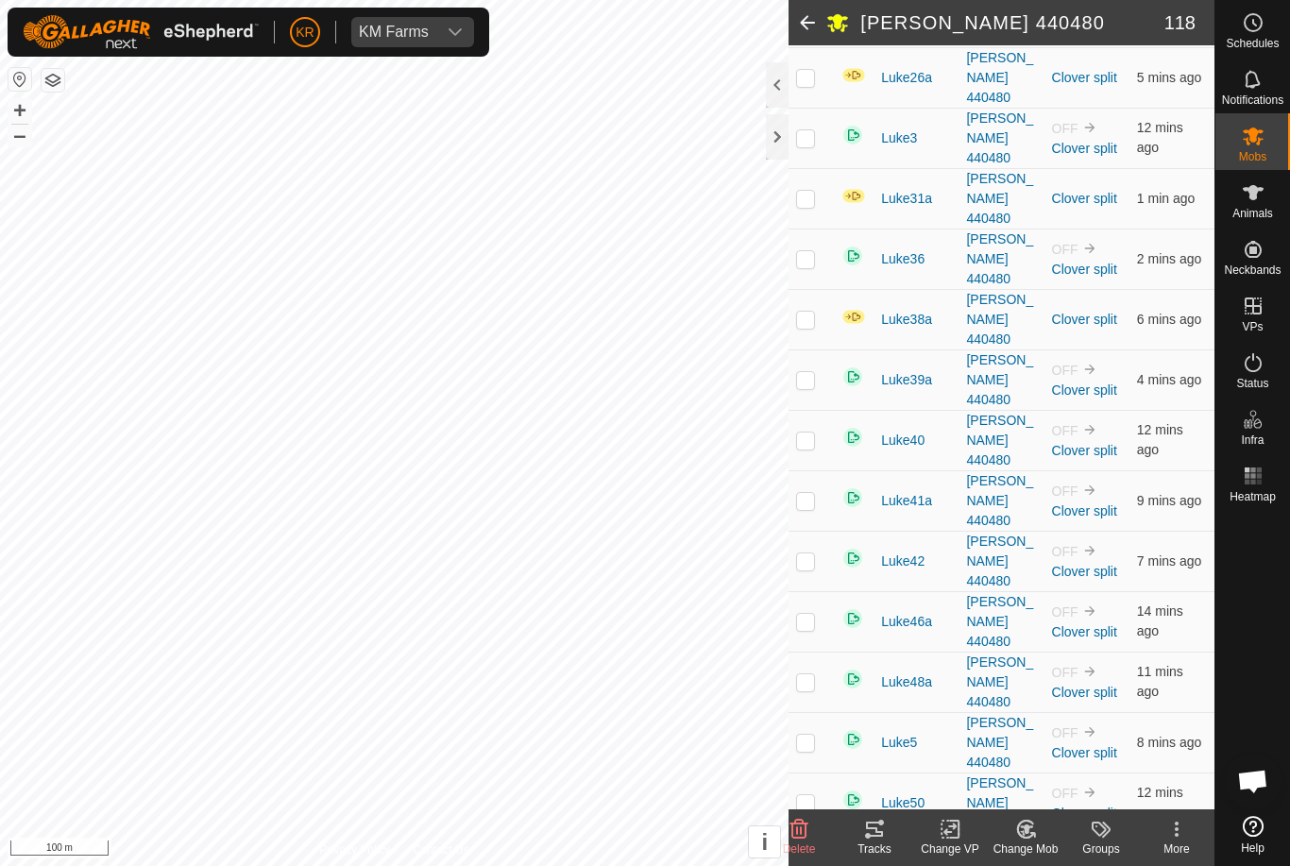
scroll to position [3955, 0]
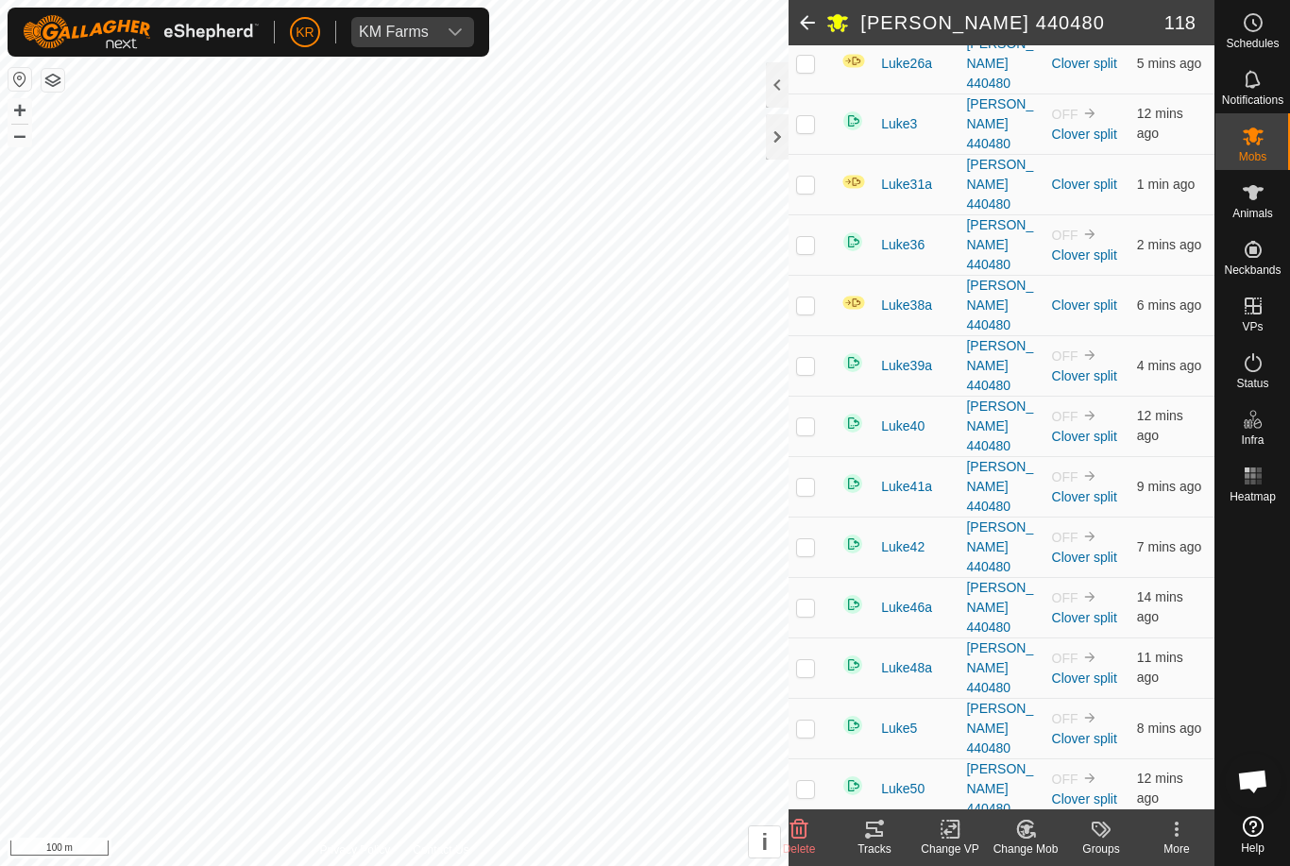
checkbox input "false"
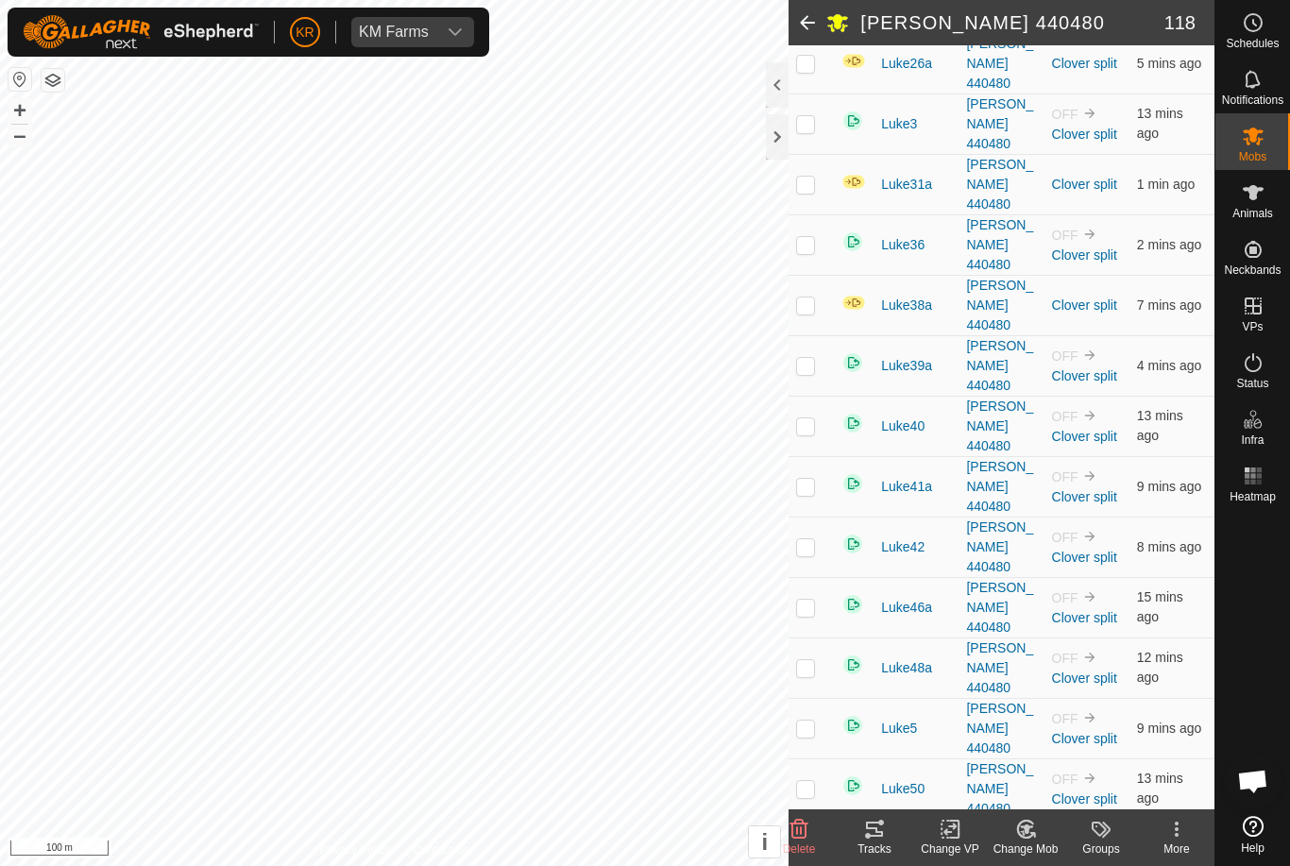
checkbox input "false"
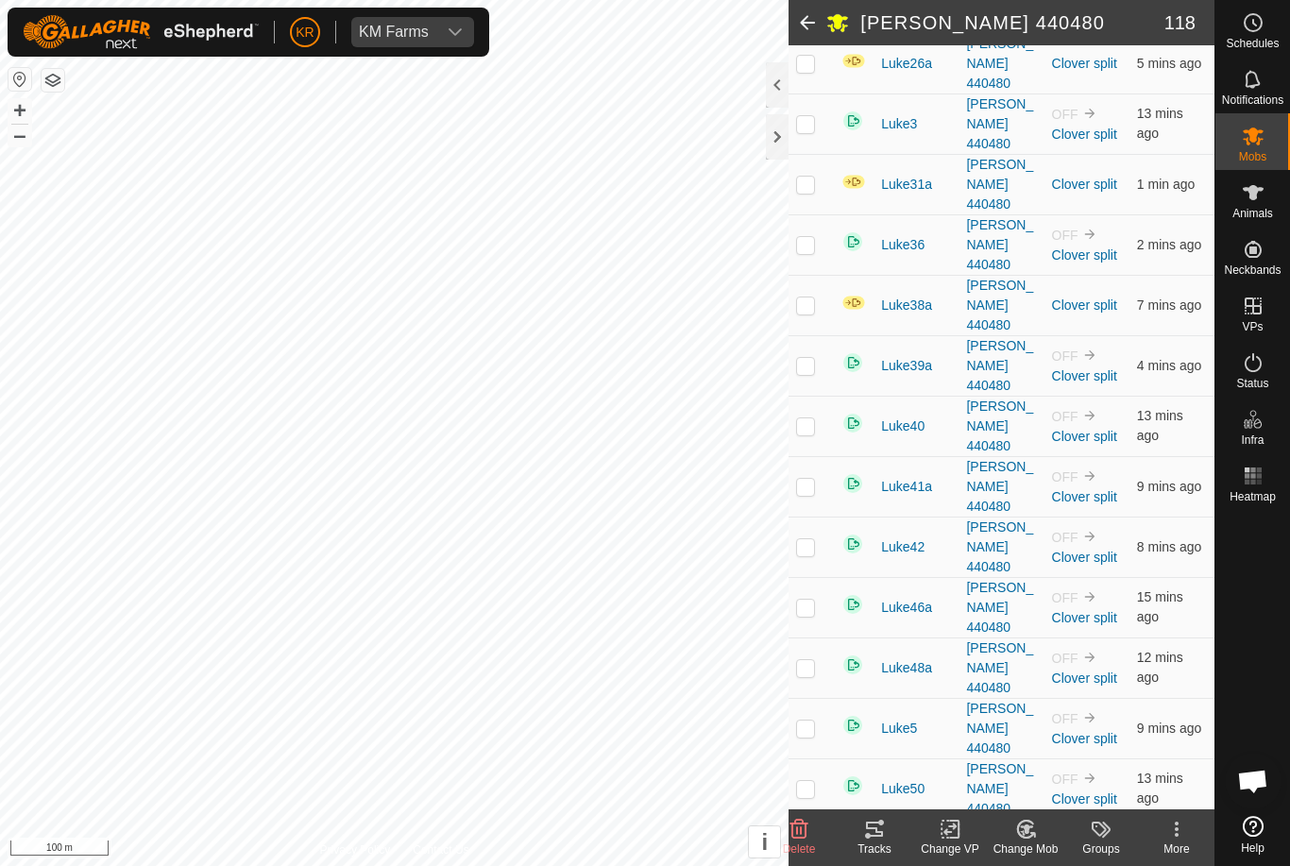
checkbox input "false"
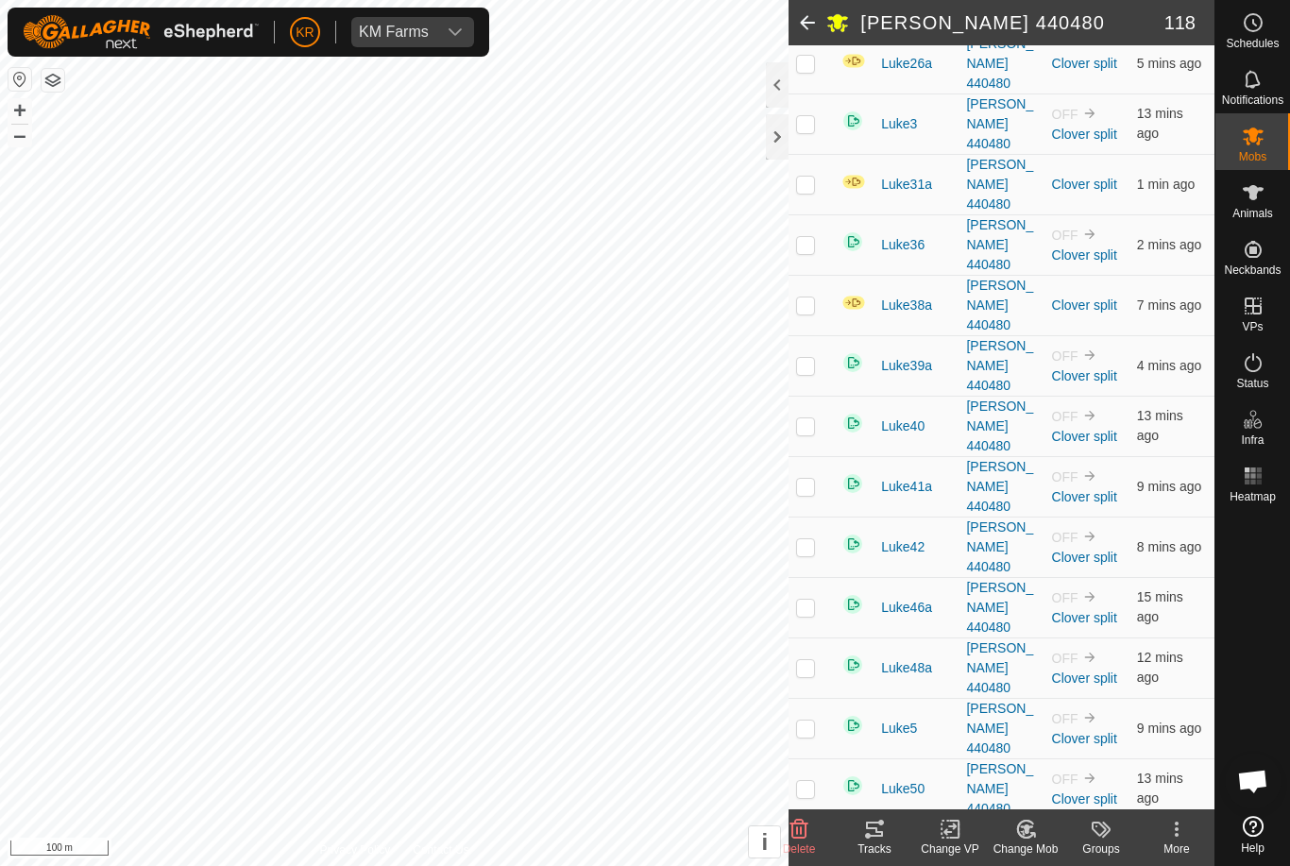
checkbox input "false"
click at [1020, 832] on icon at bounding box center [1026, 829] width 24 height 23
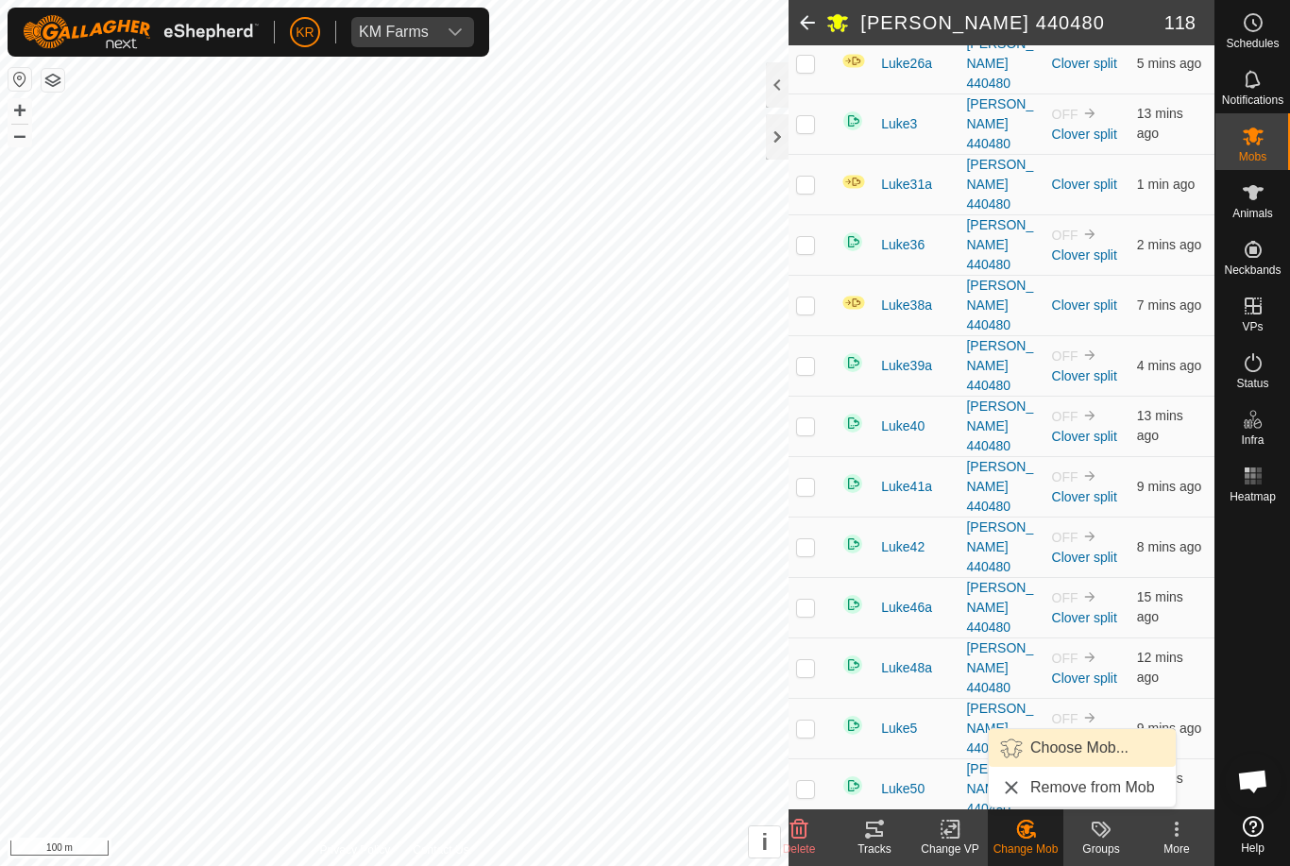
click at [1071, 752] on span "Choose Mob..." at bounding box center [1079, 747] width 98 height 23
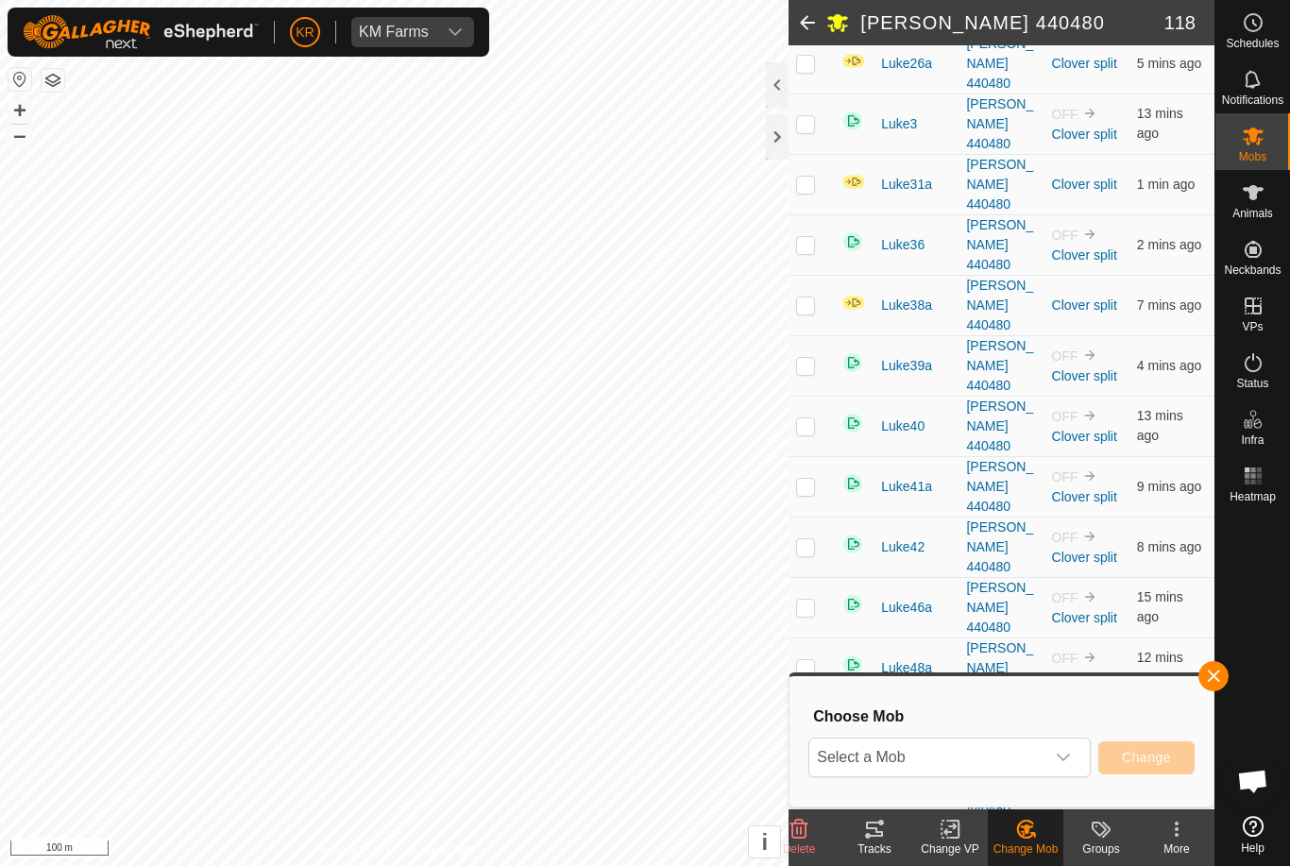
click at [1003, 754] on span "Select a Mob" at bounding box center [926, 757] width 235 height 38
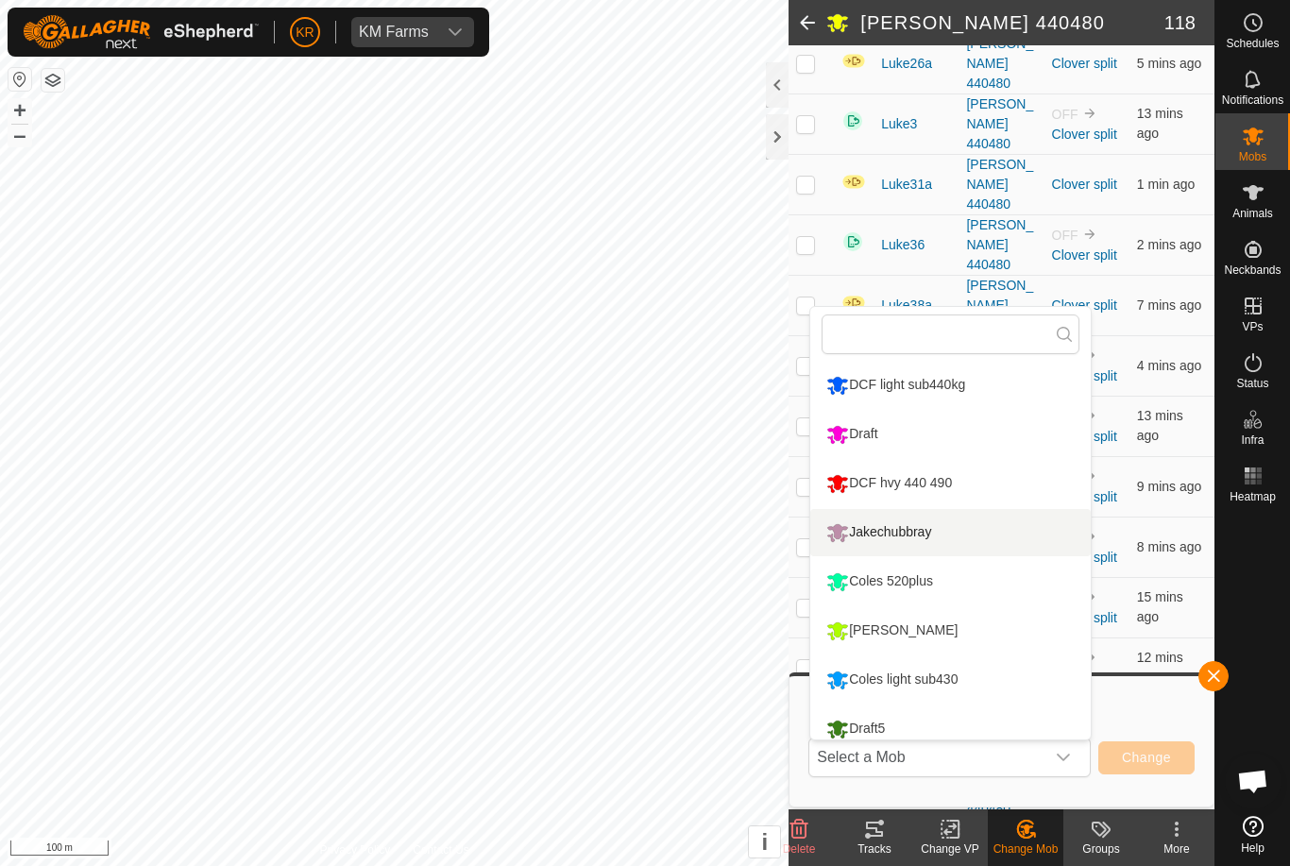
click at [931, 532] on div "Jakechubbray" at bounding box center [878, 532] width 114 height 32
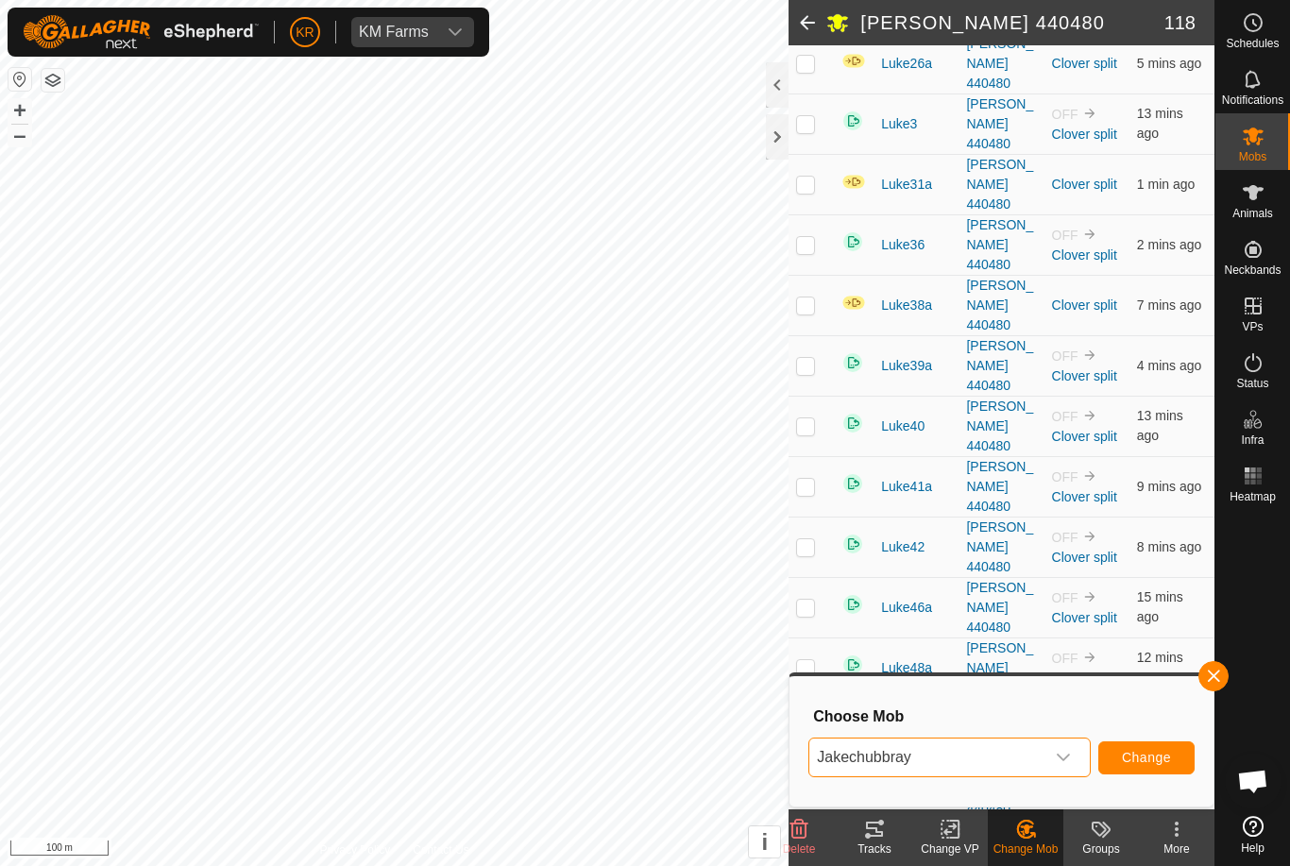
click at [1148, 750] on span "Change" at bounding box center [1146, 757] width 49 height 15
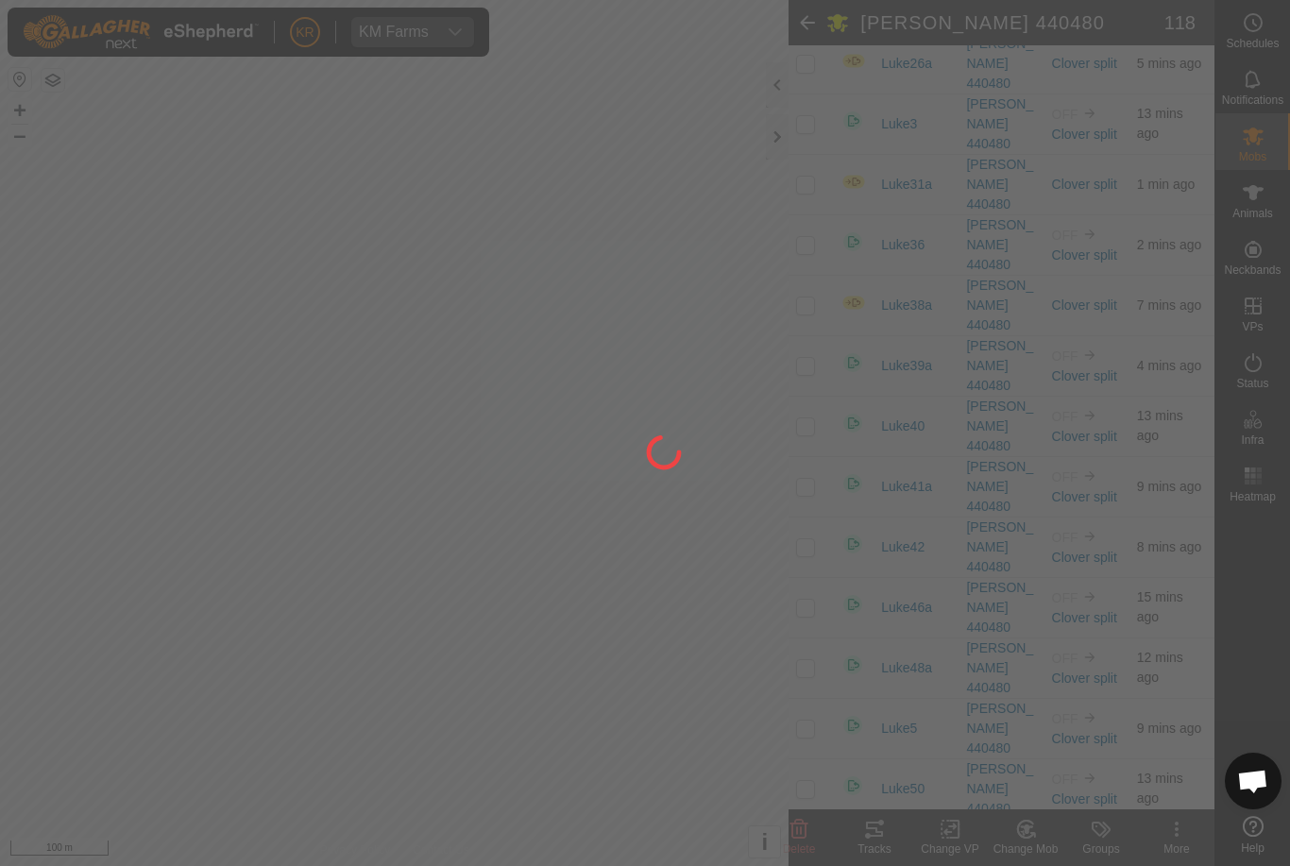
checkbox input "false"
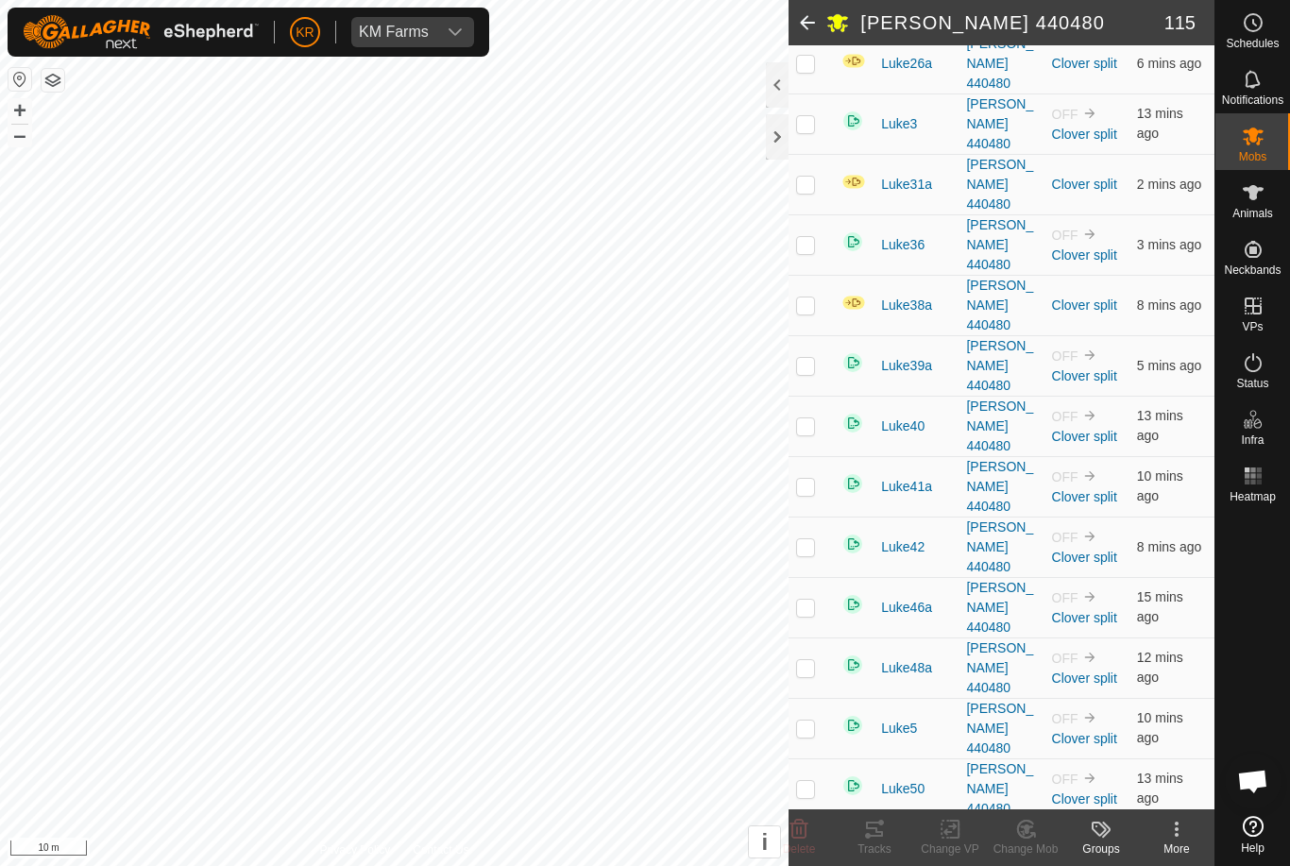
checkbox input "false"
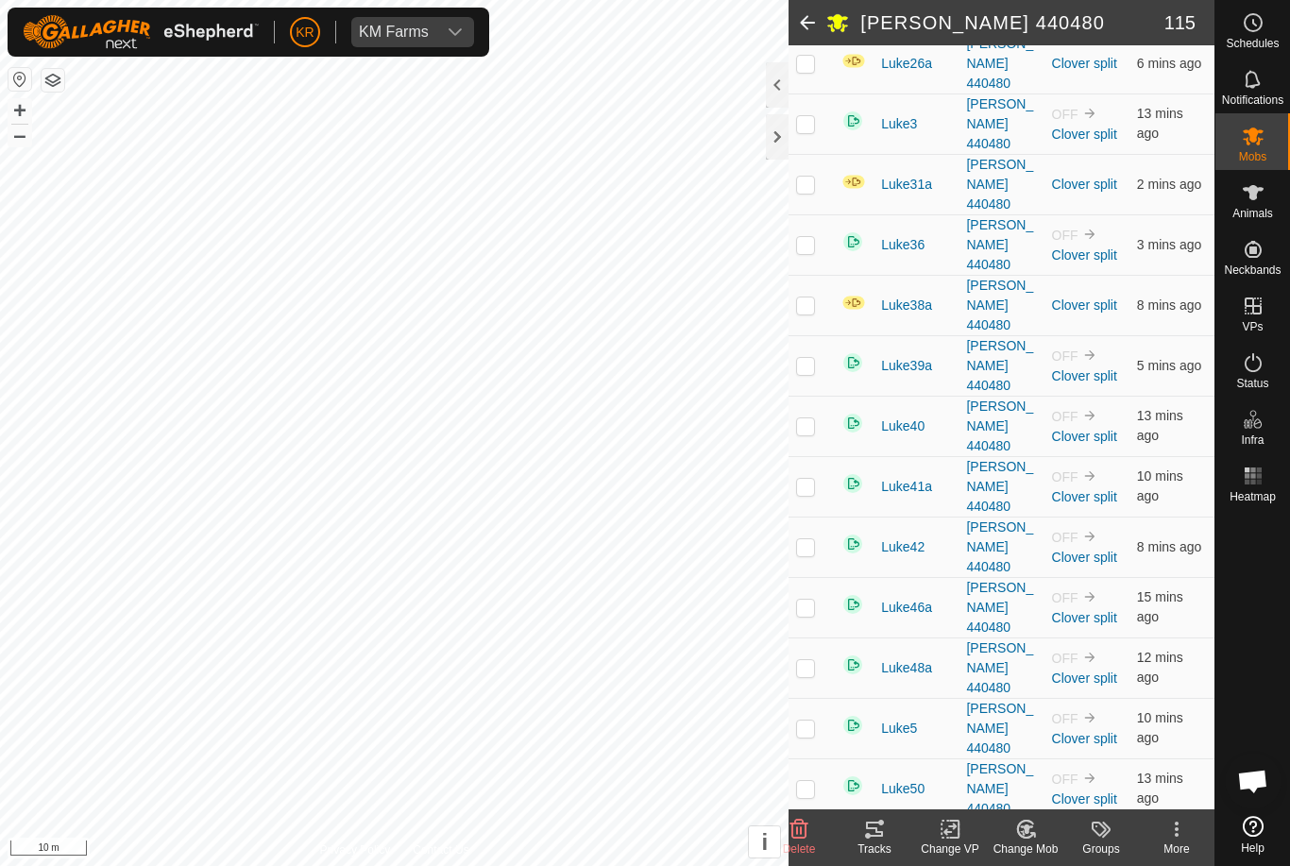
checkbox input "false"
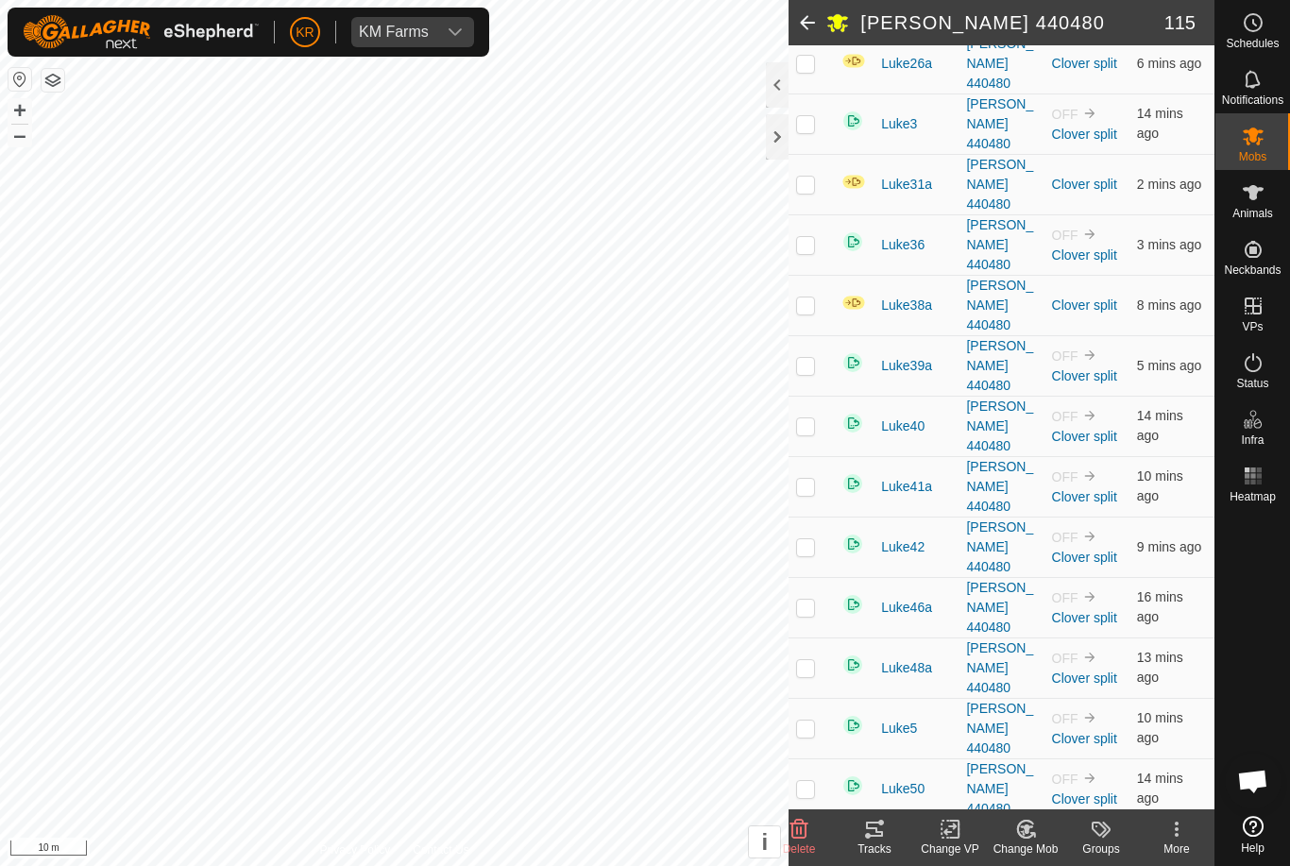
checkbox input "false"
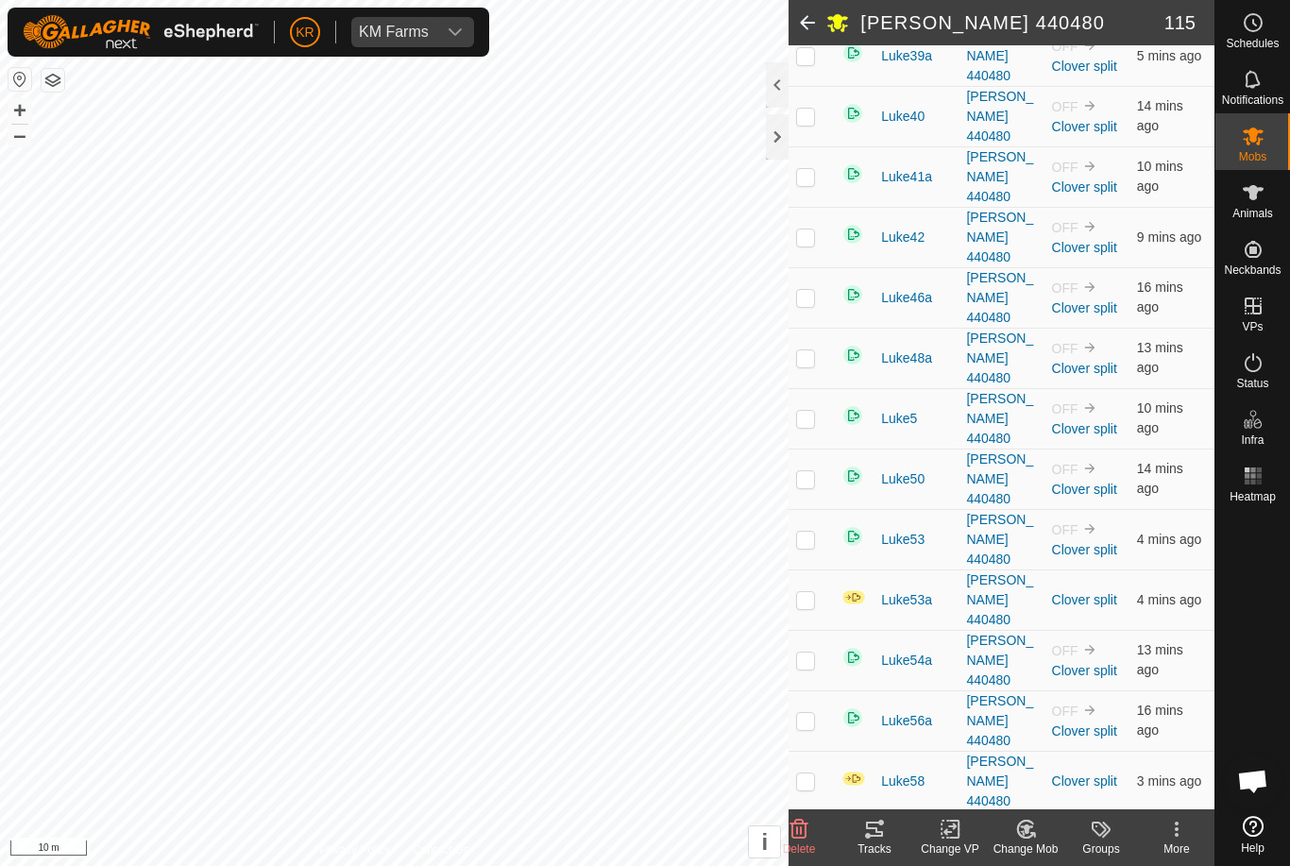
scroll to position [4260, 0]
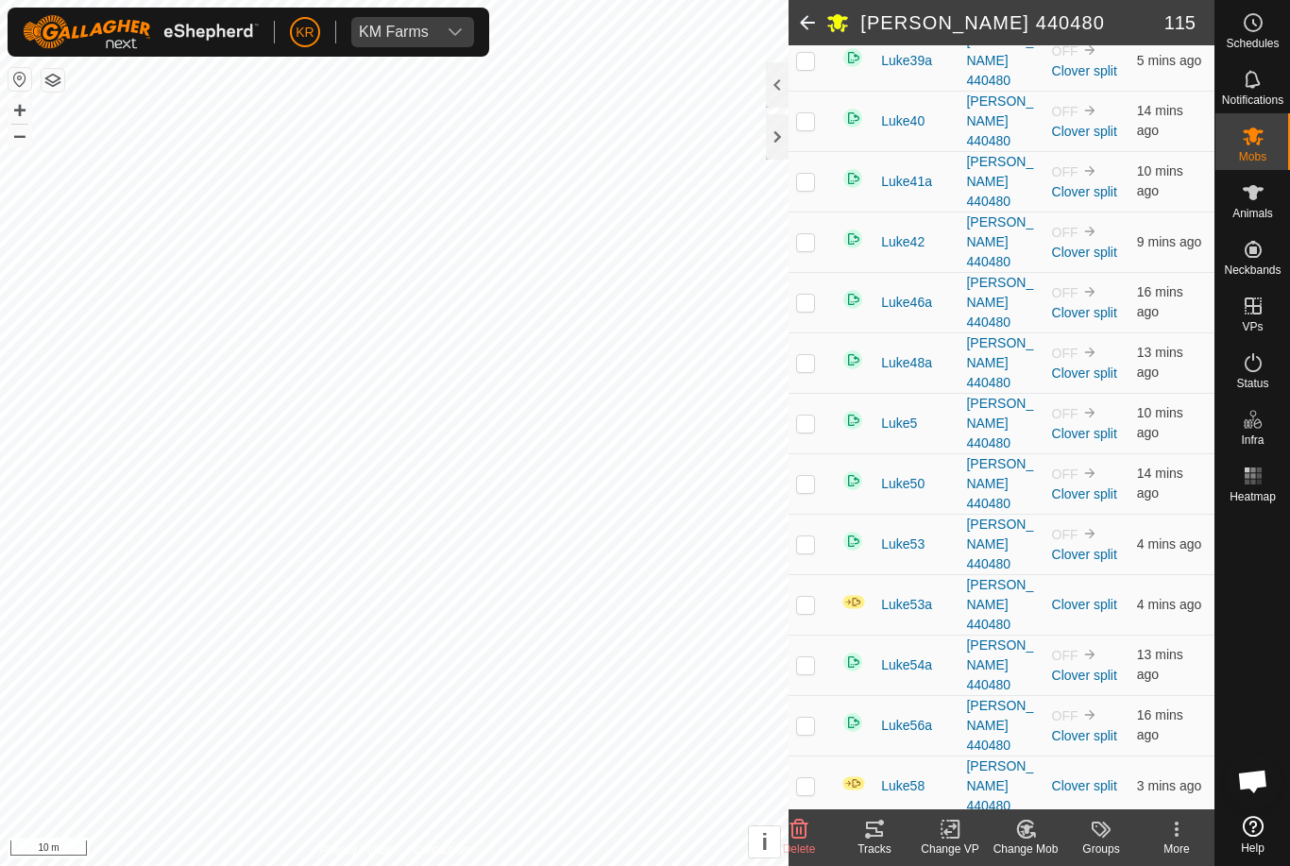
checkbox input "false"
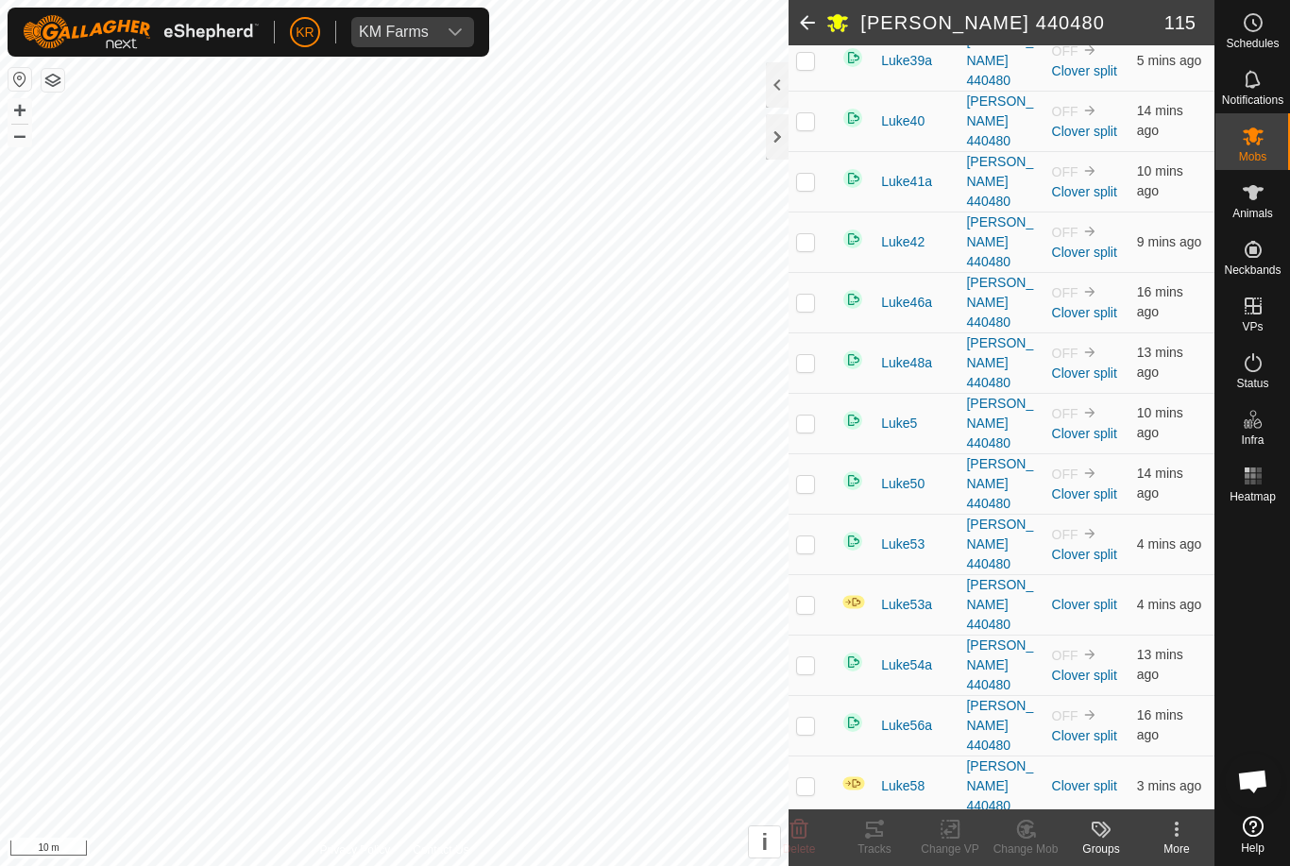
checkbox input "false"
checkbox input "true"
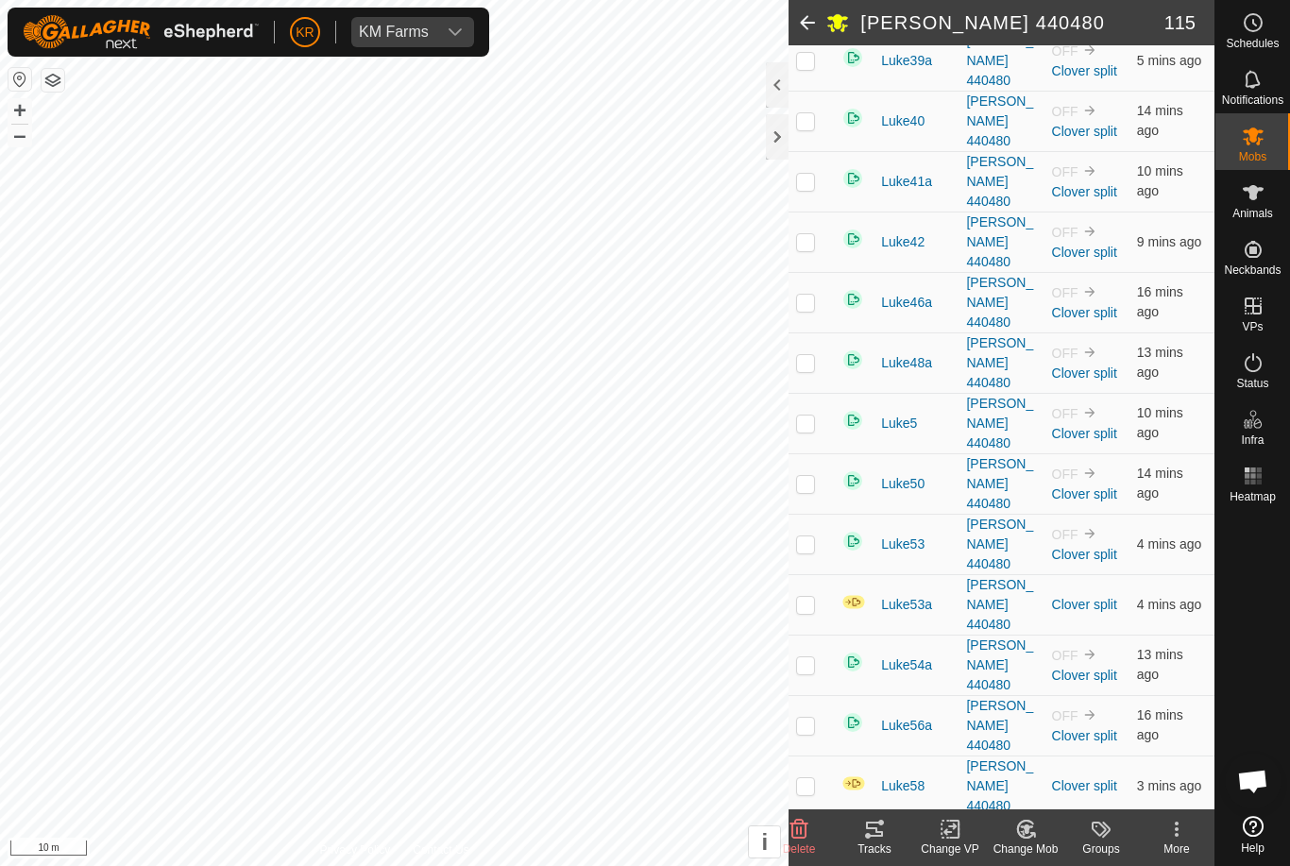
checkbox input "true"
checkbox input "false"
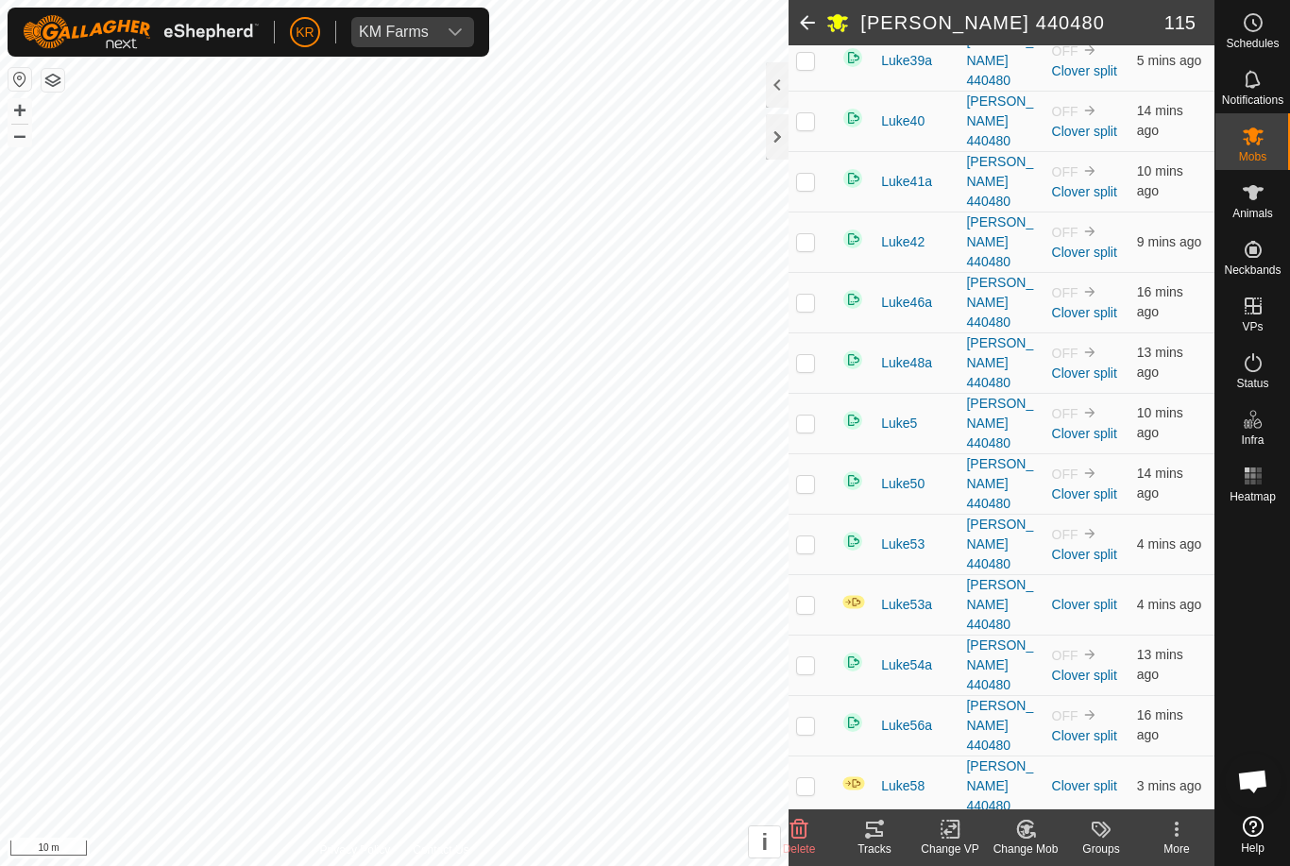
checkbox input "false"
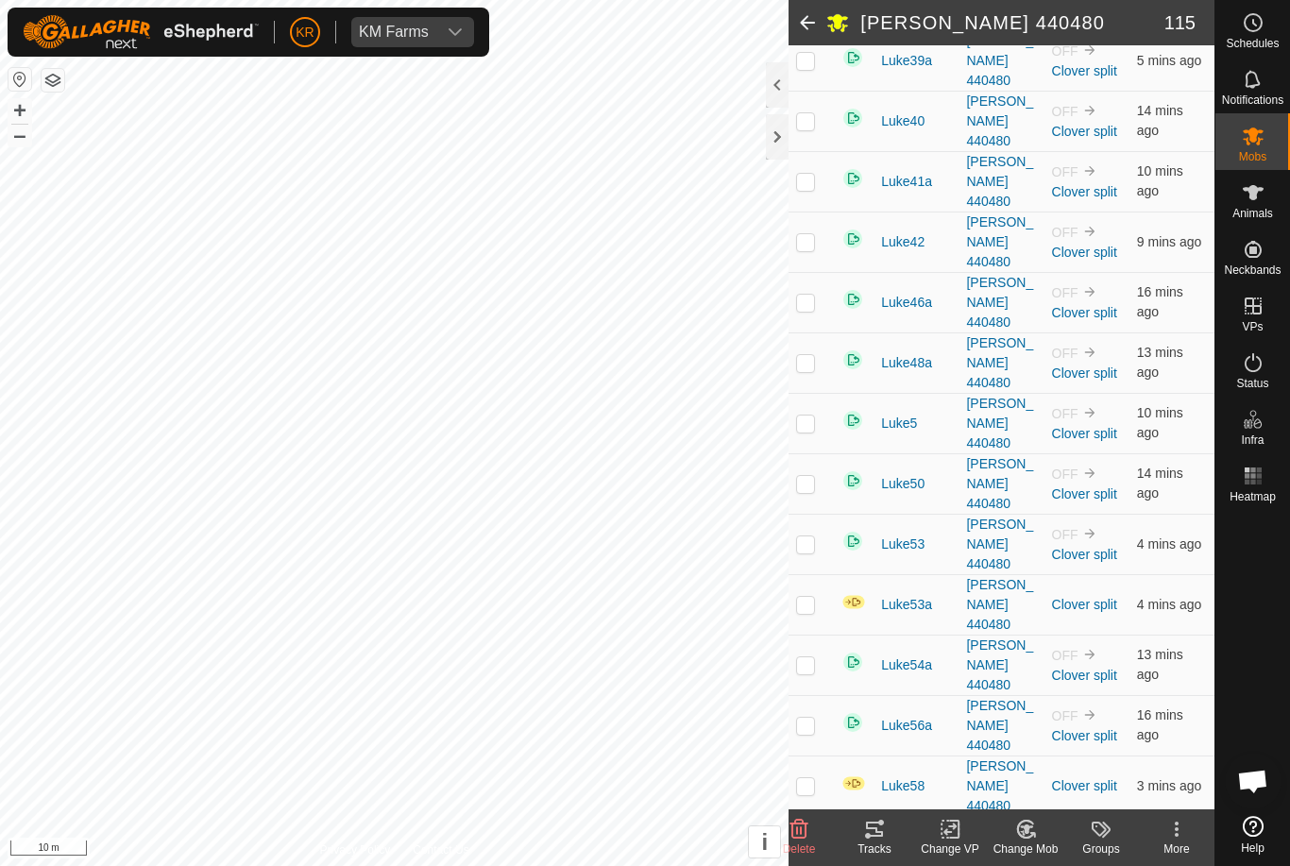
checkbox input "false"
click at [1019, 843] on div "Change Mob" at bounding box center [1026, 848] width 76 height 17
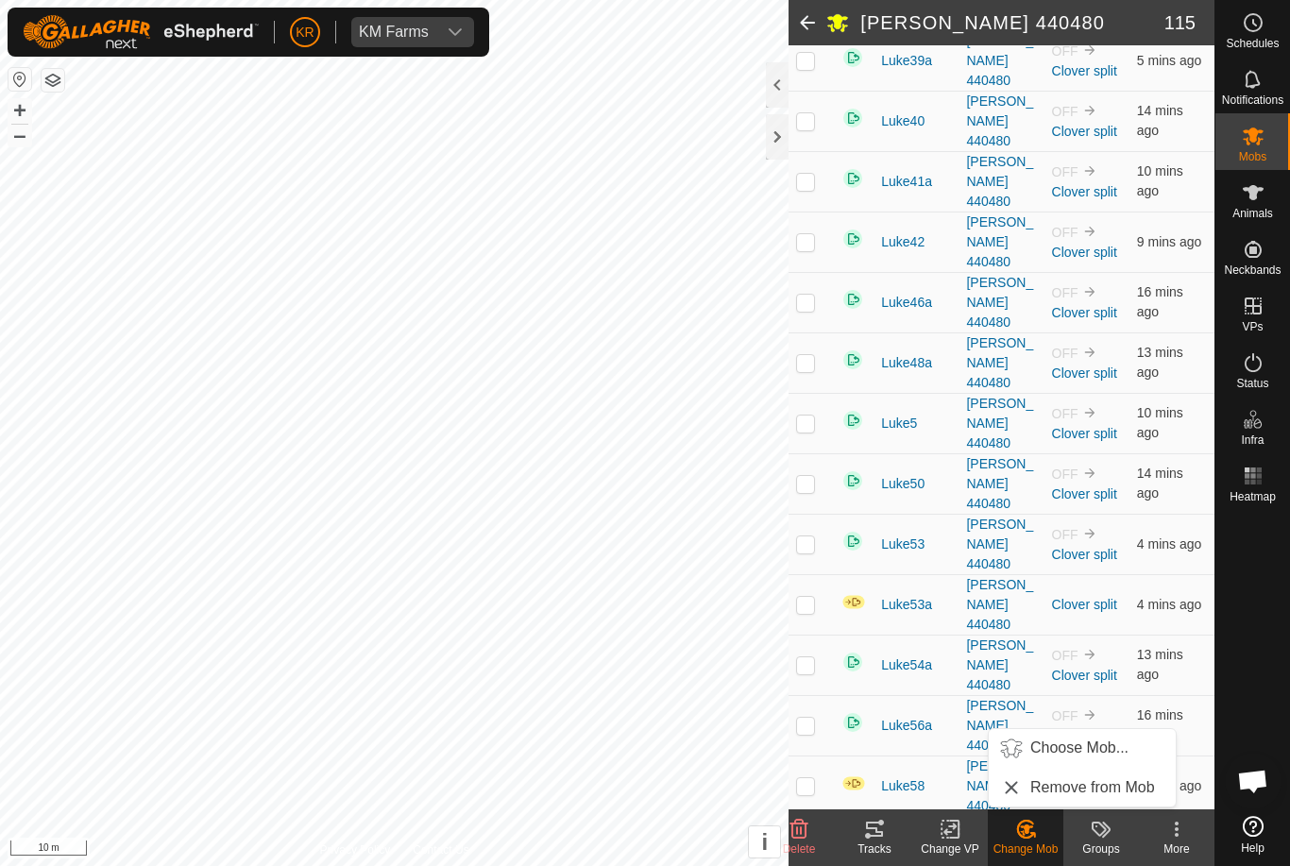
click at [1085, 760] on link "Choose Mob..." at bounding box center [1082, 748] width 187 height 38
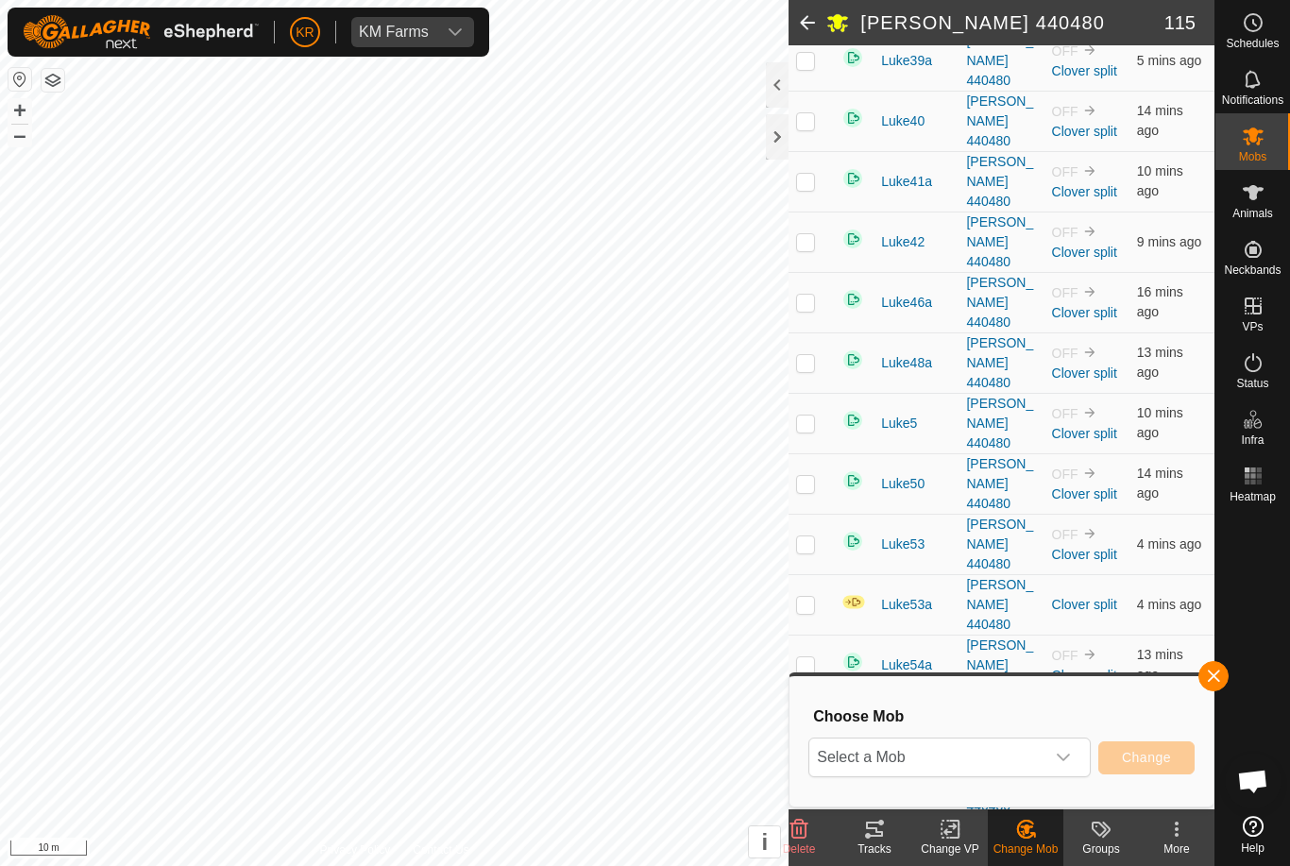
click at [1060, 757] on icon "dropdown trigger" at bounding box center [1063, 757] width 13 height 8
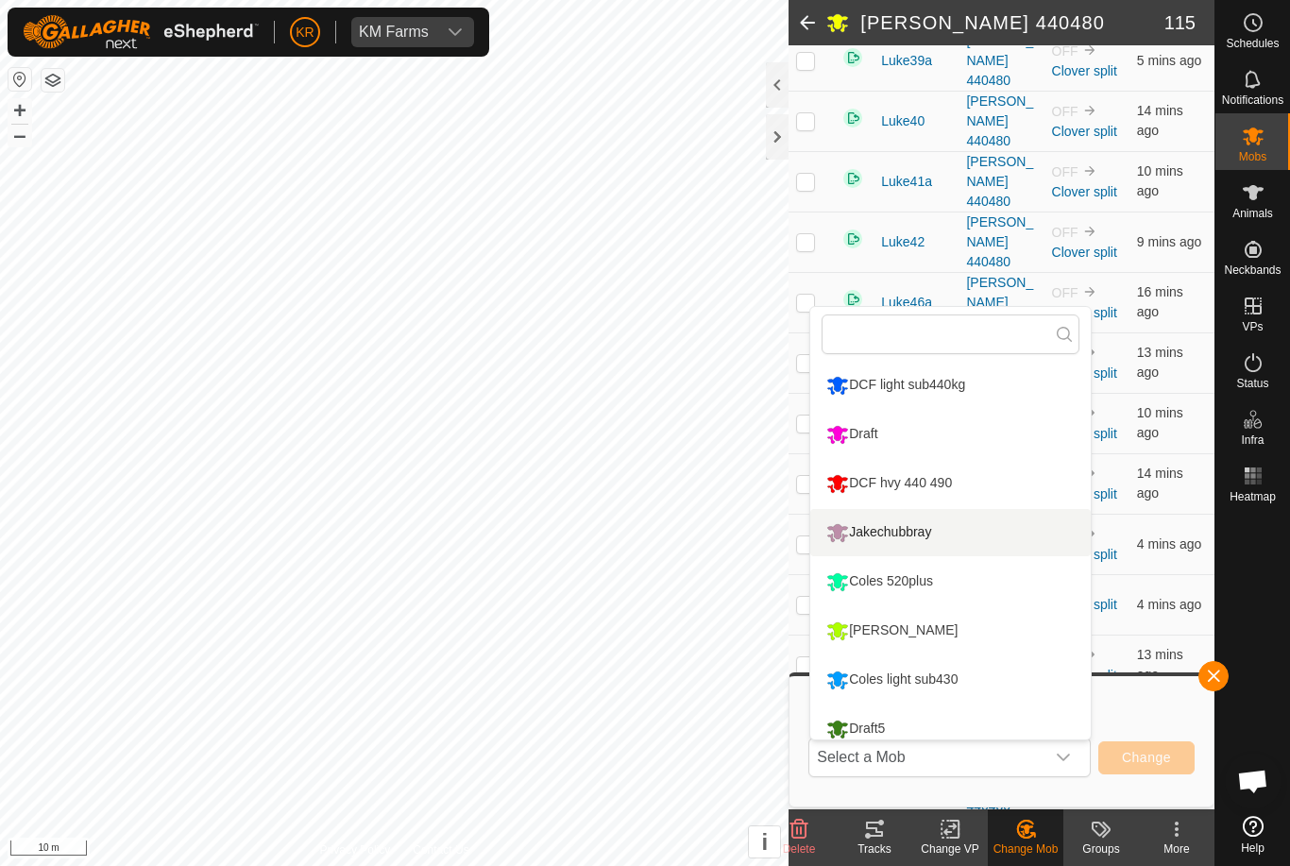
click at [954, 533] on li "Jakechubbray" at bounding box center [950, 532] width 280 height 47
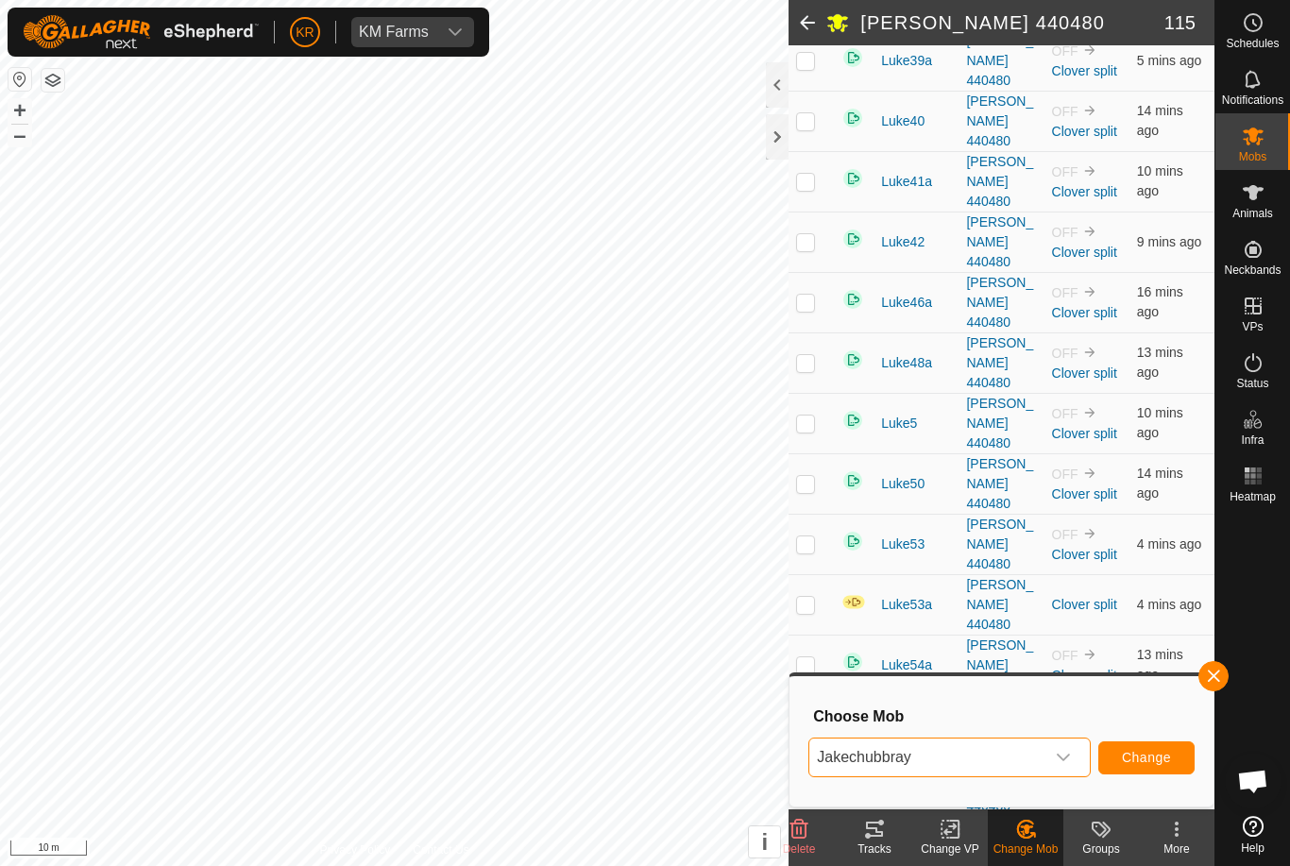
click at [1145, 744] on button "Change" at bounding box center [1146, 757] width 96 height 33
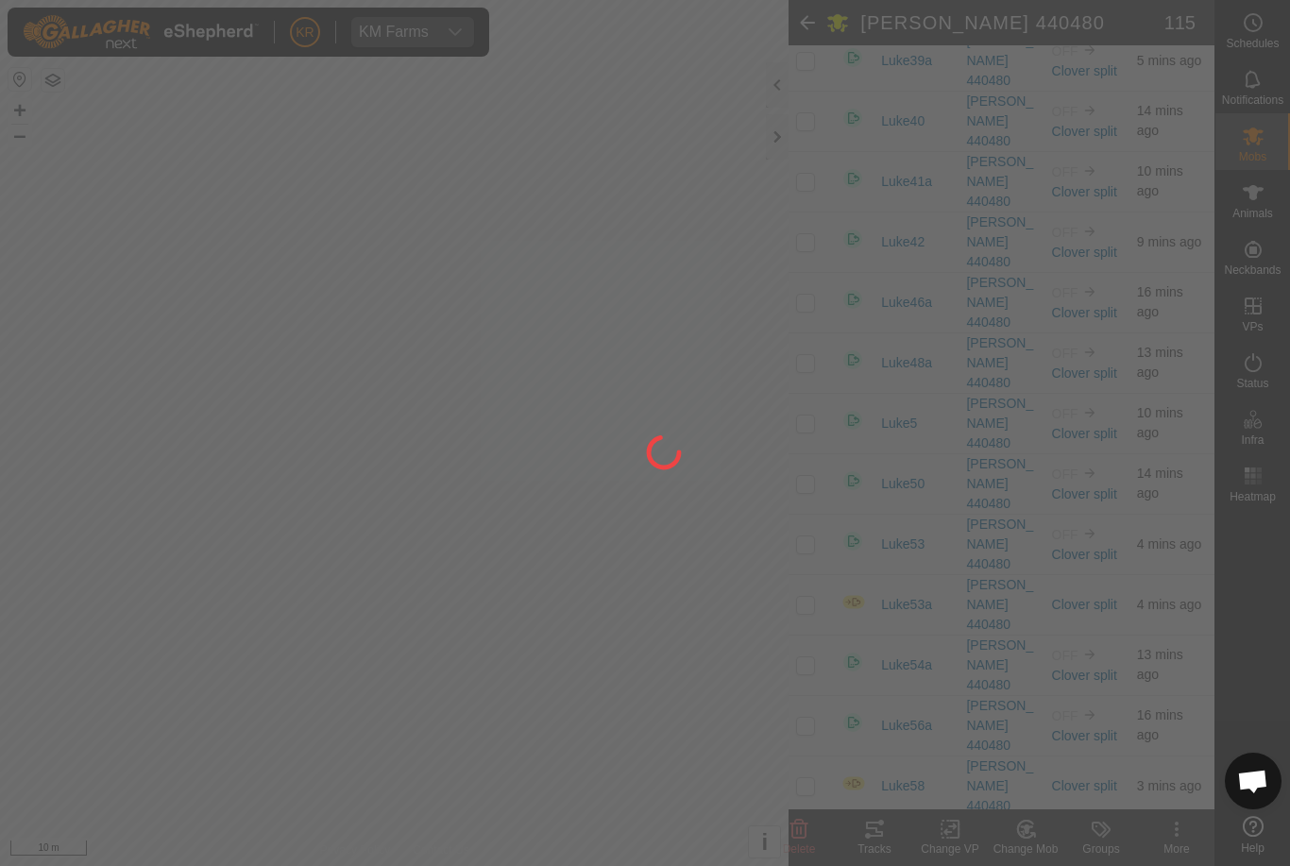
checkbox input "false"
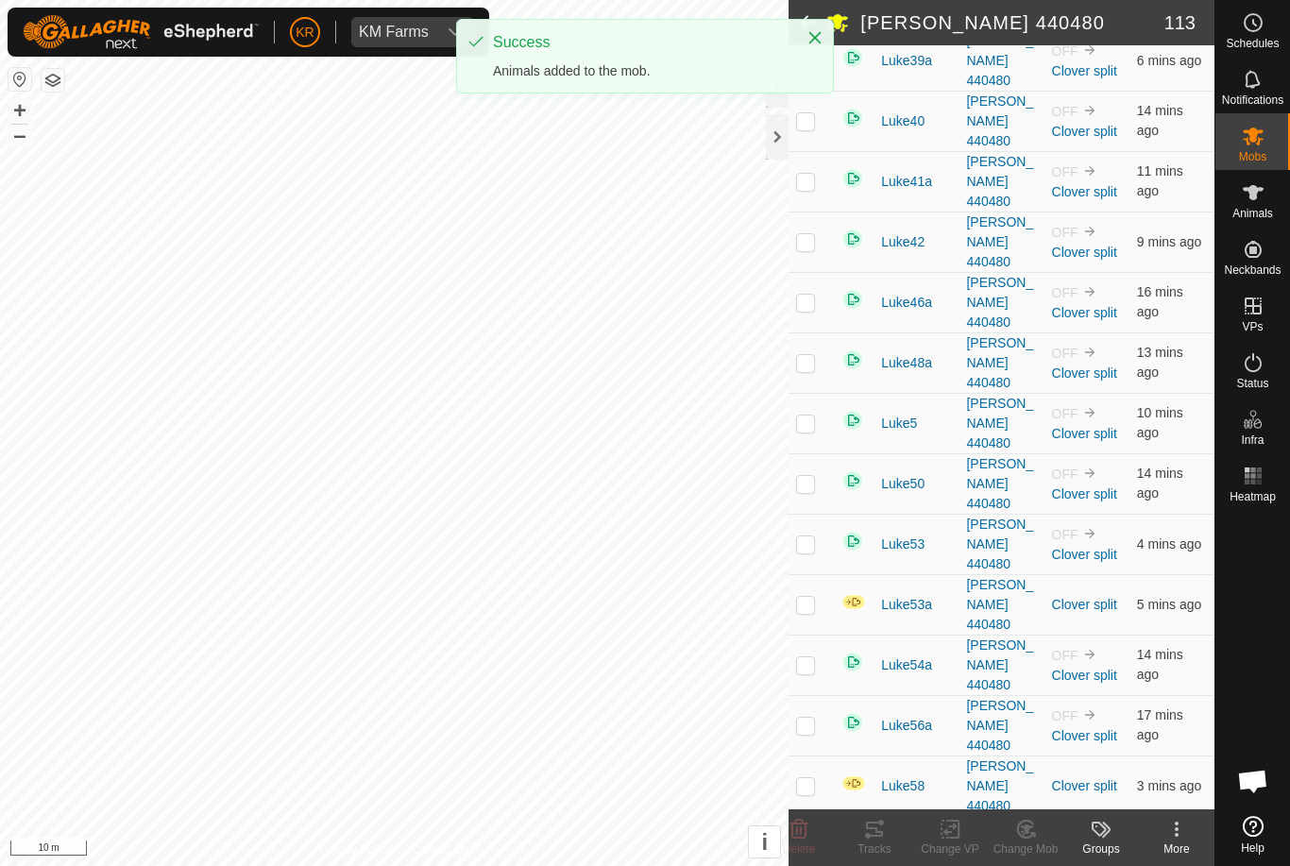
scroll to position [4173, 0]
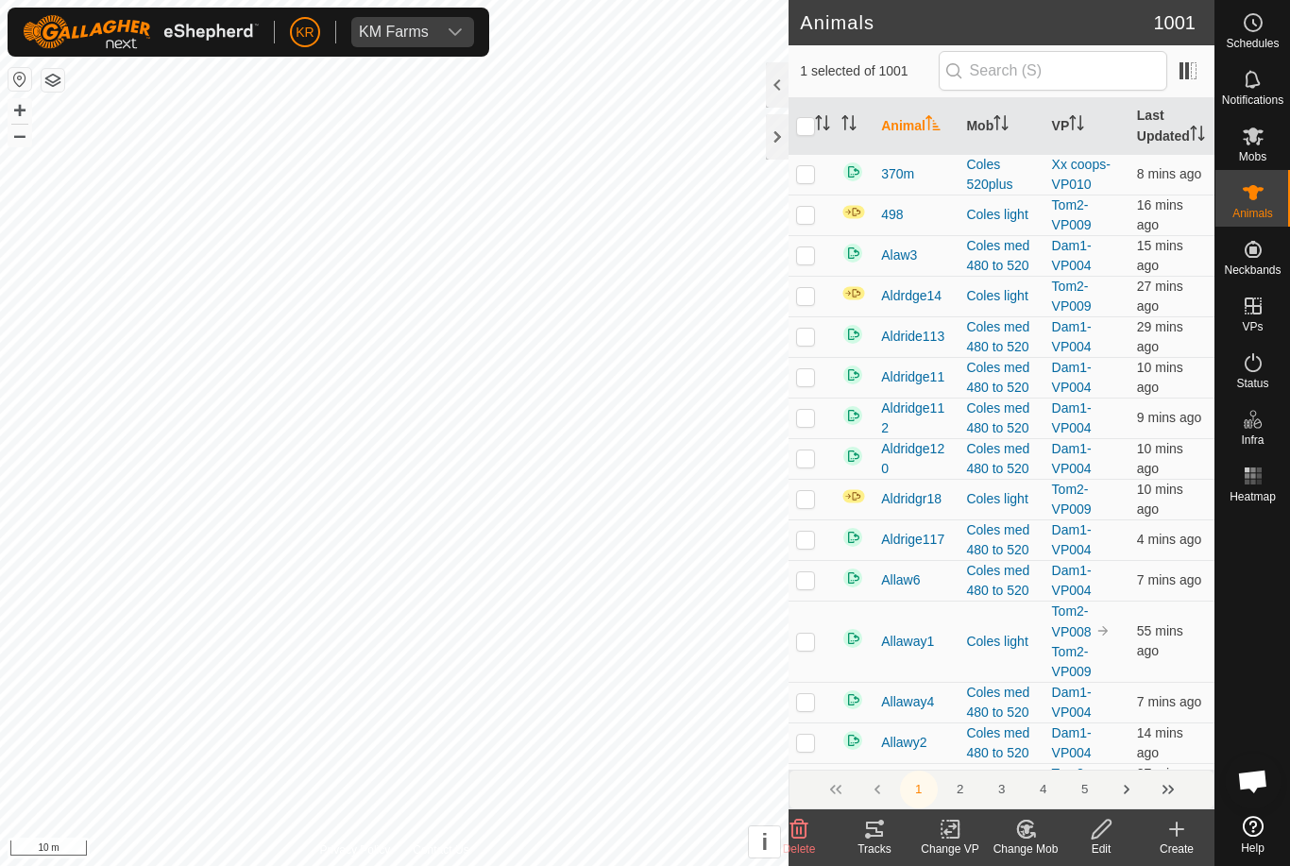
click at [1037, 835] on icon at bounding box center [1026, 829] width 24 height 23
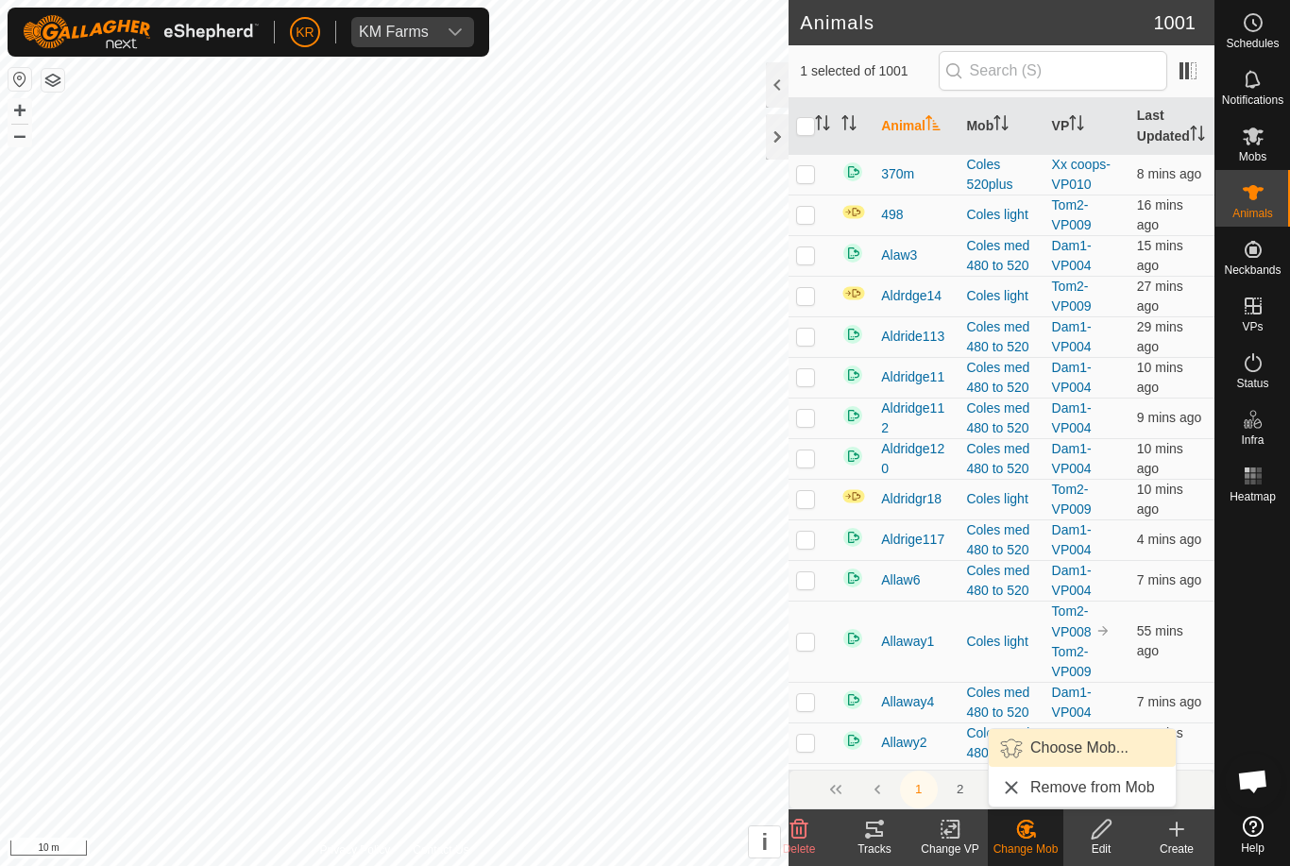
click at [1085, 753] on span "Choose Mob..." at bounding box center [1079, 747] width 98 height 23
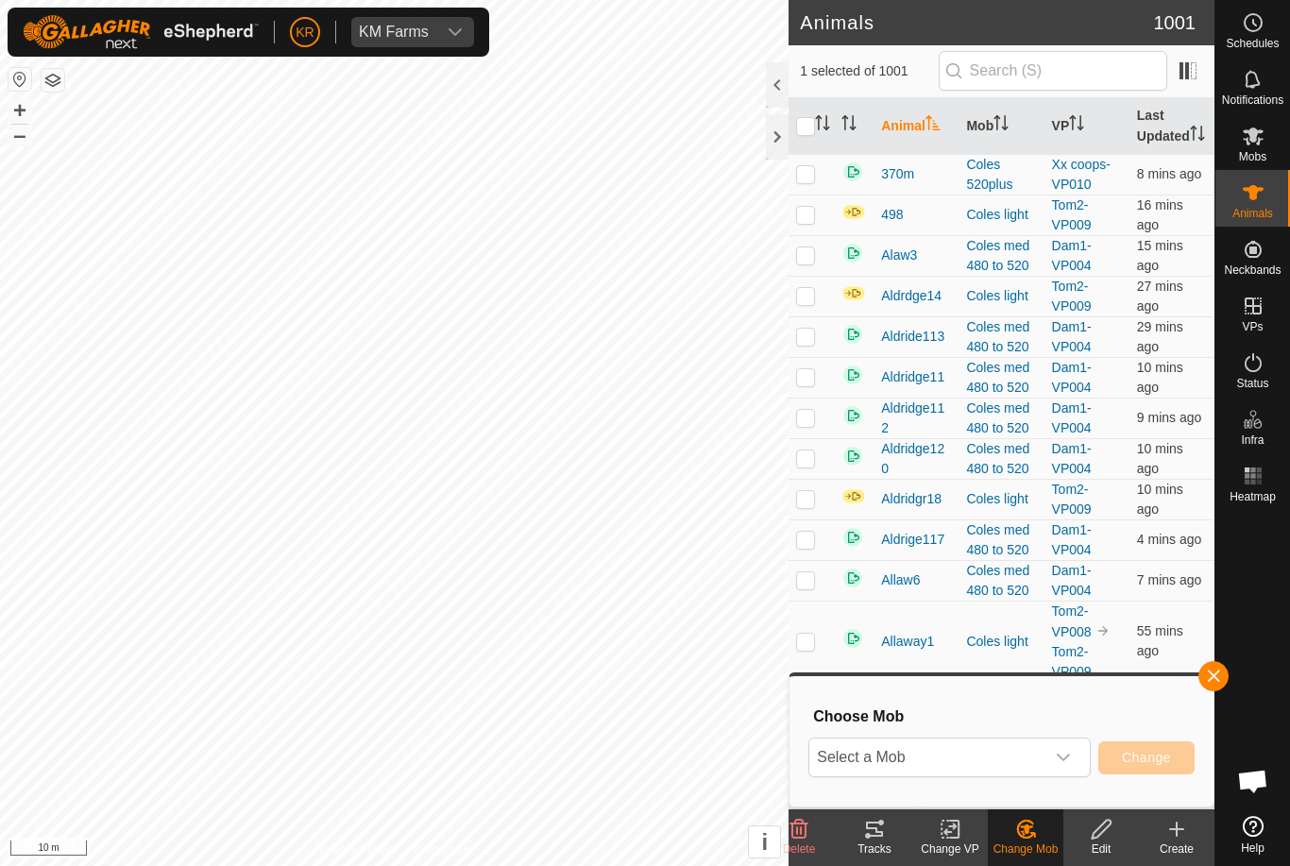
click at [1042, 755] on span "Select a Mob" at bounding box center [926, 757] width 235 height 38
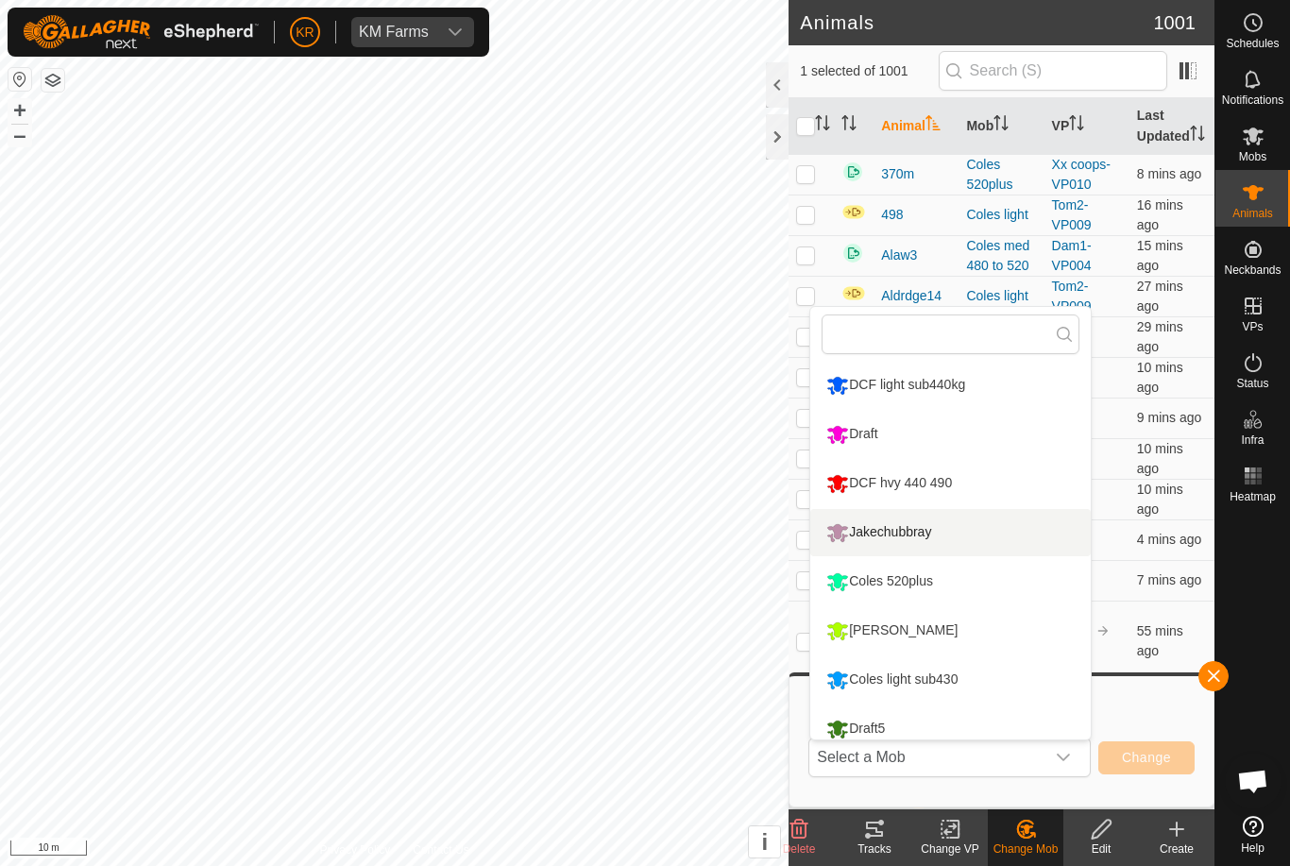
click at [926, 532] on div "Jakechubbray" at bounding box center [878, 532] width 114 height 32
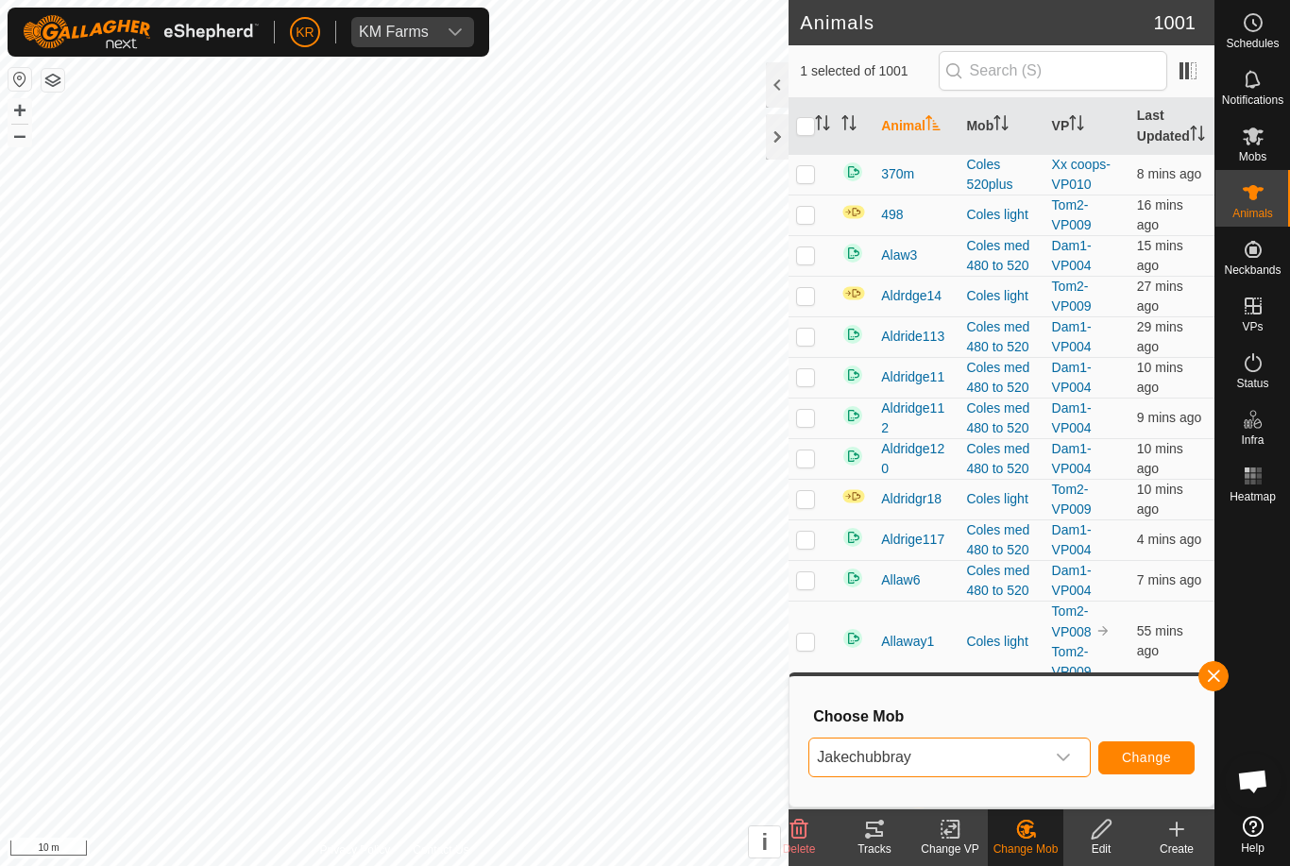
click at [1148, 746] on button "Change" at bounding box center [1146, 757] width 96 height 33
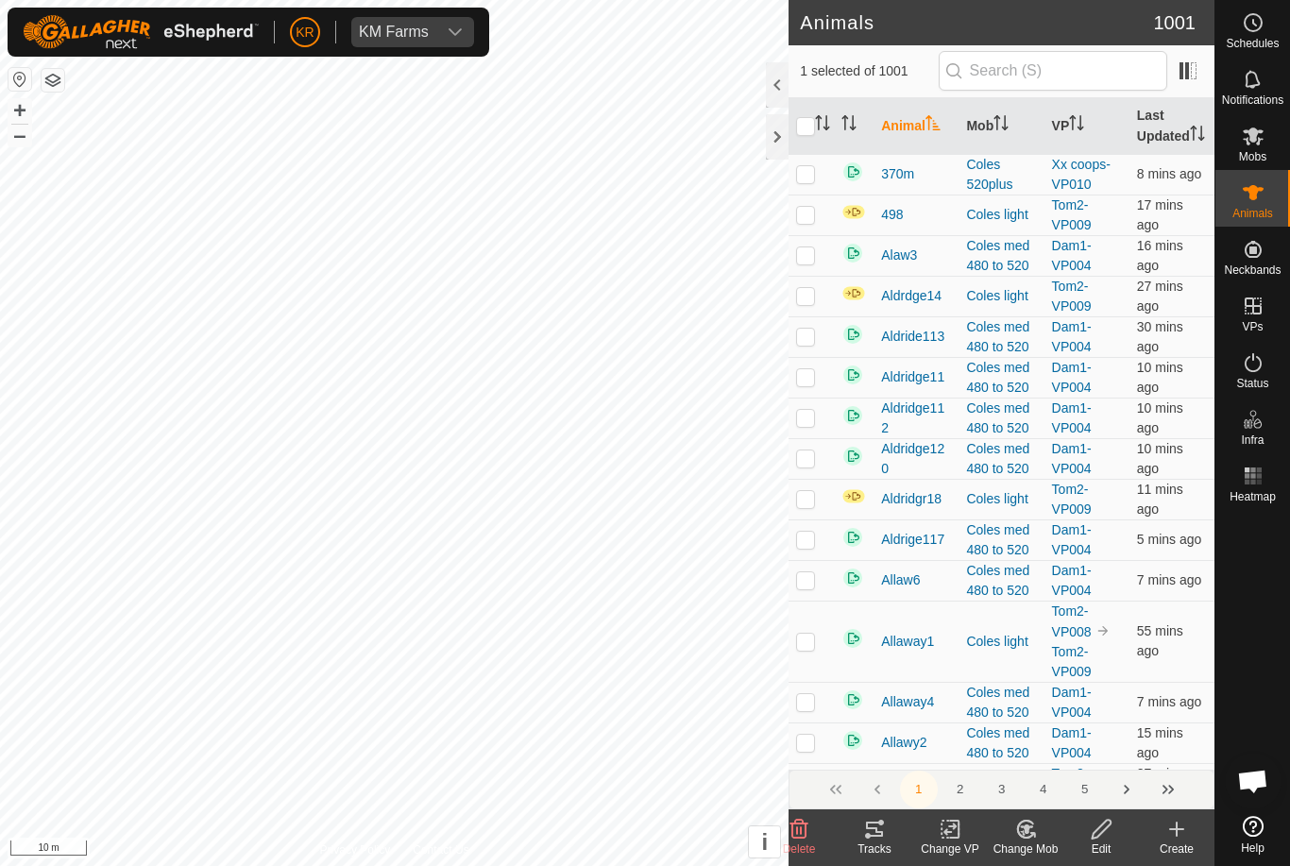
click at [1029, 837] on icon at bounding box center [1025, 829] width 16 height 17
click at [1073, 753] on span "Choose Mob..." at bounding box center [1079, 747] width 98 height 23
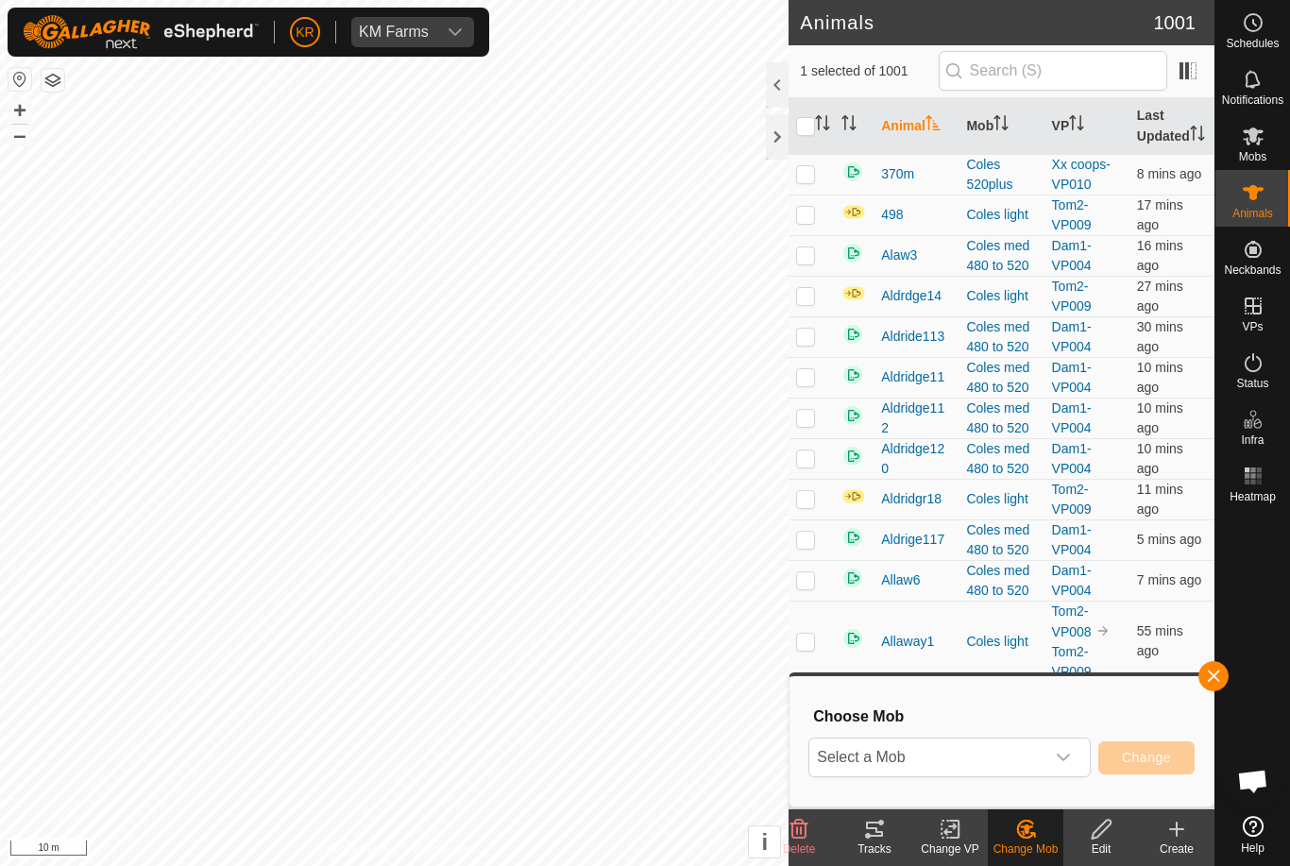
click at [1038, 757] on span "Select a Mob" at bounding box center [926, 757] width 235 height 38
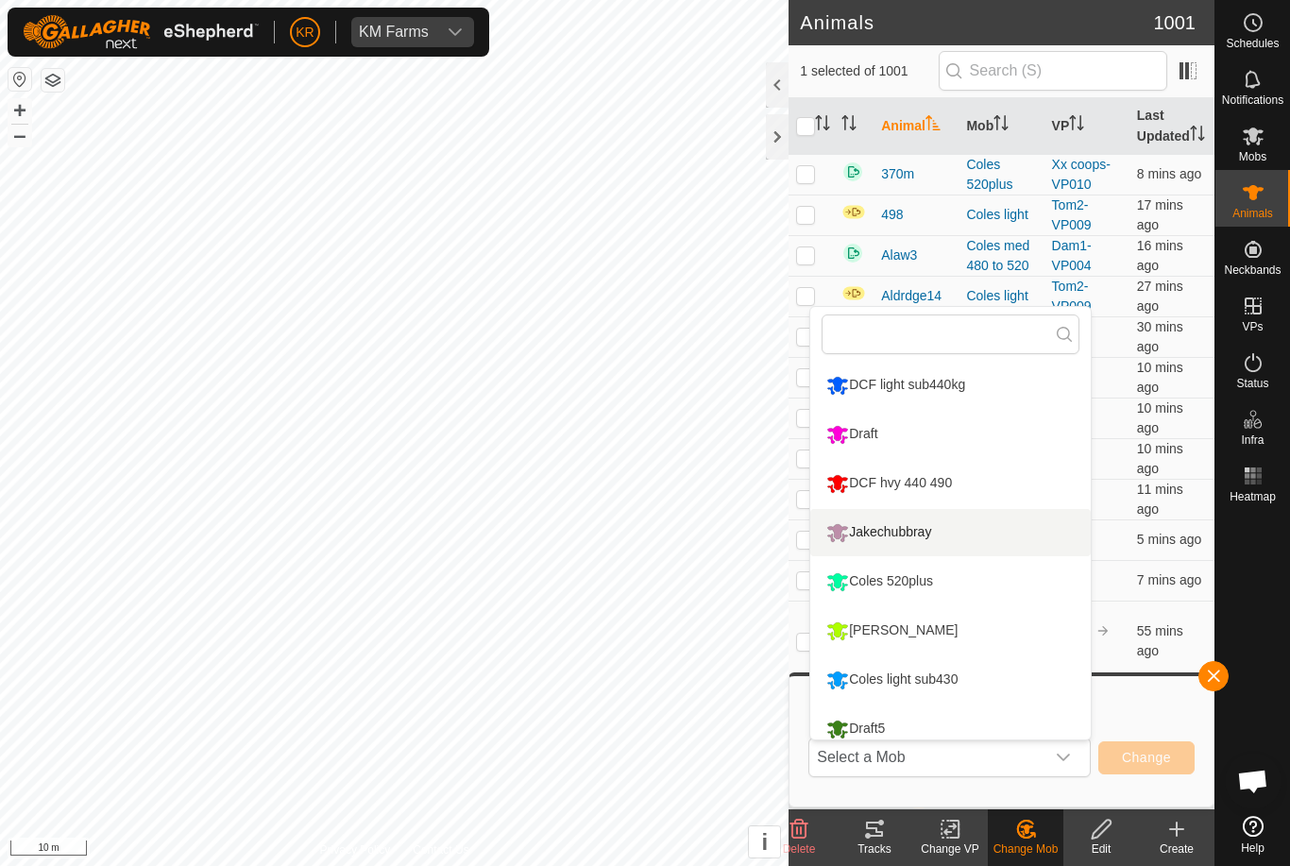
click at [933, 533] on div "Jakechubbray" at bounding box center [878, 532] width 114 height 32
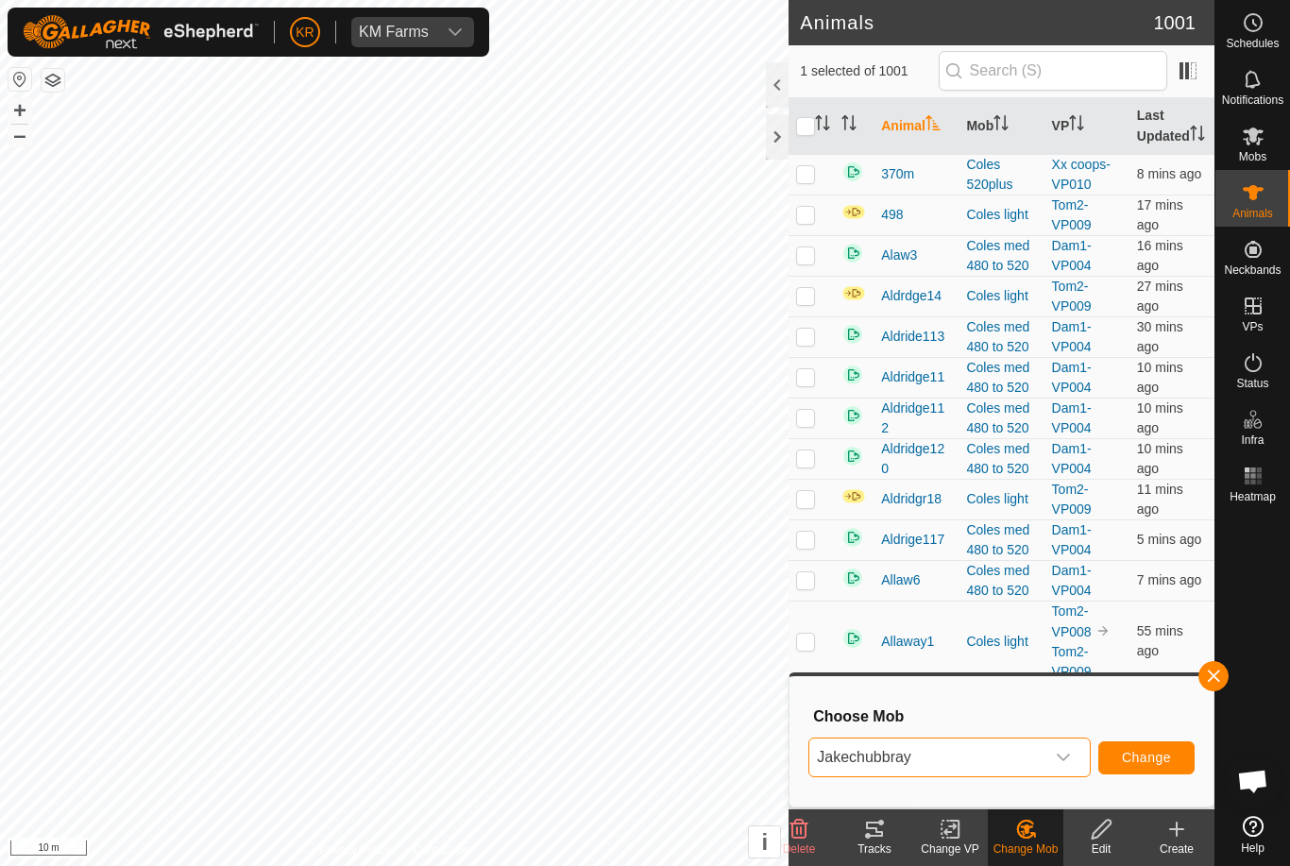
click at [1166, 757] on span "Change" at bounding box center [1146, 757] width 49 height 15
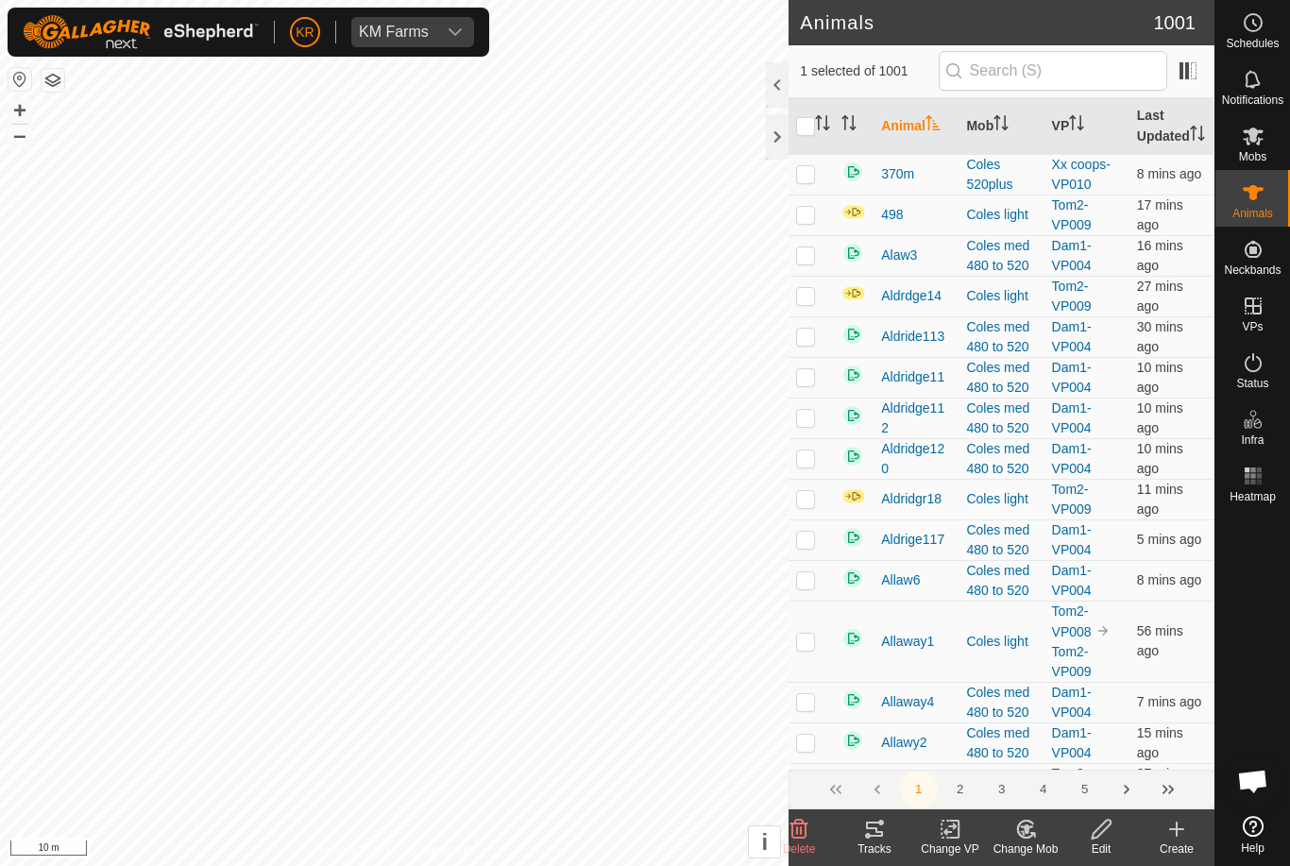
click at [1027, 836] on icon at bounding box center [1026, 829] width 24 height 23
click at [1088, 751] on span "Choose Mob..." at bounding box center [1079, 747] width 98 height 23
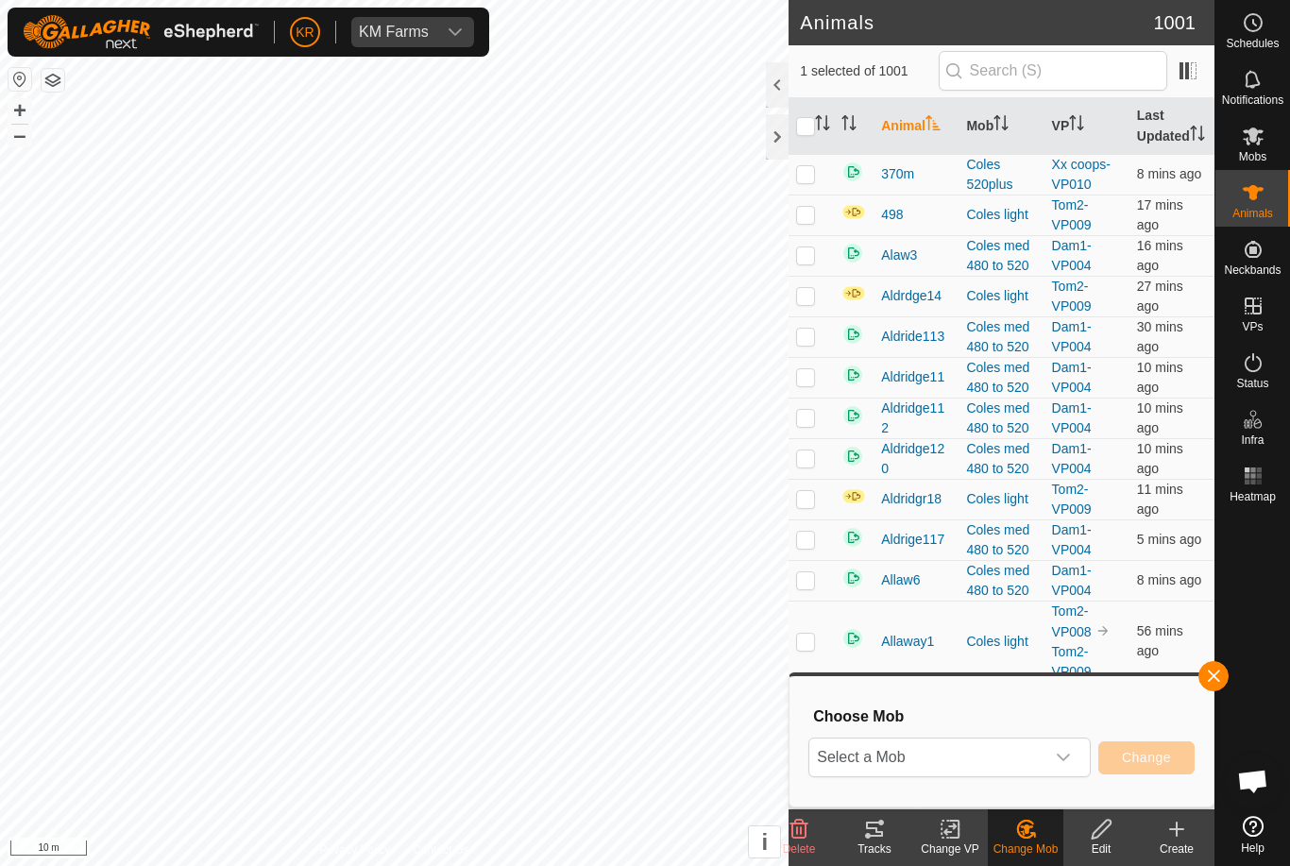
click at [1058, 756] on icon "dropdown trigger" at bounding box center [1063, 757] width 15 height 15
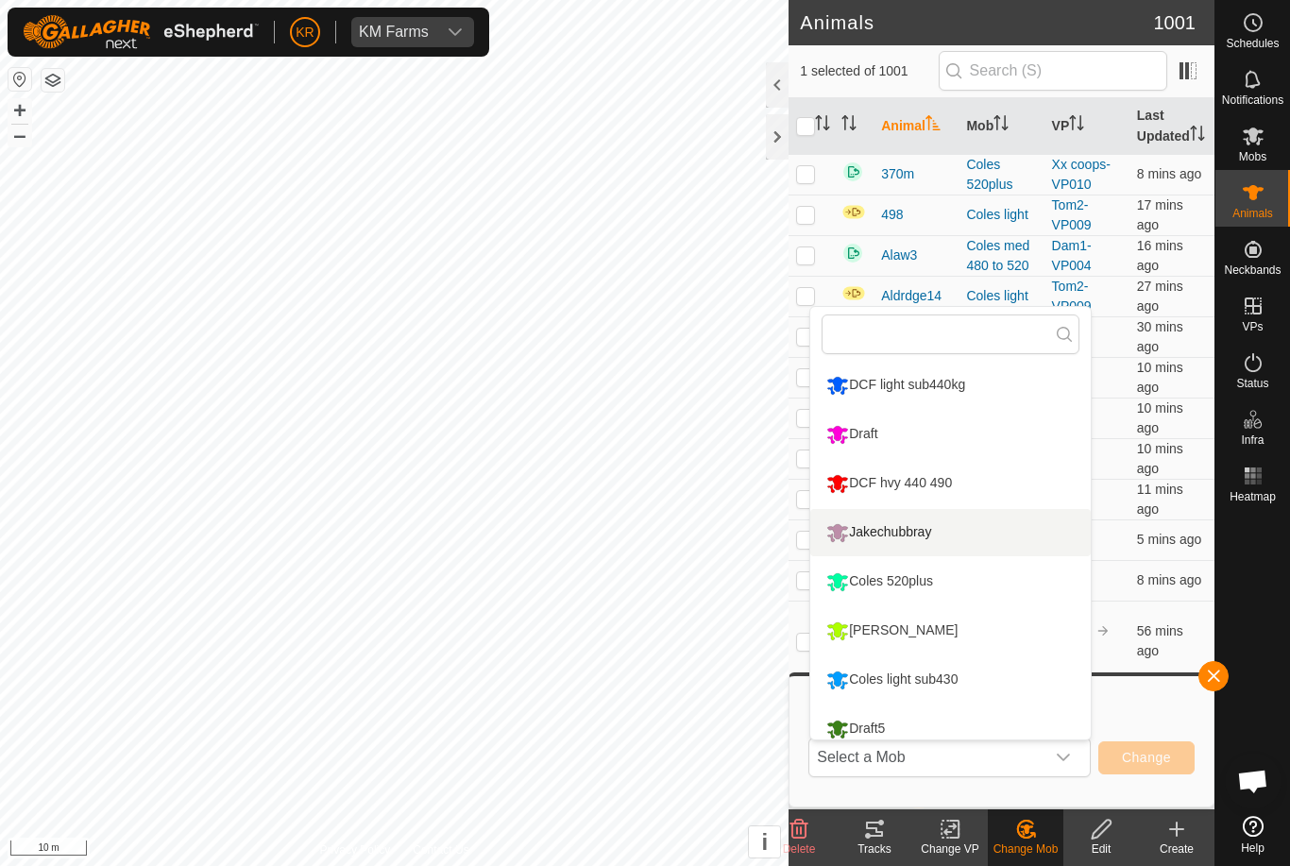
click at [936, 539] on div "Jakechubbray" at bounding box center [878, 532] width 114 height 32
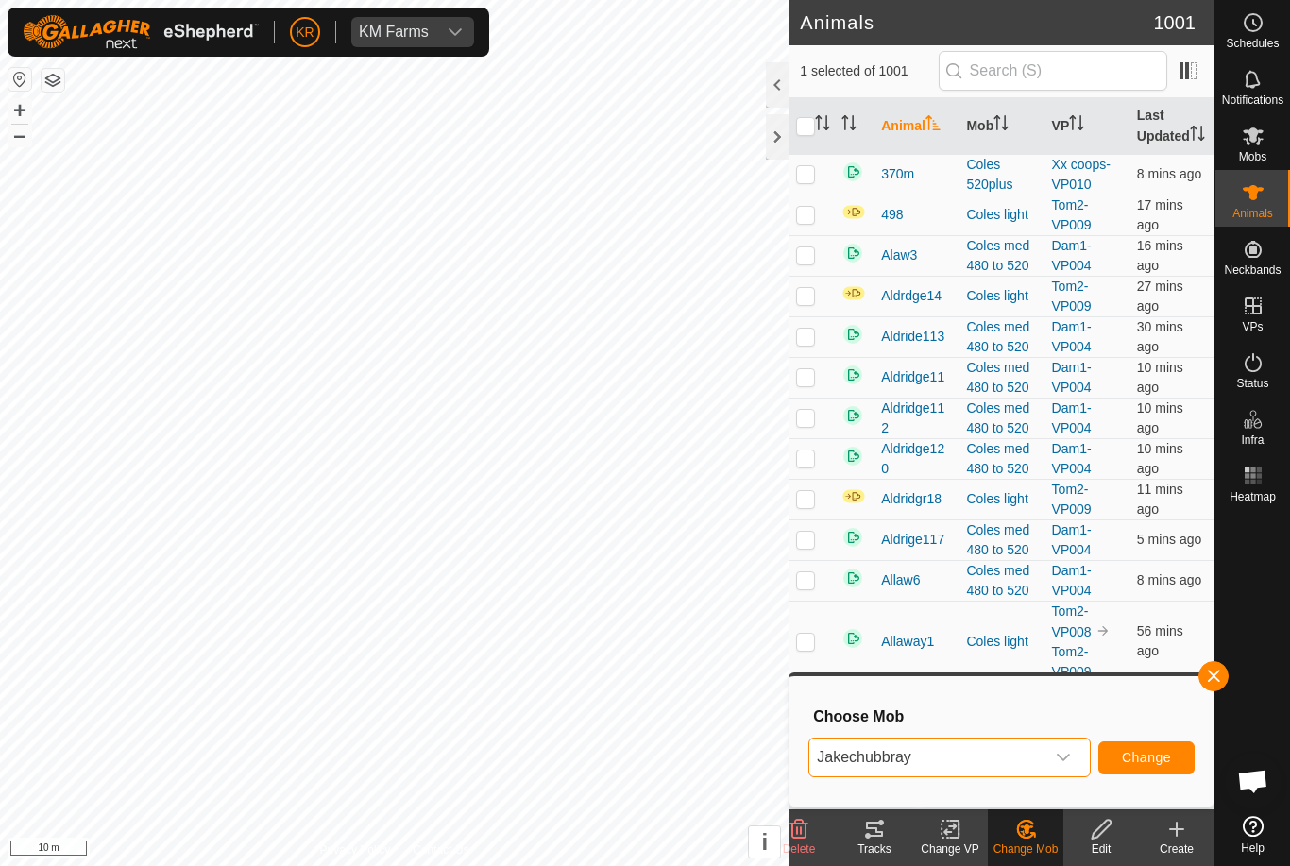
click at [1142, 752] on span "Change" at bounding box center [1146, 757] width 49 height 15
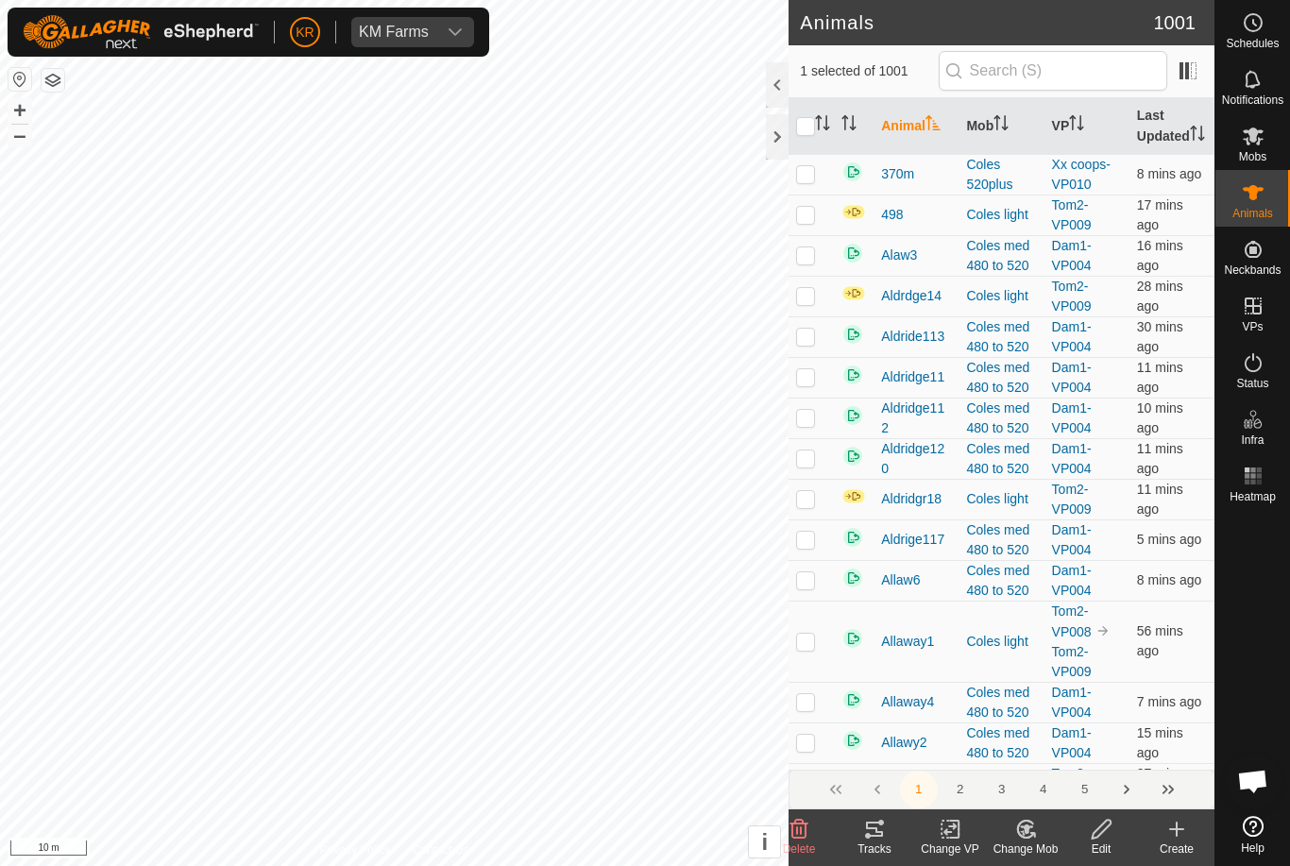
click at [1036, 830] on icon at bounding box center [1026, 829] width 24 height 23
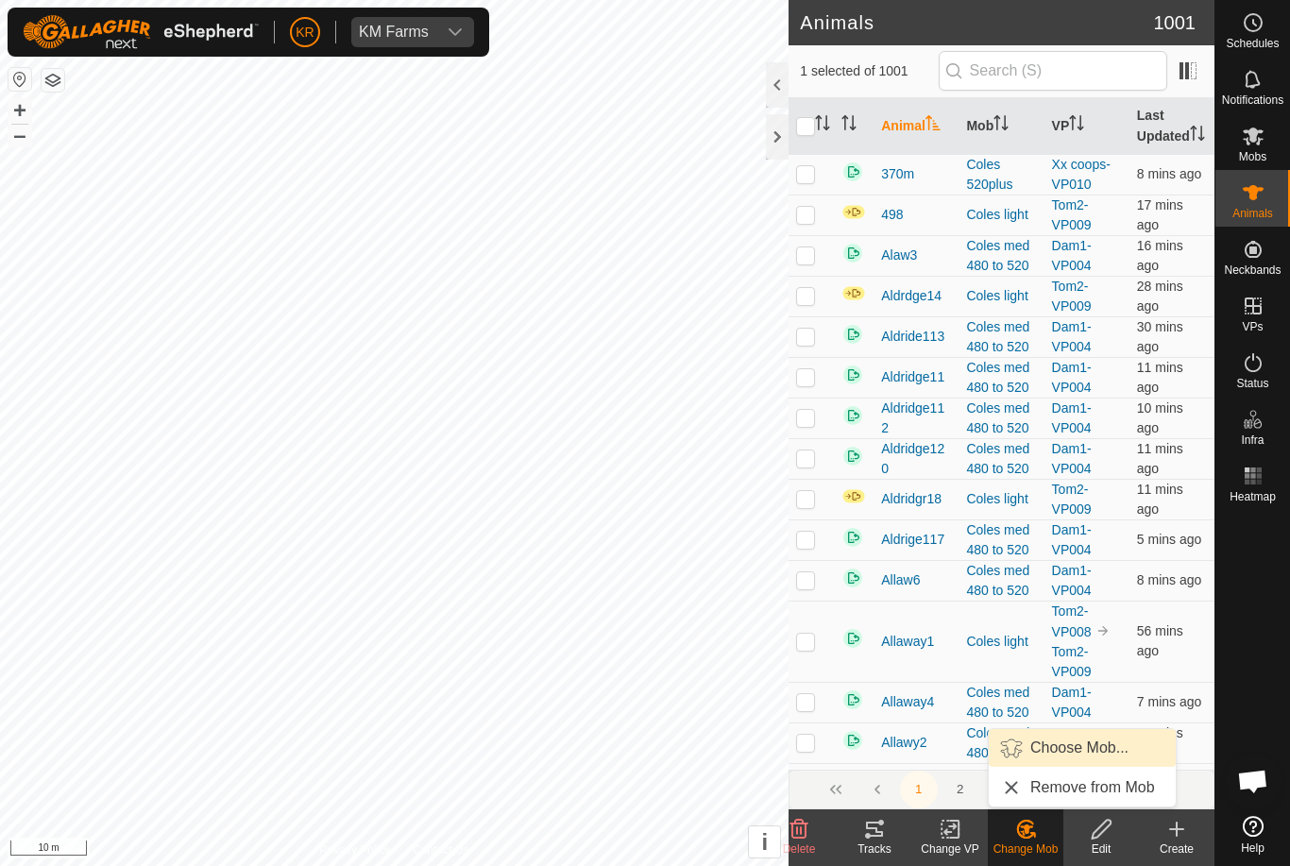
click at [1078, 745] on span "Choose Mob..." at bounding box center [1079, 747] width 98 height 23
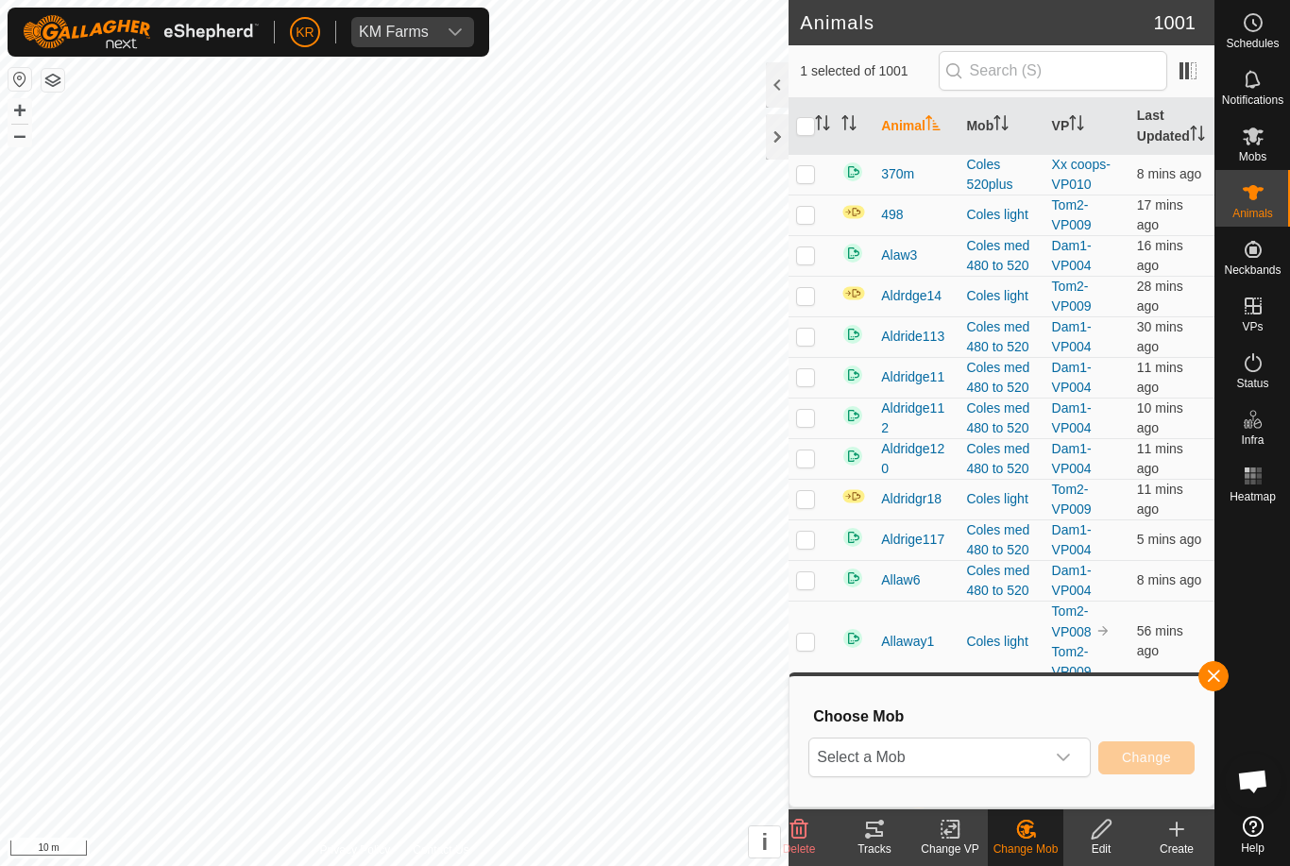
click at [1042, 750] on span "Select a Mob" at bounding box center [926, 757] width 235 height 38
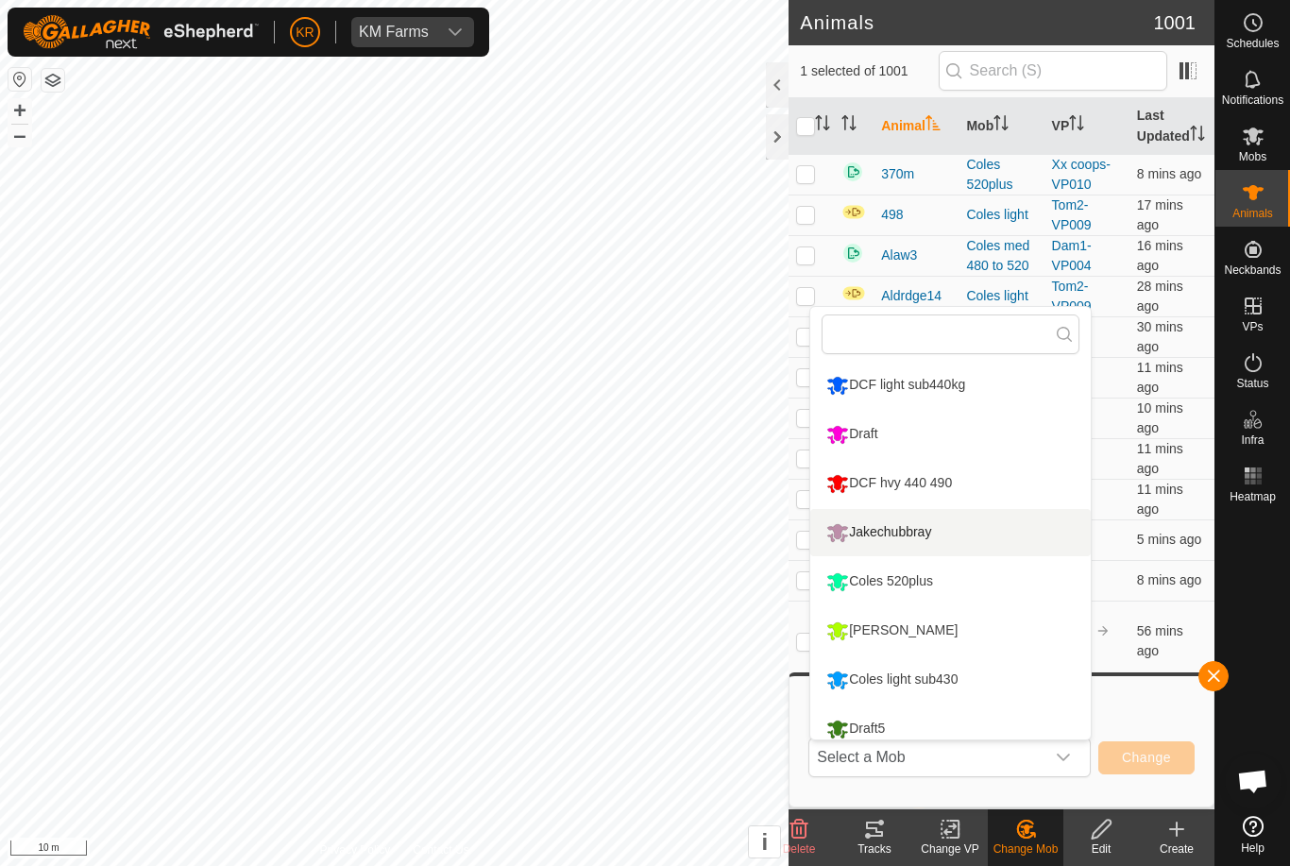
click at [922, 520] on div "Jakechubbray" at bounding box center [878, 532] width 114 height 32
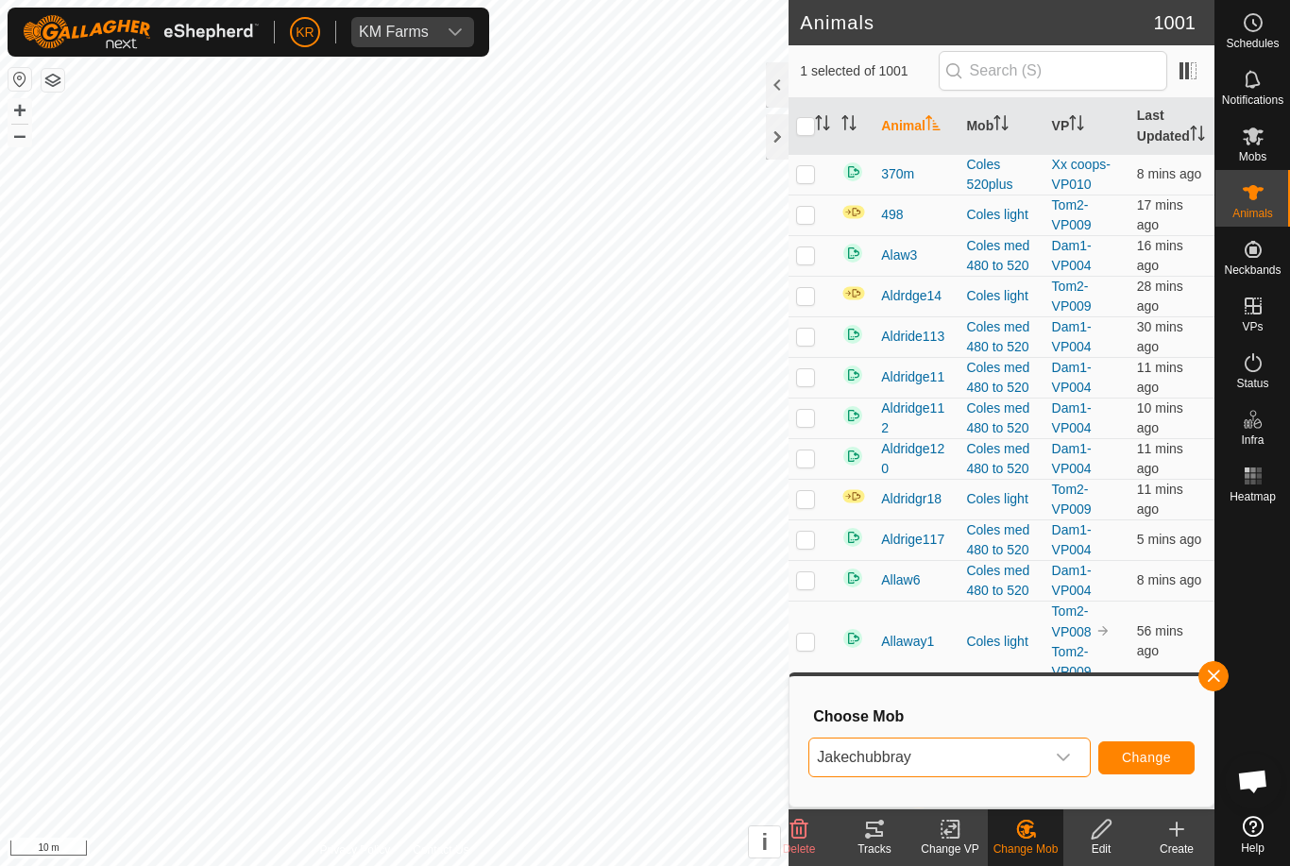
click at [1149, 746] on button "Change" at bounding box center [1146, 757] width 96 height 33
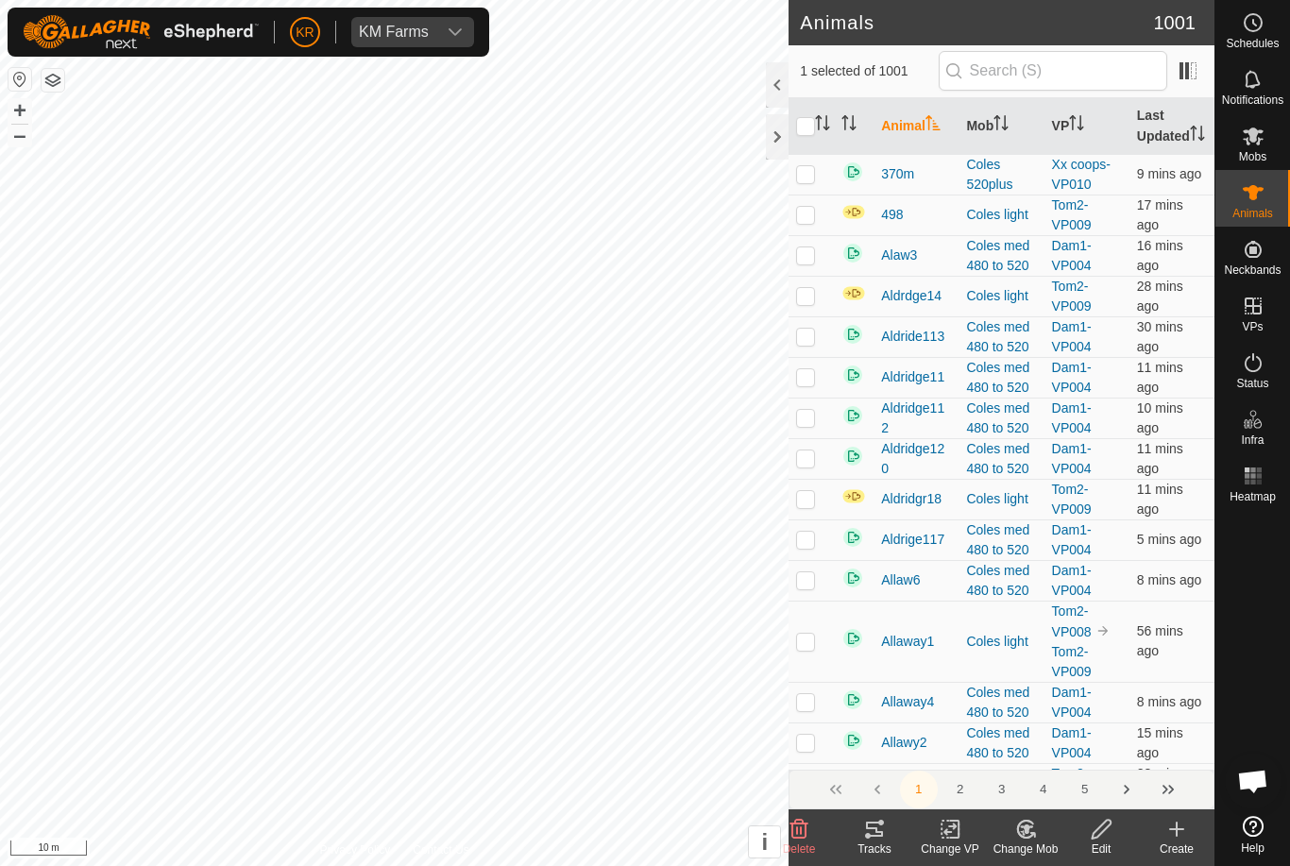
click at [1023, 834] on icon at bounding box center [1022, 833] width 5 height 6
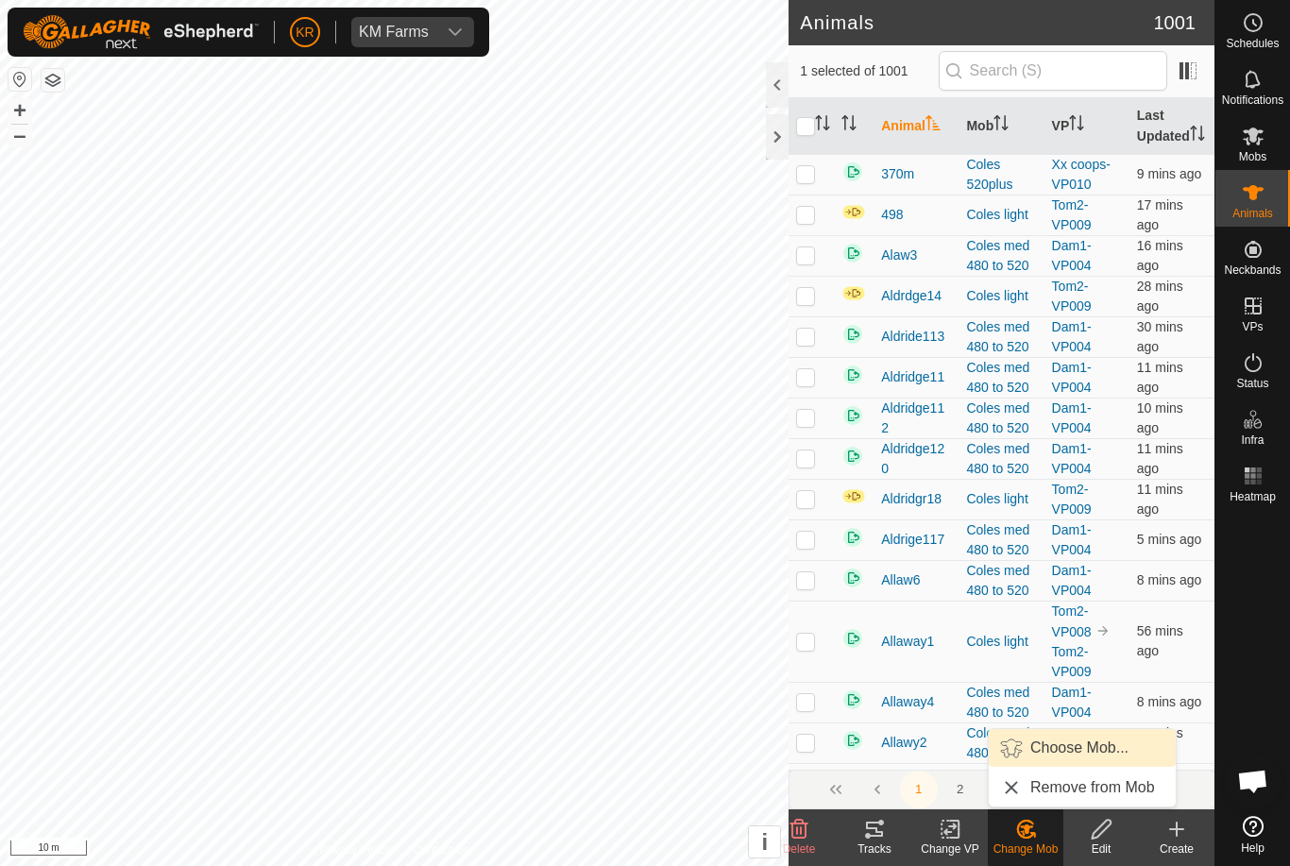
click at [1077, 750] on span "Choose Mob..." at bounding box center [1079, 747] width 98 height 23
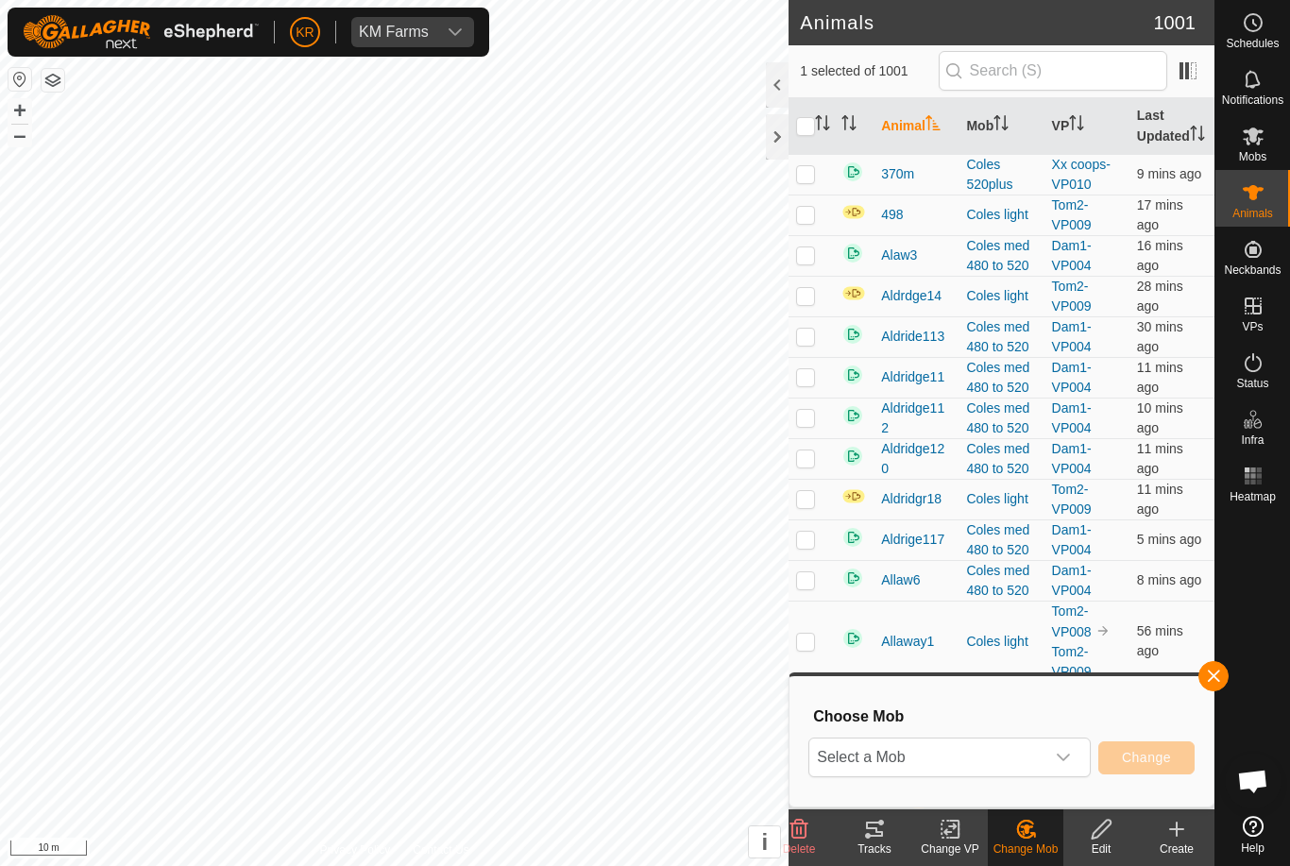
click at [1010, 761] on span "Select a Mob" at bounding box center [926, 757] width 235 height 38
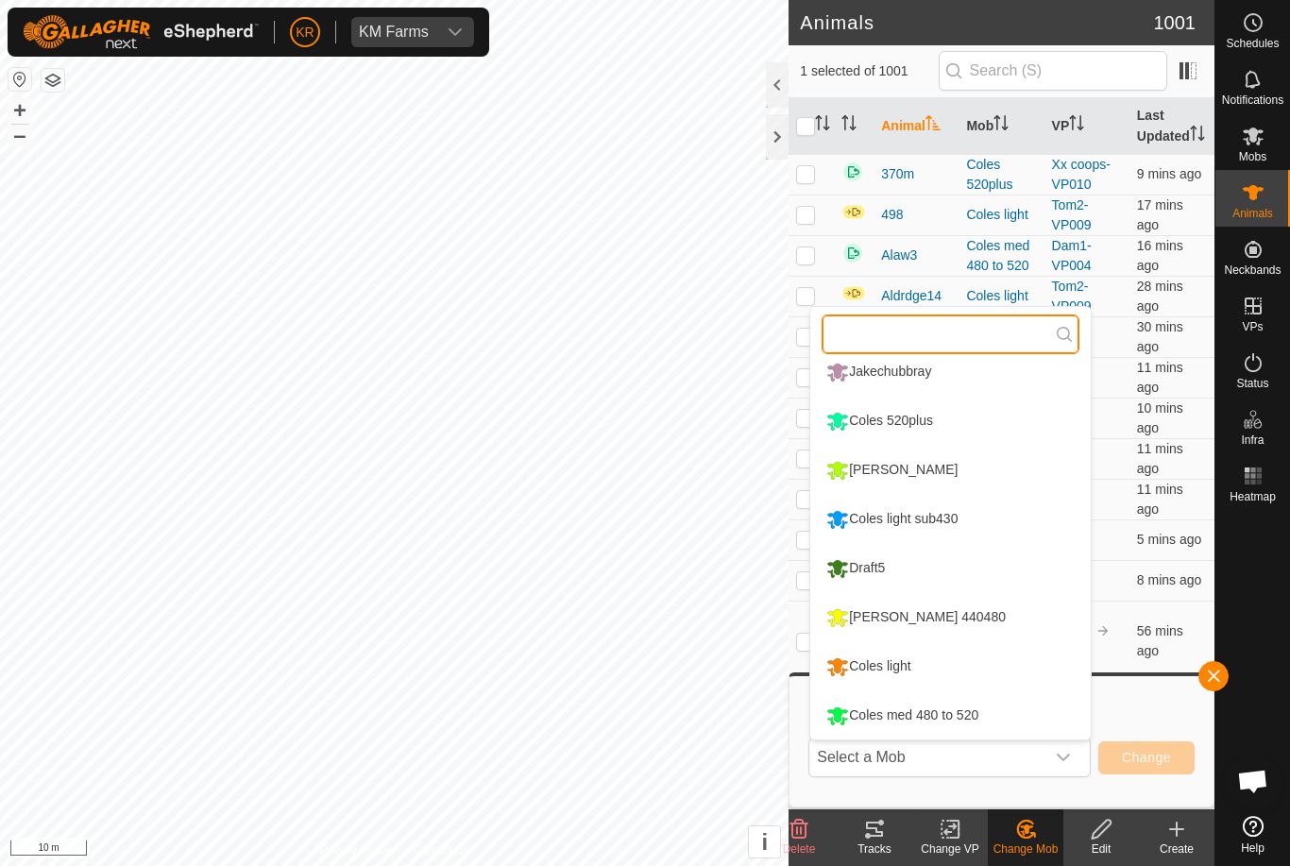
scroll to position [147, 0]
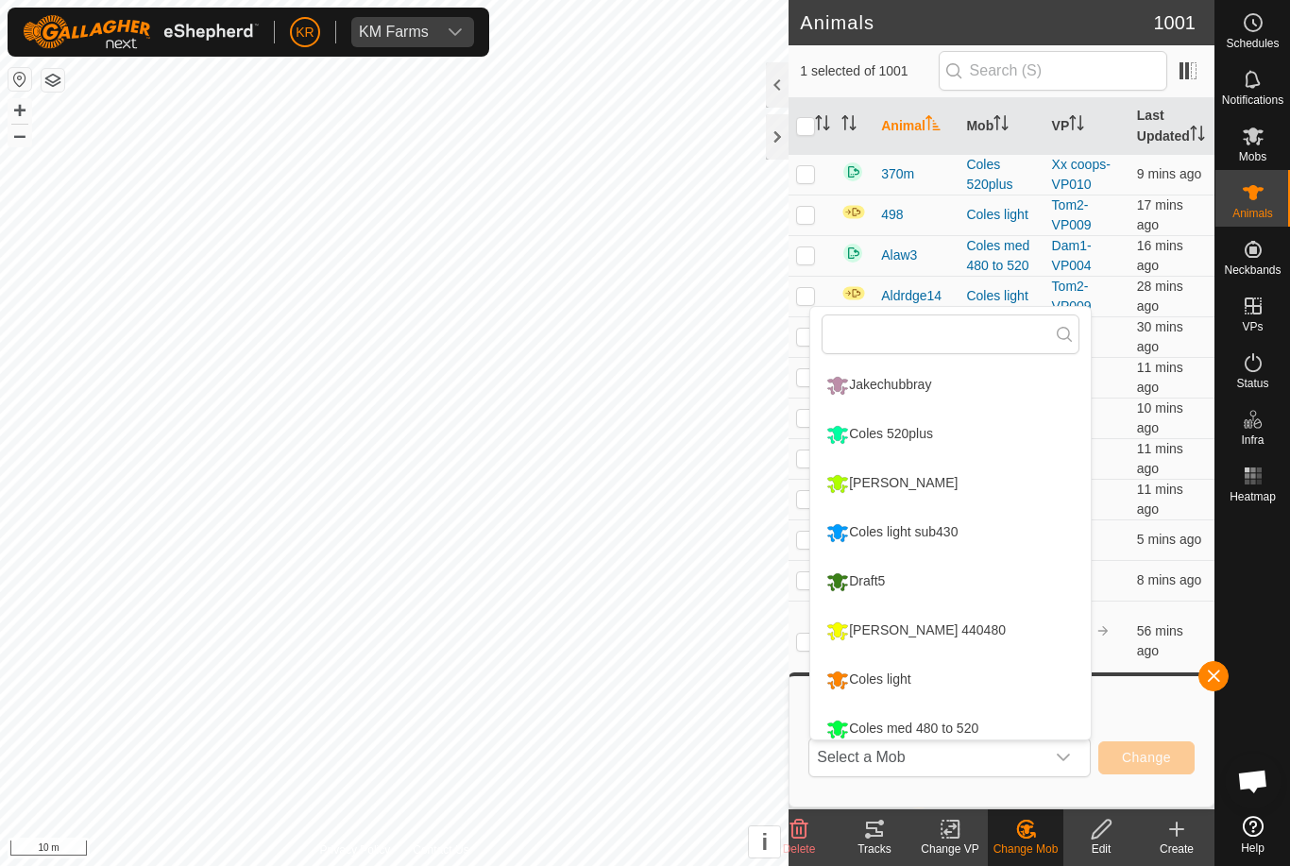
click at [904, 363] on li "Jakechubbray" at bounding box center [950, 385] width 280 height 47
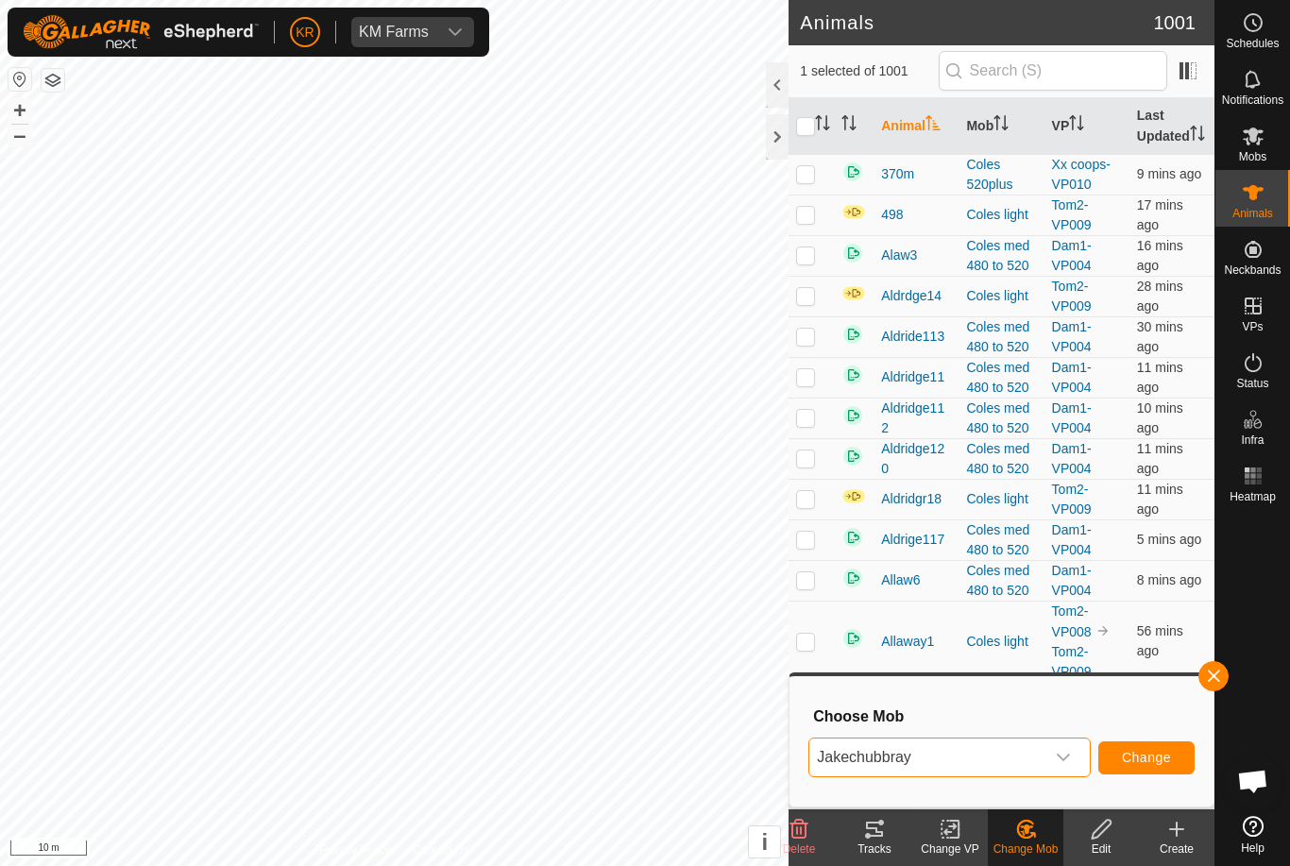
click at [1121, 753] on button "Change" at bounding box center [1146, 757] width 96 height 33
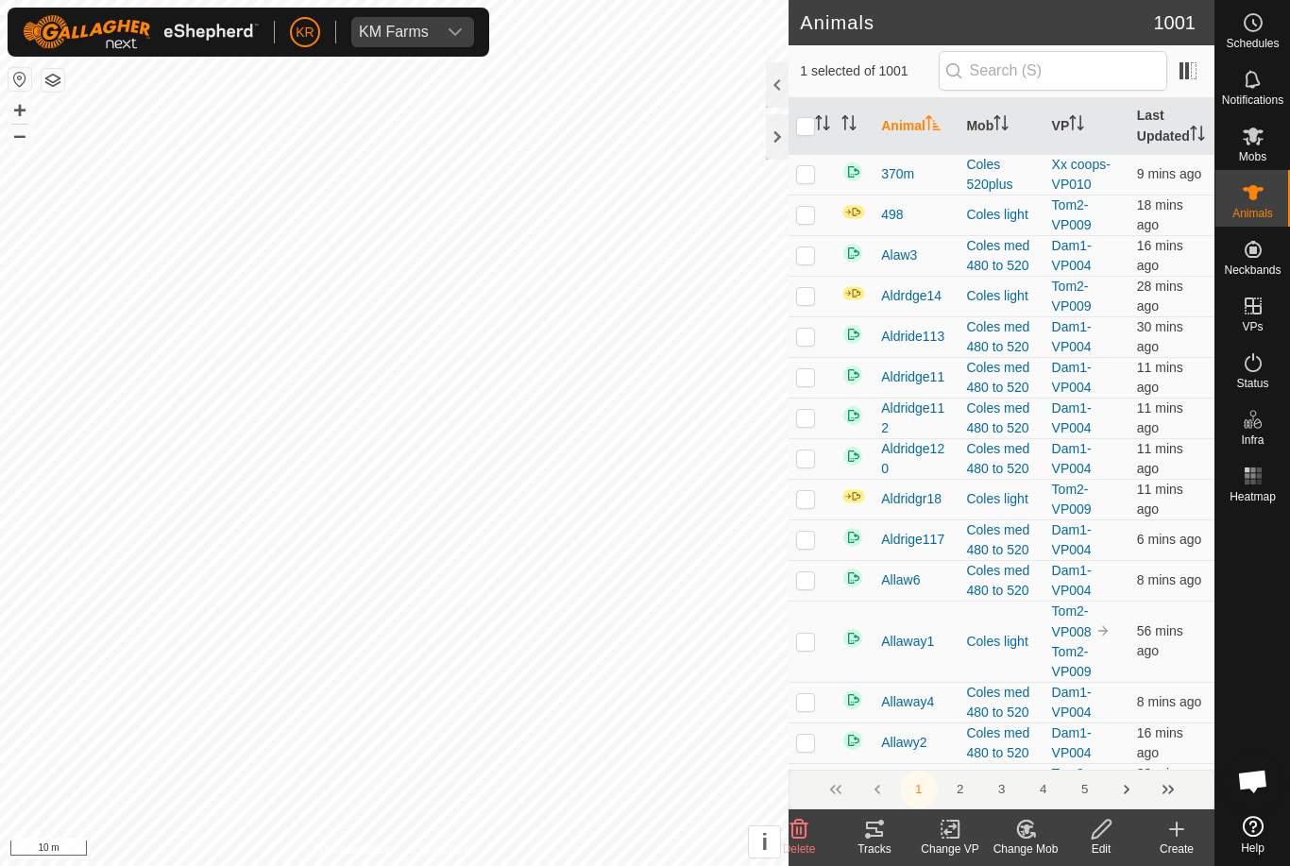
click at [1041, 833] on change-mob-svg-icon at bounding box center [1026, 829] width 76 height 23
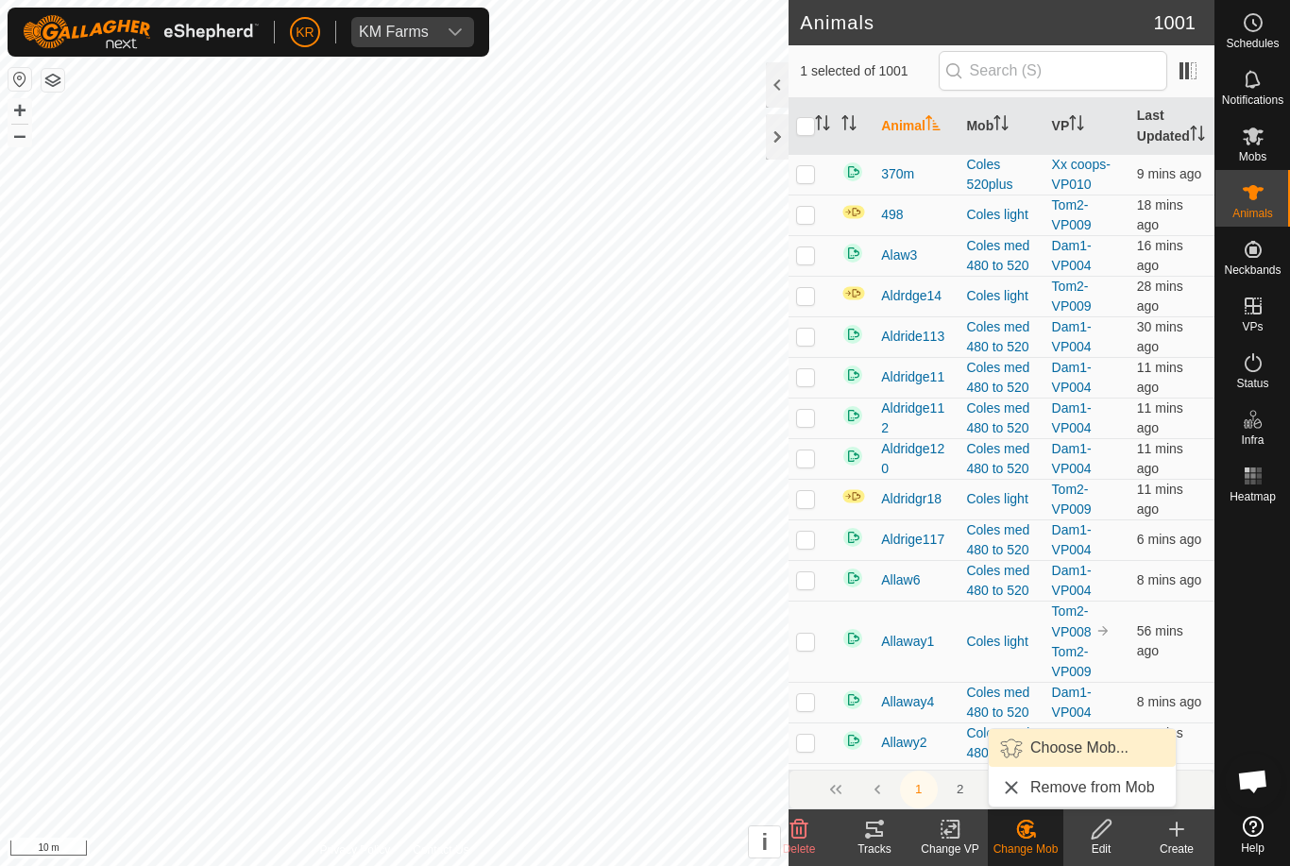
click at [1086, 757] on span "Choose Mob..." at bounding box center [1079, 747] width 98 height 23
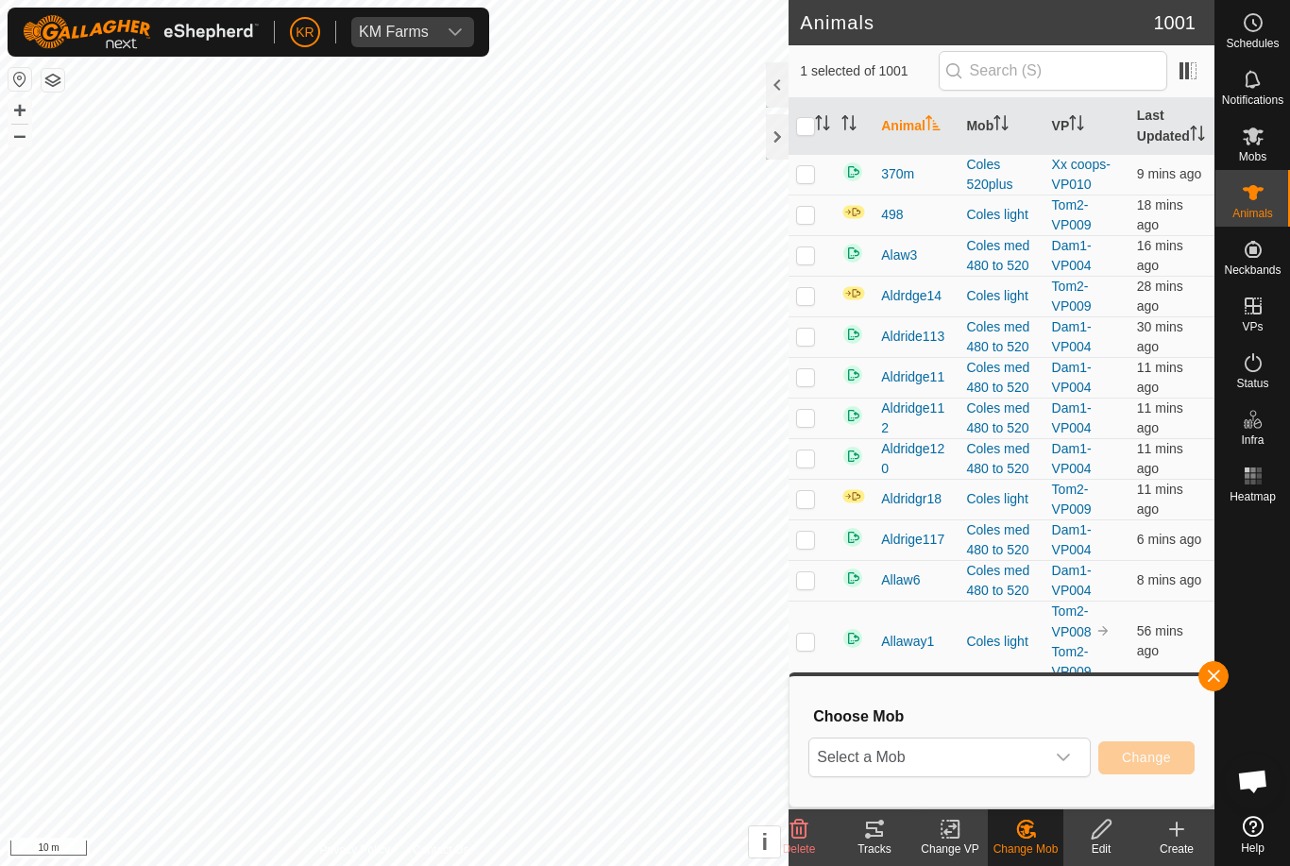
click at [1041, 755] on span "Select a Mob" at bounding box center [926, 757] width 235 height 38
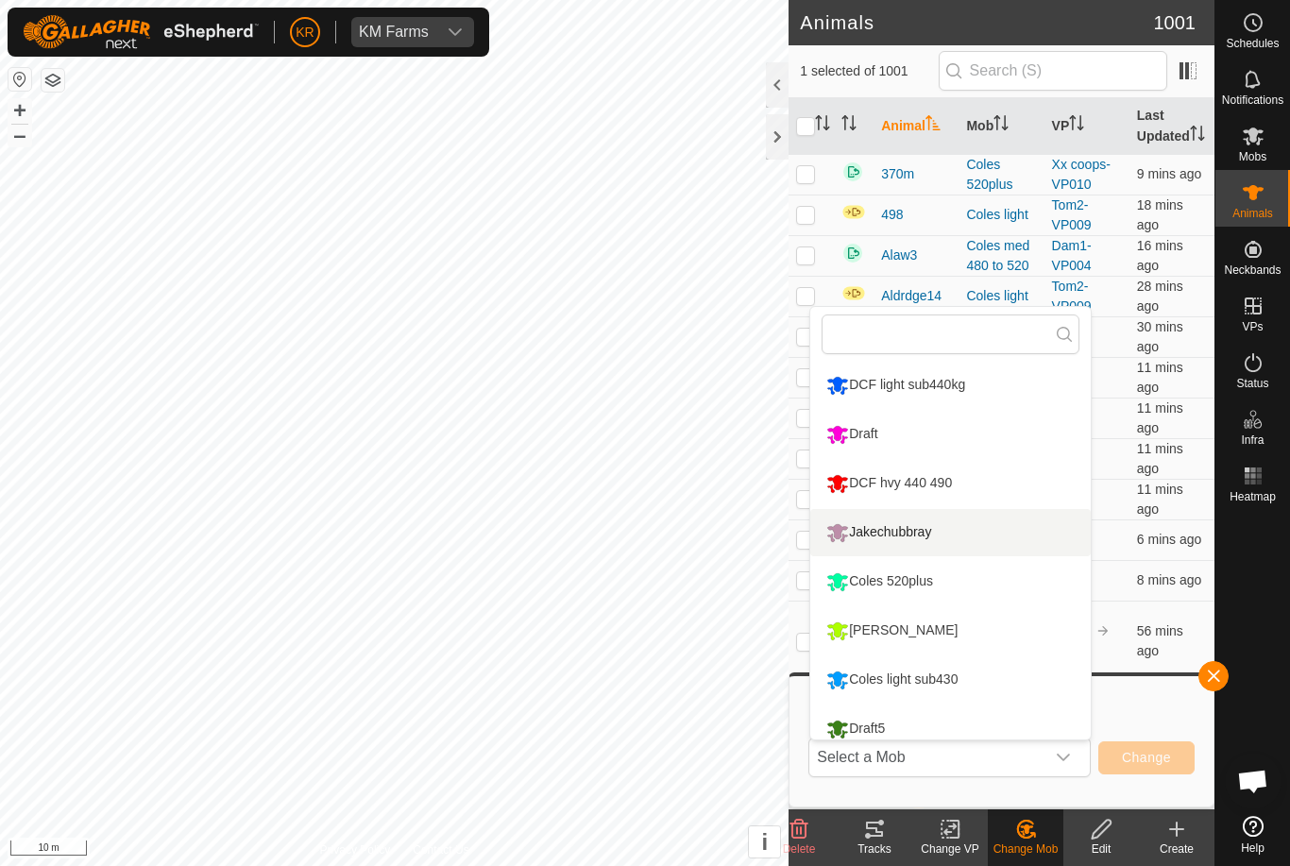
click at [908, 534] on div "Jakechubbray" at bounding box center [878, 532] width 114 height 32
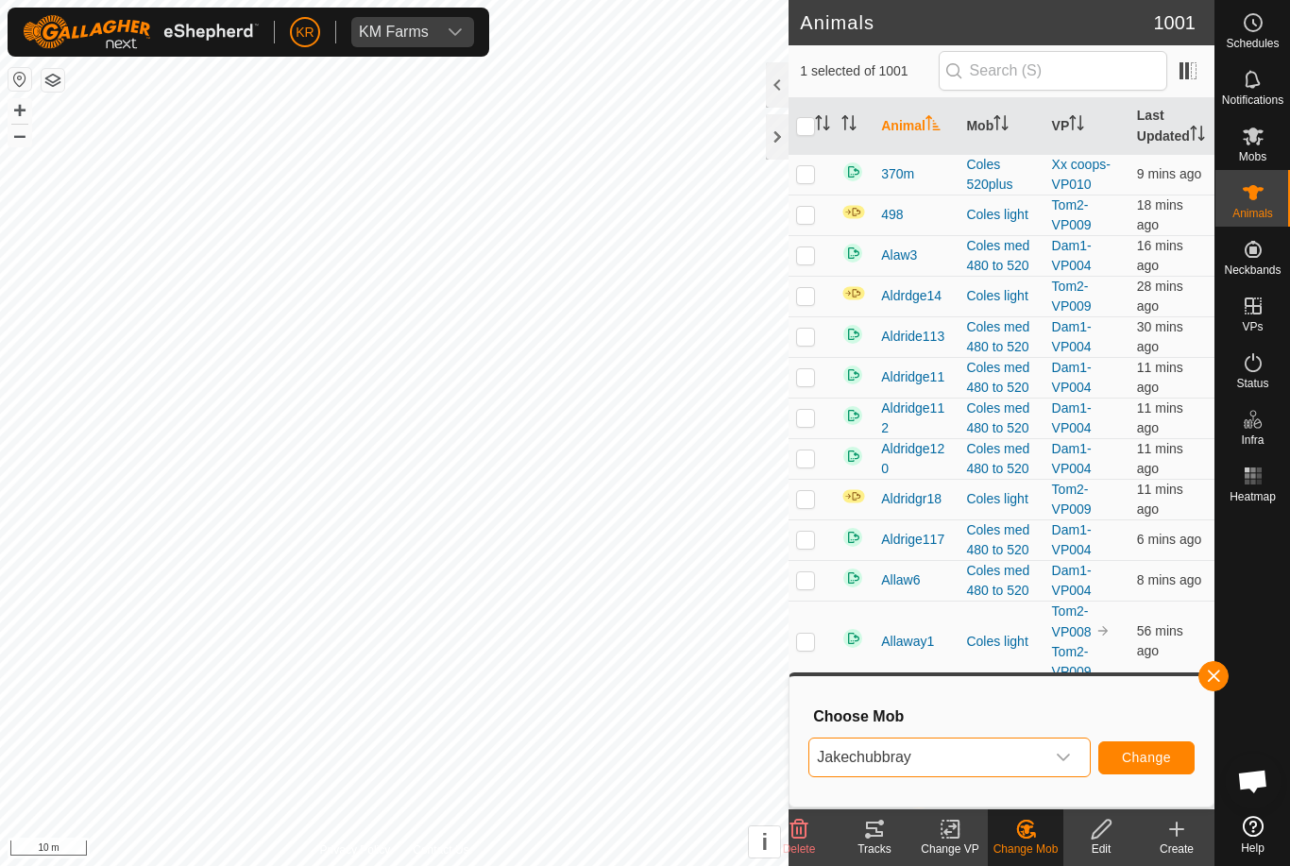
click at [1141, 757] on span "Change" at bounding box center [1146, 757] width 49 height 15
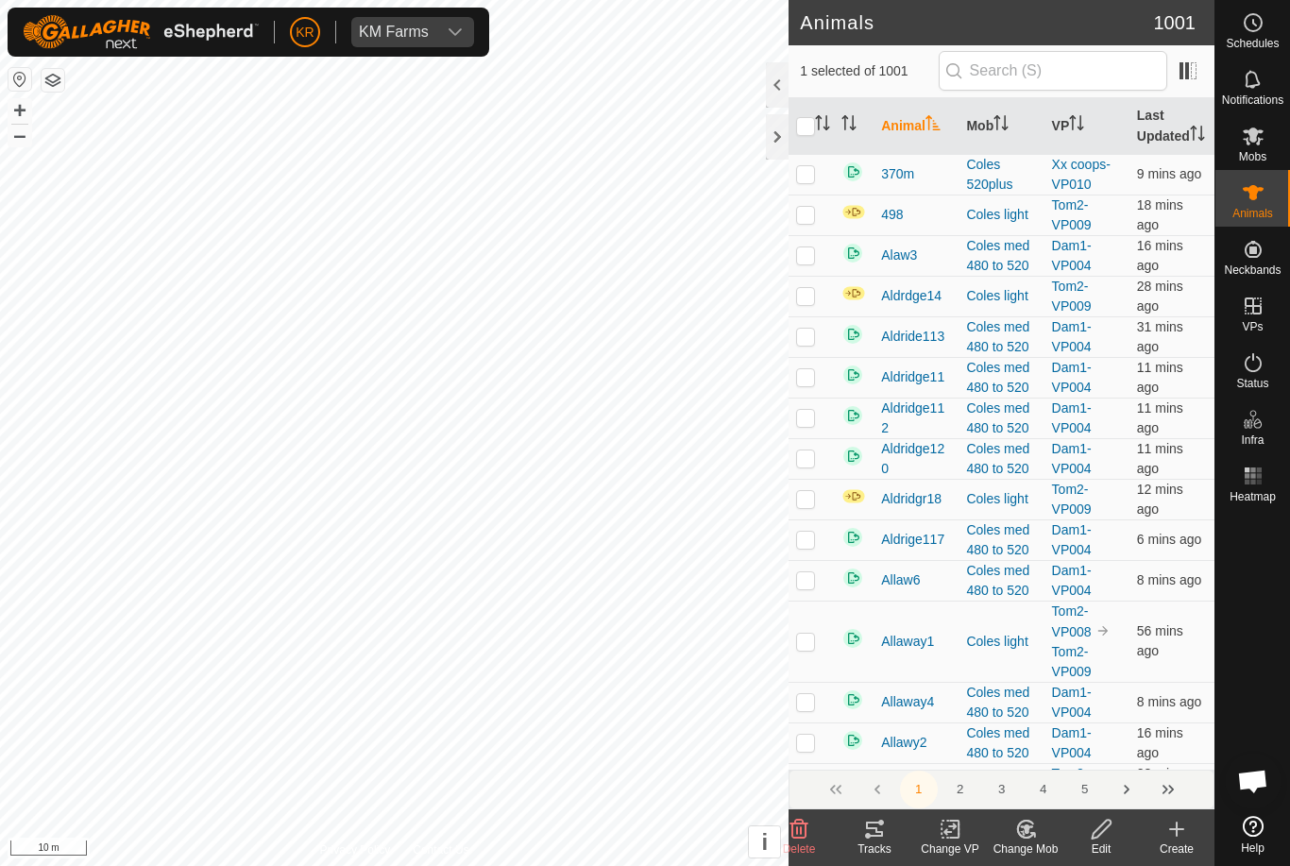
click at [1036, 831] on icon at bounding box center [1026, 829] width 24 height 23
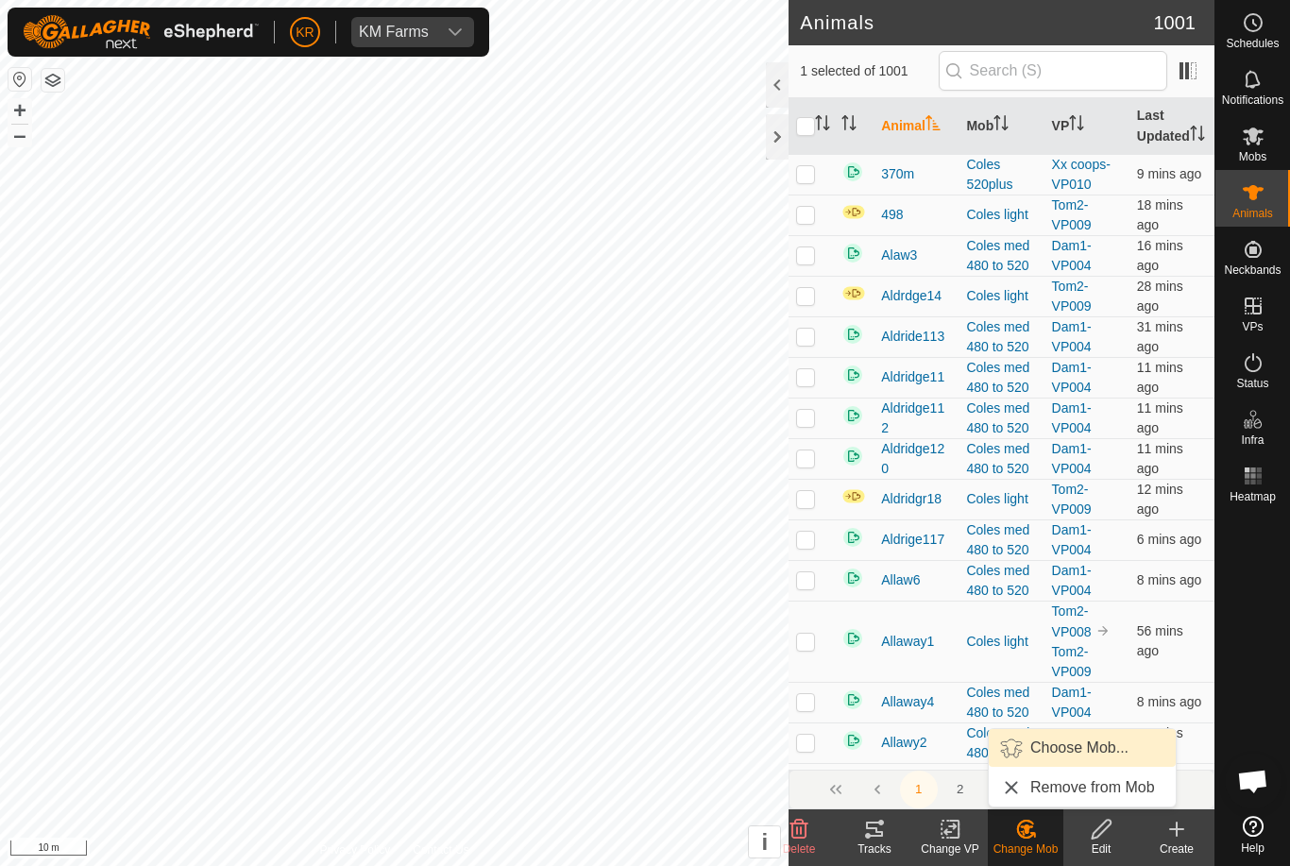
click at [1089, 755] on span "Choose Mob..." at bounding box center [1079, 747] width 98 height 23
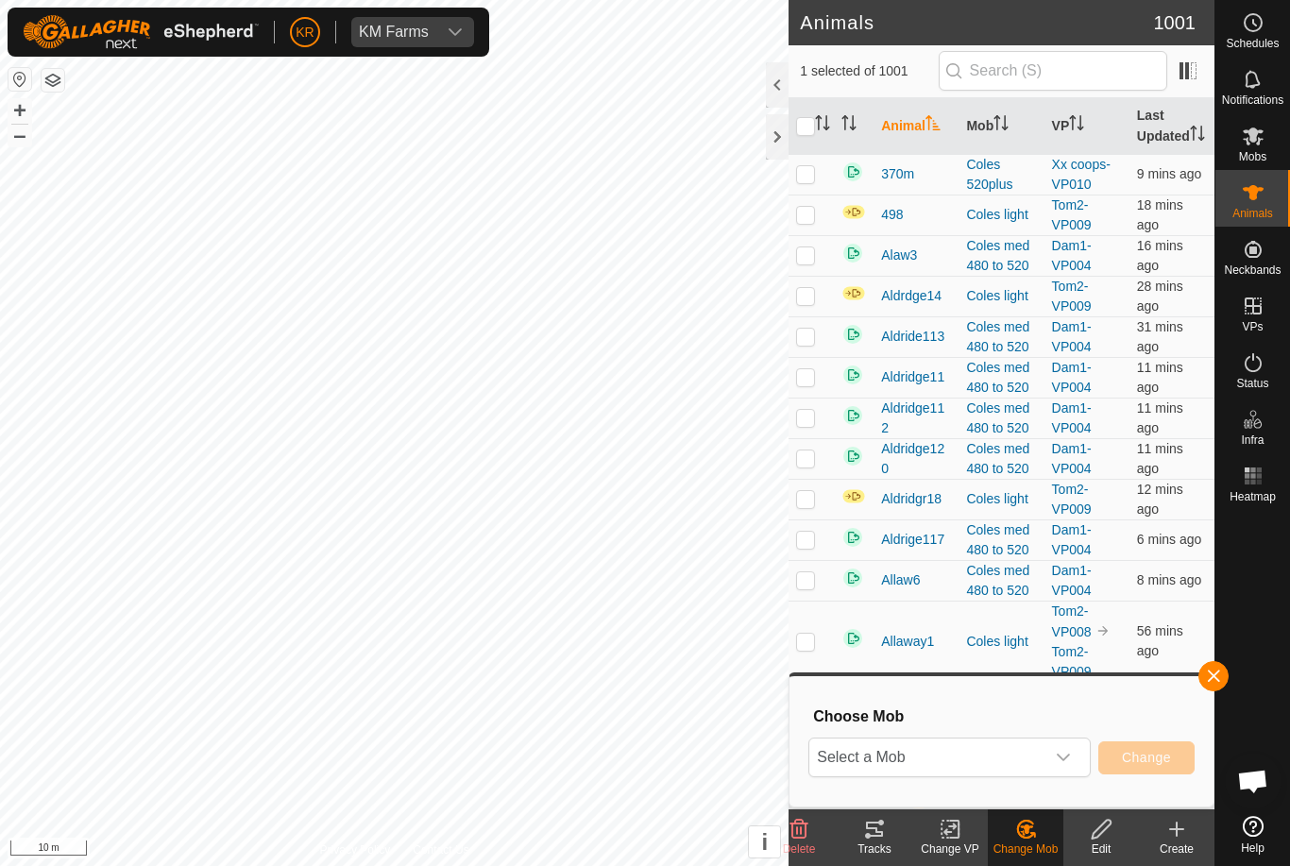
click at [1023, 753] on span "Select a Mob" at bounding box center [926, 757] width 235 height 38
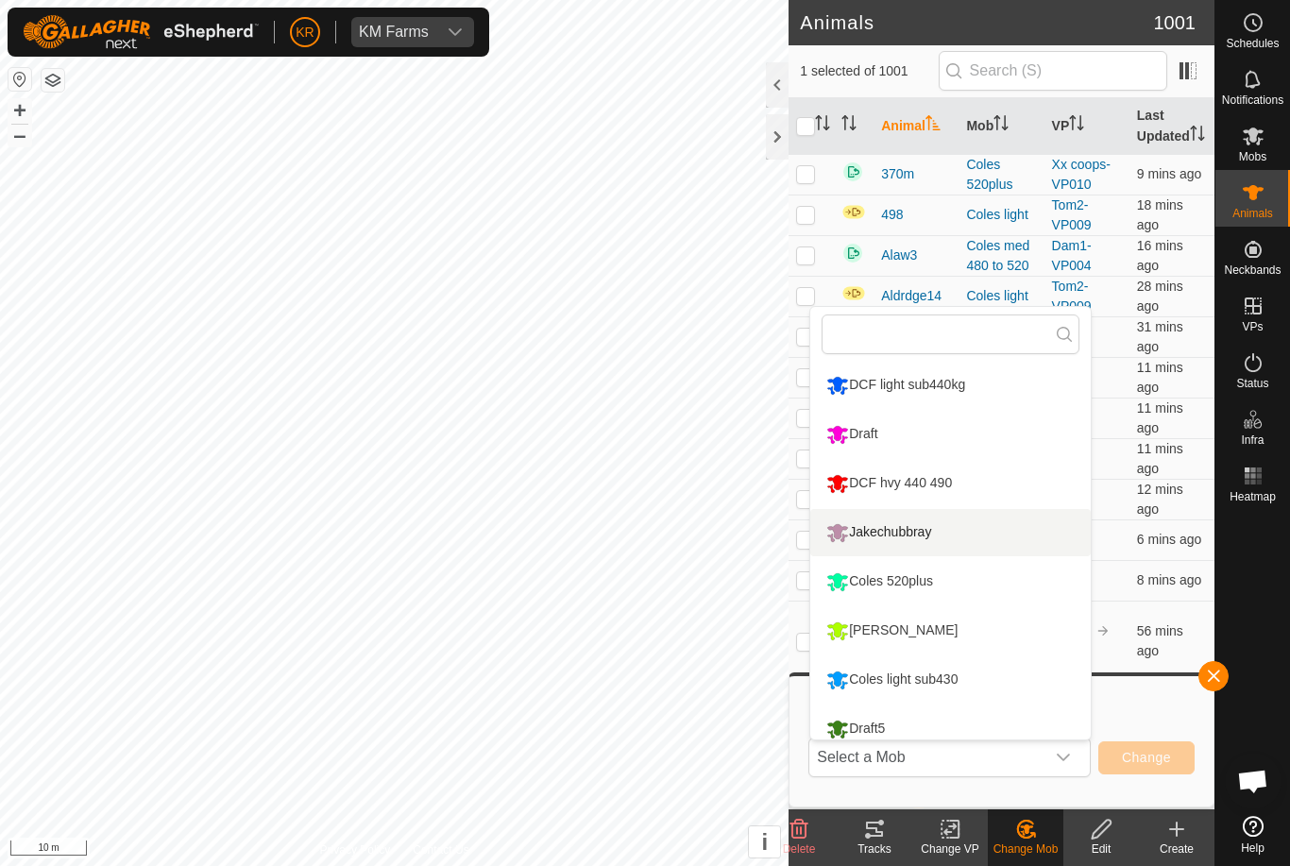
click at [907, 540] on div "Jakechubbray" at bounding box center [878, 532] width 114 height 32
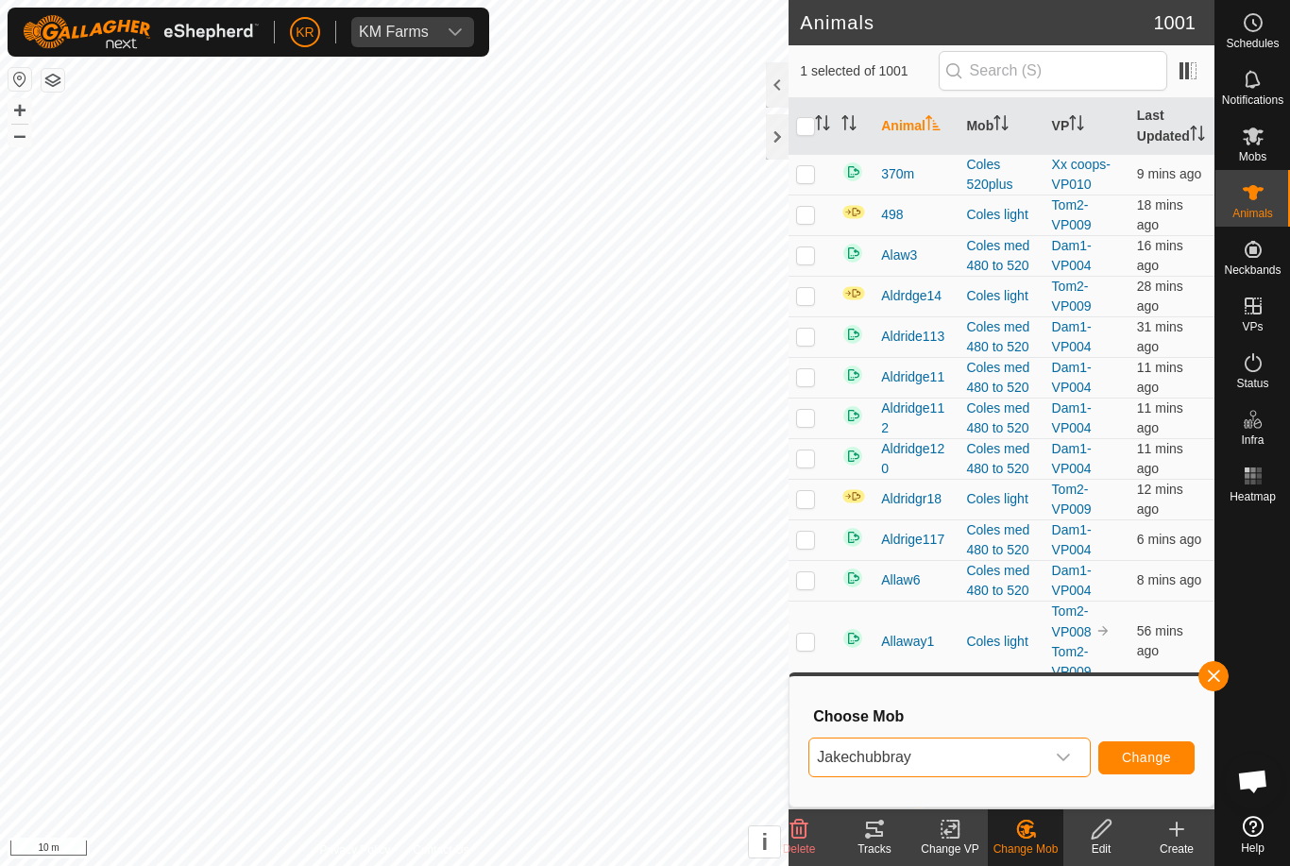
click at [1155, 761] on span "Change" at bounding box center [1146, 757] width 49 height 15
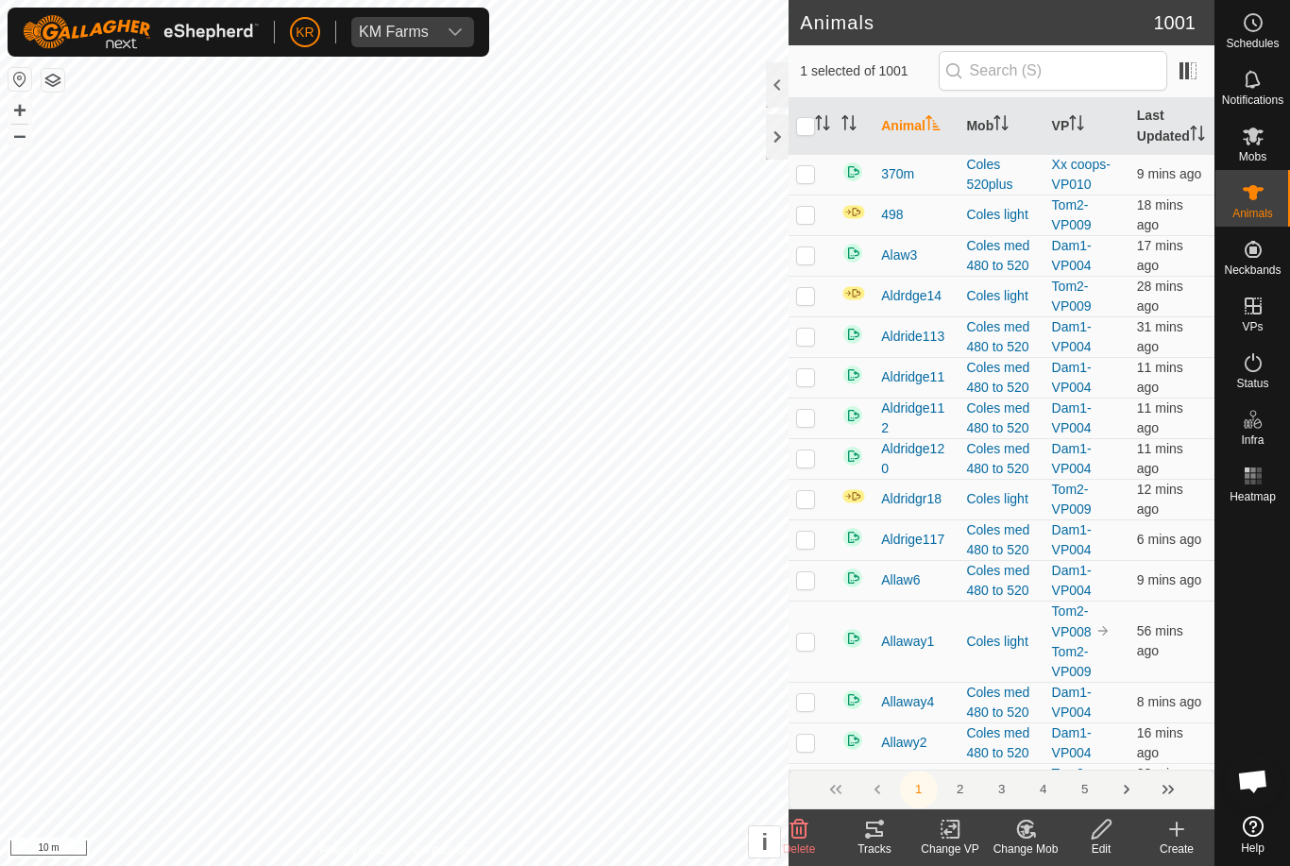
click at [1031, 831] on icon at bounding box center [1026, 829] width 24 height 23
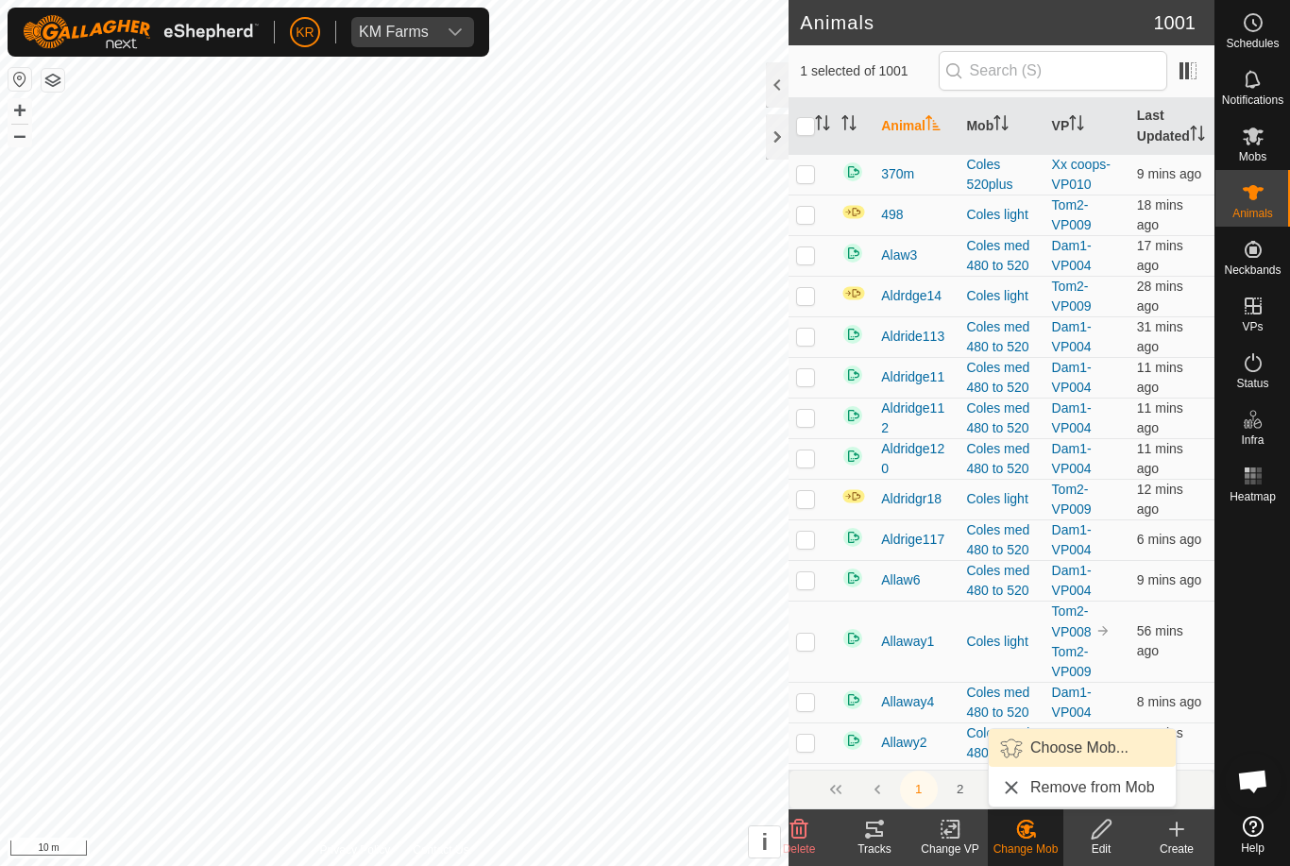
click at [1075, 743] on span "Choose Mob..." at bounding box center [1079, 747] width 98 height 23
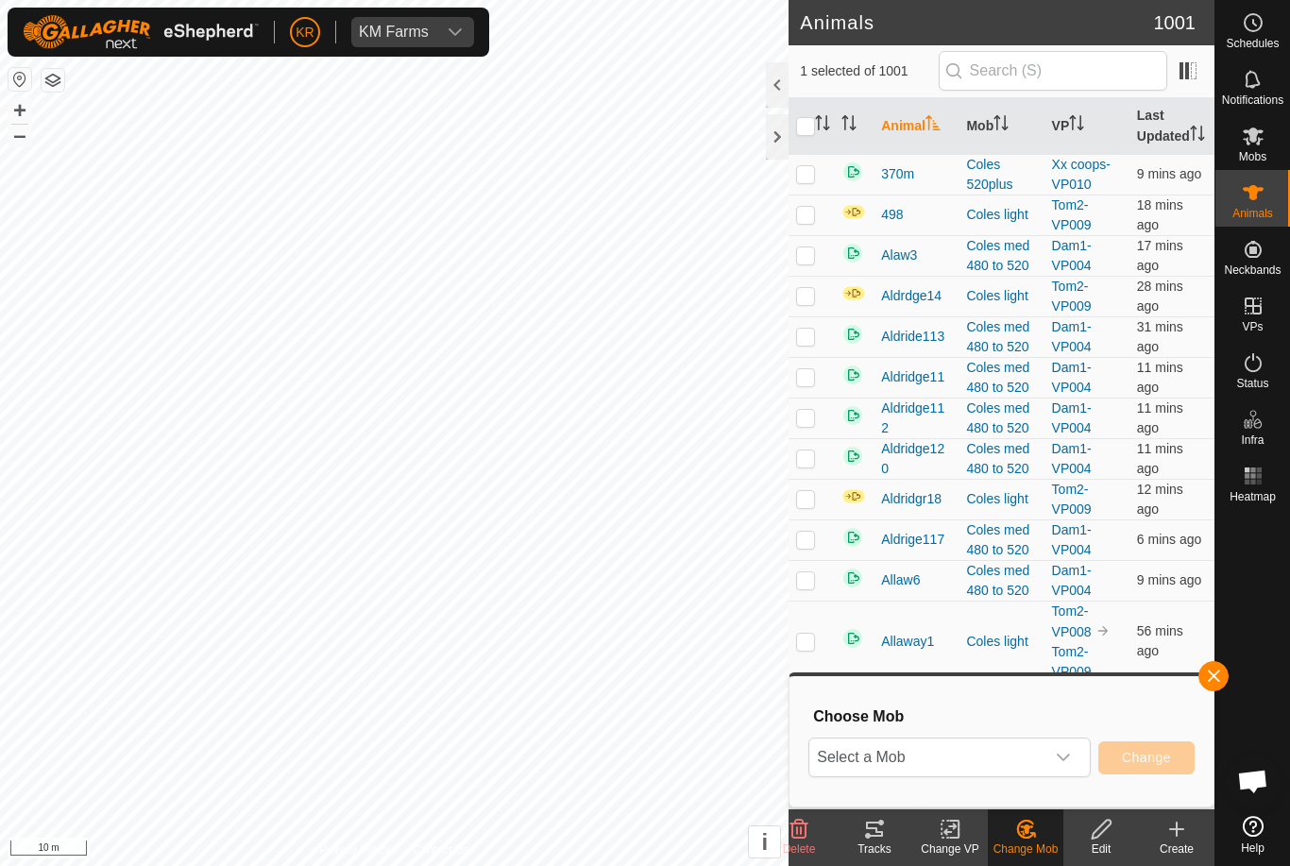
click at [1039, 758] on span "Select a Mob" at bounding box center [926, 757] width 235 height 38
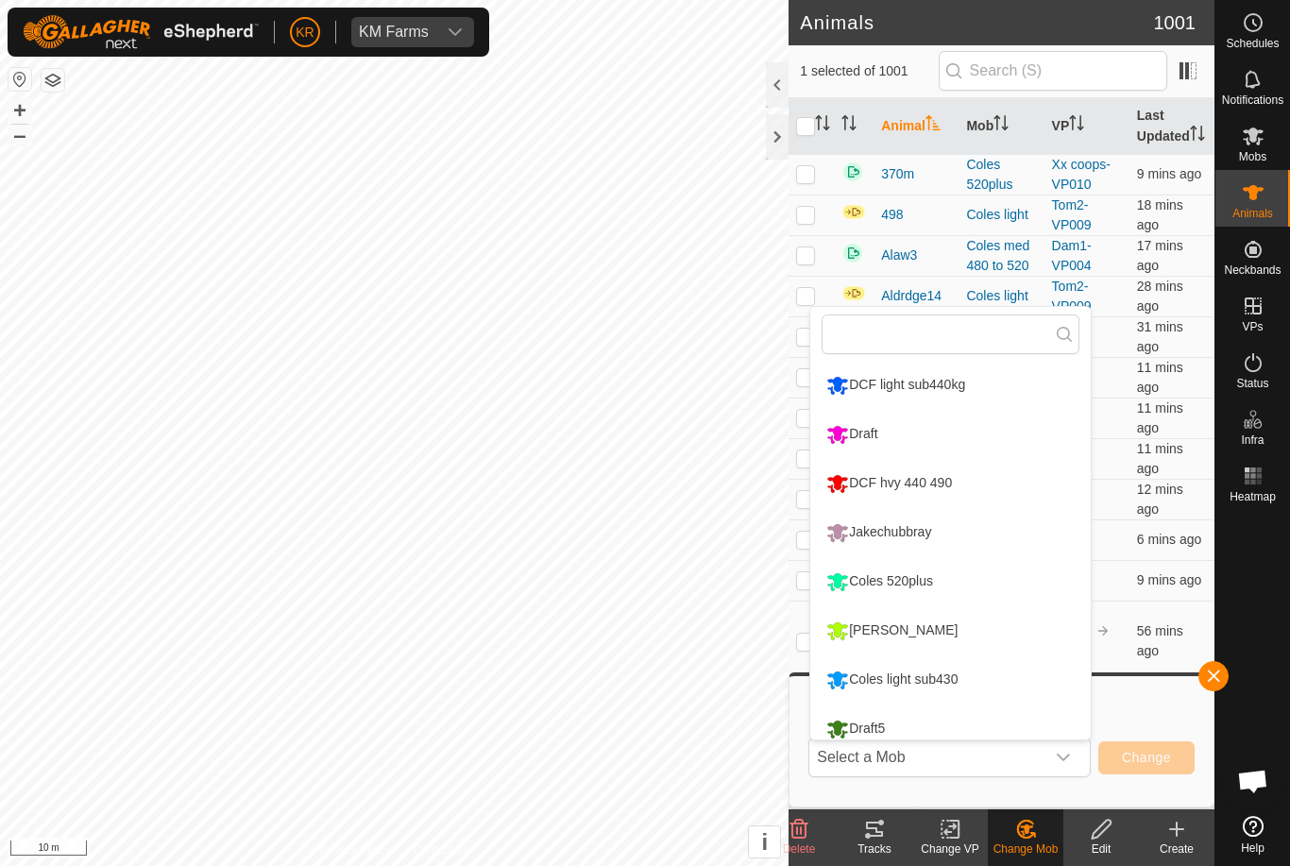
click at [906, 528] on div "Jakechubbray" at bounding box center [878, 532] width 114 height 32
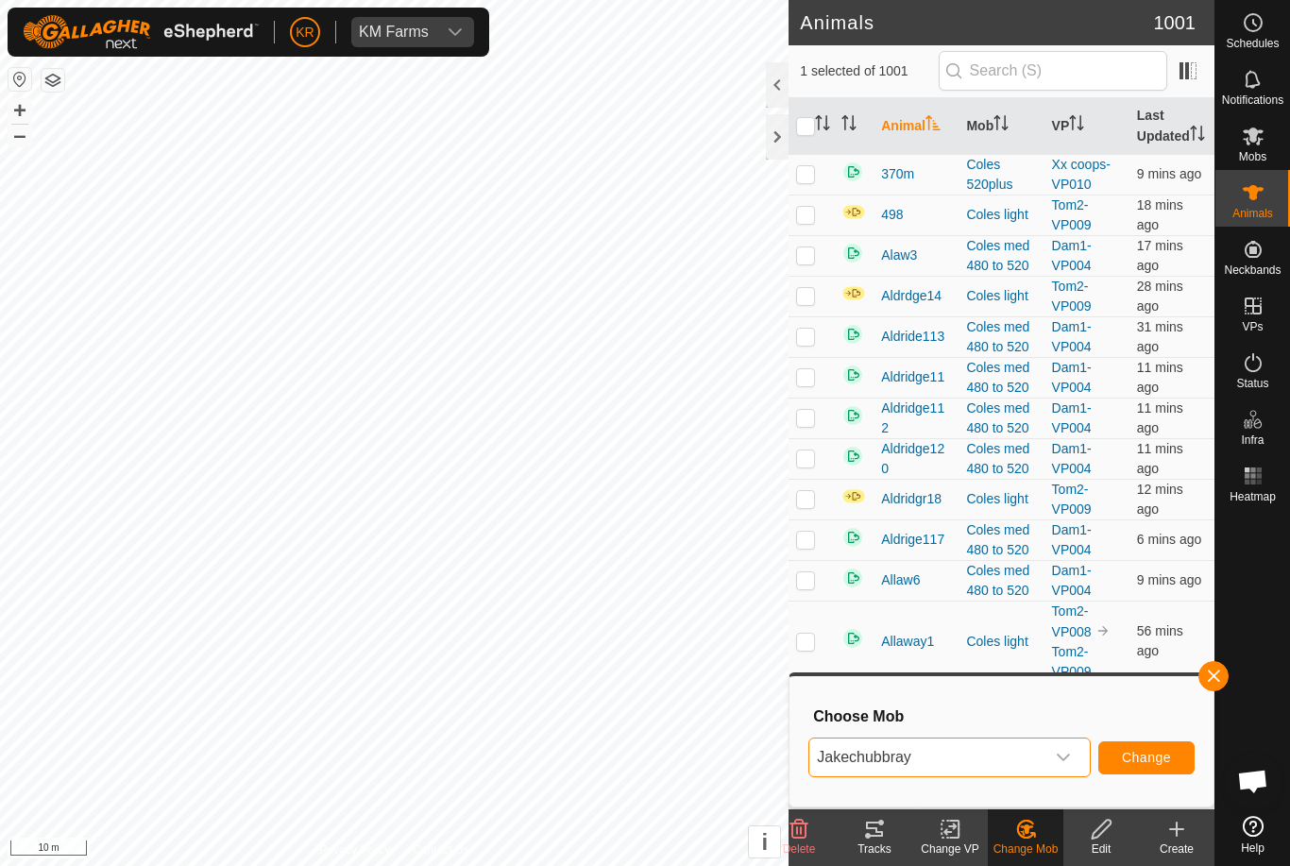
click at [1146, 748] on button "Change" at bounding box center [1146, 757] width 96 height 33
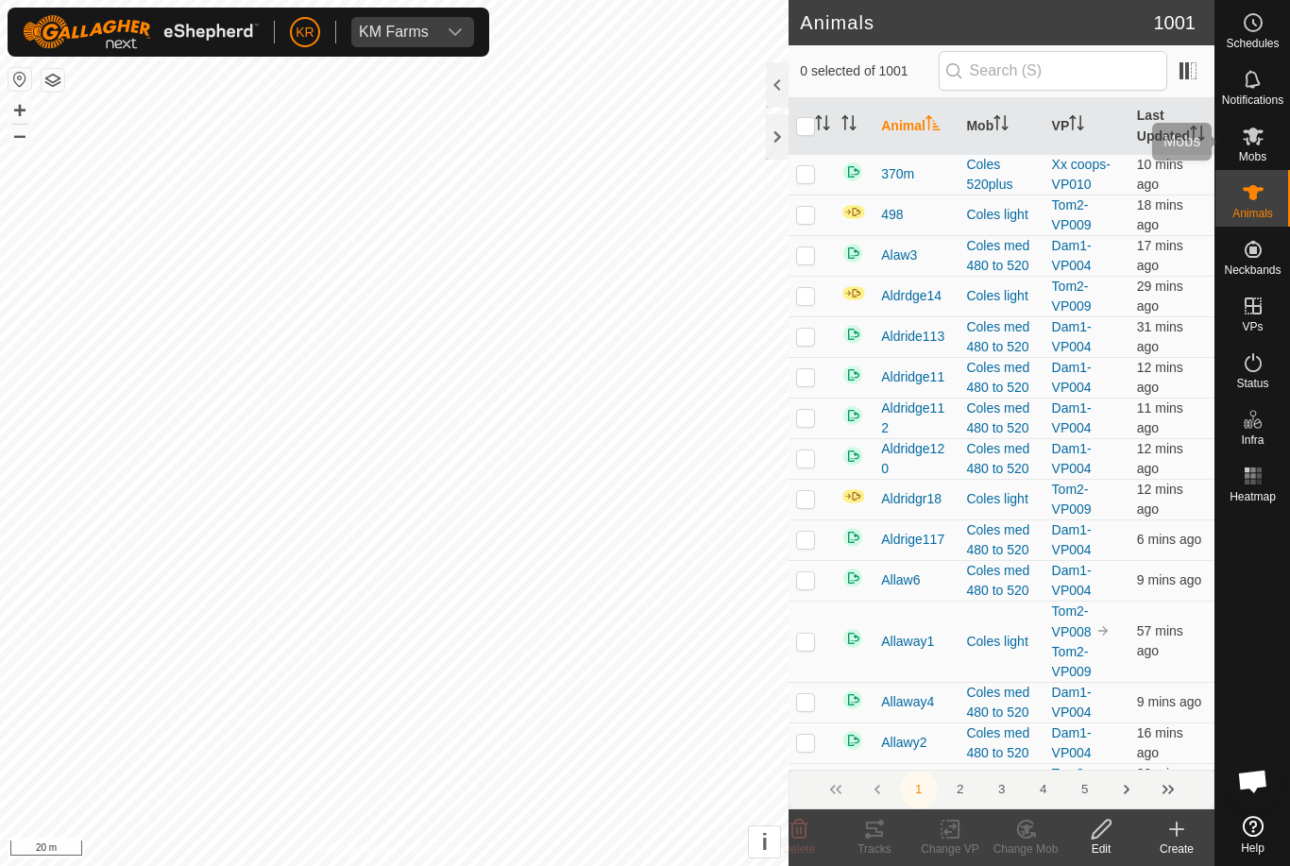
click at [1266, 138] on es-mob-svg-icon at bounding box center [1253, 136] width 34 height 30
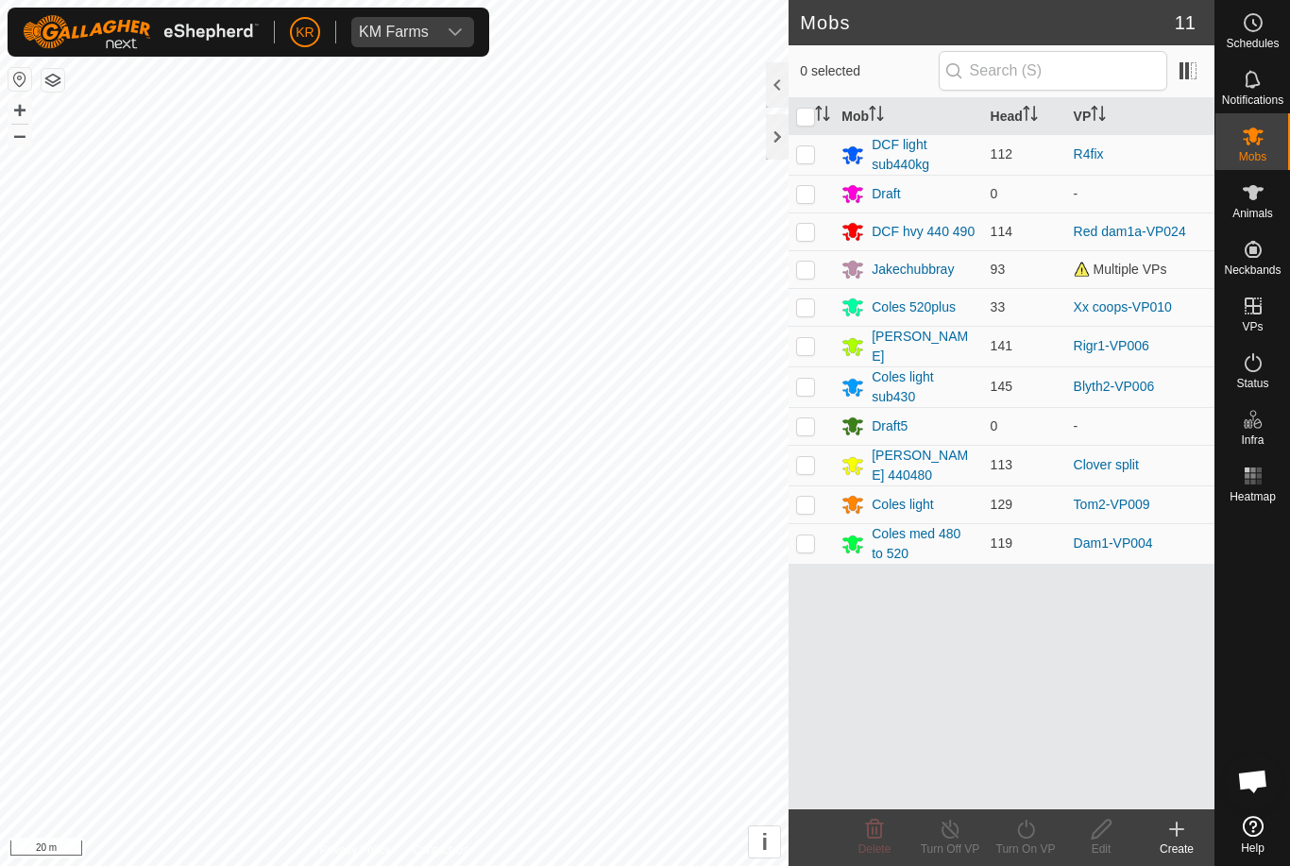
click at [920, 262] on div "Jakechubbray" at bounding box center [913, 270] width 82 height 20
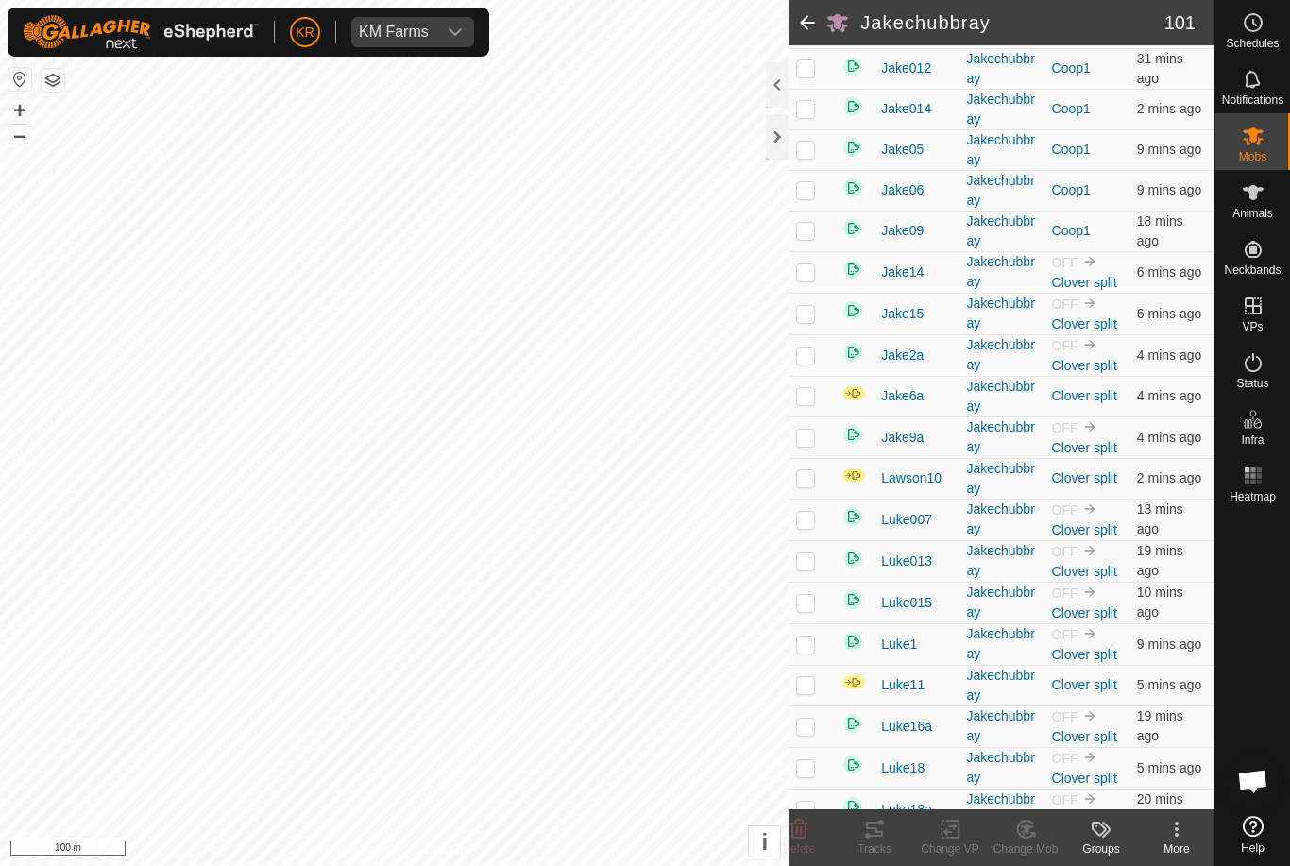
scroll to position [1166, 0]
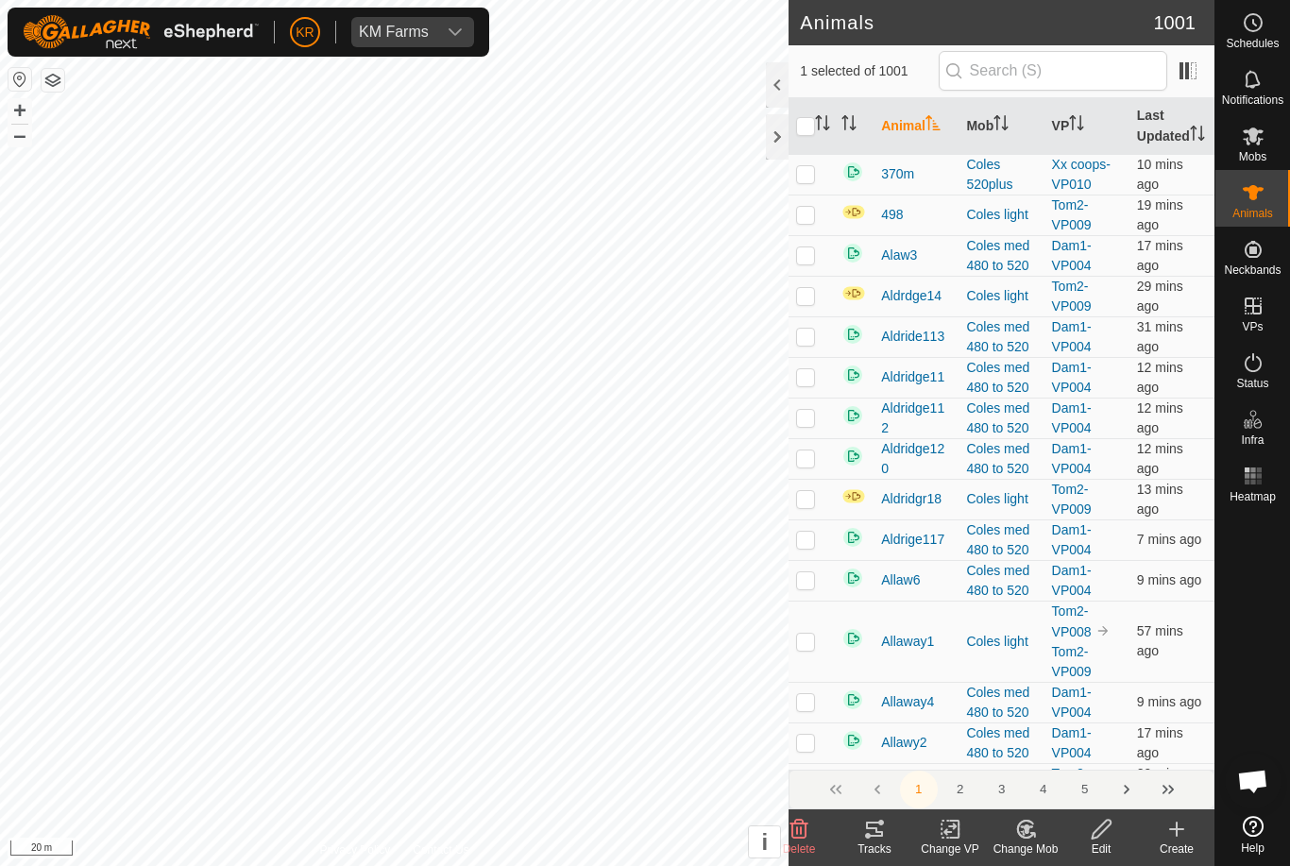
click at [1025, 838] on icon at bounding box center [1026, 829] width 24 height 23
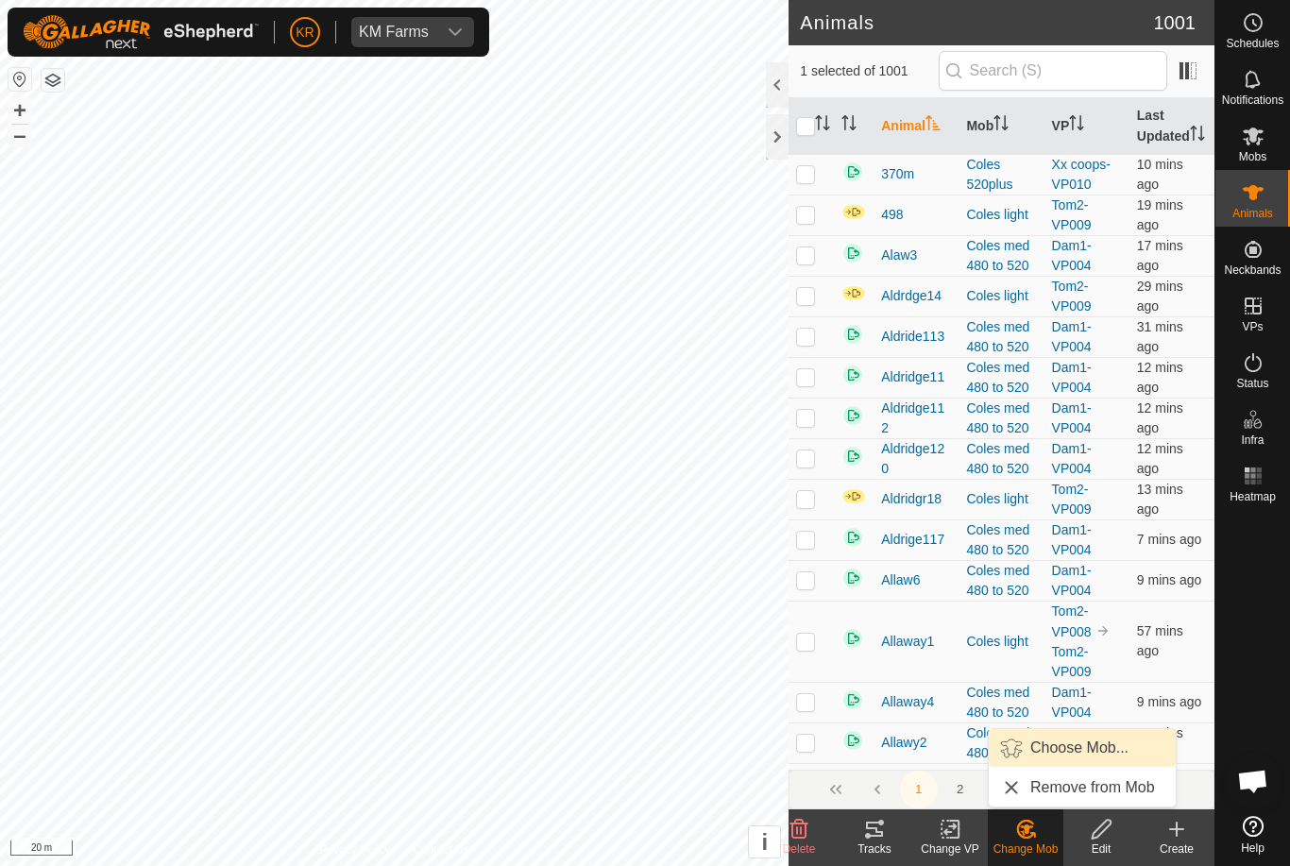
click at [1100, 744] on span "Choose Mob..." at bounding box center [1079, 747] width 98 height 23
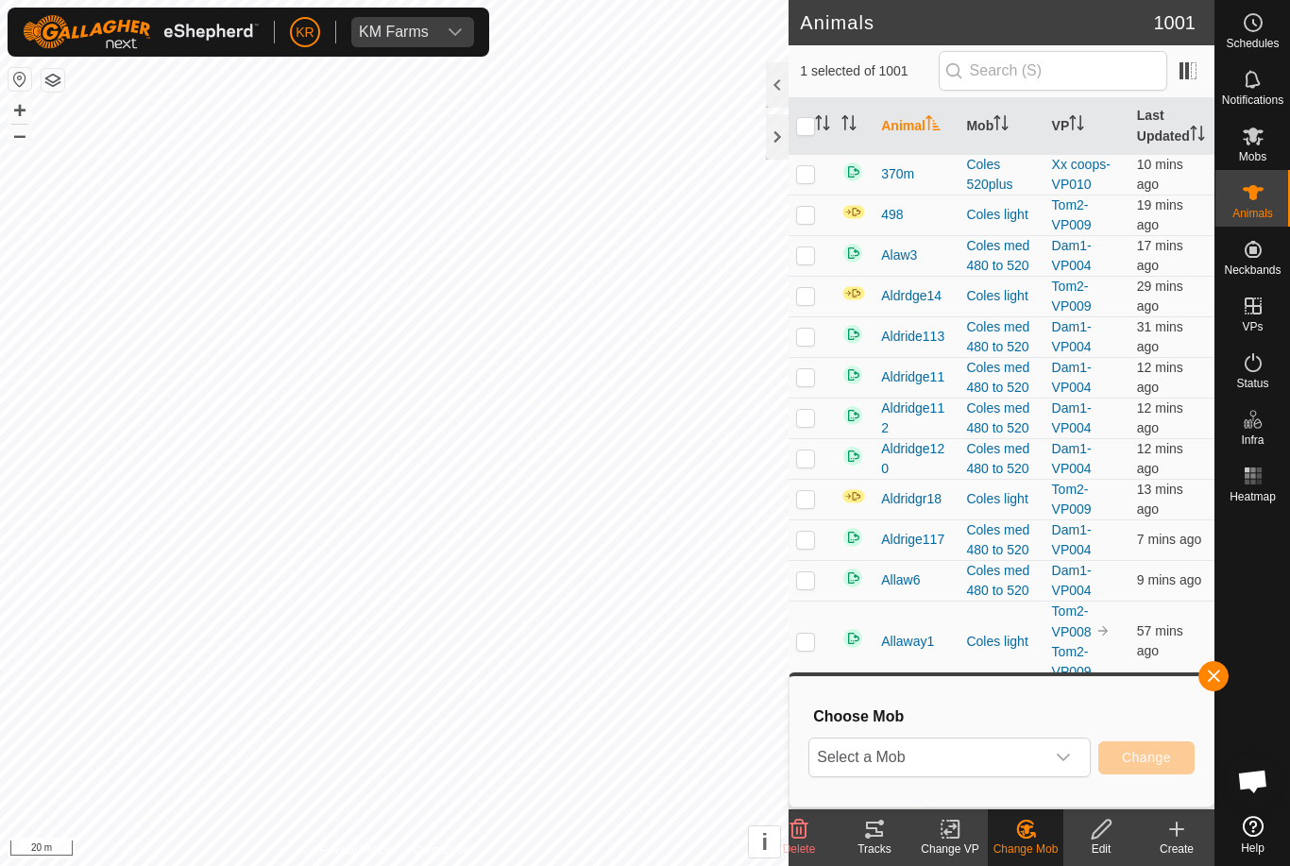
click at [1043, 755] on span "Select a Mob" at bounding box center [926, 757] width 235 height 38
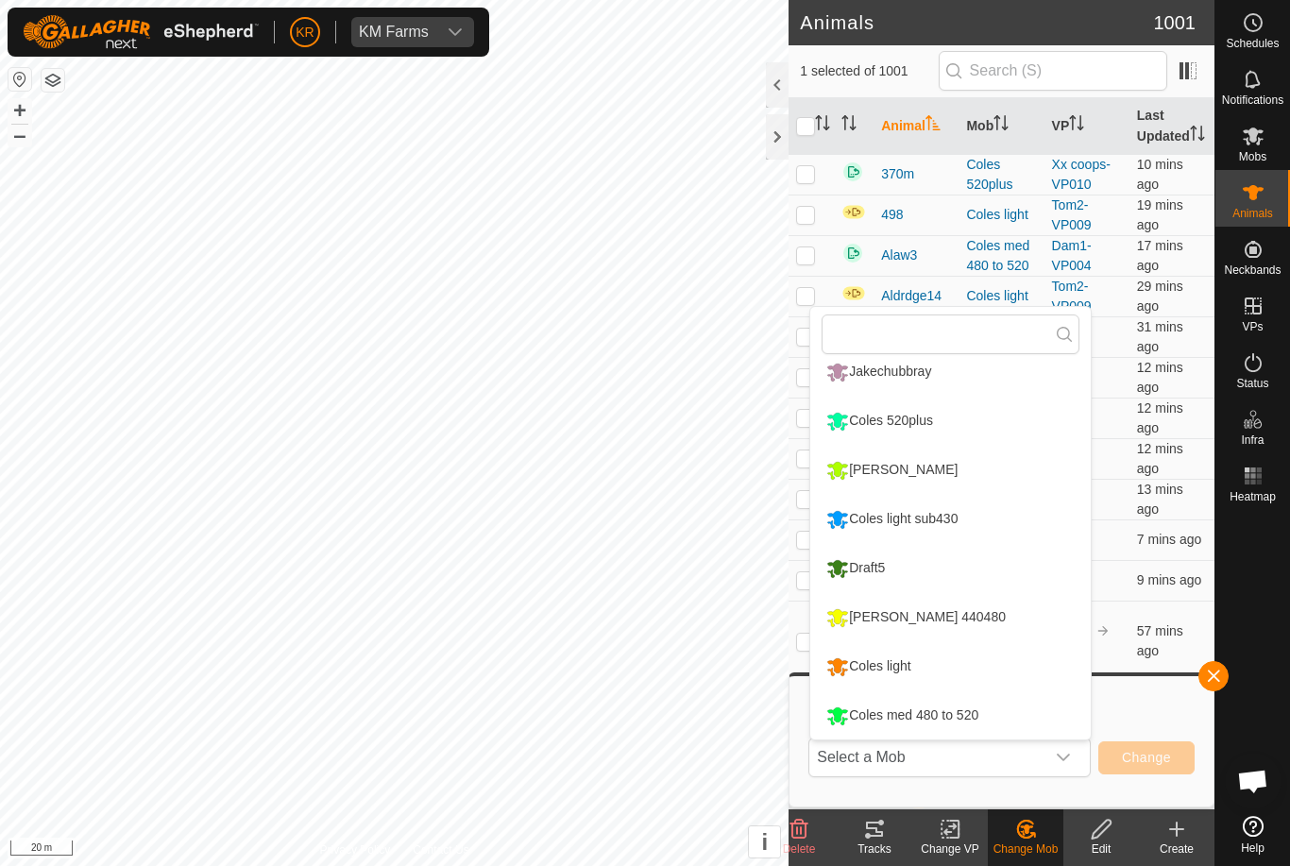
scroll to position [161, 0]
click at [940, 617] on div "[PERSON_NAME] 440480" at bounding box center [915, 617] width 189 height 32
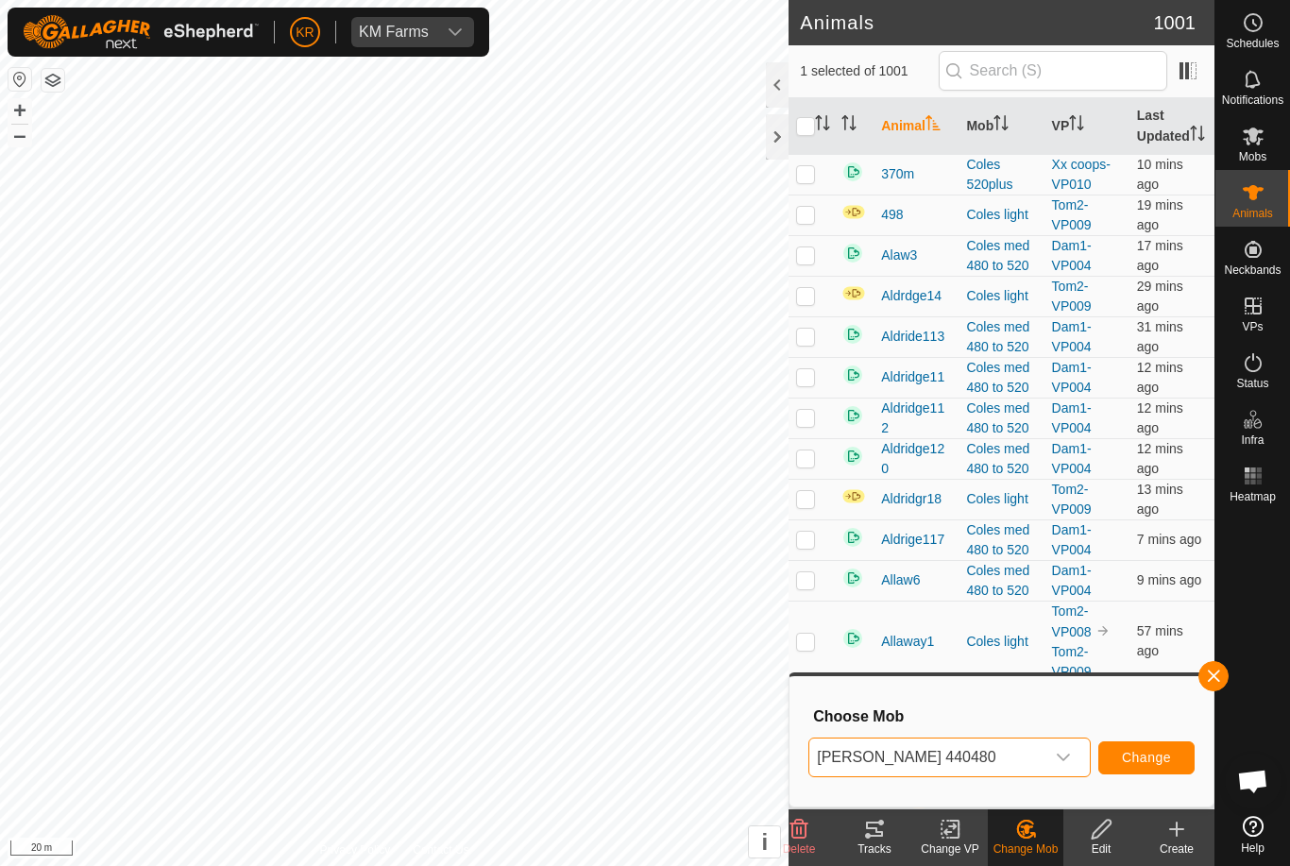
click at [1132, 750] on span "Change" at bounding box center [1146, 757] width 49 height 15
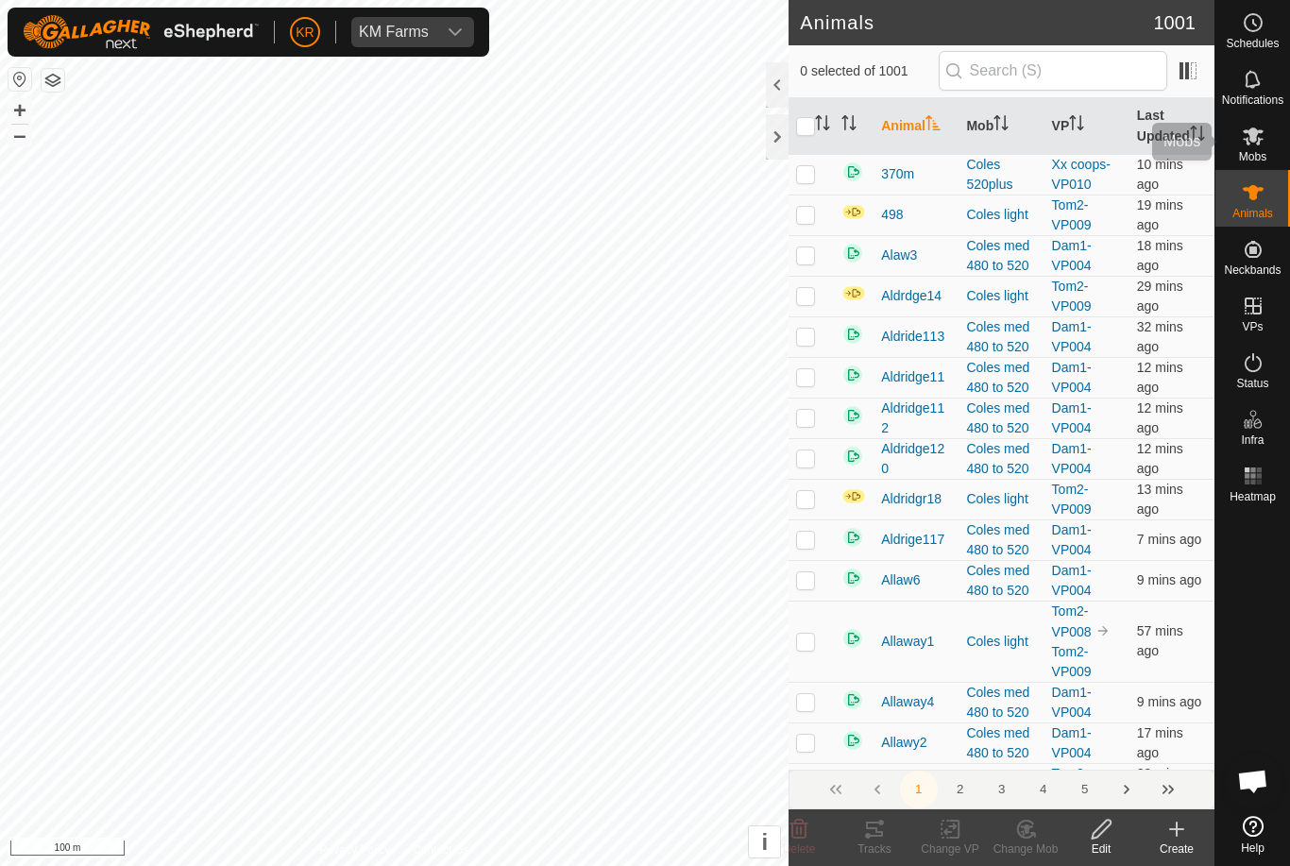
click at [1261, 128] on icon at bounding box center [1253, 136] width 23 height 23
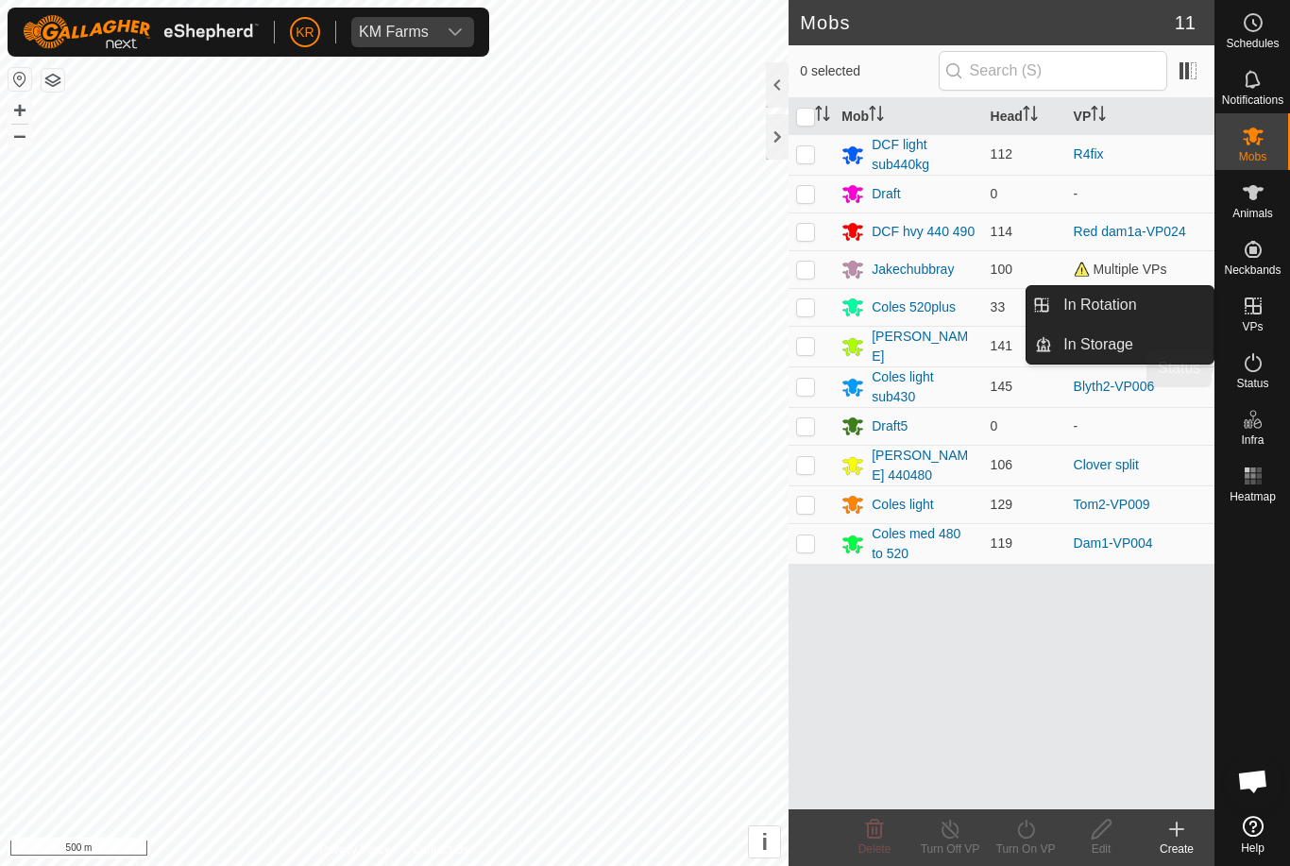
click at [1266, 378] on span "Status" at bounding box center [1252, 383] width 32 height 11
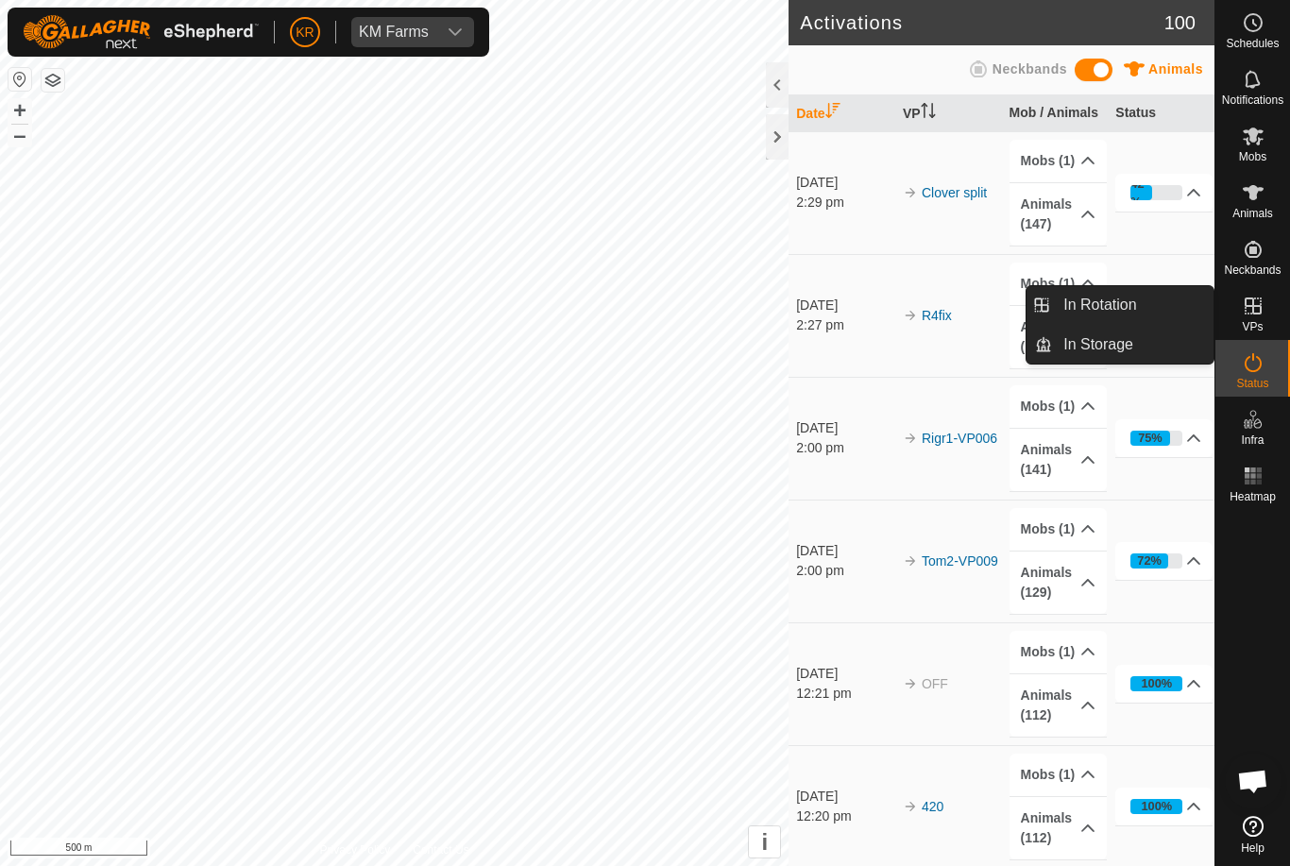
click at [1276, 361] on div "Status" at bounding box center [1252, 368] width 75 height 57
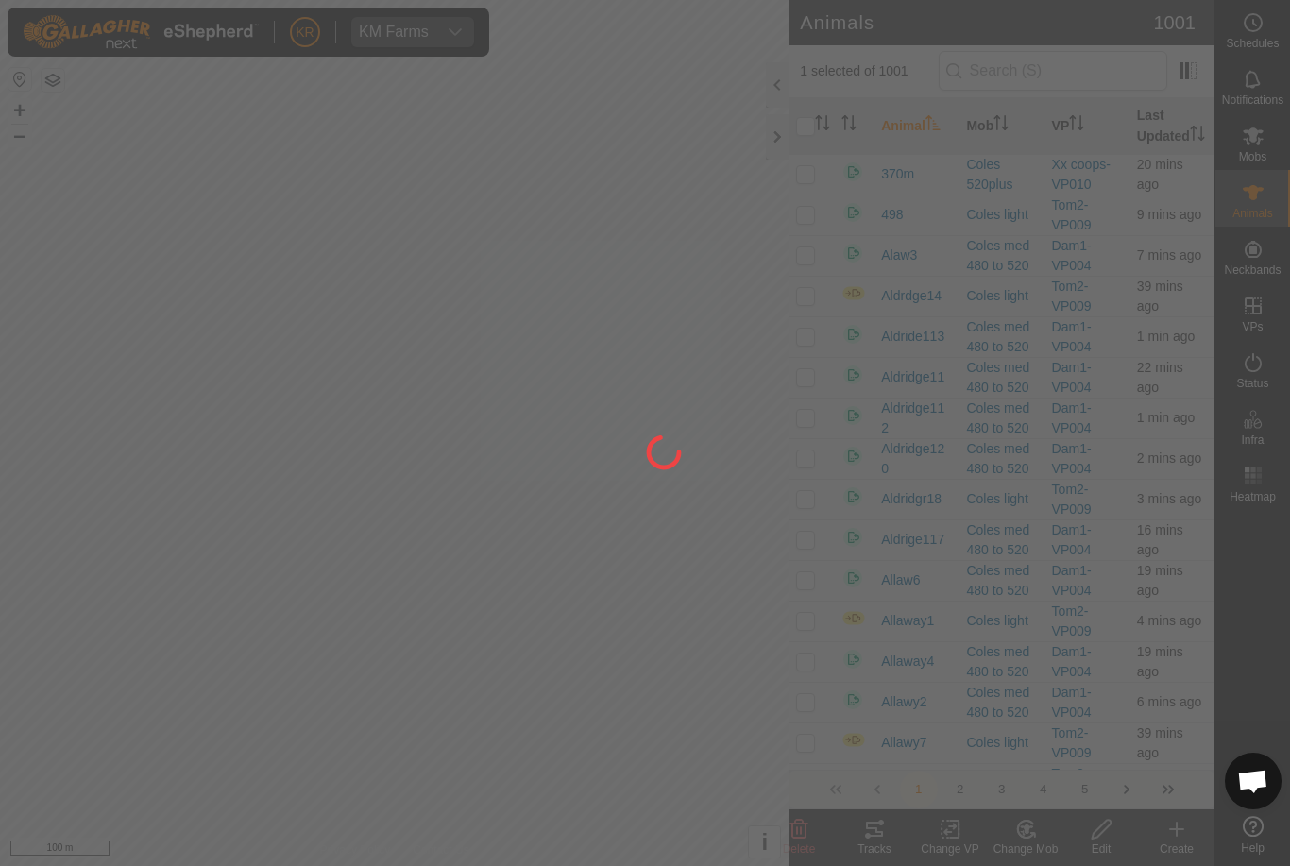
click at [601, 374] on div at bounding box center [645, 433] width 1290 height 866
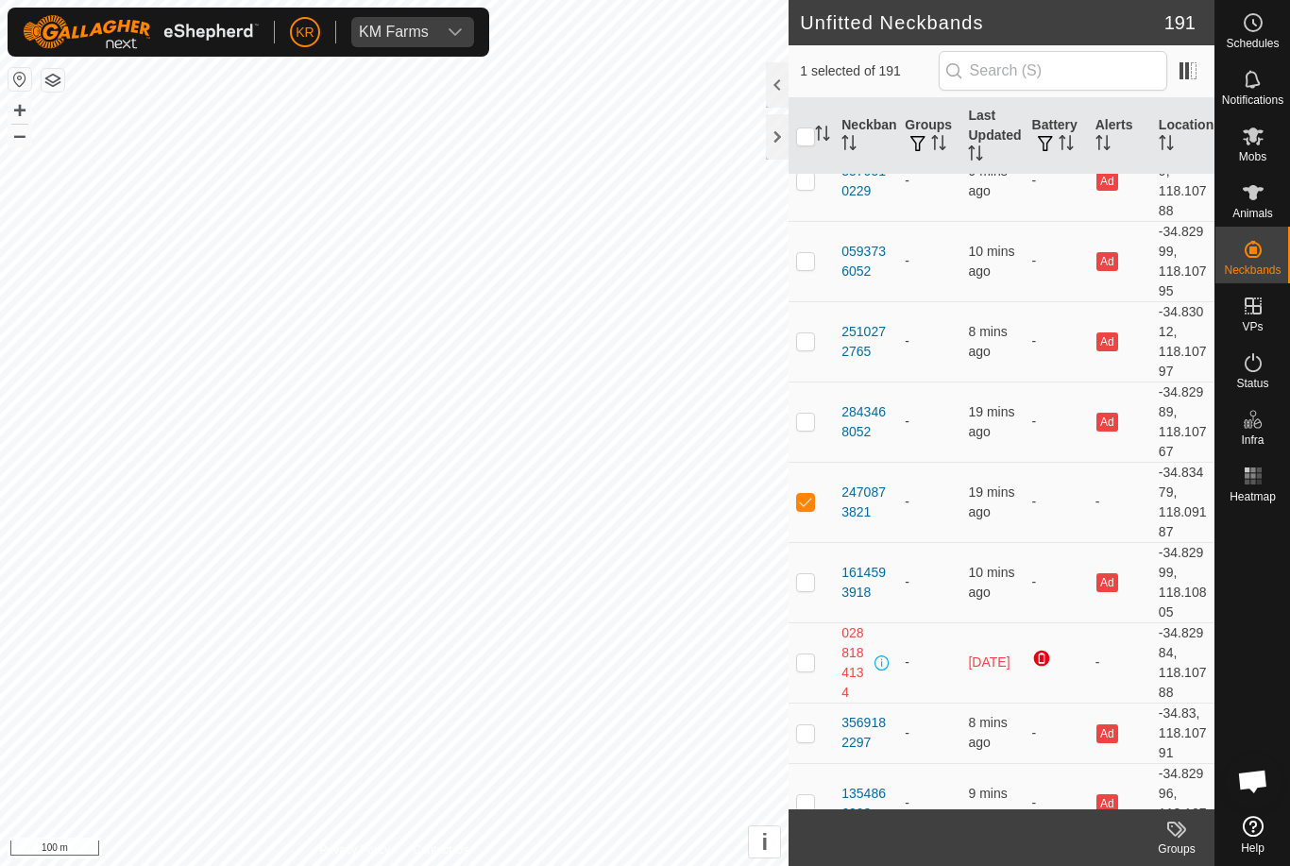
scroll to position [1577, 0]
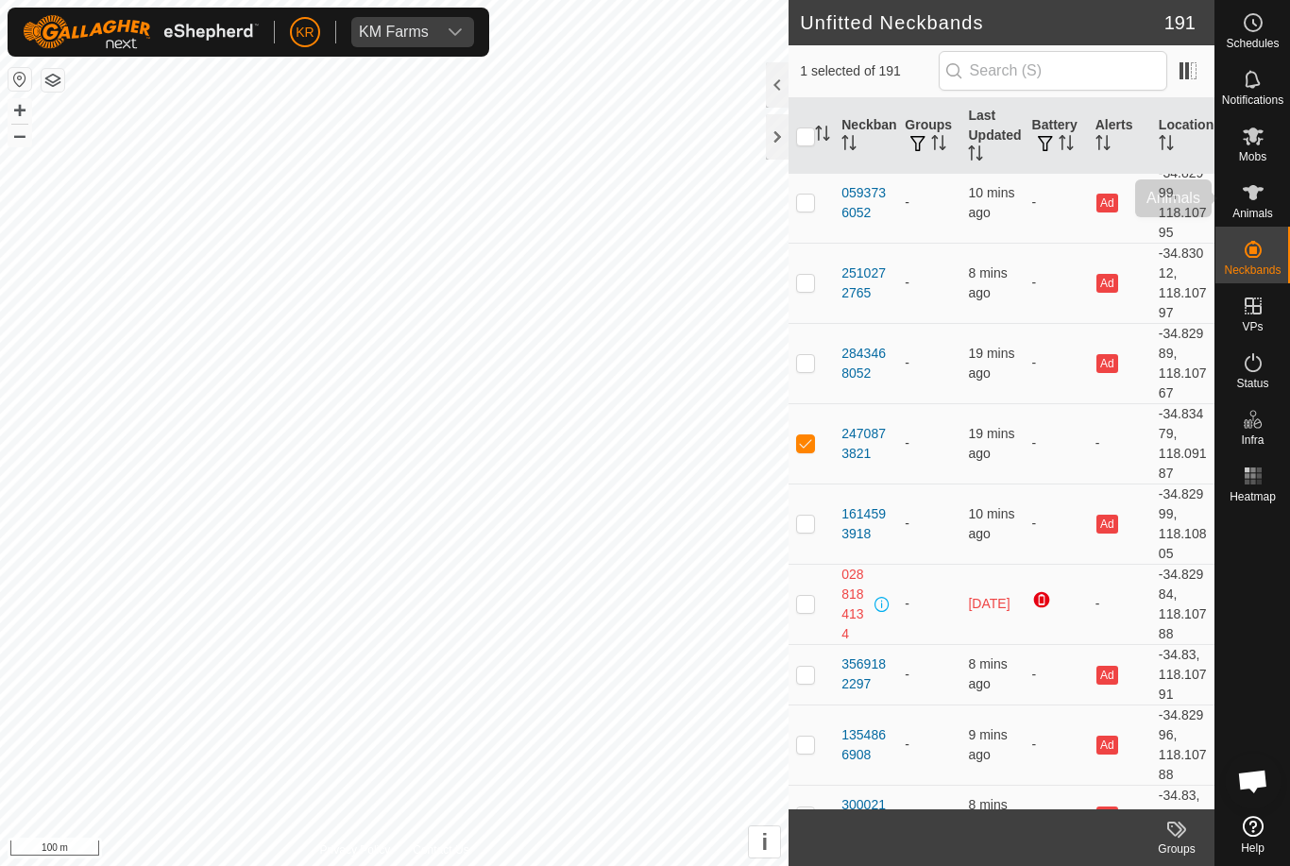
click at [1261, 199] on icon at bounding box center [1253, 192] width 23 height 23
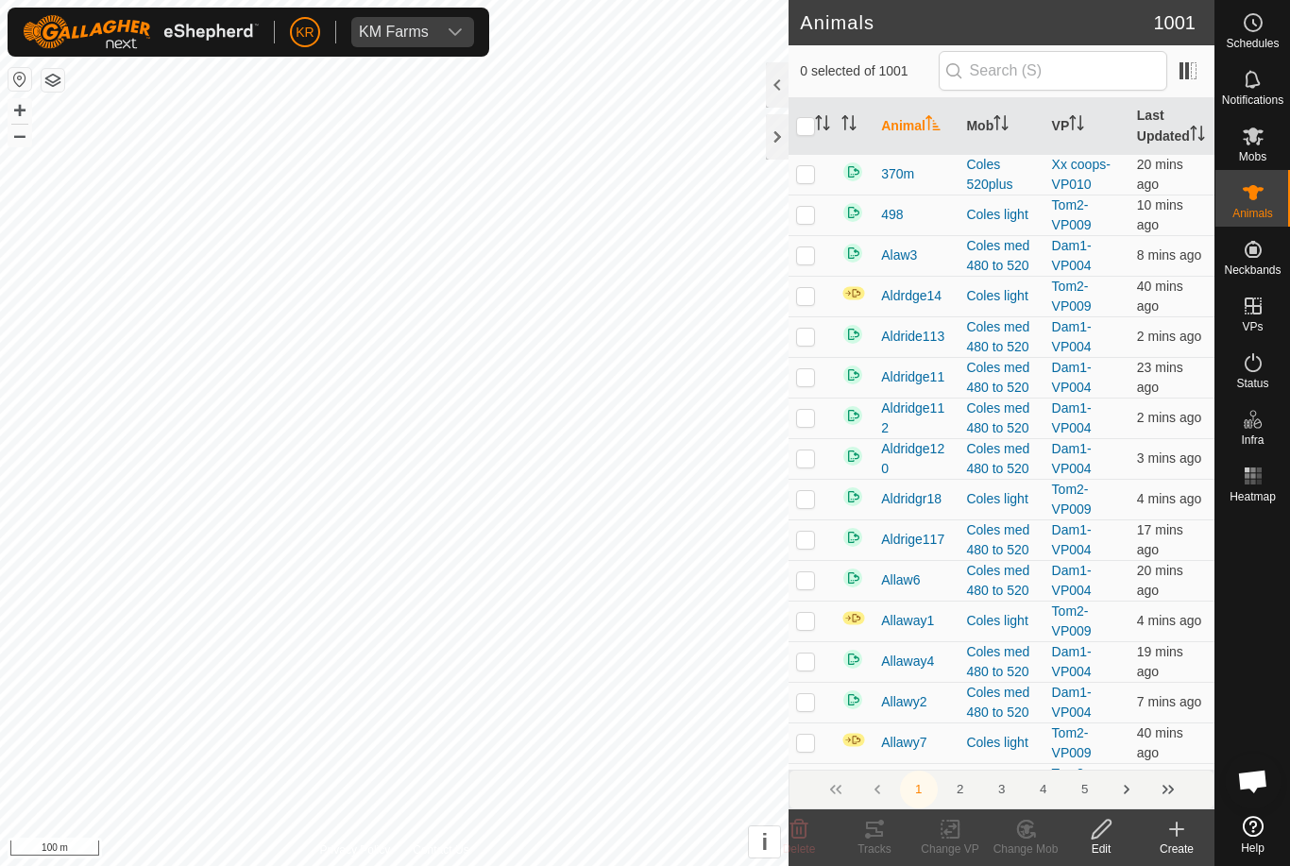
click at [1181, 832] on icon at bounding box center [1176, 829] width 23 height 23
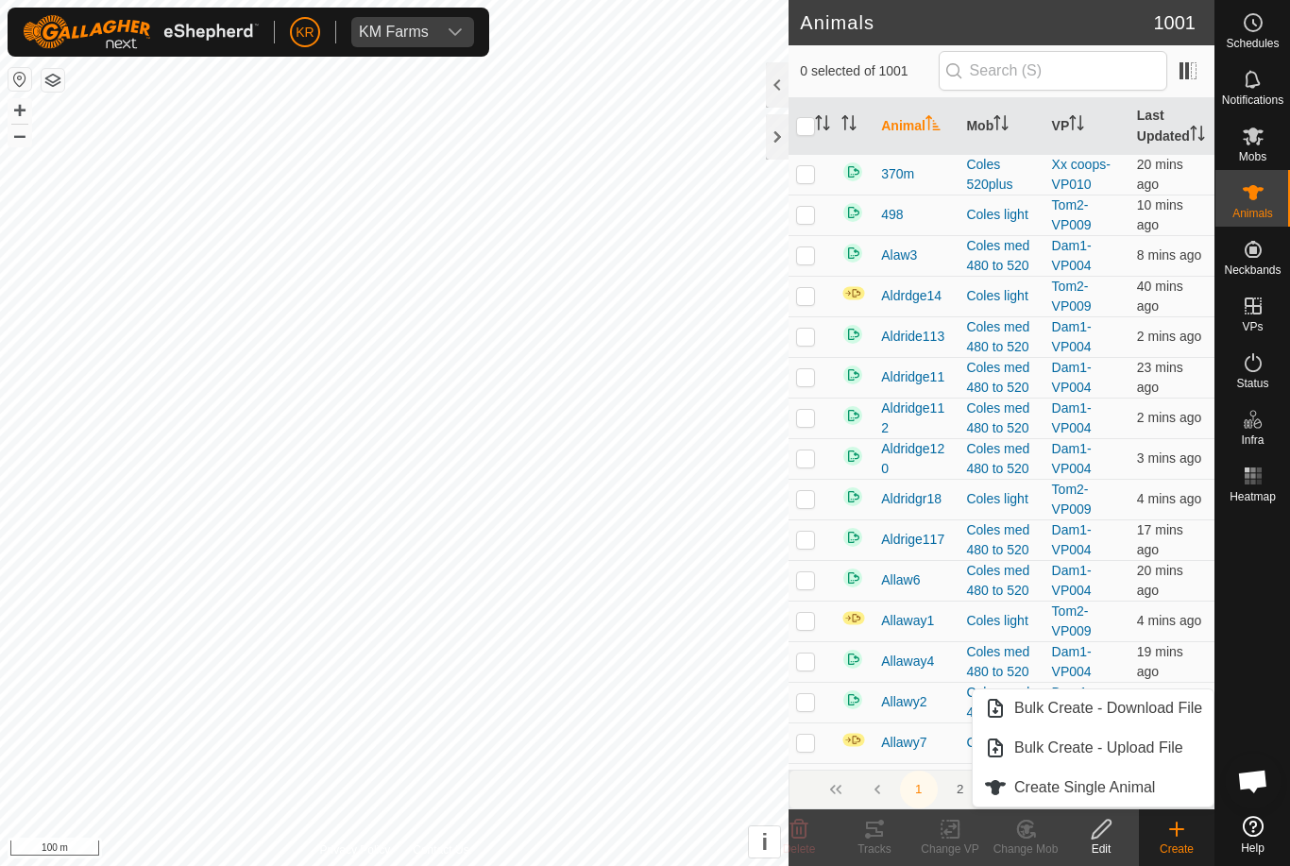
click at [1138, 796] on span "Create Single Animal" at bounding box center [1084, 787] width 141 height 23
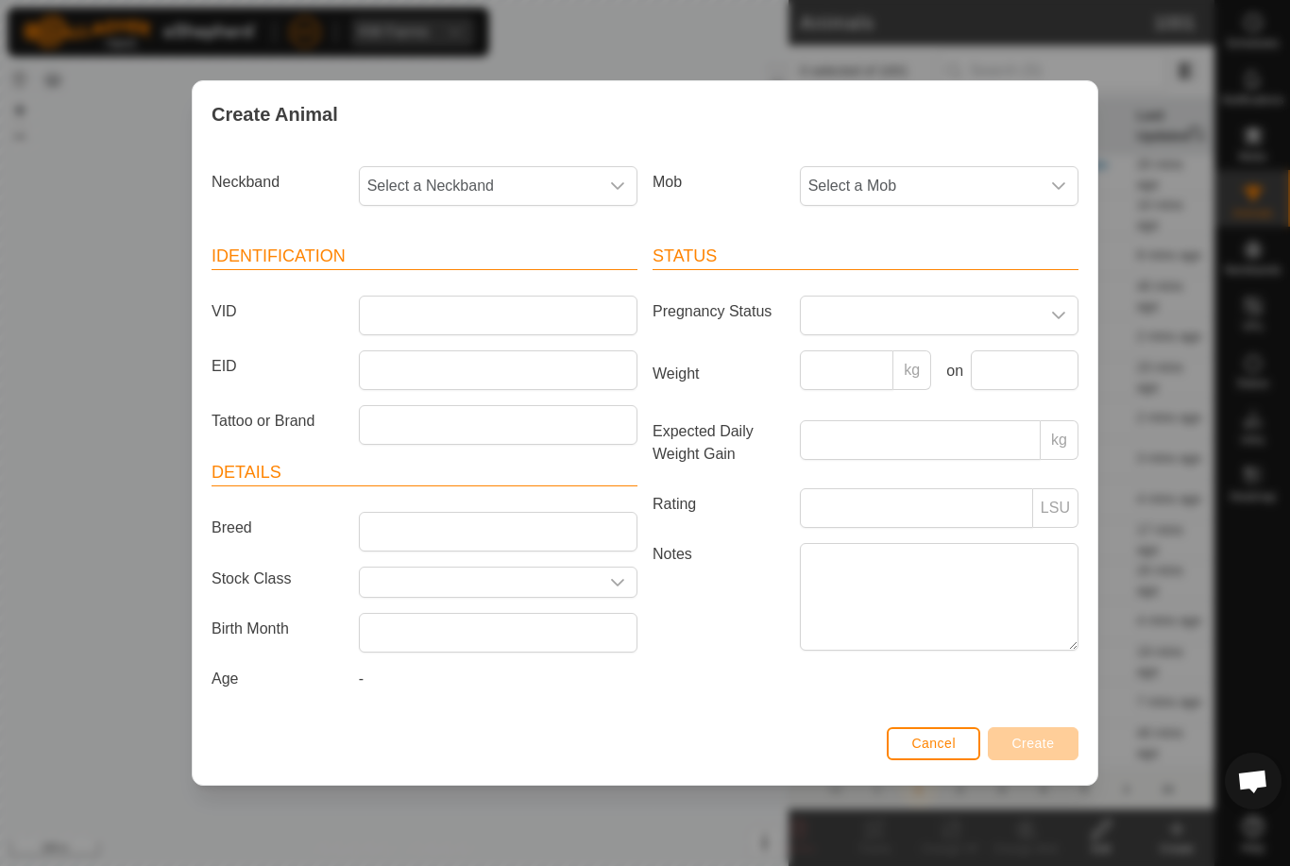
click at [544, 181] on span "Select a Neckband" at bounding box center [479, 186] width 239 height 38
type input "24708"
click at [543, 277] on li "2470873821" at bounding box center [499, 283] width 277 height 38
click at [952, 182] on span "Select a Mob" at bounding box center [920, 186] width 239 height 38
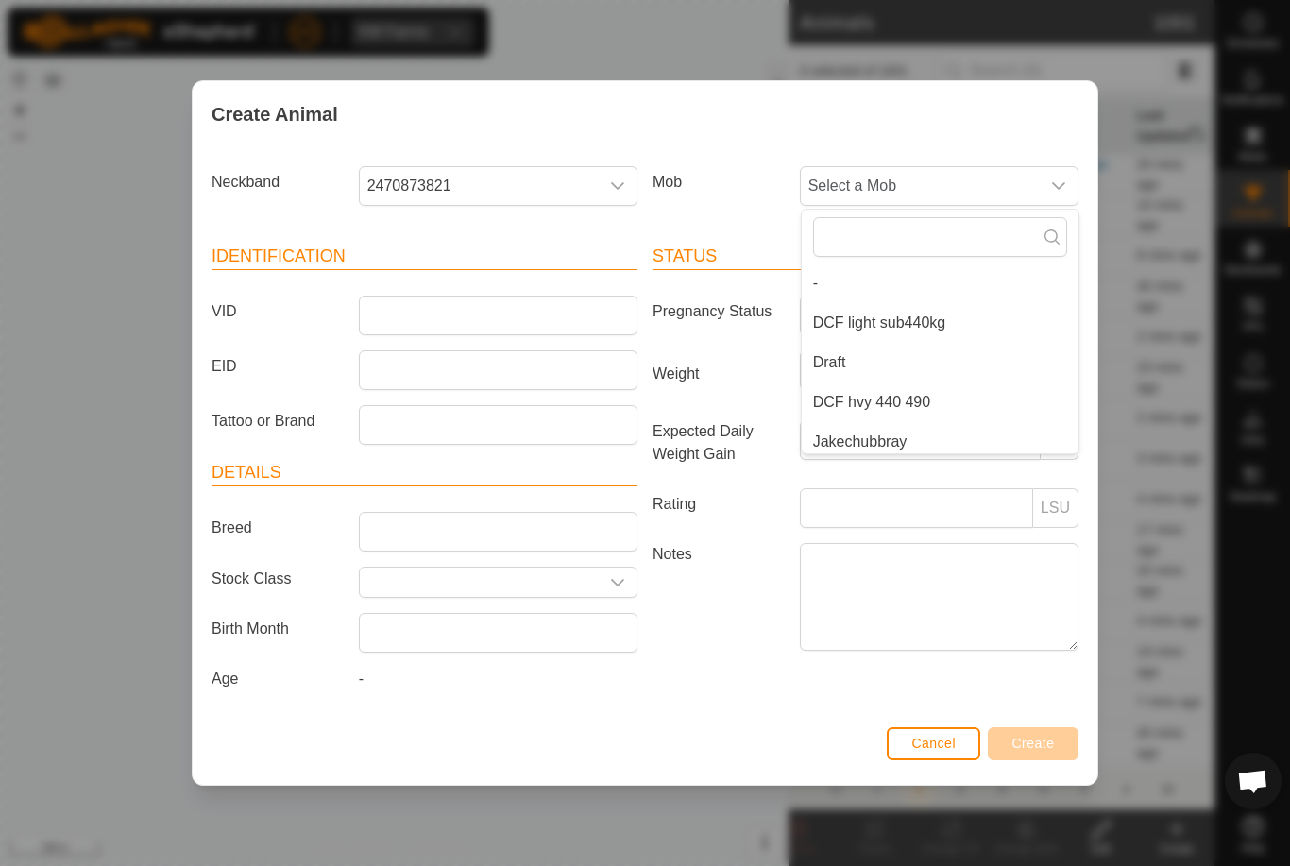
click at [923, 316] on span "DCF light sub440kg" at bounding box center [879, 323] width 133 height 23
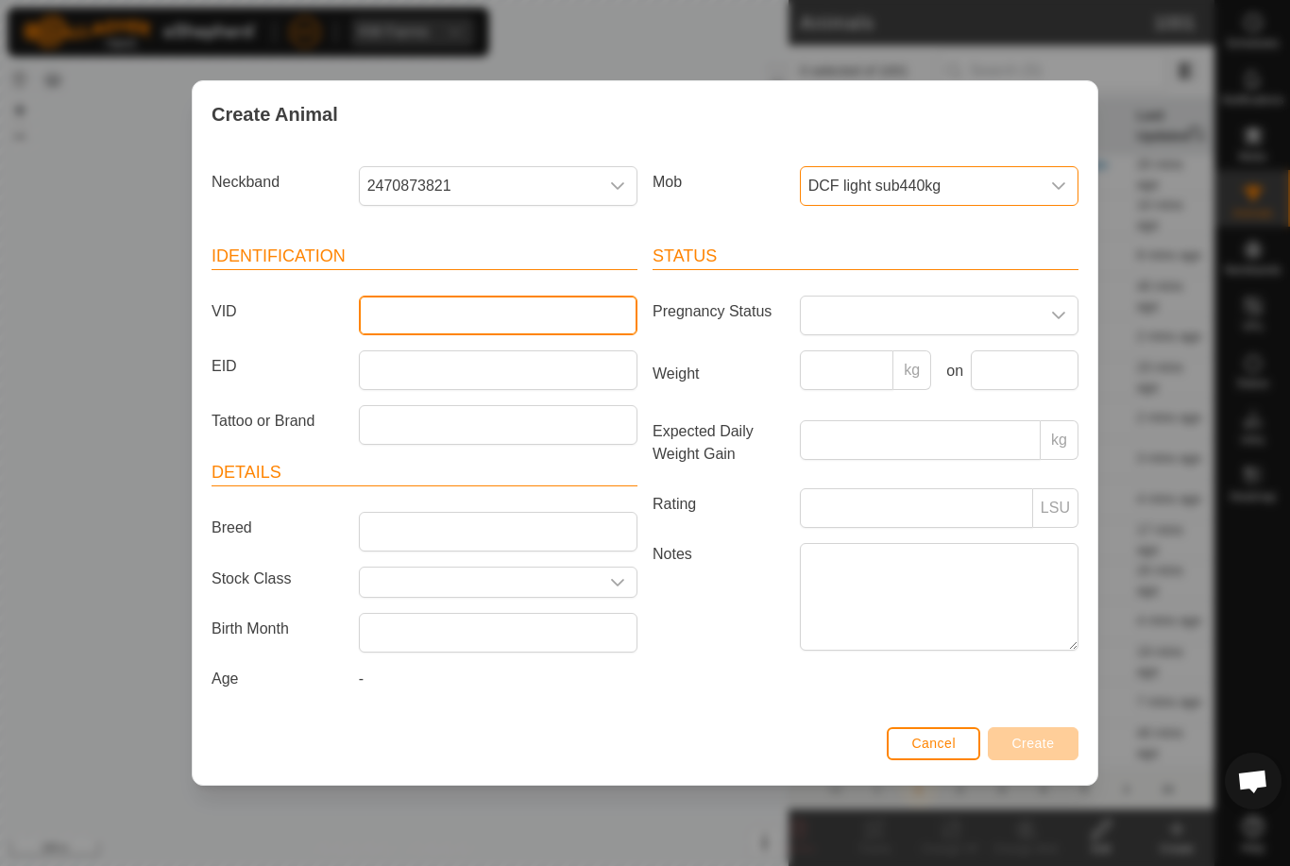
click at [566, 313] on input "VID" at bounding box center [498, 316] width 279 height 40
type input "Uny88"
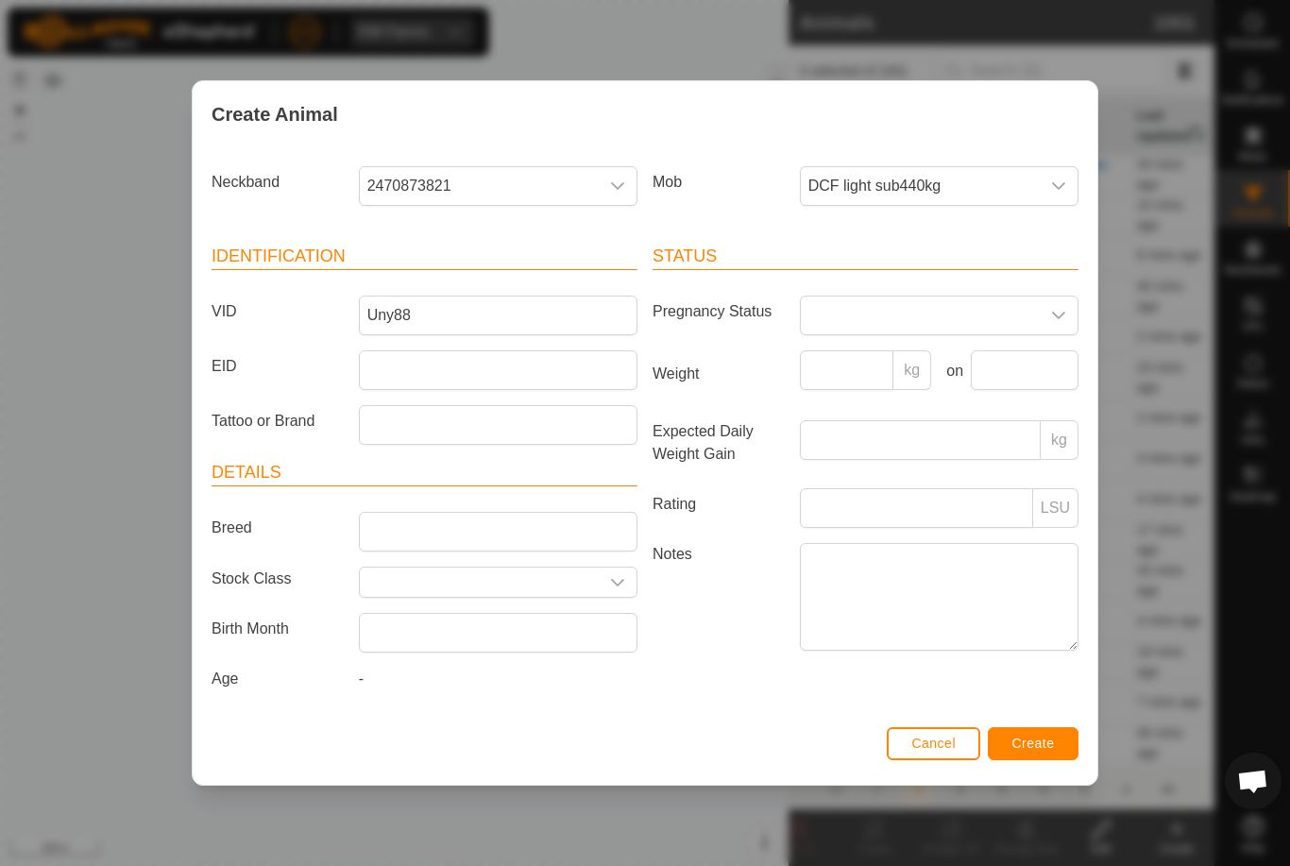
click at [1024, 751] on span "Create" at bounding box center [1033, 743] width 42 height 15
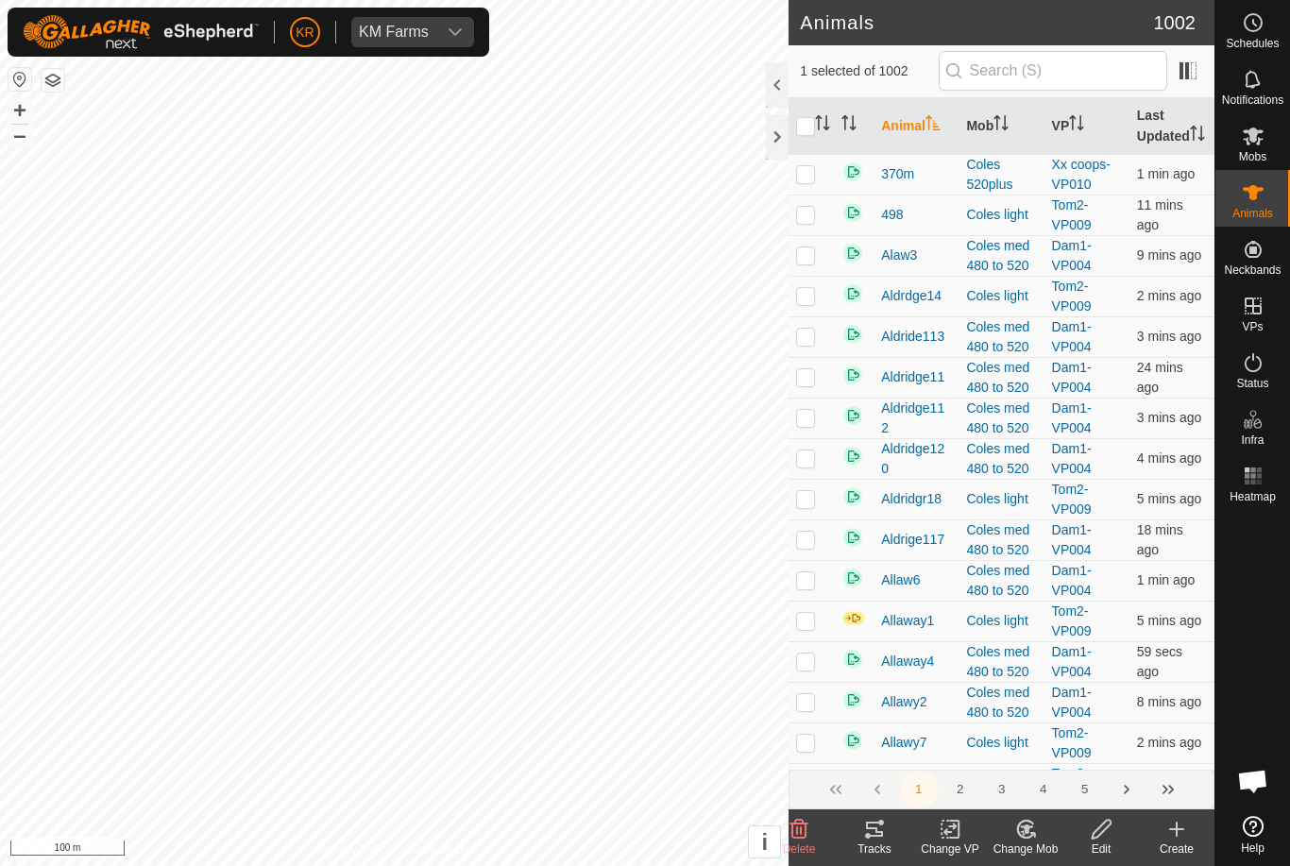
click at [1041, 838] on change-mob-svg-icon at bounding box center [1026, 829] width 76 height 23
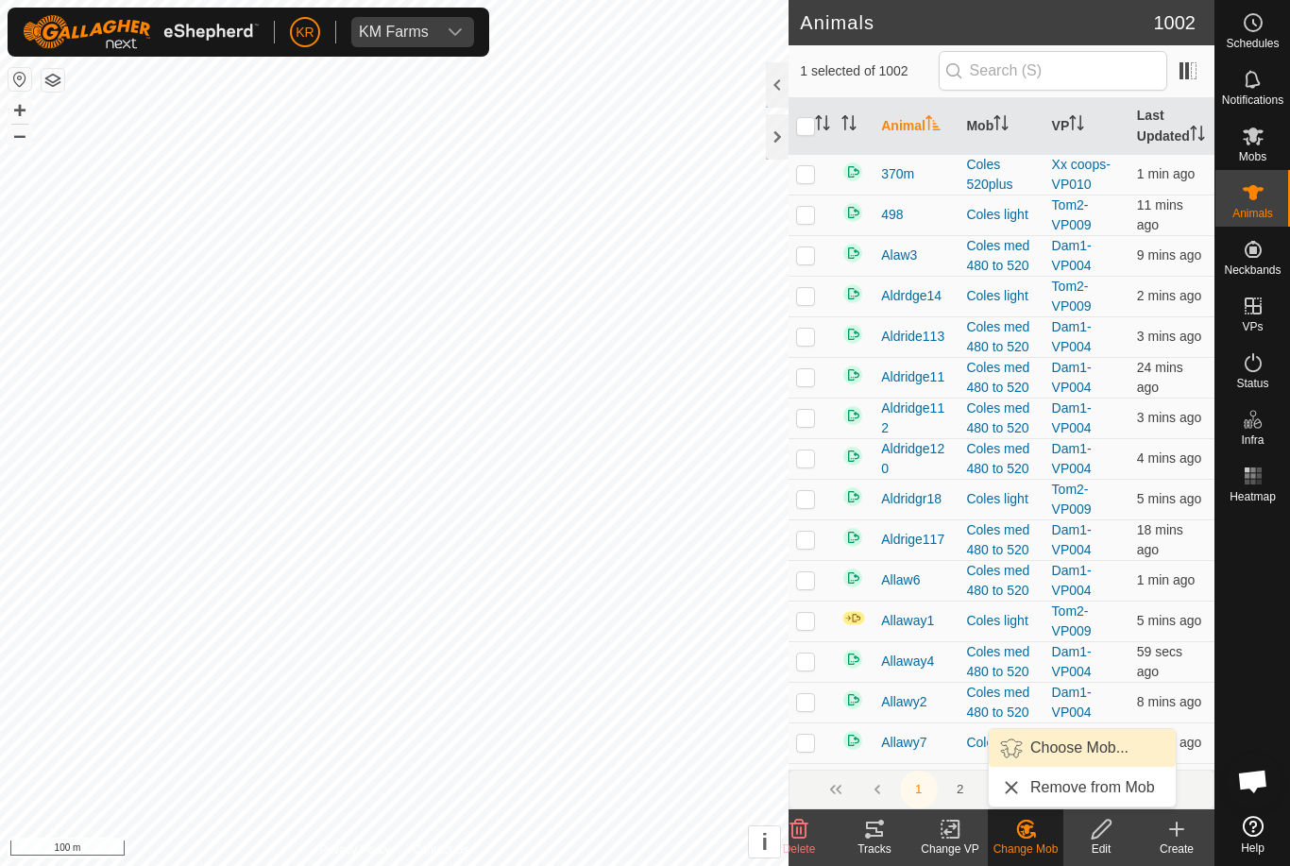
click at [1088, 745] on span "Choose Mob..." at bounding box center [1079, 747] width 98 height 23
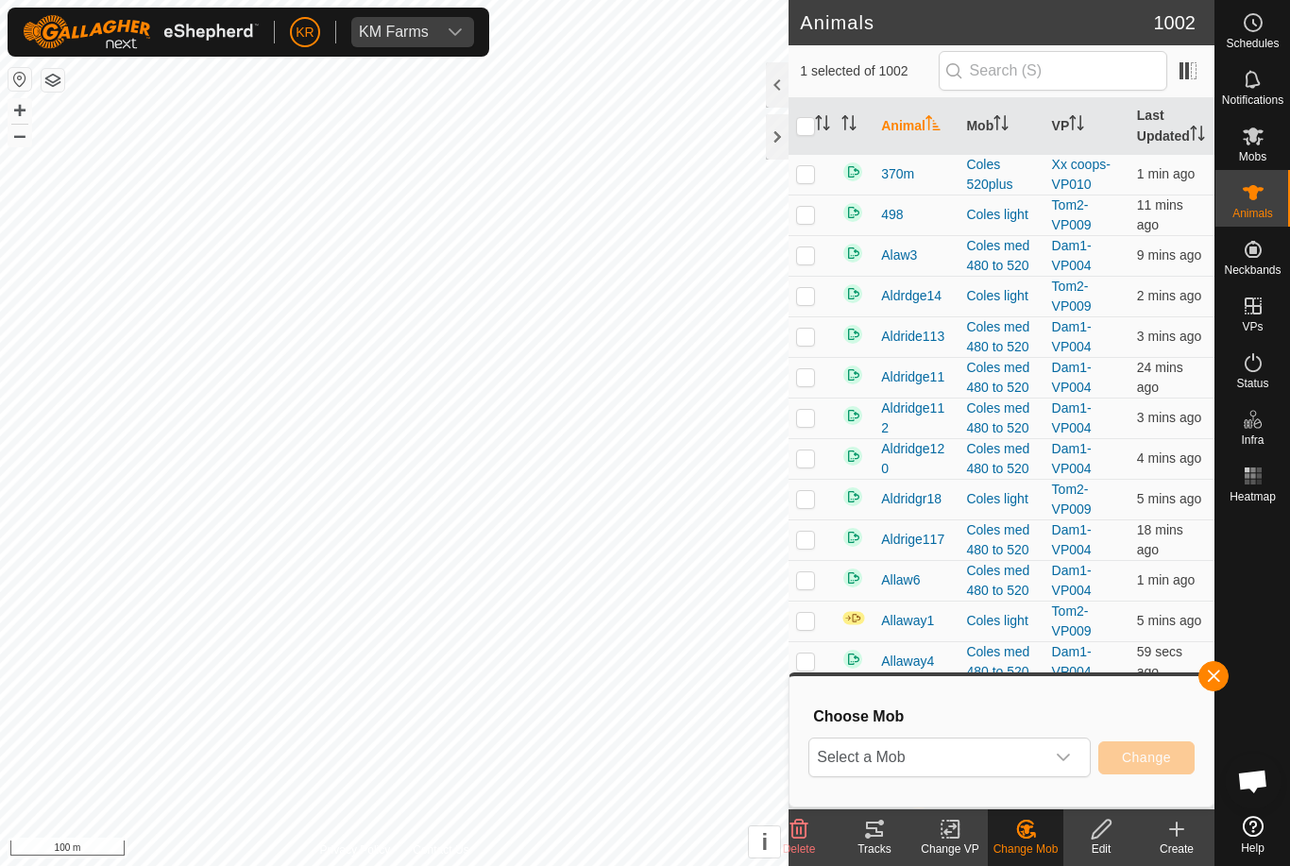
click at [1041, 753] on span "Select a Mob" at bounding box center [926, 757] width 235 height 38
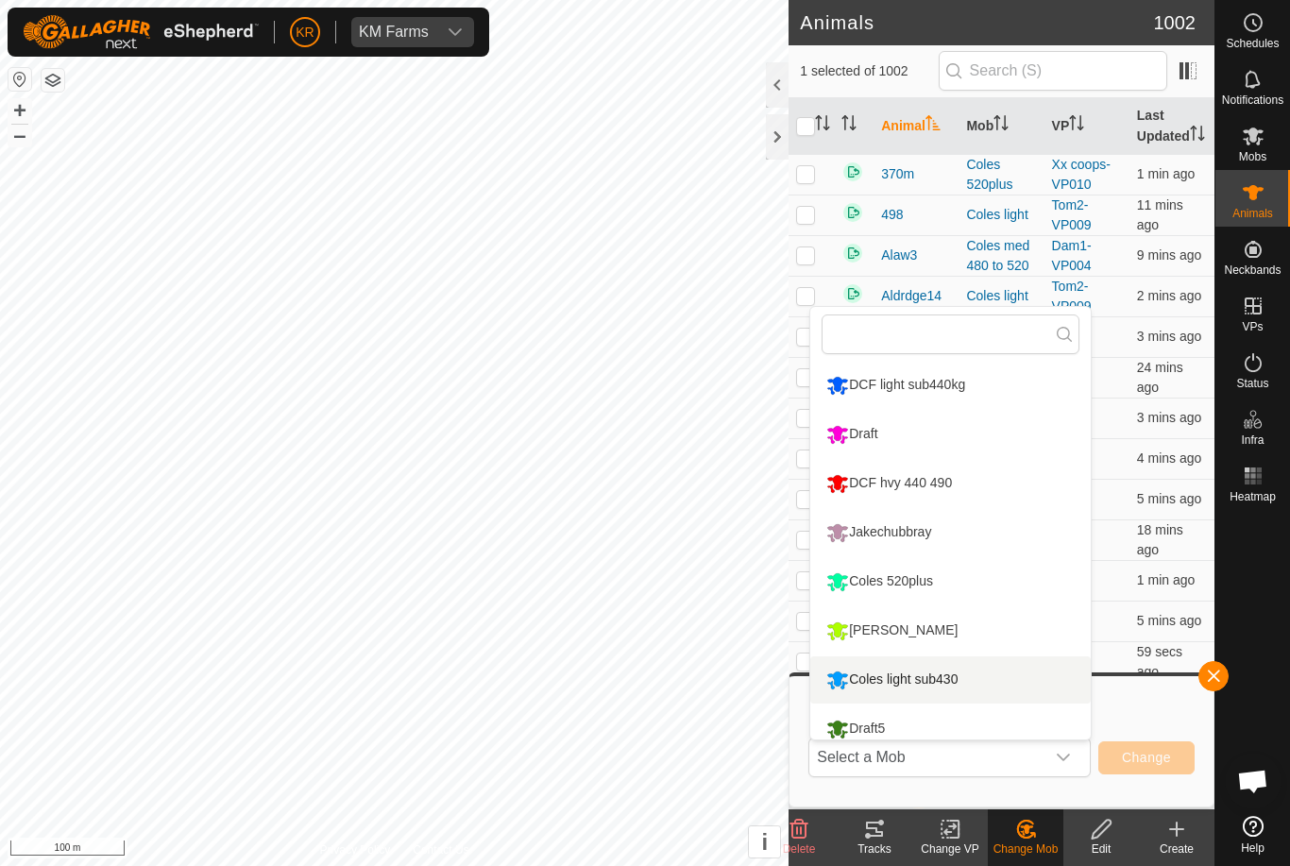
click at [935, 675] on div "Coles light sub430" at bounding box center [891, 680] width 141 height 32
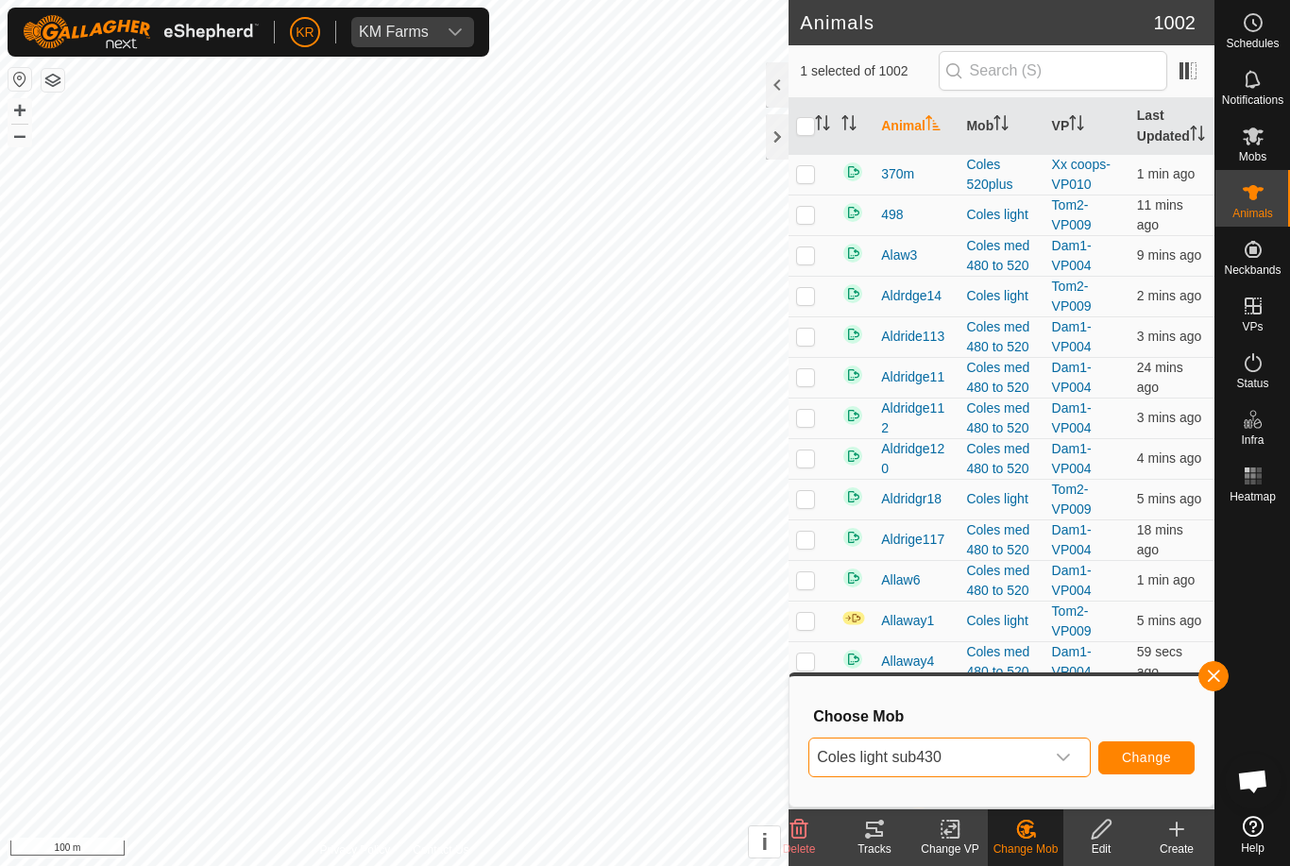
click at [1147, 755] on span "Change" at bounding box center [1146, 757] width 49 height 15
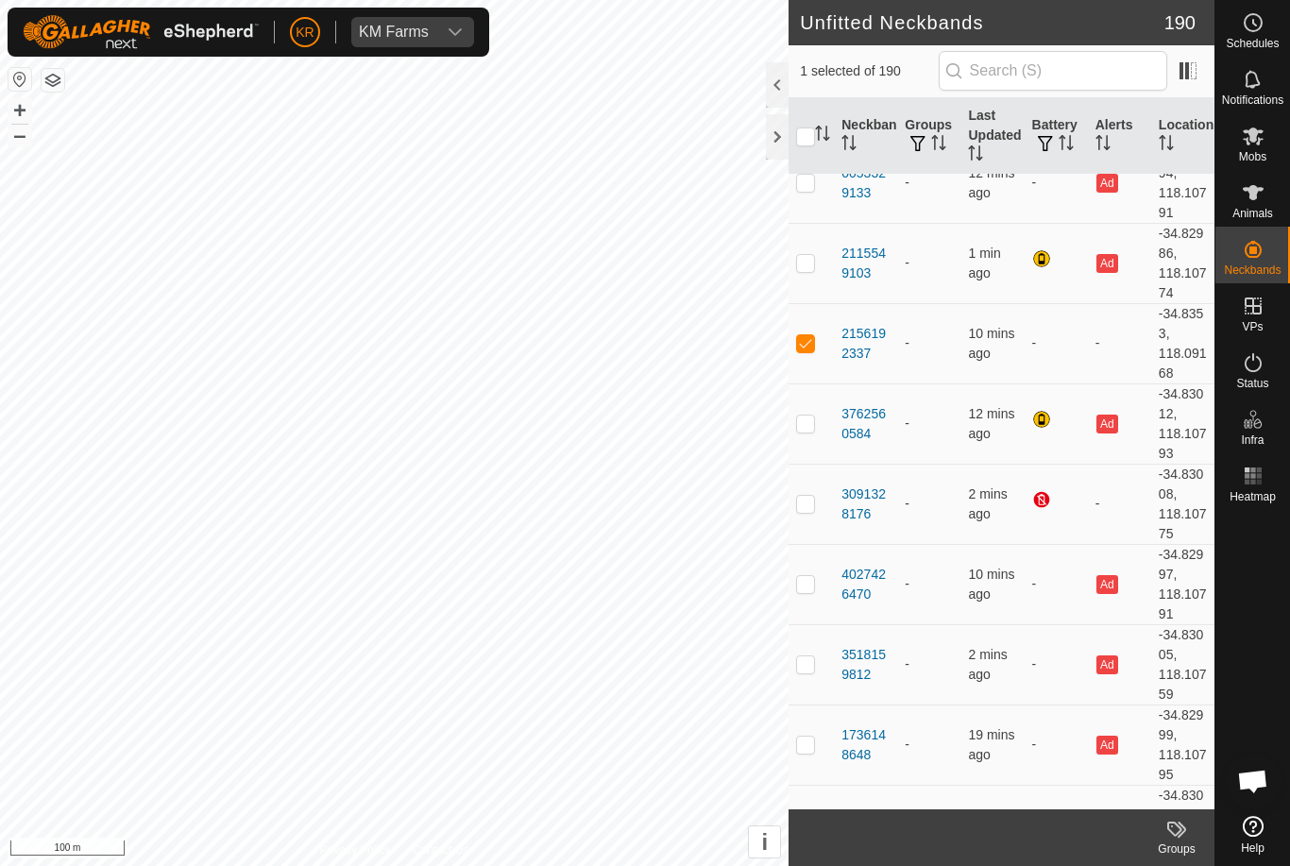
scroll to position [3598, 0]
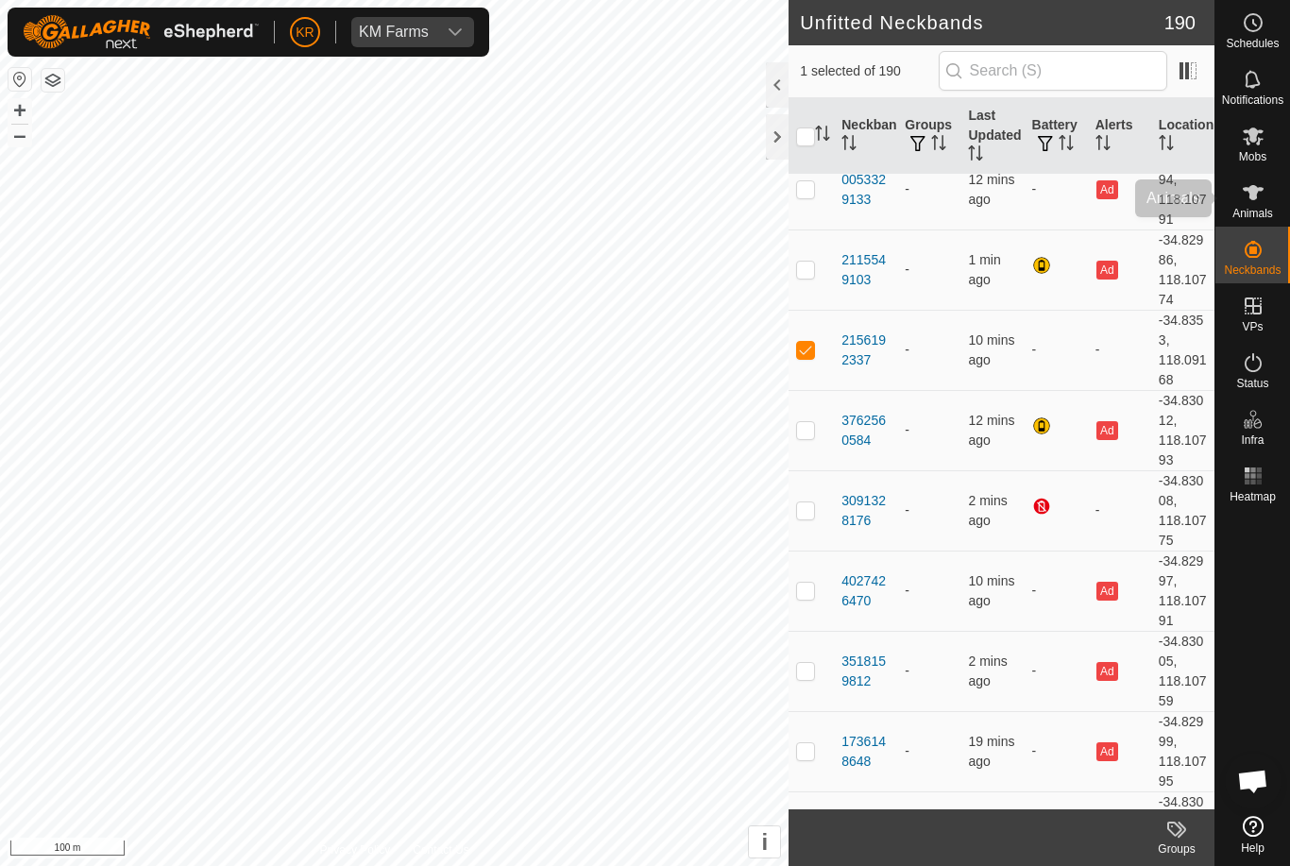
click at [1276, 202] on div "Animals" at bounding box center [1252, 198] width 75 height 57
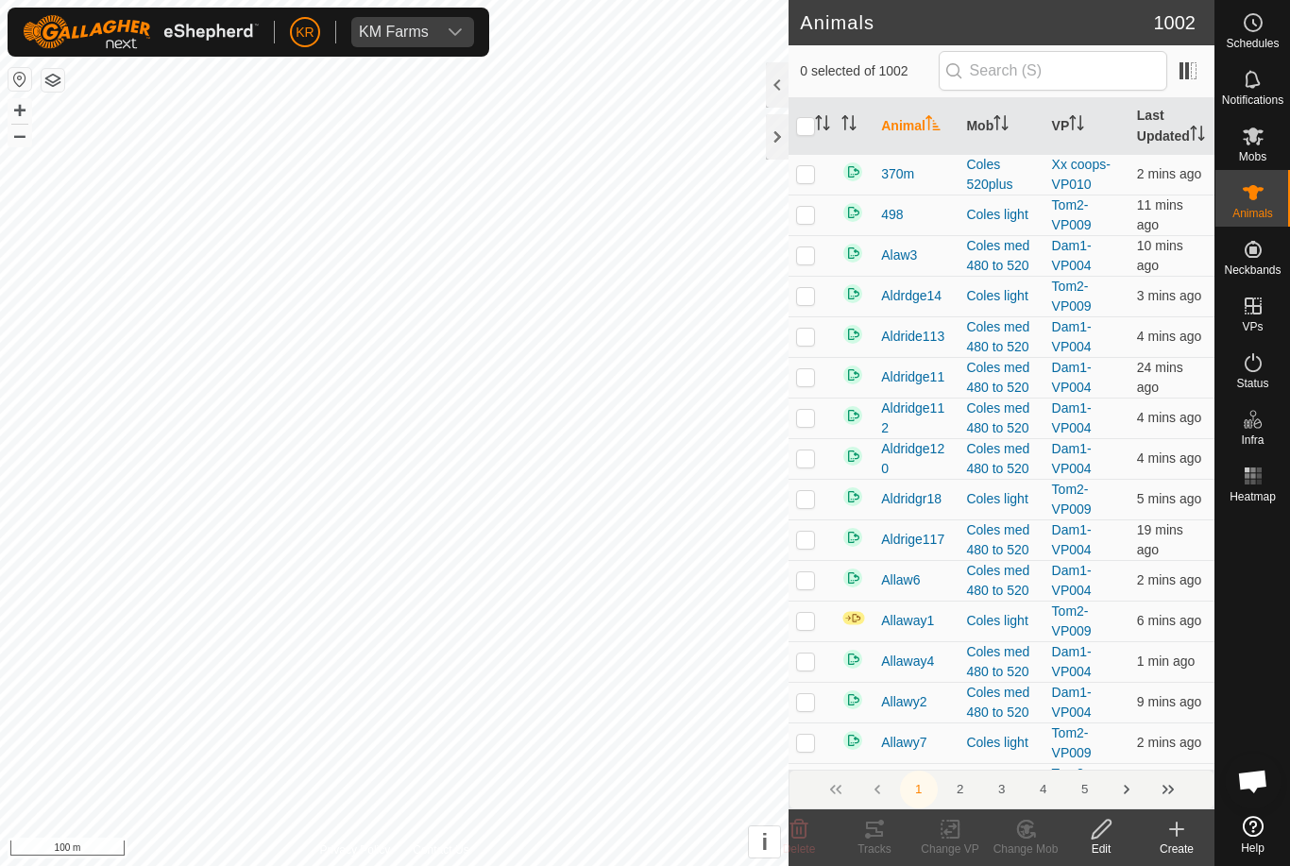
click at [1175, 835] on icon at bounding box center [1176, 829] width 23 height 23
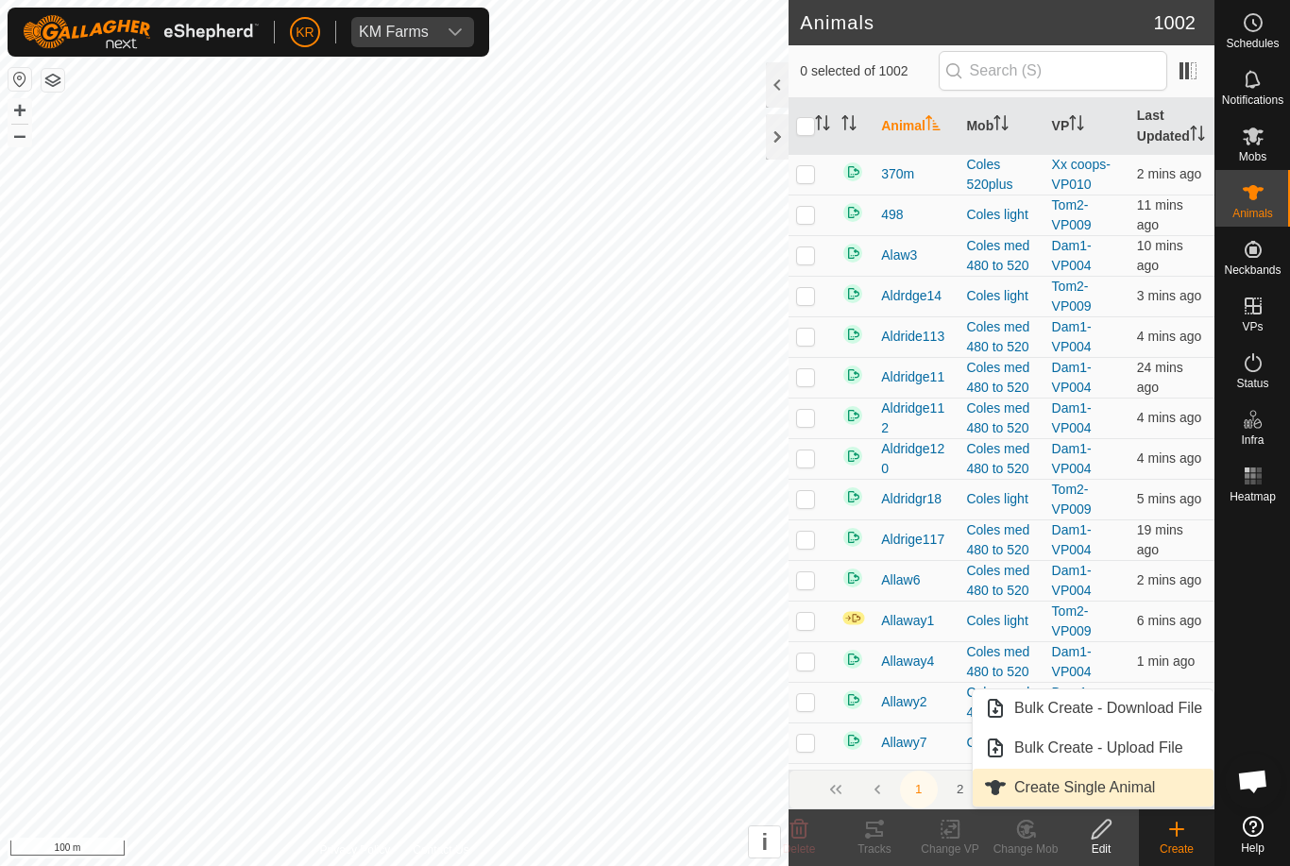
click at [1113, 782] on span "Create Single Animal" at bounding box center [1084, 787] width 141 height 23
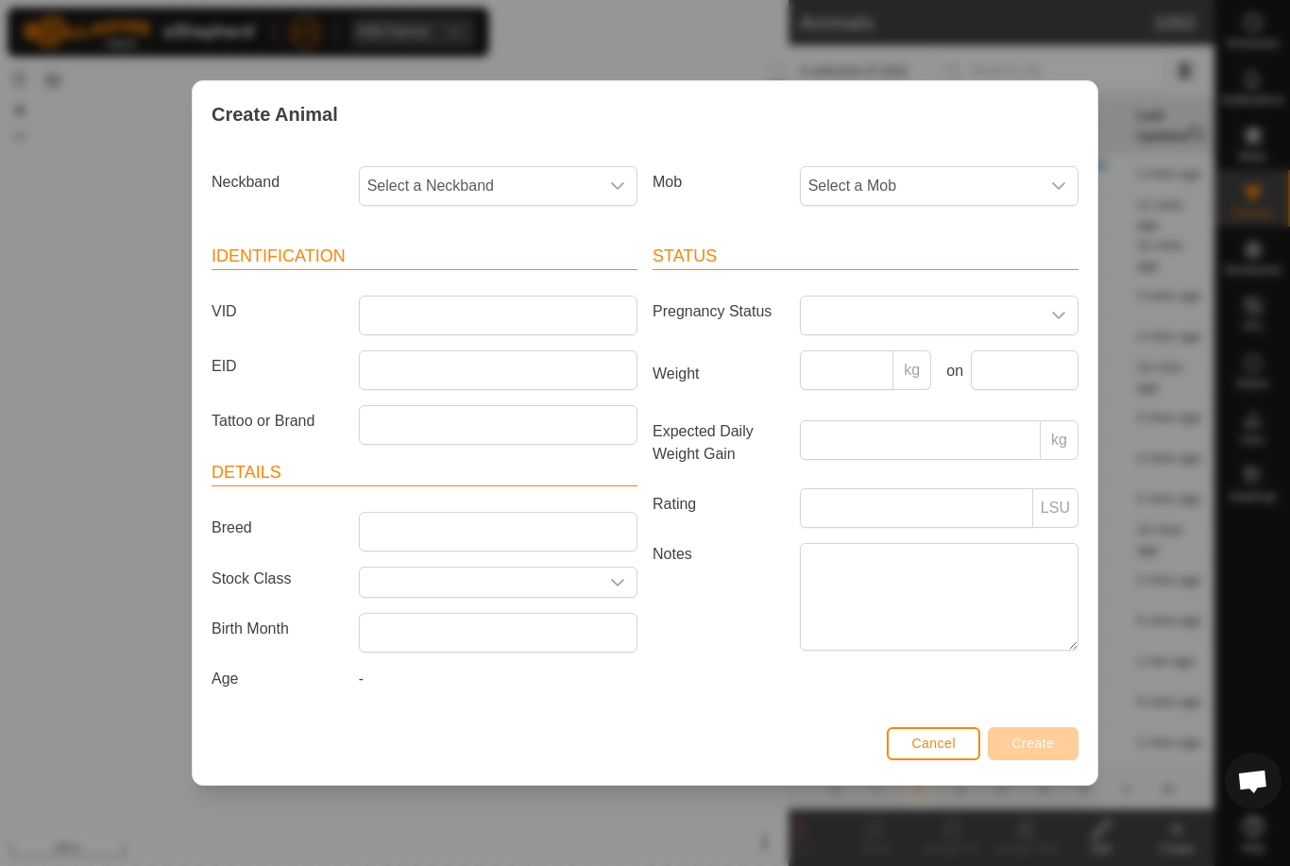
click at [594, 181] on span "Select a Neckband" at bounding box center [479, 186] width 239 height 38
type input "2156"
click at [487, 276] on li "2156192337" at bounding box center [499, 283] width 277 height 38
click at [949, 192] on span "Select a Mob" at bounding box center [920, 186] width 239 height 38
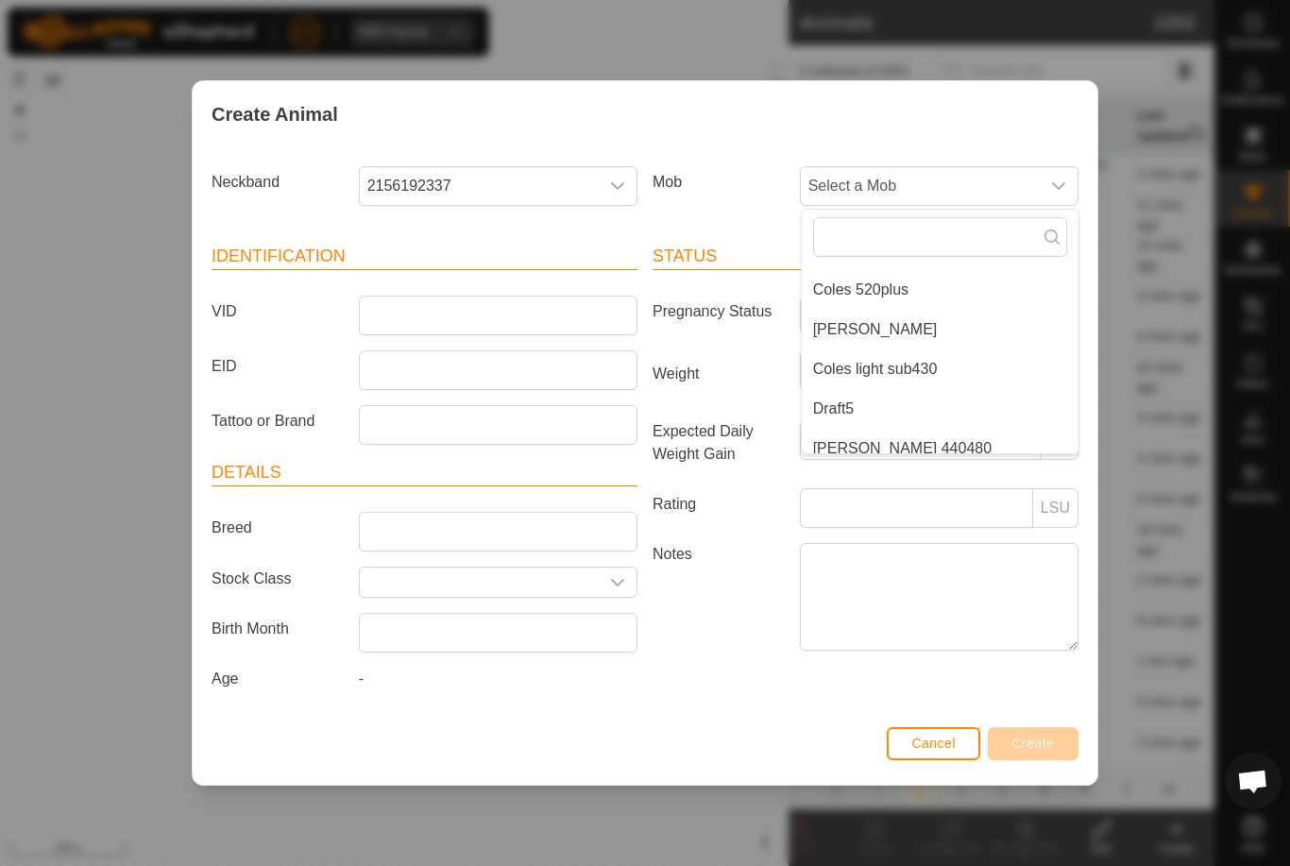
scroll to position [191, 0]
click at [918, 373] on span "Coles light sub430" at bounding box center [875, 370] width 125 height 23
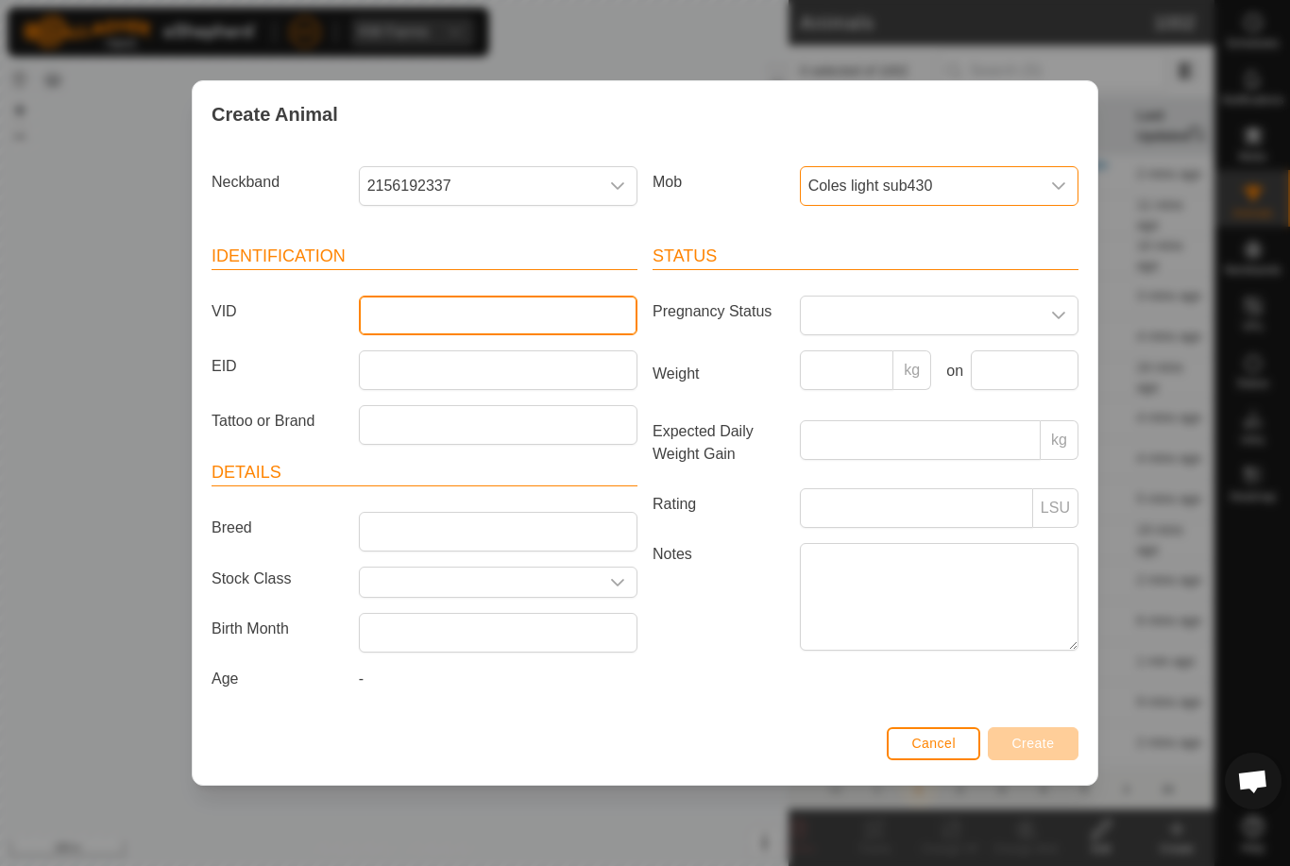
click at [553, 296] on input "VID" at bounding box center [498, 316] width 279 height 40
type input "Unk99"
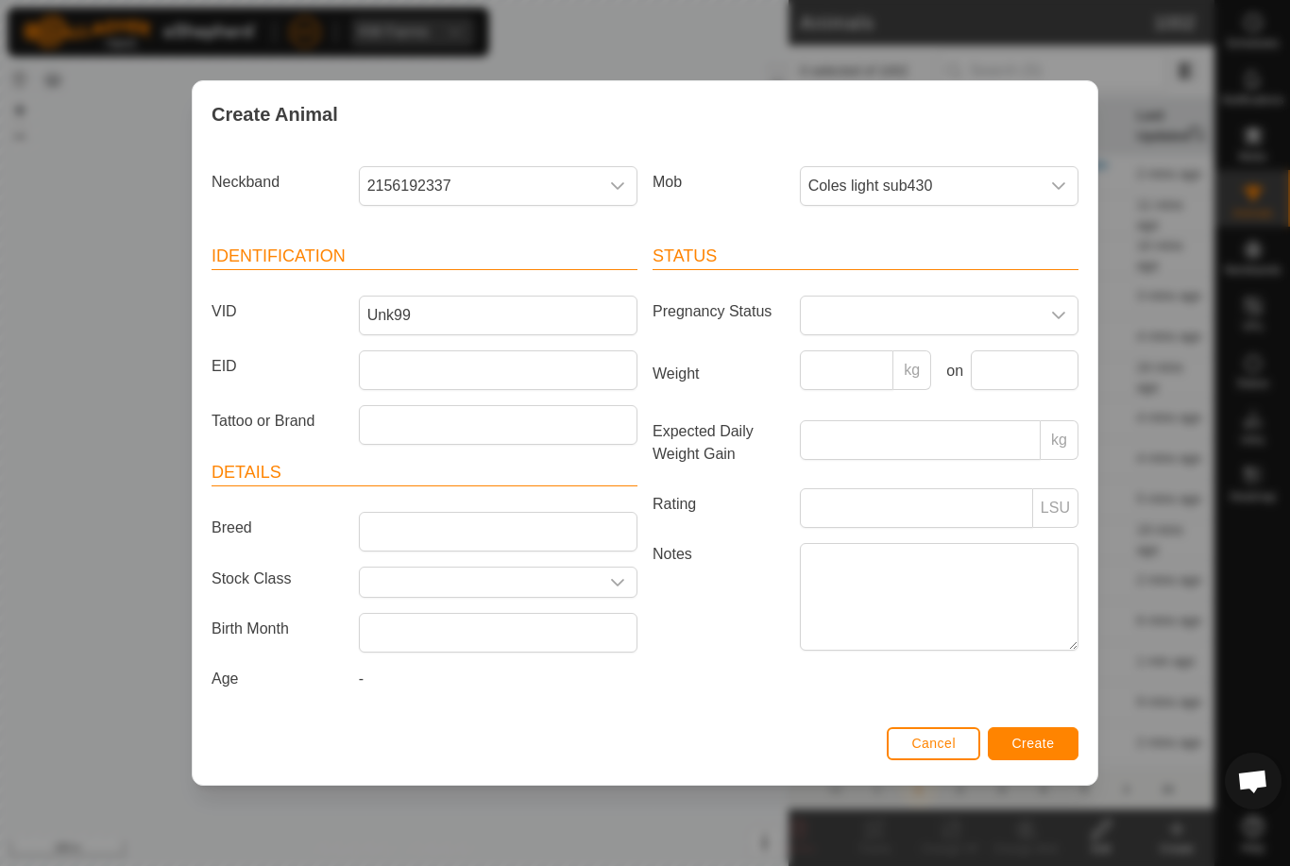
click at [1058, 751] on button "Create" at bounding box center [1033, 743] width 91 height 33
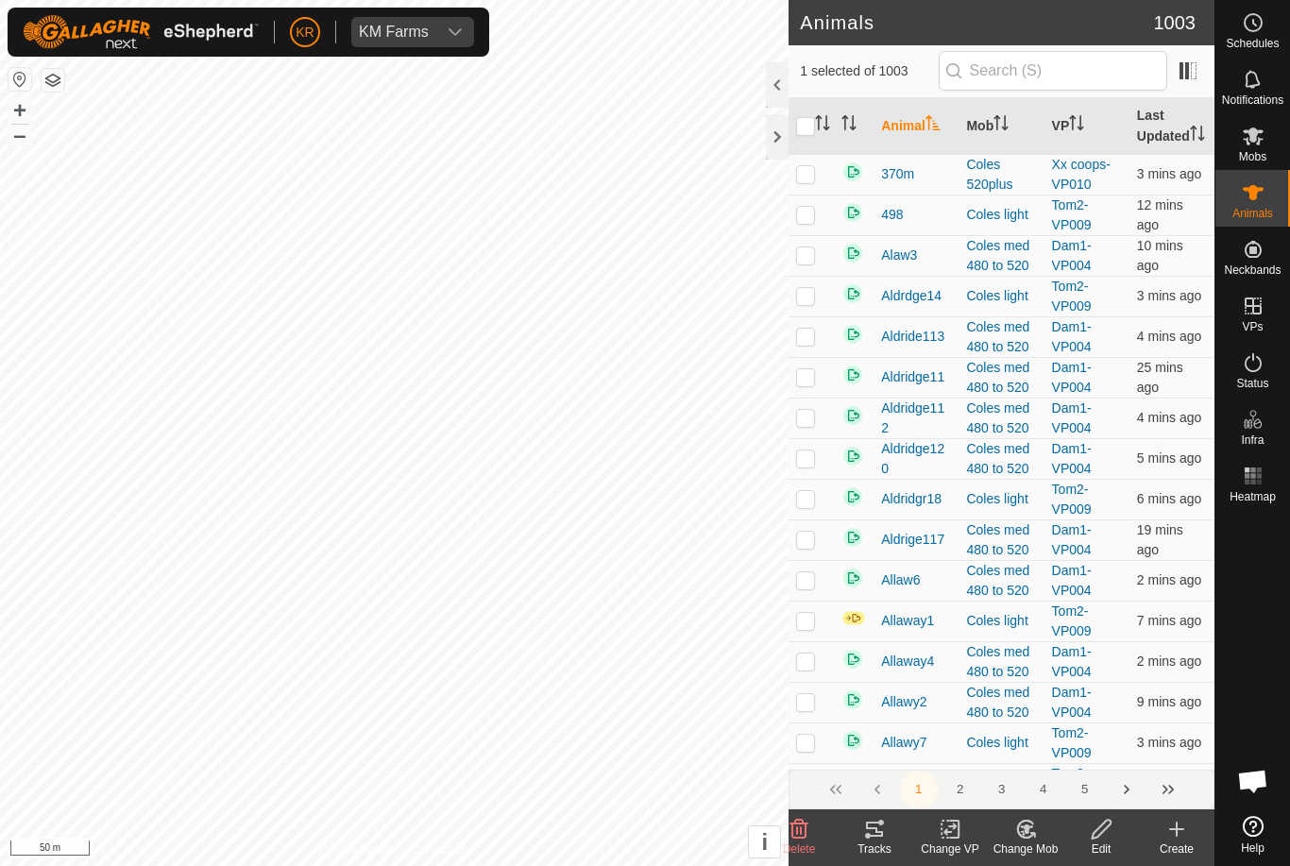
click at [939, 833] on icon at bounding box center [951, 829] width 24 height 23
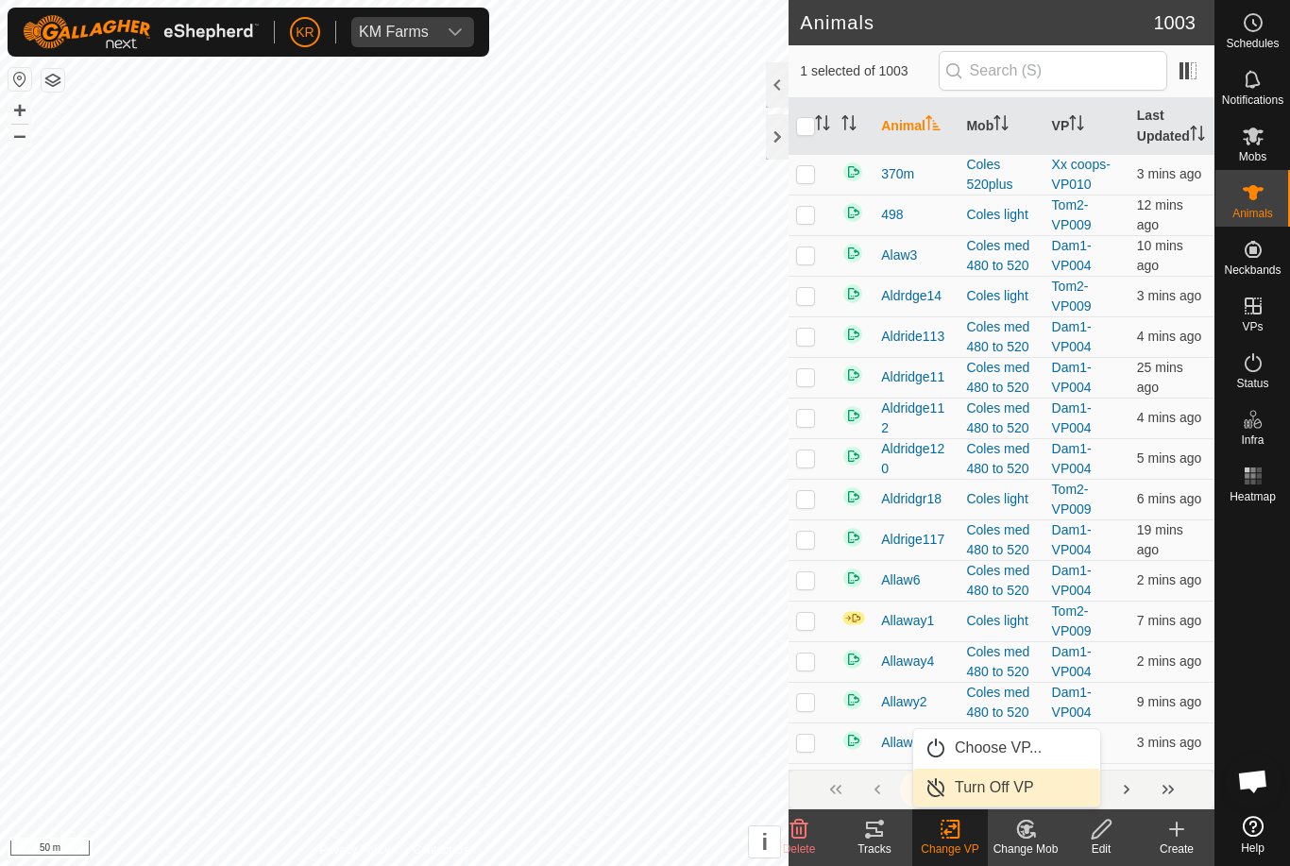
click at [1001, 789] on span "Turn Off VP" at bounding box center [994, 787] width 79 height 23
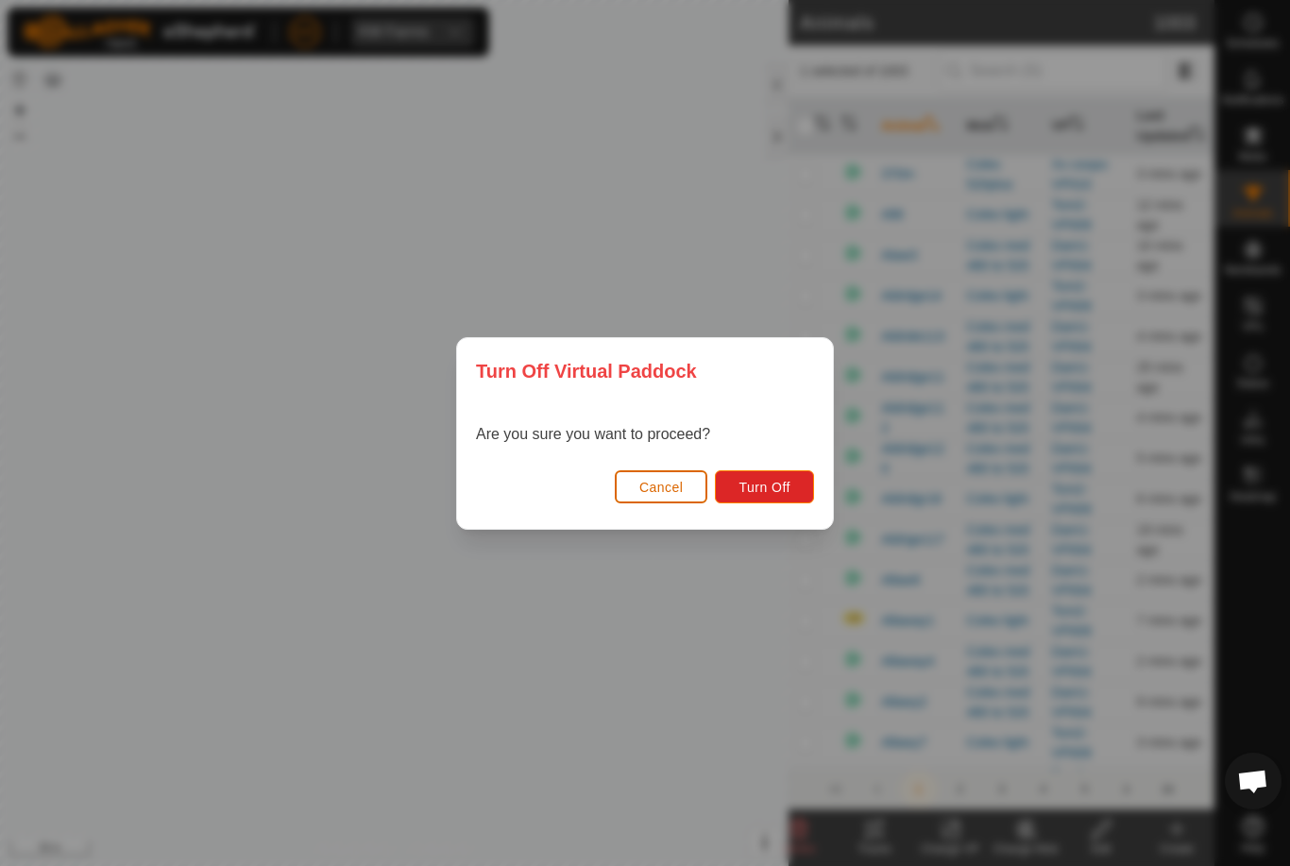
click at [770, 494] on span "Turn Off" at bounding box center [764, 487] width 52 height 15
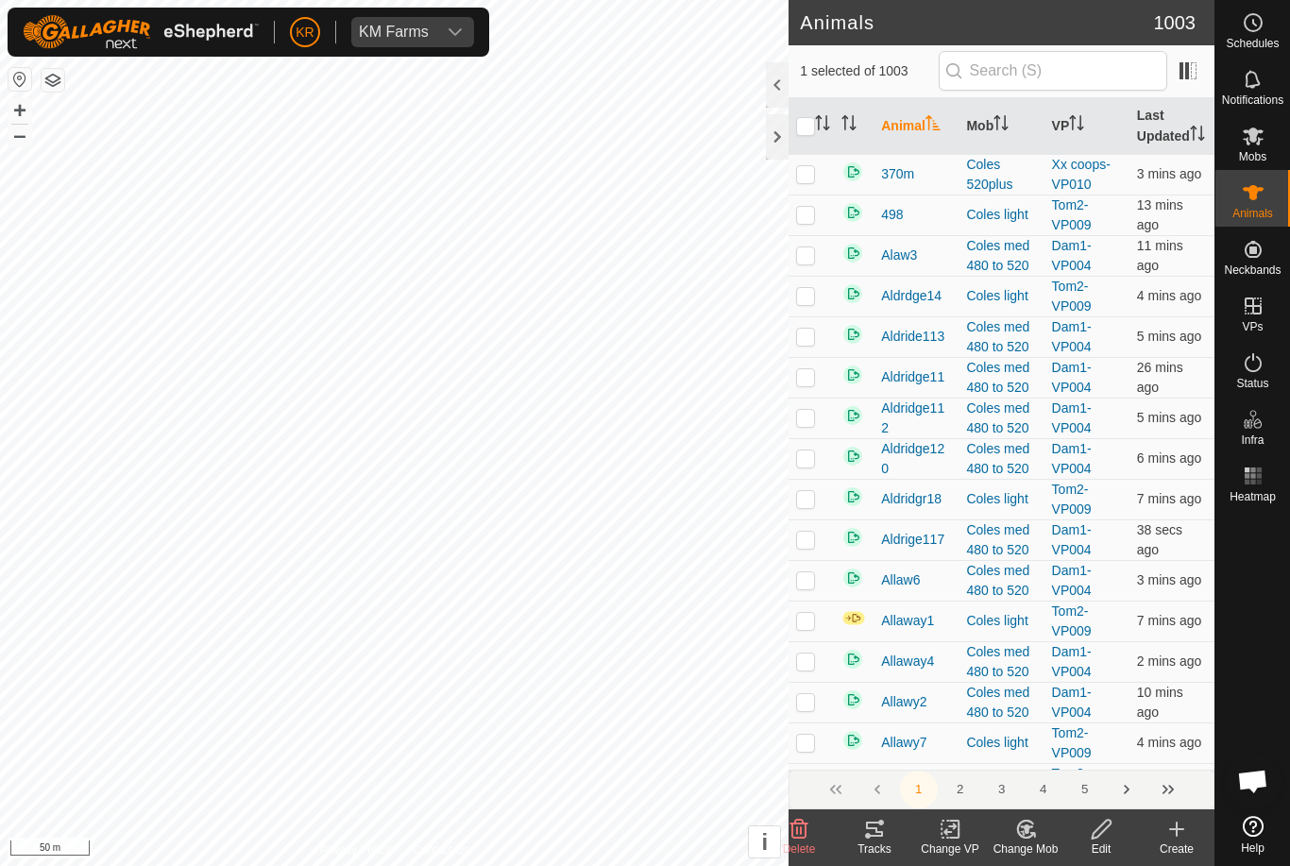
click at [1040, 836] on change-mob-svg-icon at bounding box center [1026, 829] width 76 height 23
click at [1072, 752] on span "Choose Mob..." at bounding box center [1079, 747] width 98 height 23
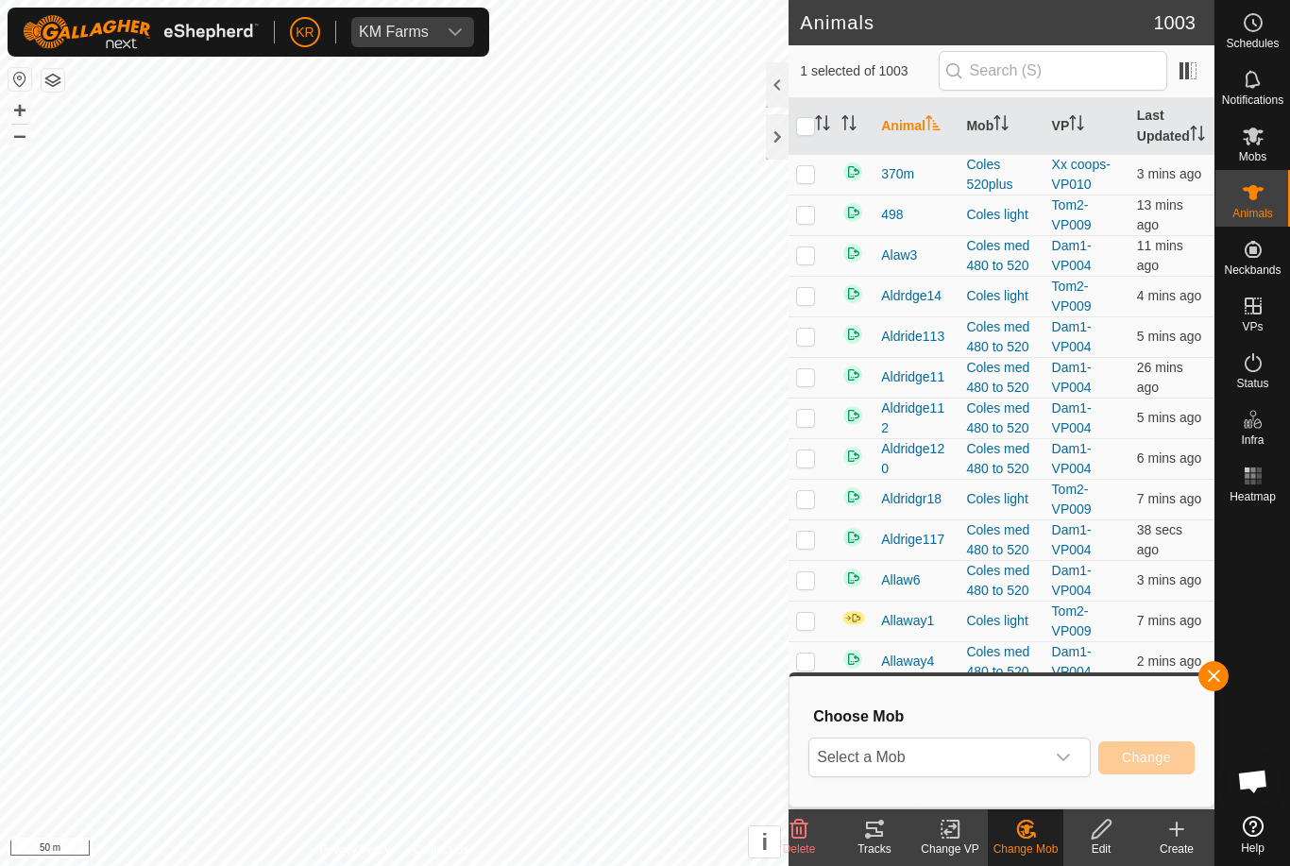
click at [1070, 760] on icon "dropdown trigger" at bounding box center [1063, 757] width 15 height 15
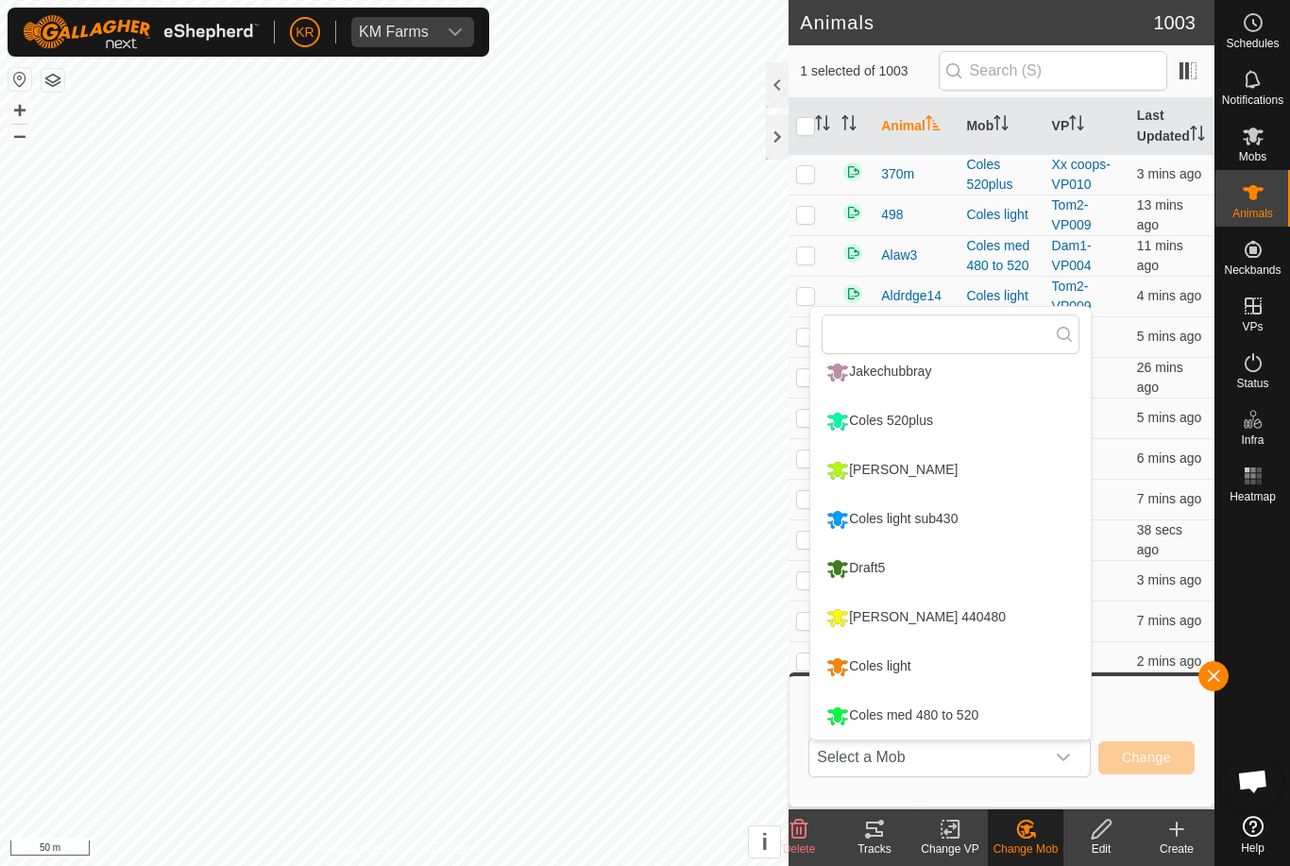
scroll to position [161, 0]
click at [918, 617] on div "[PERSON_NAME] 440480" at bounding box center [915, 617] width 189 height 32
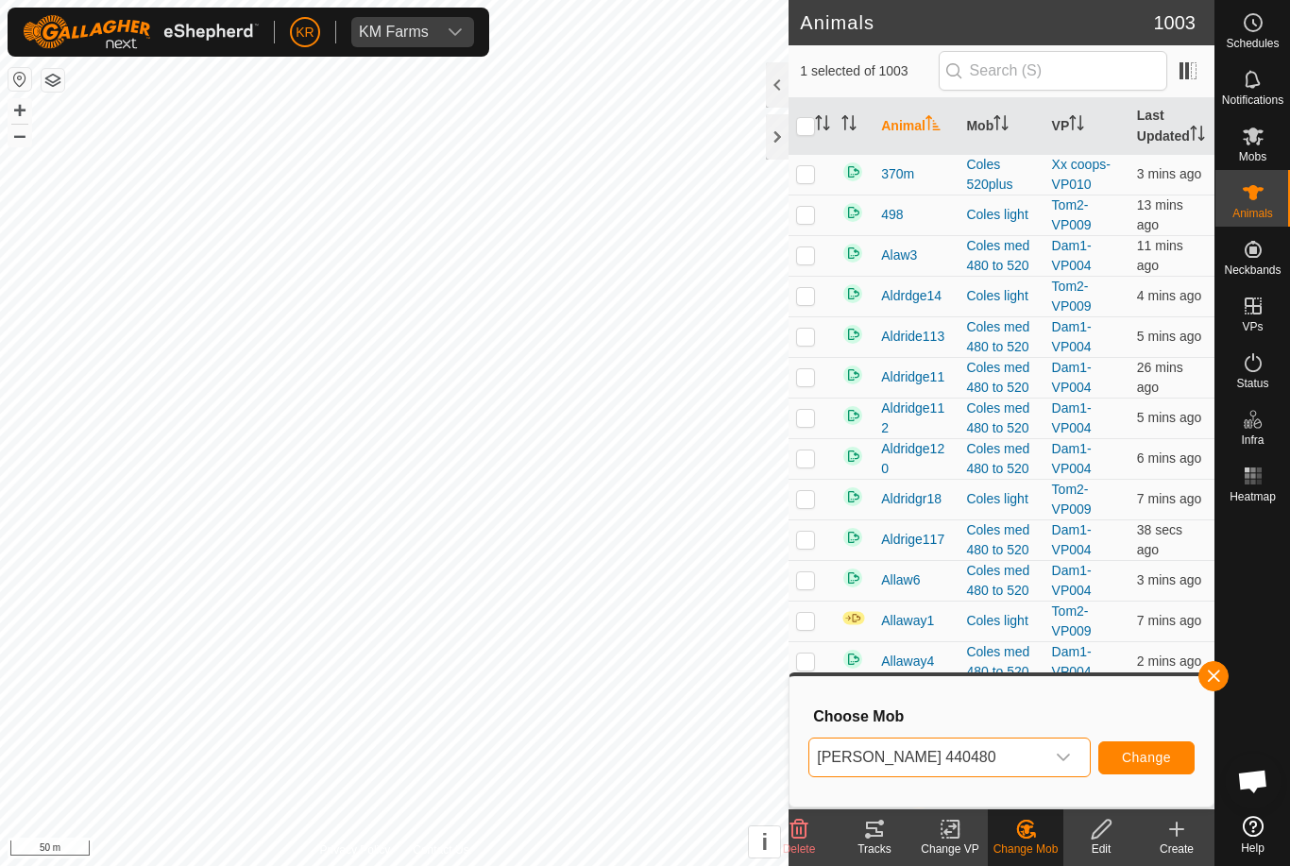
click at [1150, 756] on span "Change" at bounding box center [1146, 757] width 49 height 15
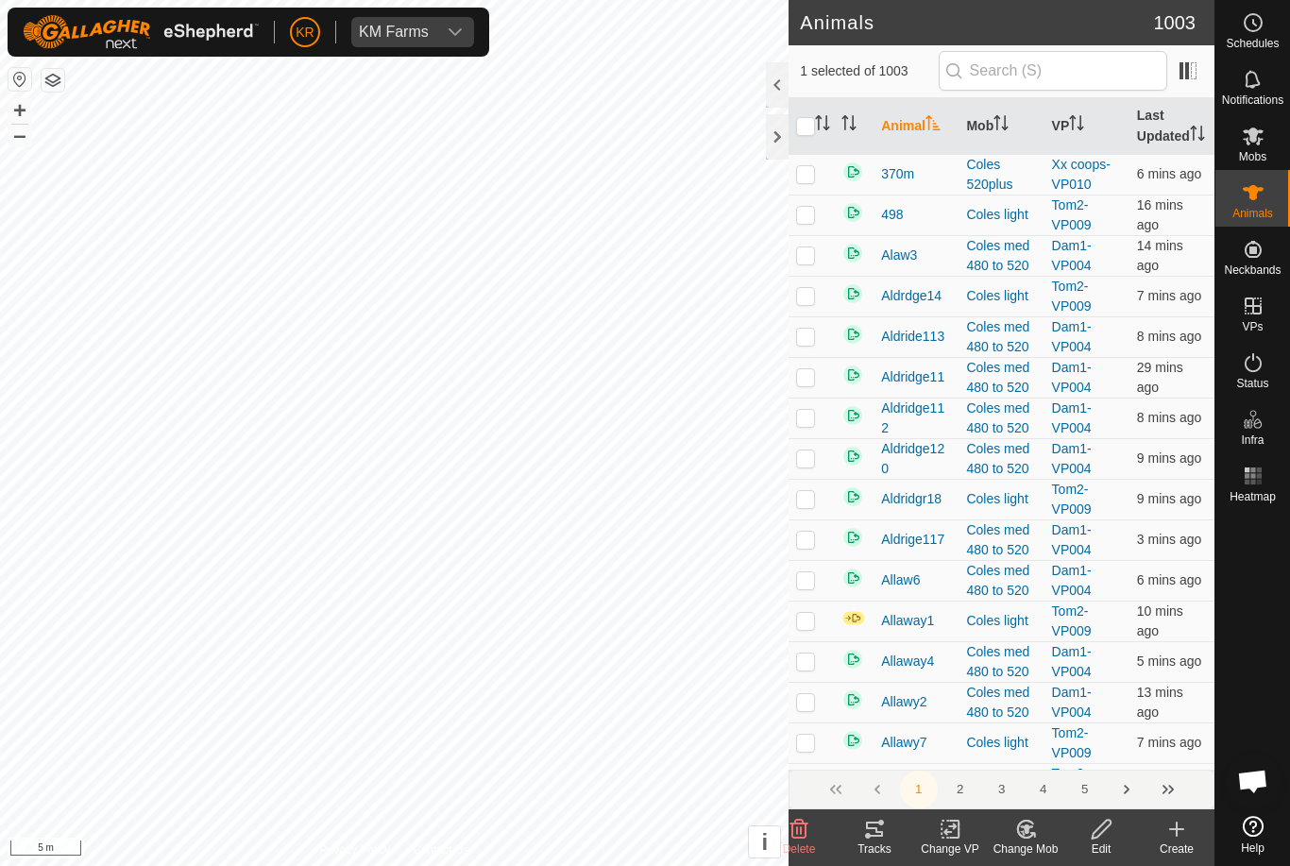
click at [1033, 829] on icon at bounding box center [1026, 829] width 24 height 23
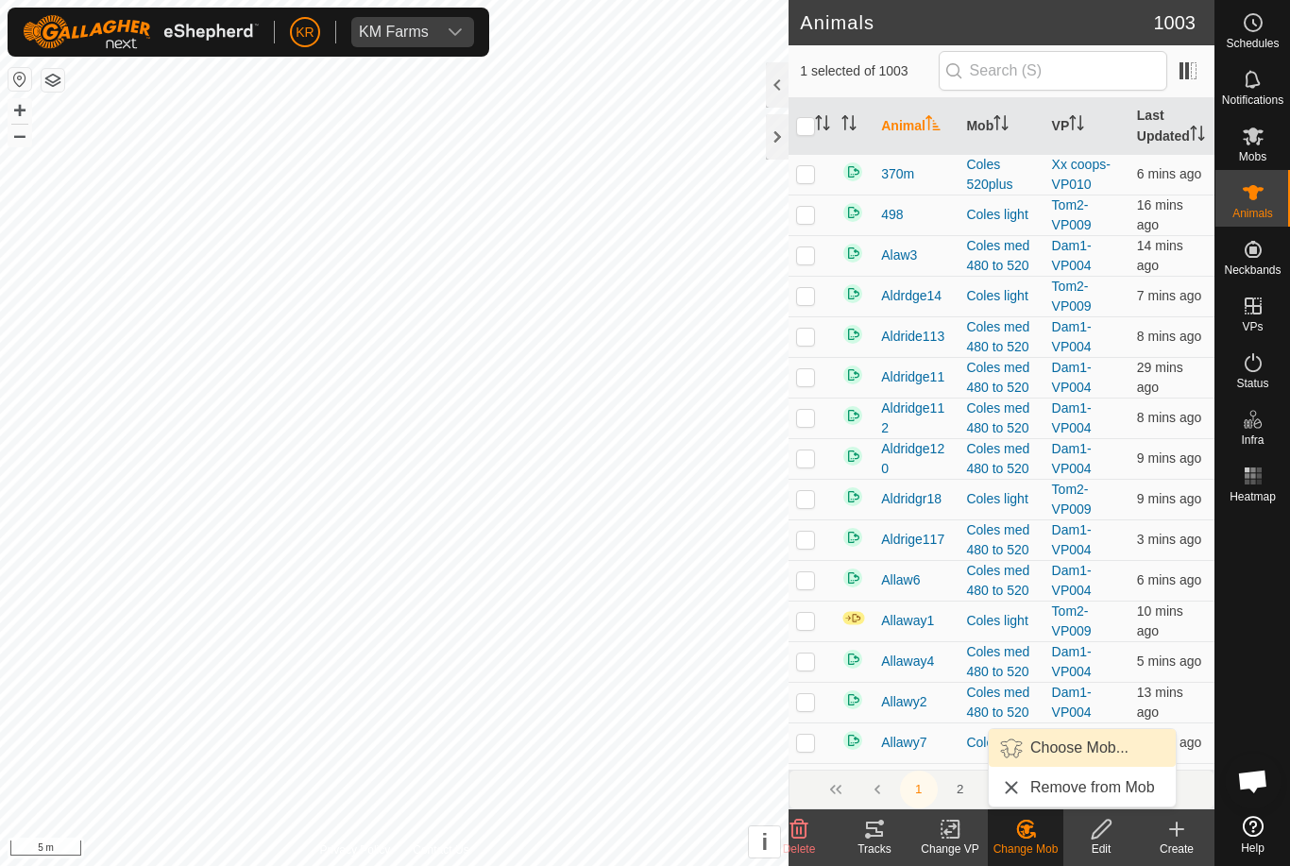
click at [1100, 752] on span "Choose Mob..." at bounding box center [1079, 747] width 98 height 23
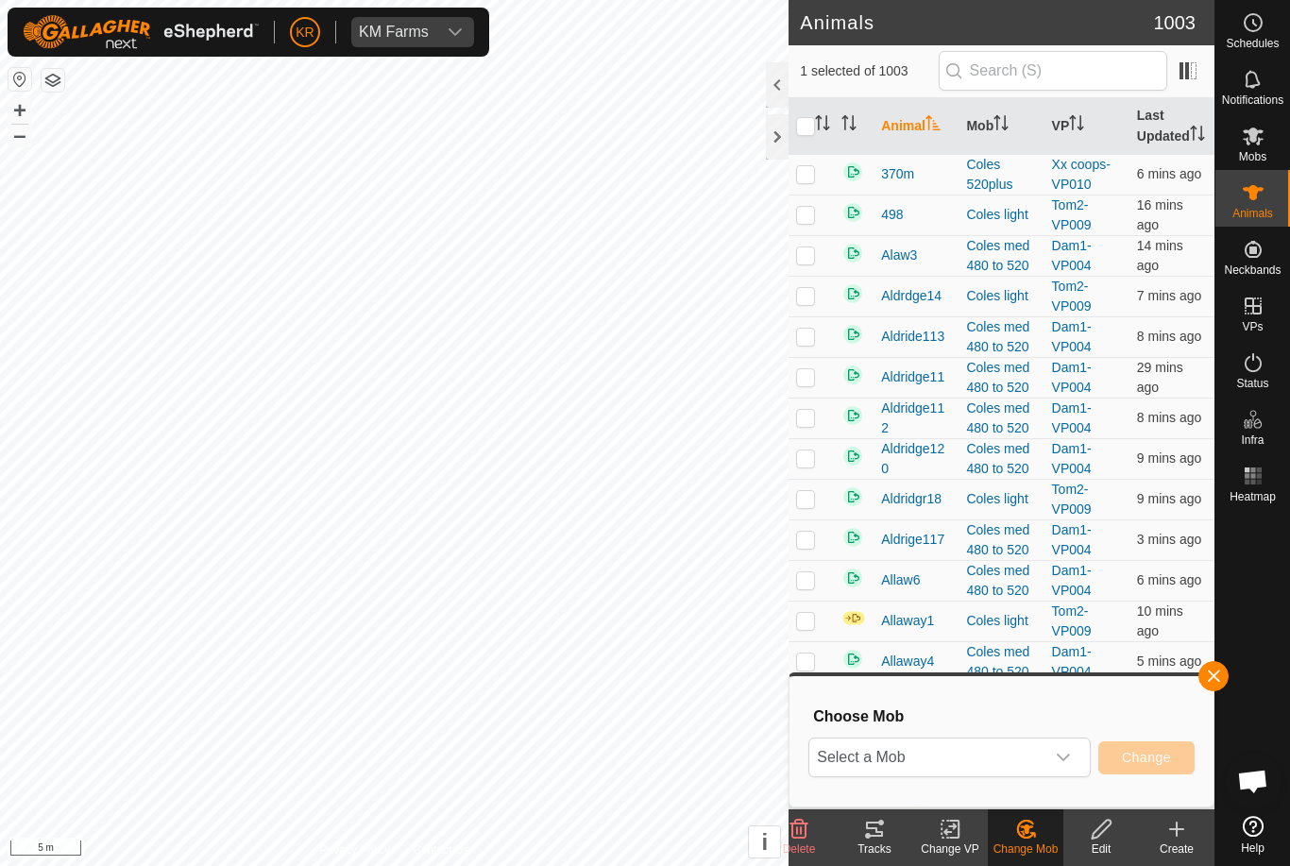
click at [1064, 759] on icon "dropdown trigger" at bounding box center [1063, 757] width 13 height 8
click at [1211, 678] on span "button" at bounding box center [1213, 676] width 15 height 15
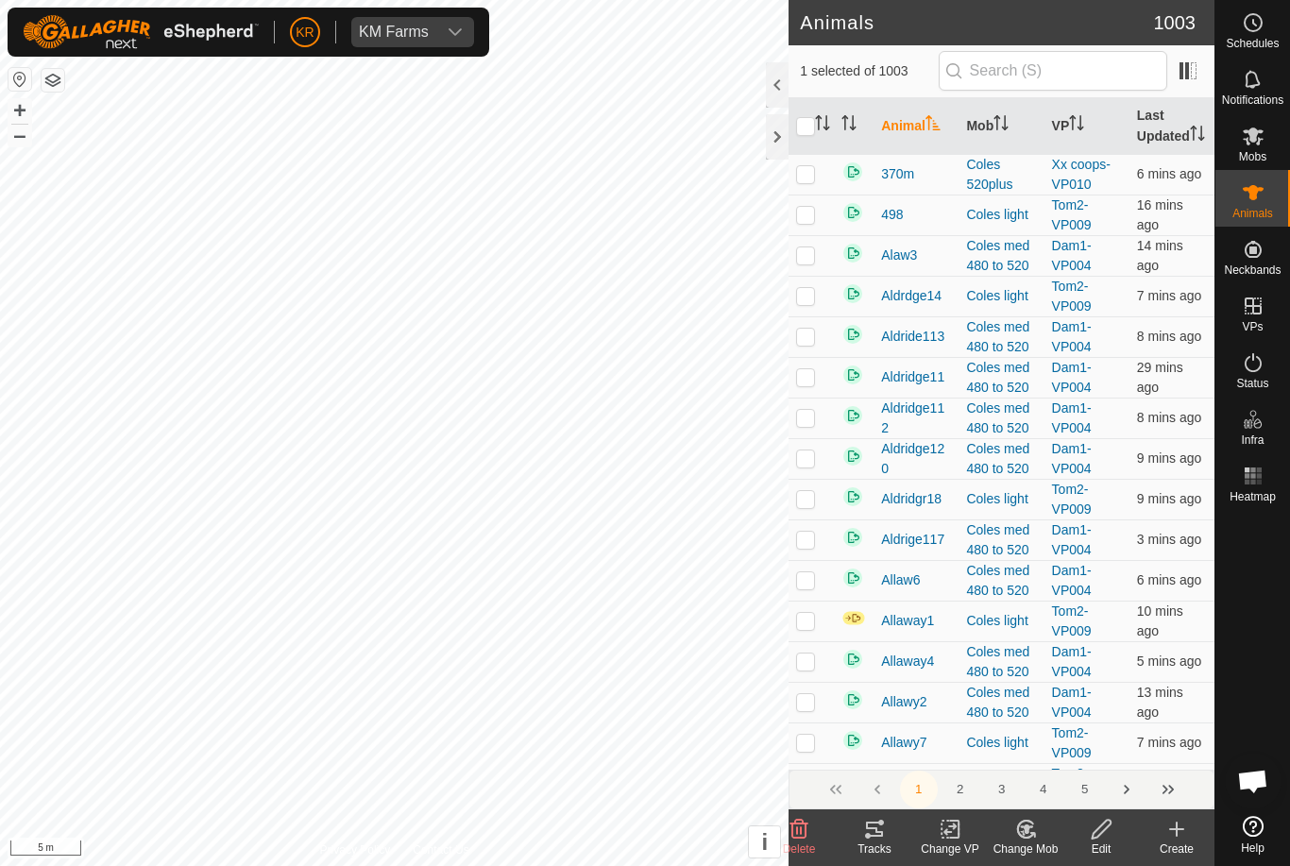
click at [958, 828] on icon at bounding box center [954, 829] width 8 height 17
click at [1007, 791] on span "Turn Off VP" at bounding box center [994, 787] width 79 height 23
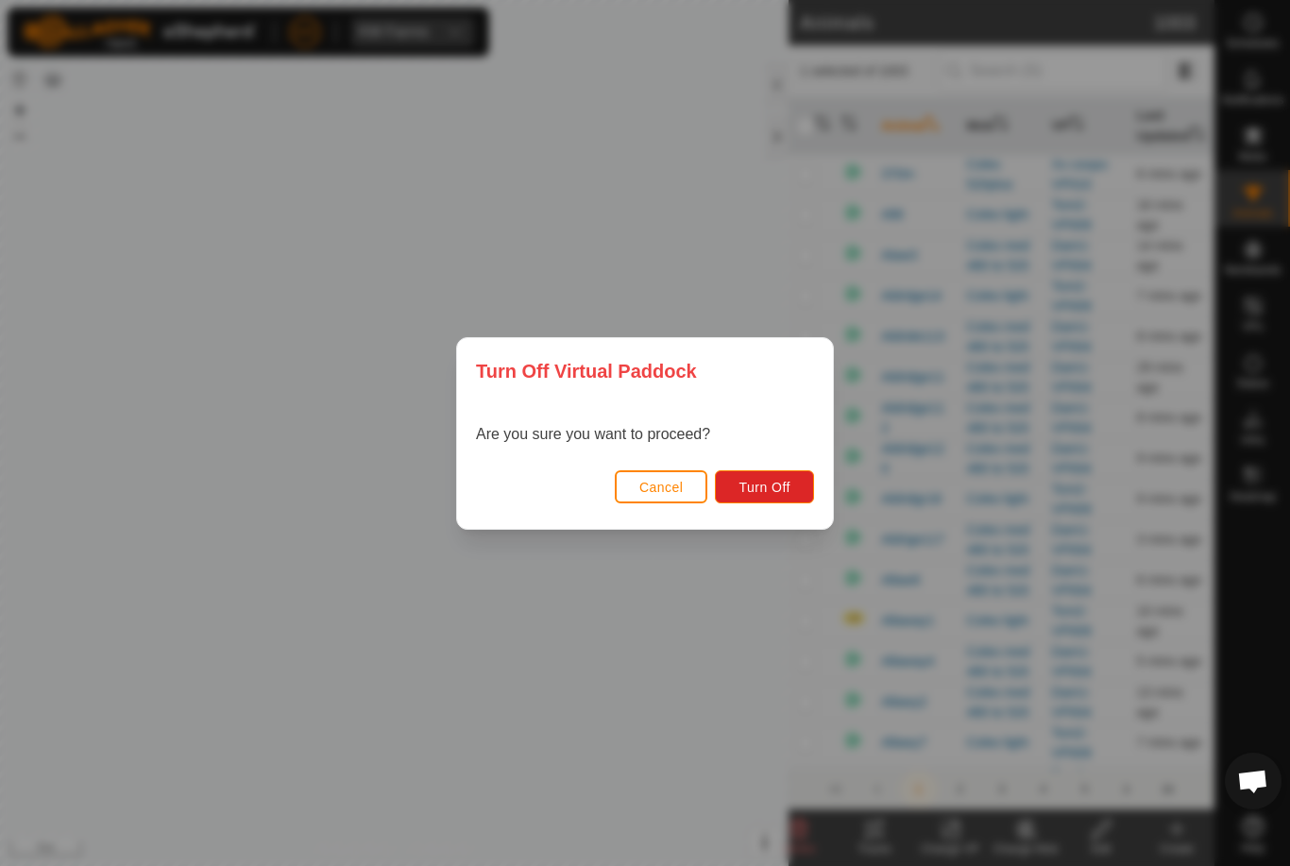
click at [760, 476] on button "Turn Off" at bounding box center [764, 486] width 99 height 33
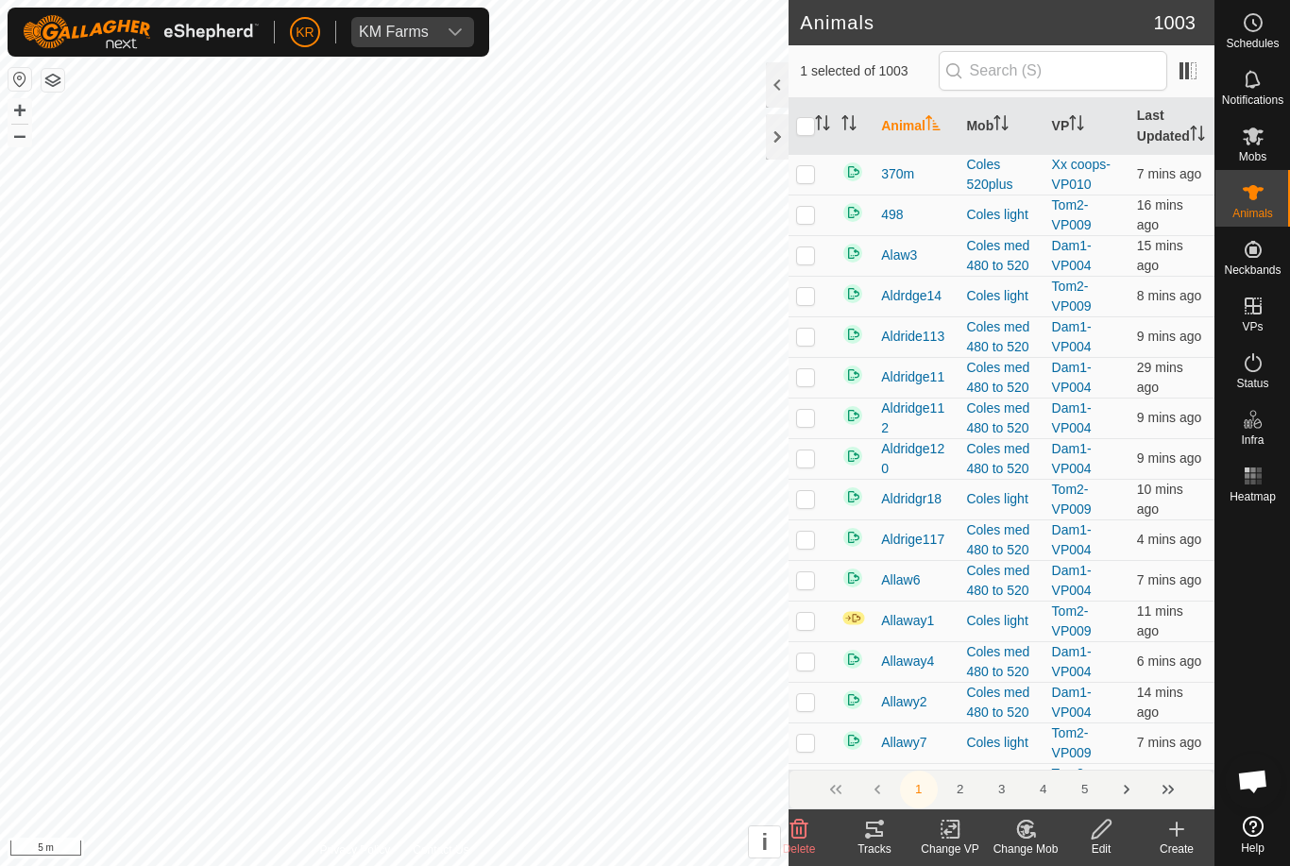
click at [1026, 844] on div "Change Mob" at bounding box center [1026, 848] width 76 height 17
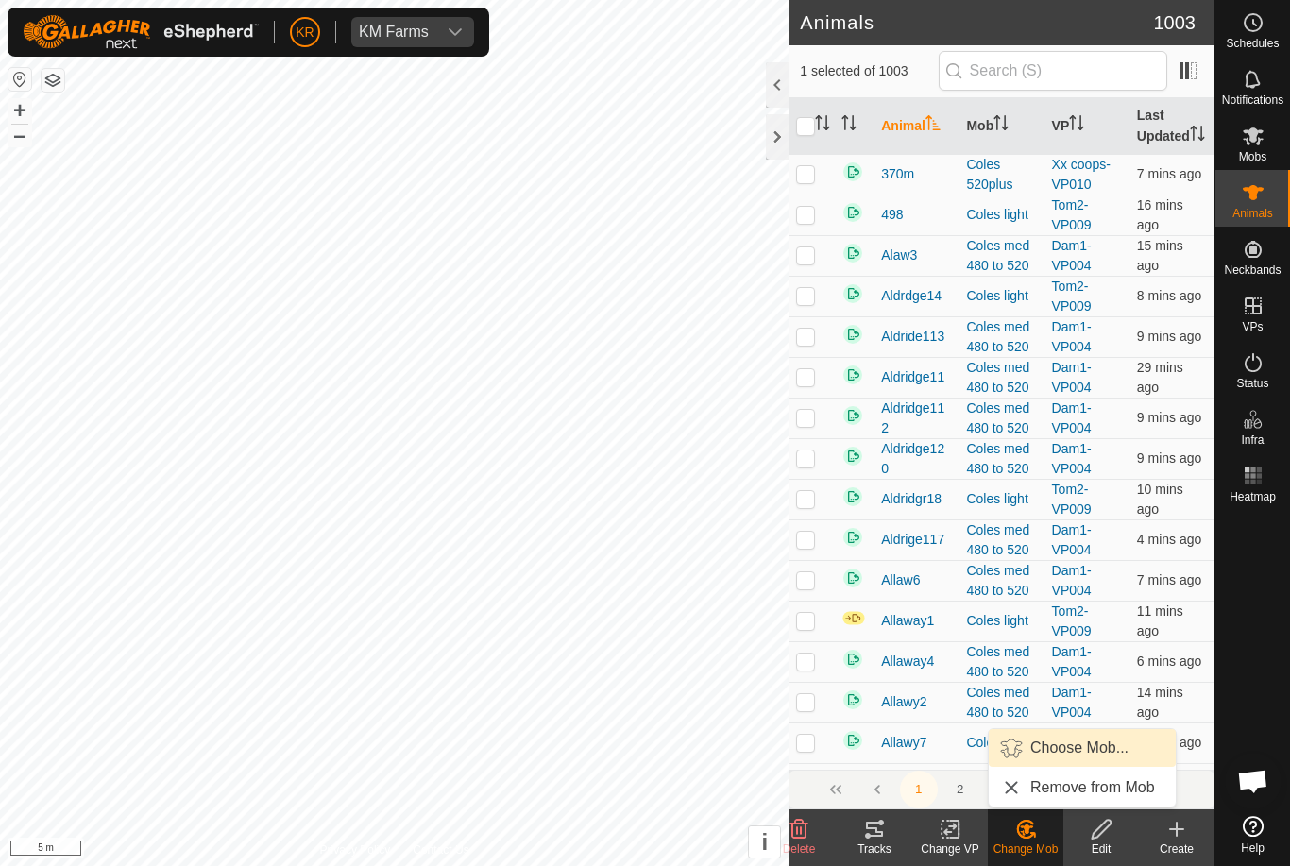
click at [1096, 755] on span "Choose Mob..." at bounding box center [1079, 747] width 98 height 23
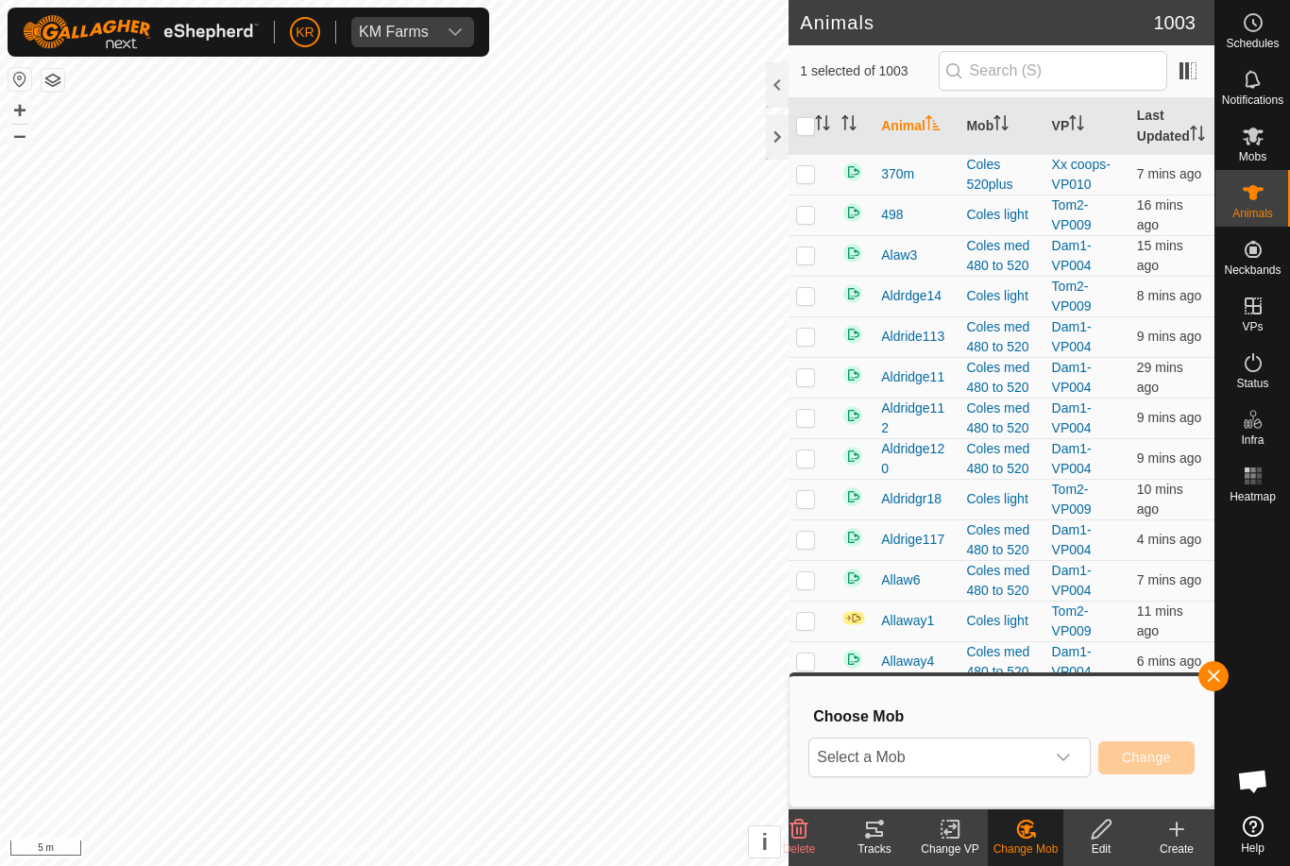
click at [1062, 755] on icon "dropdown trigger" at bounding box center [1063, 757] width 15 height 15
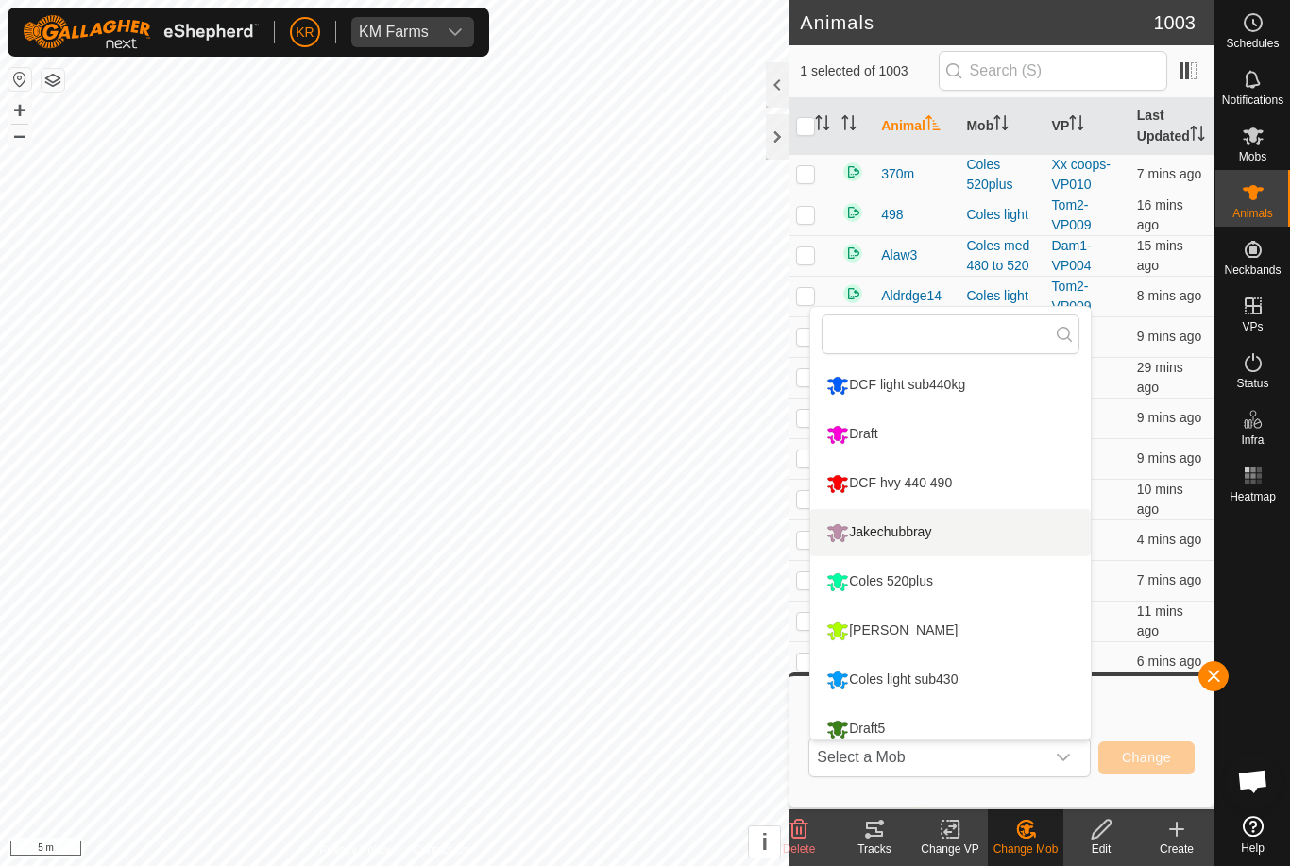
click at [910, 529] on div "Jakechubbray" at bounding box center [878, 532] width 114 height 32
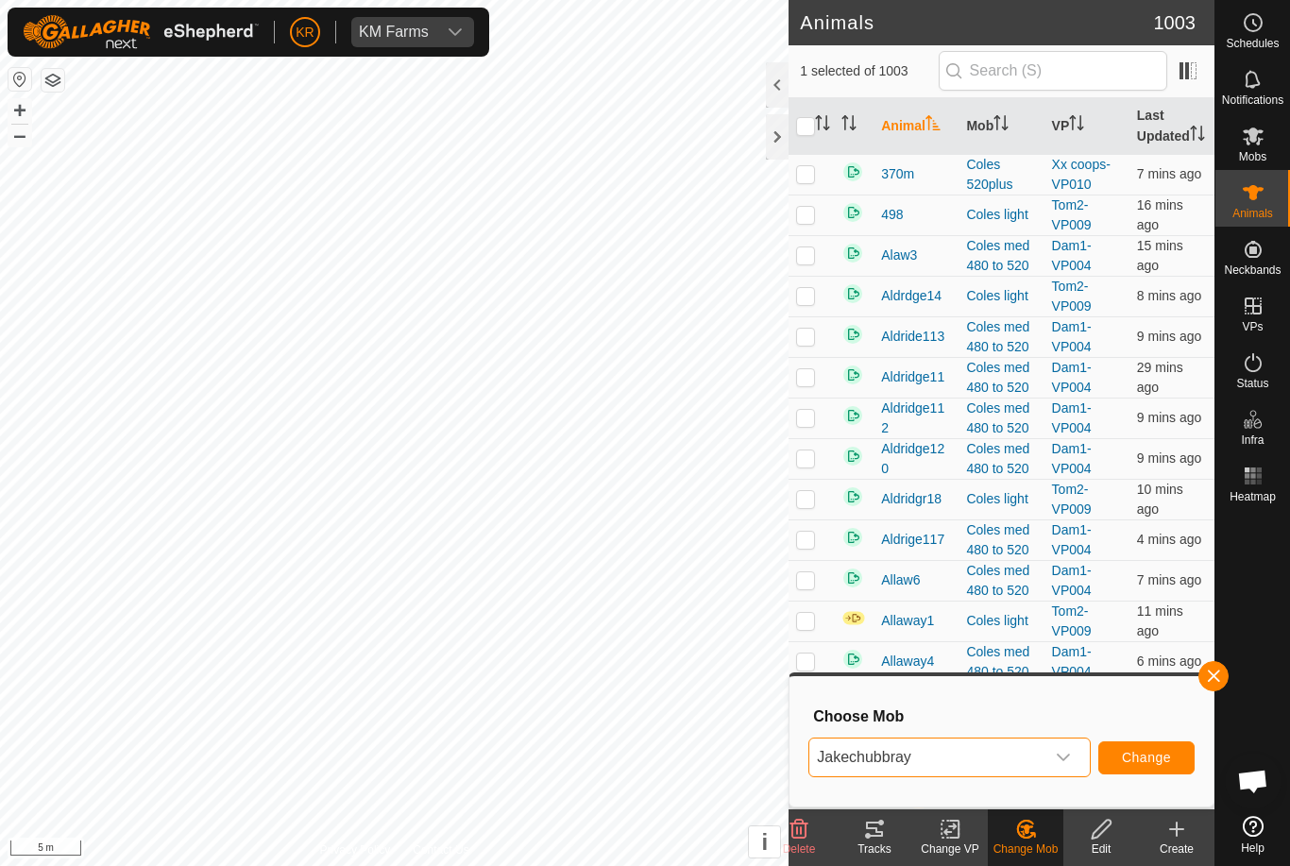
click at [1151, 762] on span "Change" at bounding box center [1146, 757] width 49 height 15
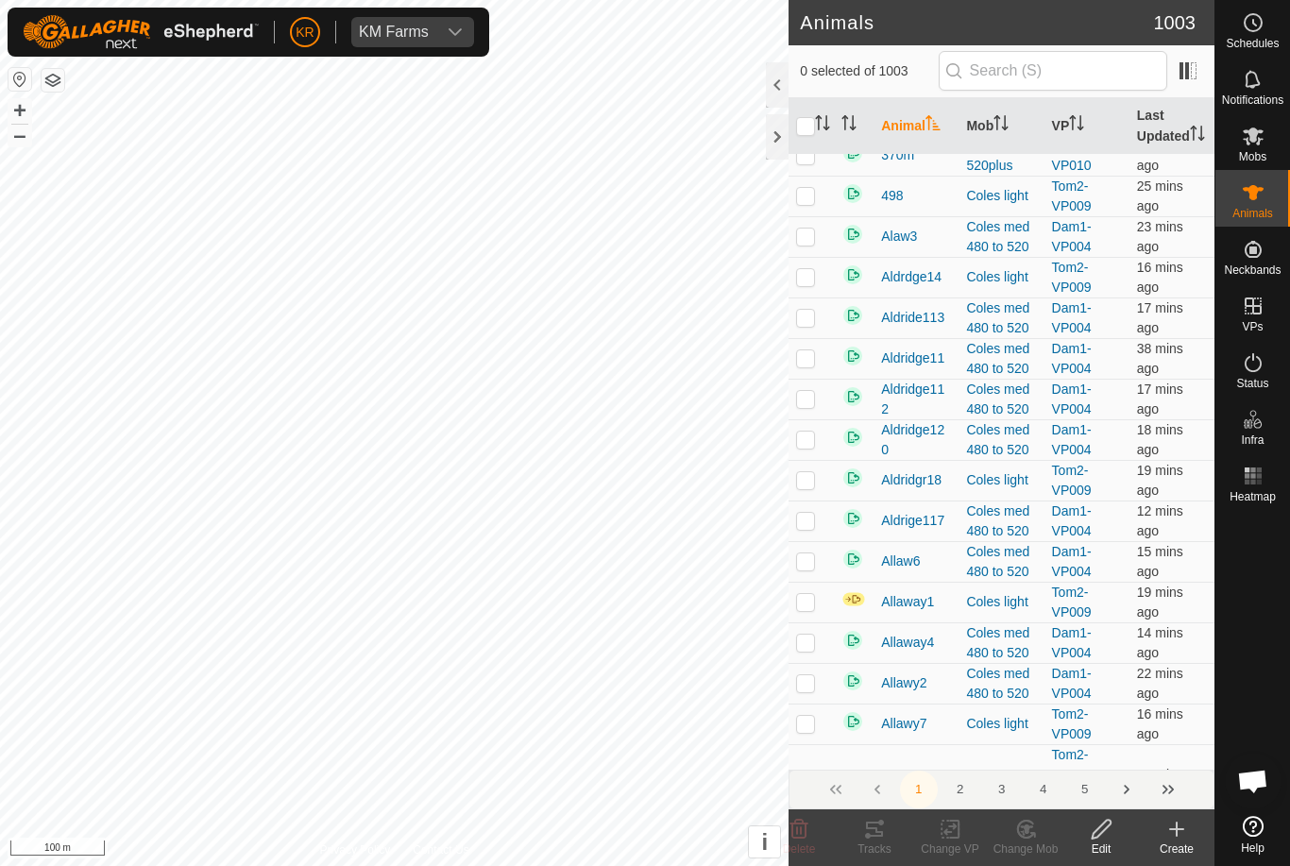
scroll to position [20, 0]
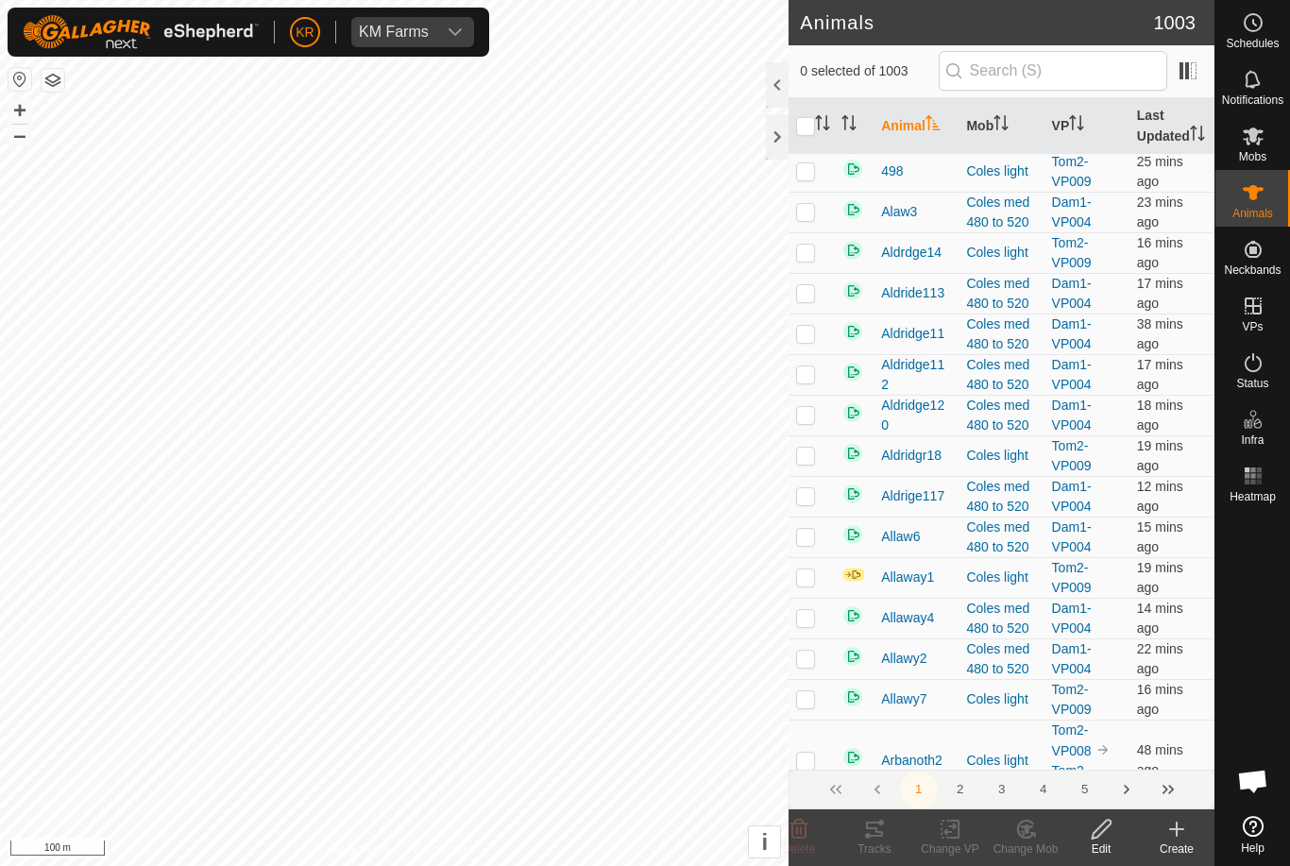
click at [958, 598] on td "Allaway1" at bounding box center [915, 577] width 85 height 41
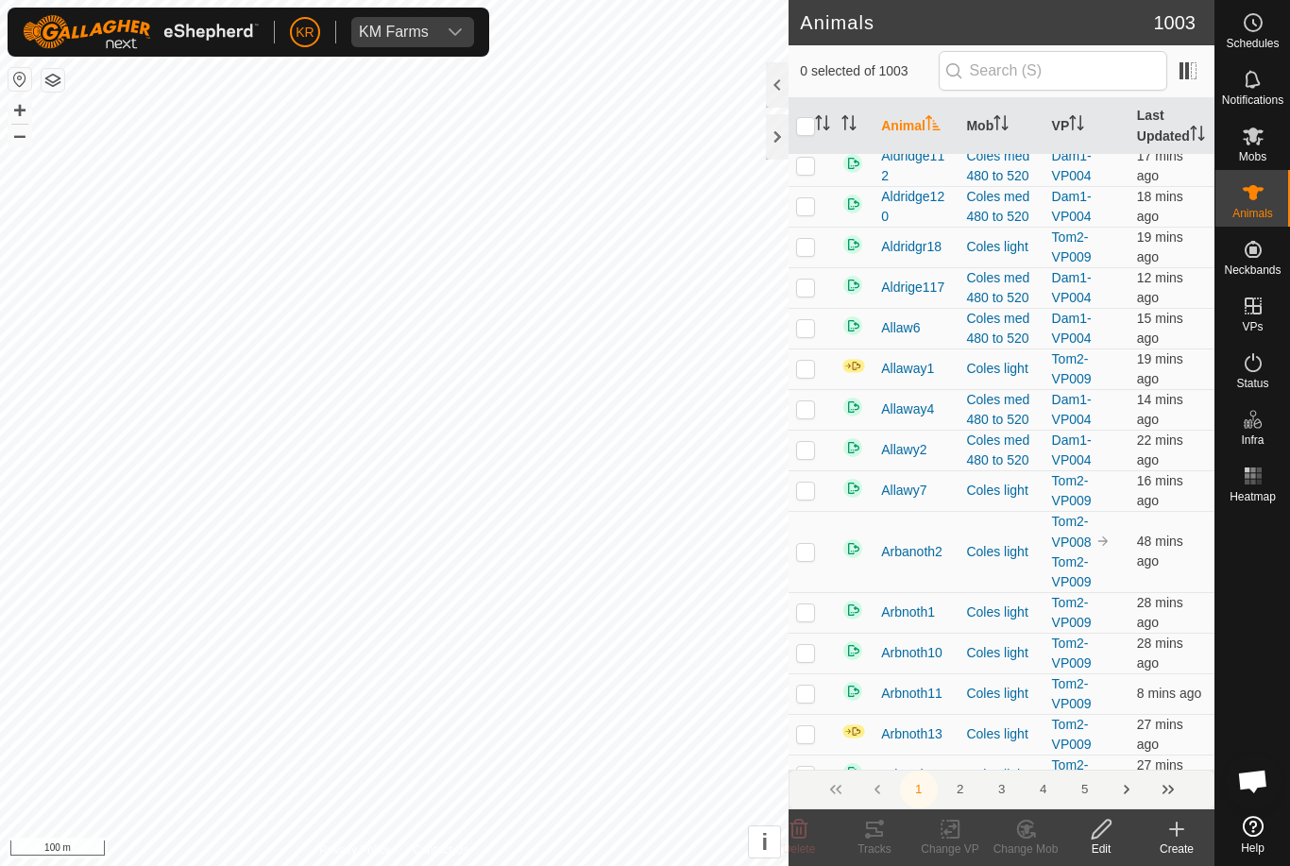
scroll to position [254, 0]
click at [1248, 361] on icon at bounding box center [1253, 362] width 23 height 23
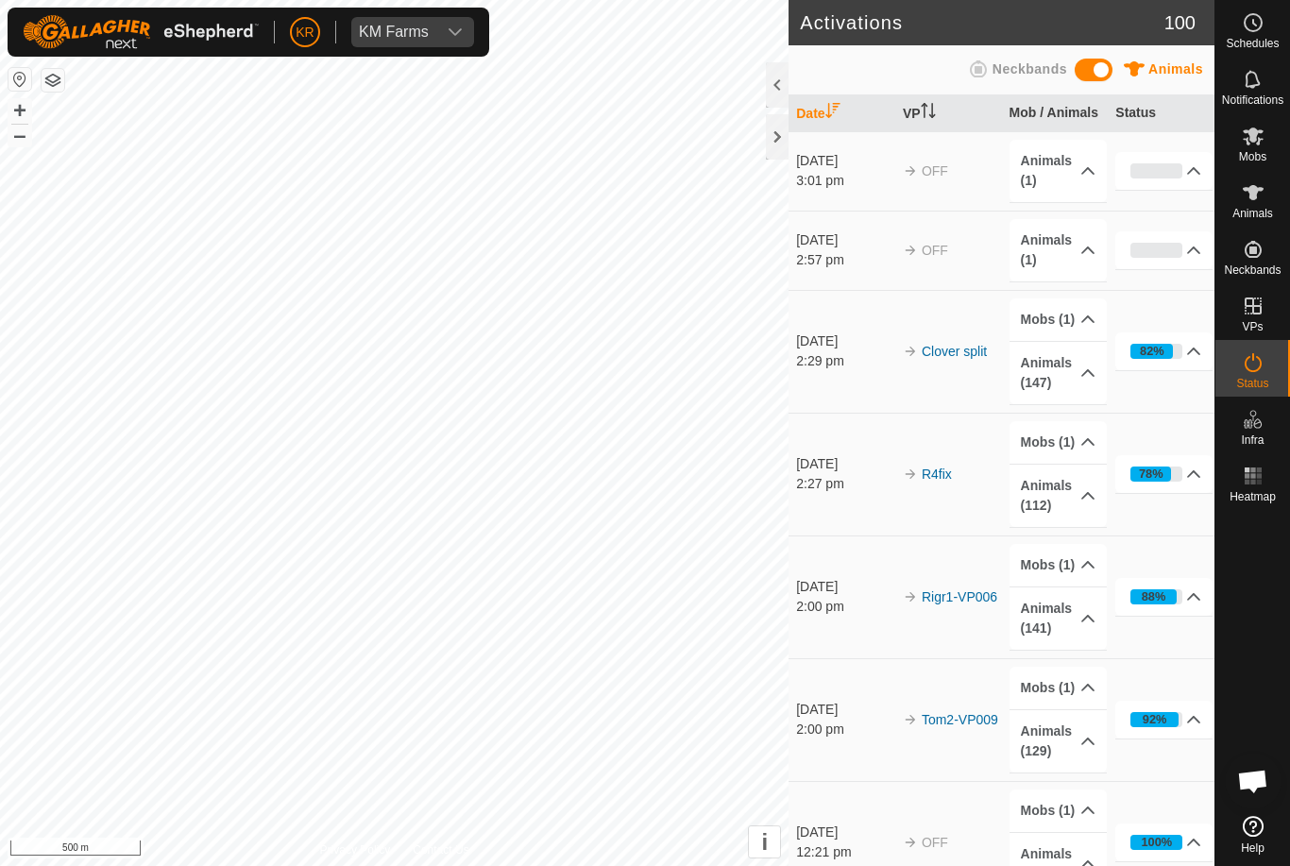
click at [1271, 363] on div "Status" at bounding box center [1252, 368] width 75 height 57
